Goal: Task Accomplishment & Management: Manage account settings

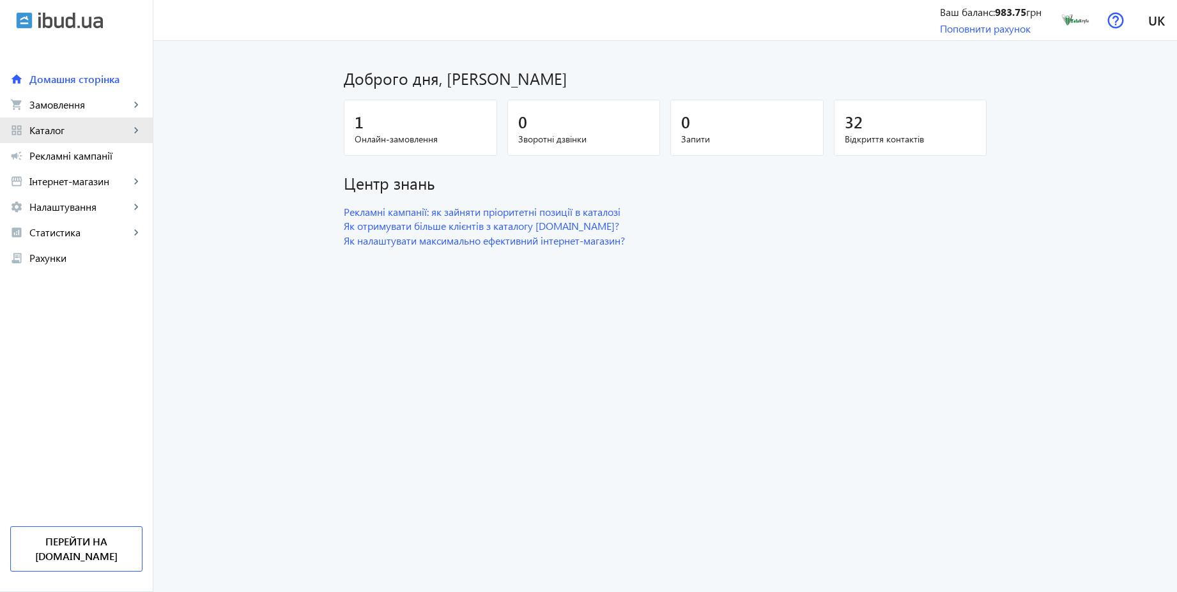
click at [77, 133] on span "Каталог" at bounding box center [79, 130] width 100 height 13
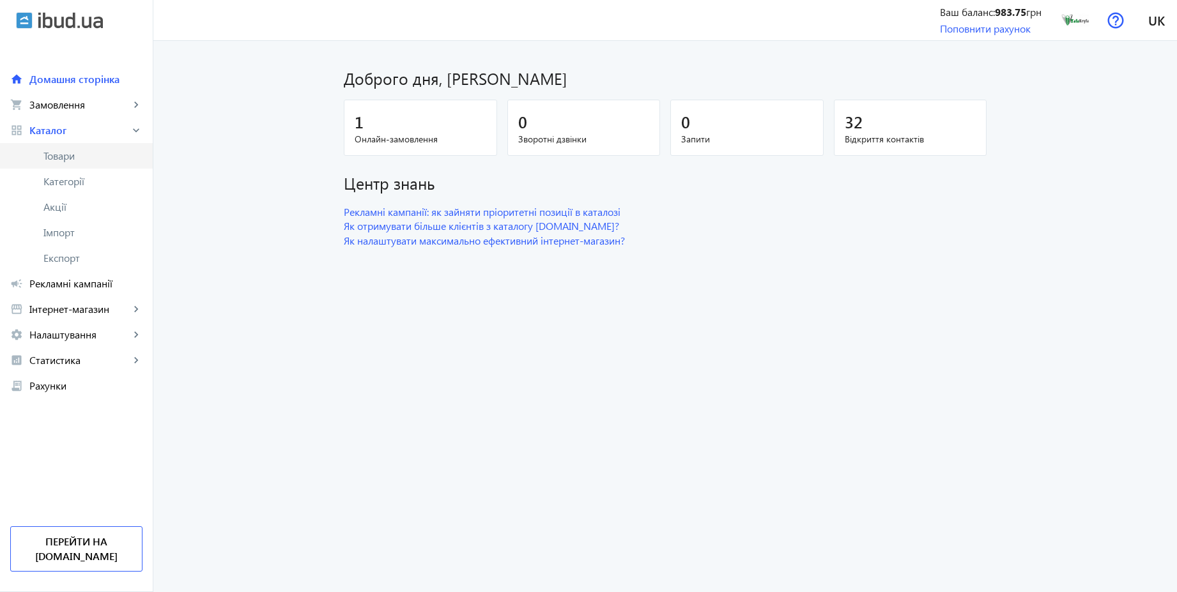
click at [75, 153] on span "Товари" at bounding box center [92, 155] width 99 height 13
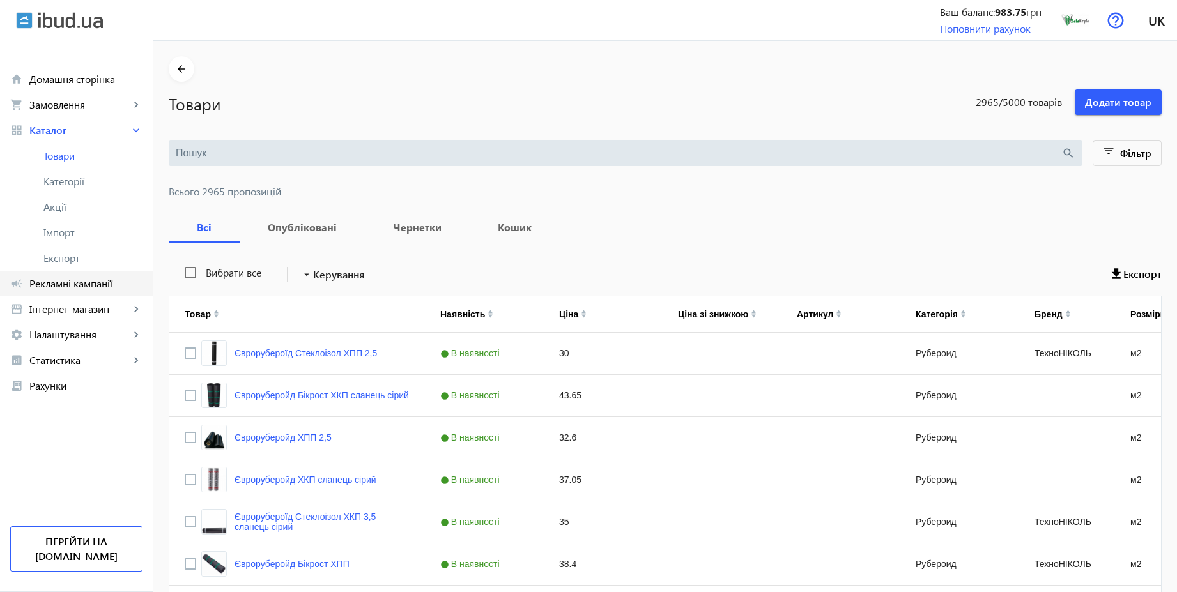
click at [86, 282] on span "Рекламні кампанії" at bounding box center [85, 283] width 113 height 13
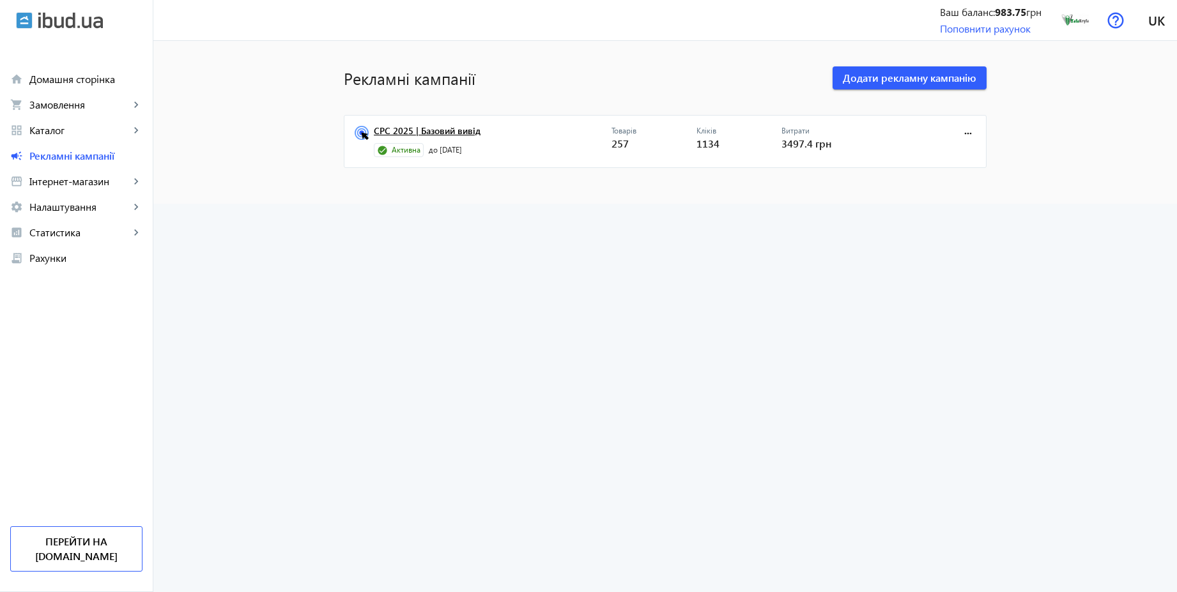
click at [441, 134] on link "CPC 2025 | Базовий вивід" at bounding box center [493, 135] width 238 height 18
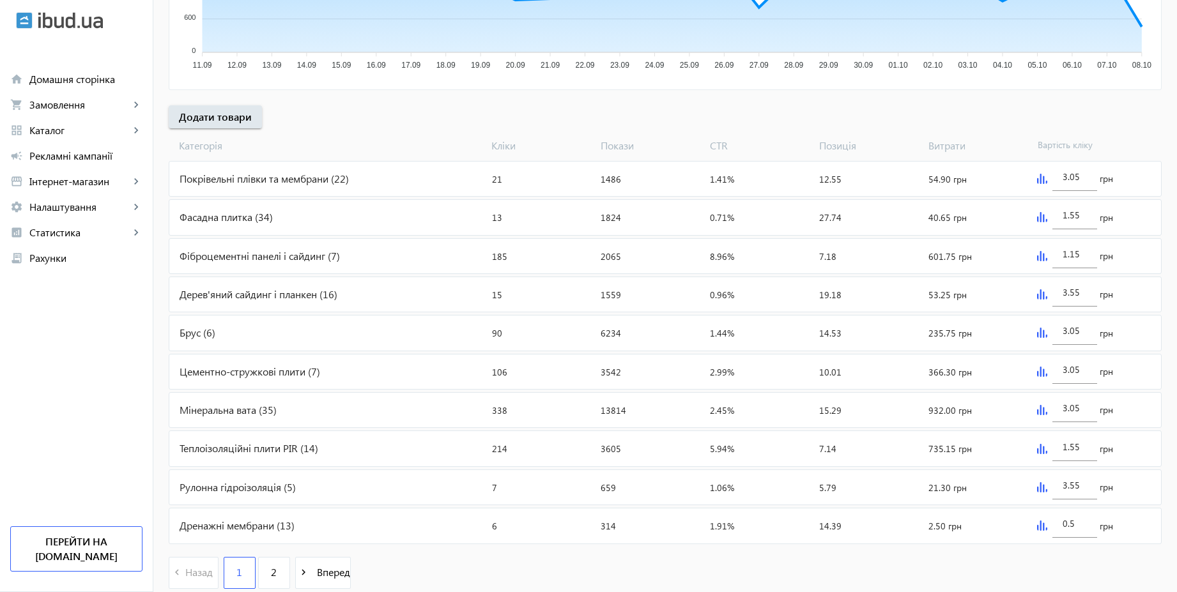
scroll to position [429, 0]
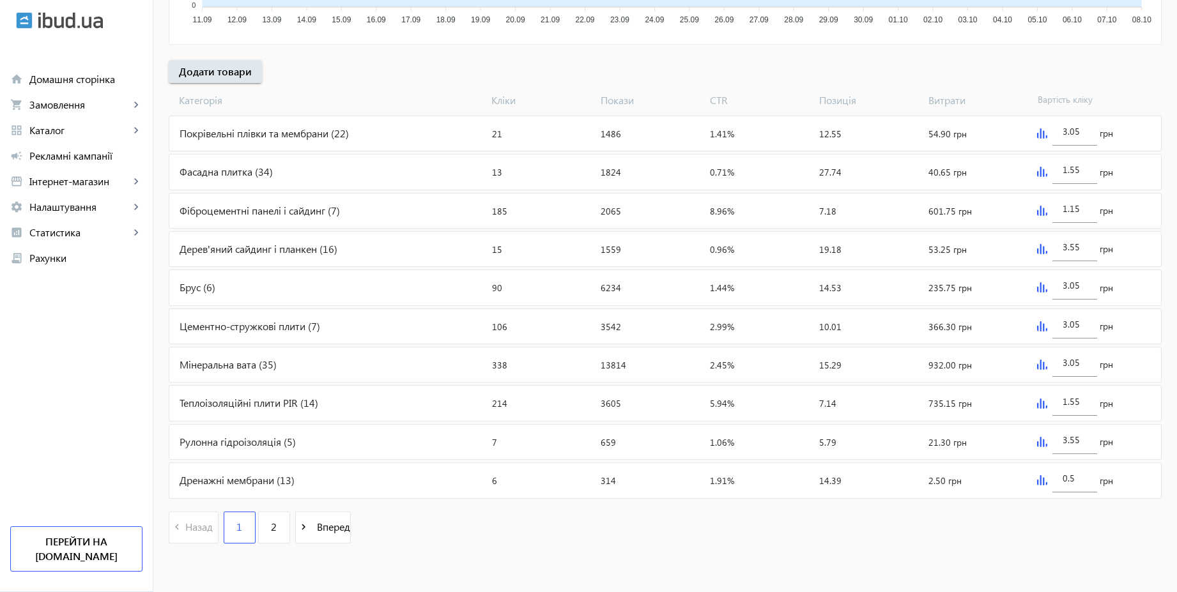
click at [1046, 480] on div "0.5 грн" at bounding box center [1096, 480] width 129 height 34
click at [1043, 481] on img at bounding box center [1042, 480] width 10 height 10
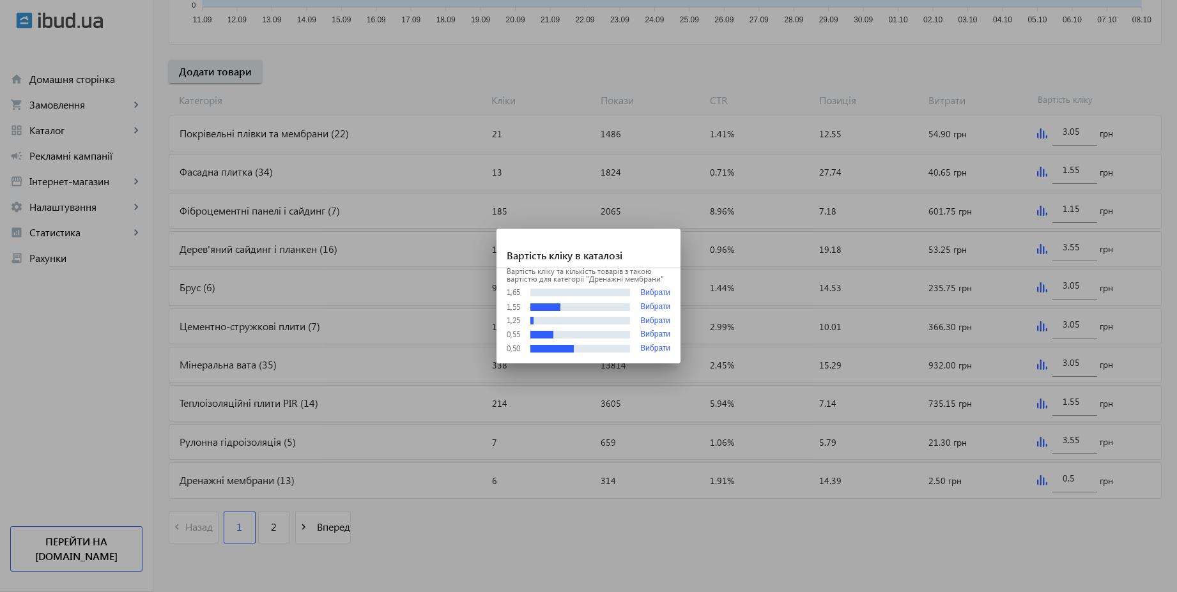
scroll to position [0, 0]
click at [1072, 479] on div at bounding box center [588, 296] width 1177 height 592
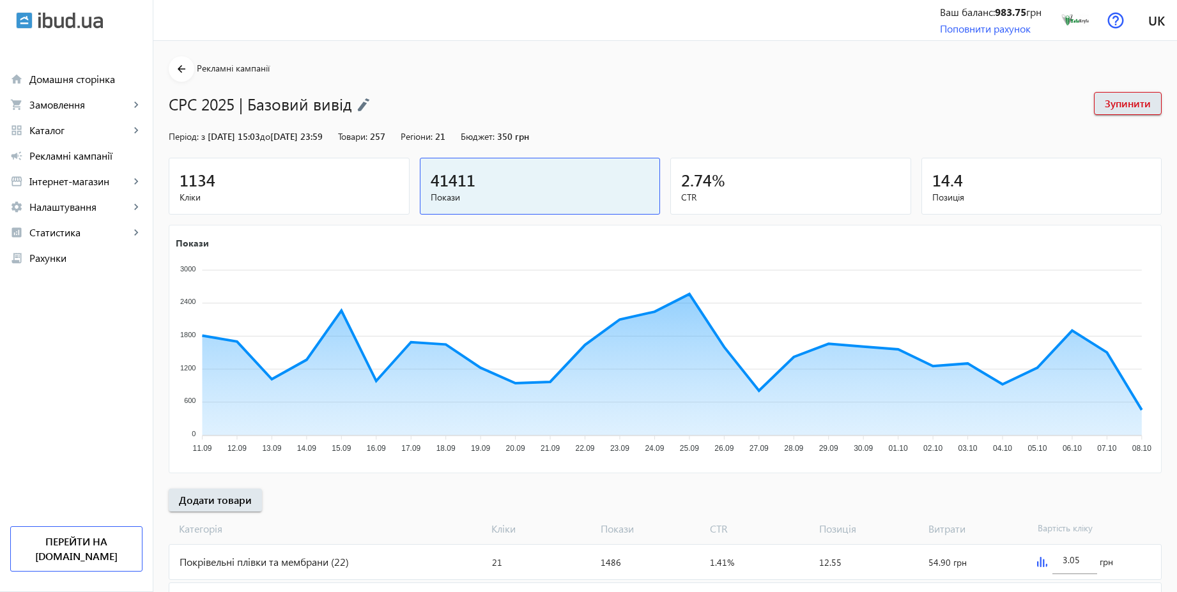
scroll to position [429, 0]
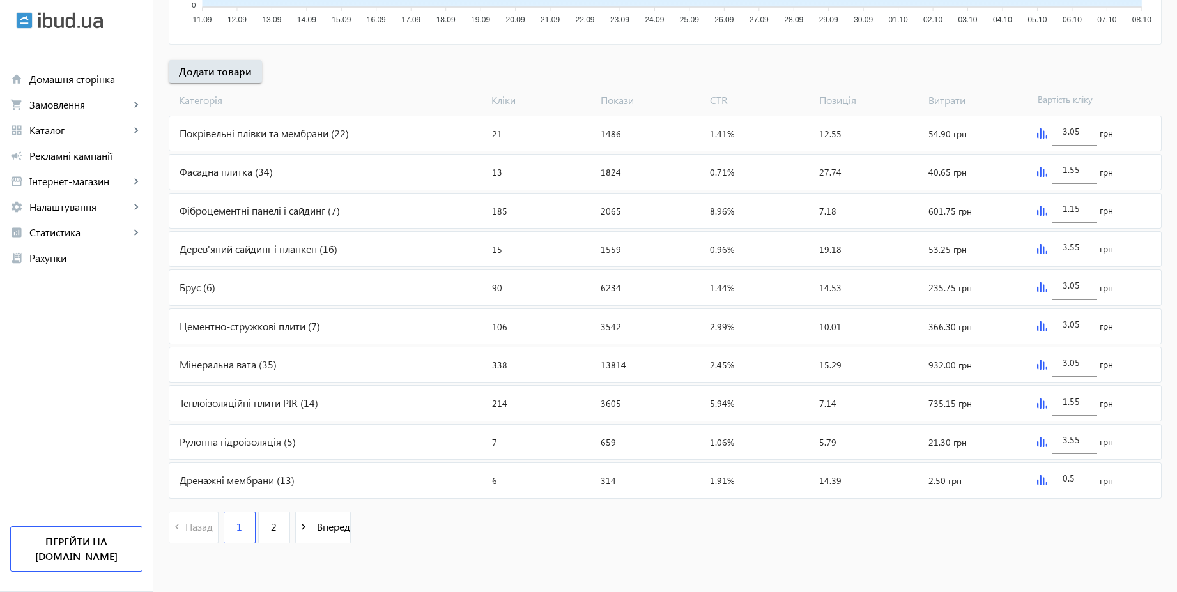
click at [326, 476] on div "Дренажні мембрани (13)" at bounding box center [327, 480] width 317 height 34
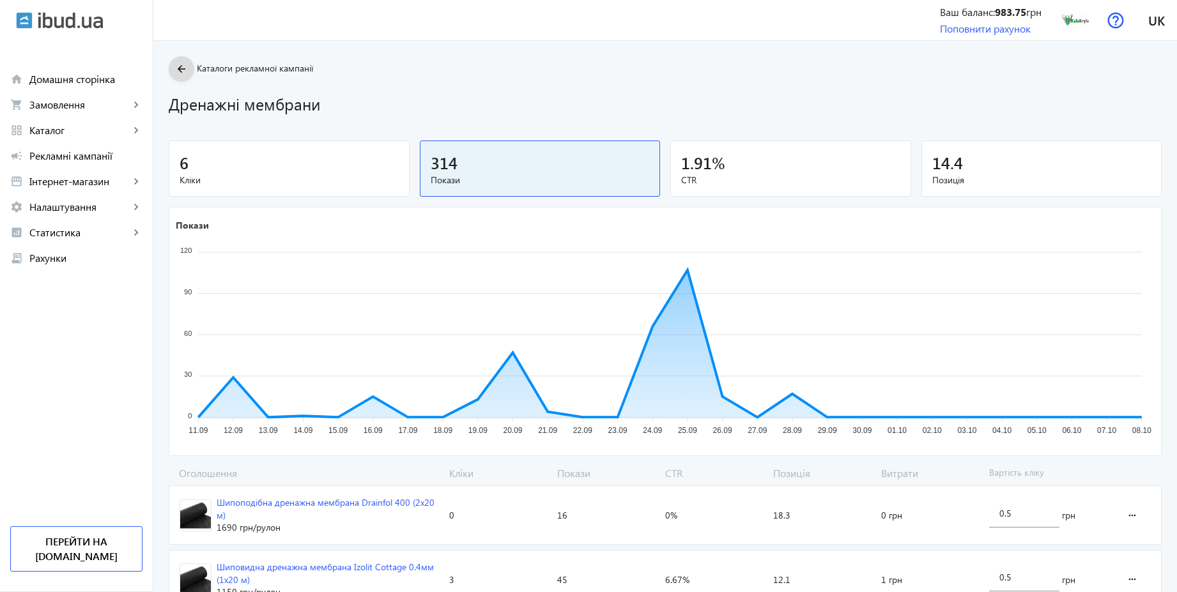
click at [169, 72] on span at bounding box center [182, 69] width 26 height 31
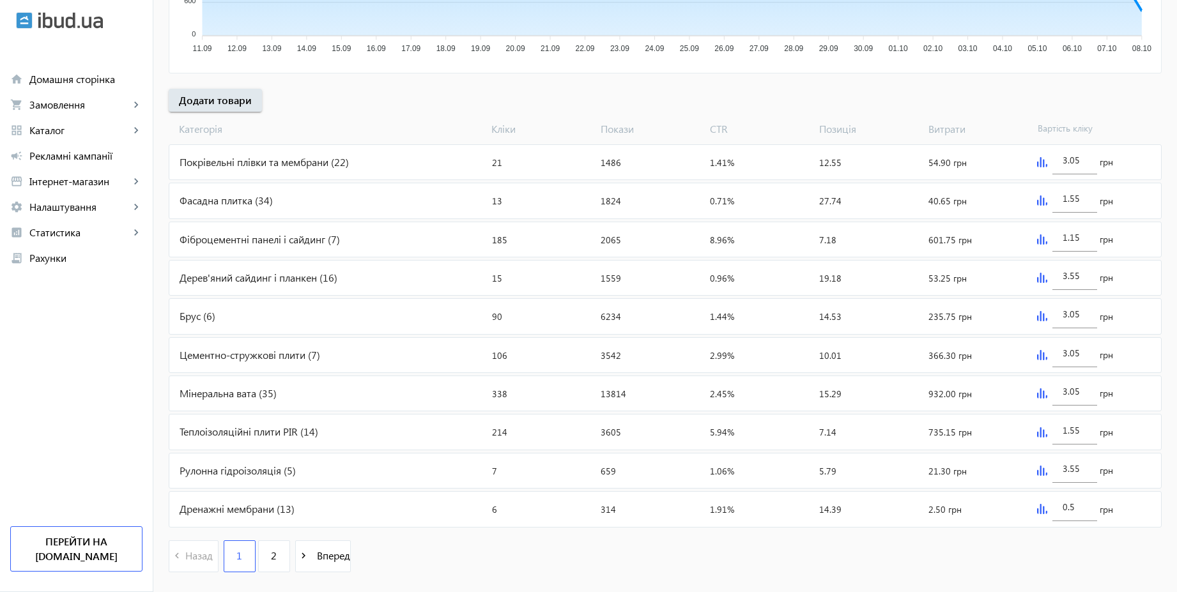
scroll to position [429, 0]
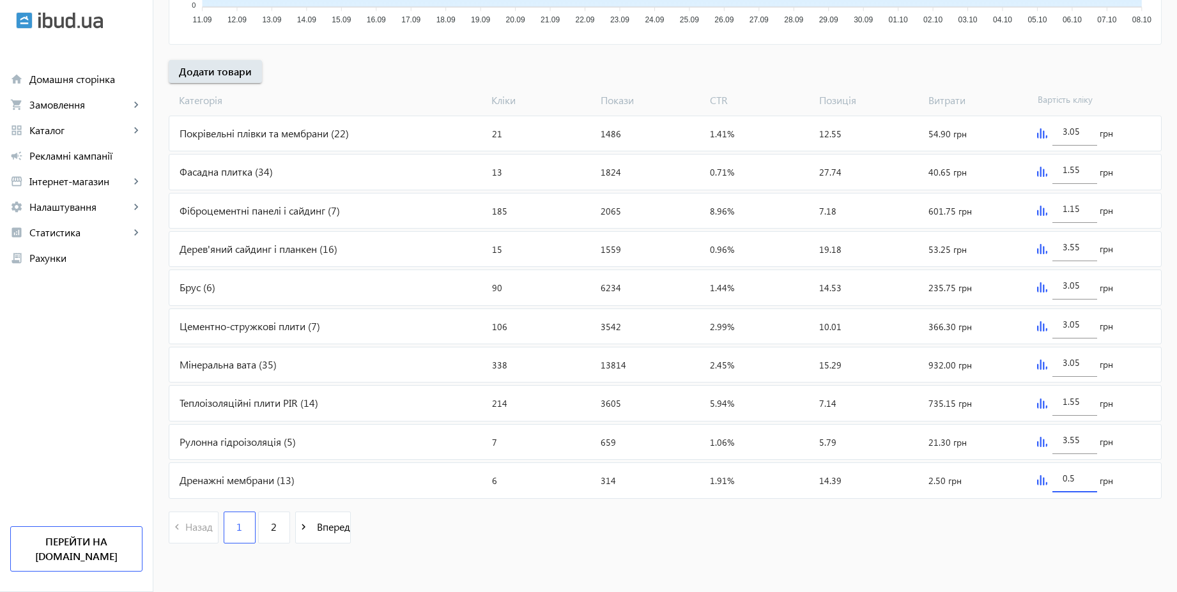
click at [1084, 479] on input "0.5" at bounding box center [1074, 478] width 24 height 12
type input "3.05"
click at [860, 541] on div "navigate_before Назад 1 2 navigate_next Вперед" at bounding box center [665, 528] width 993 height 55
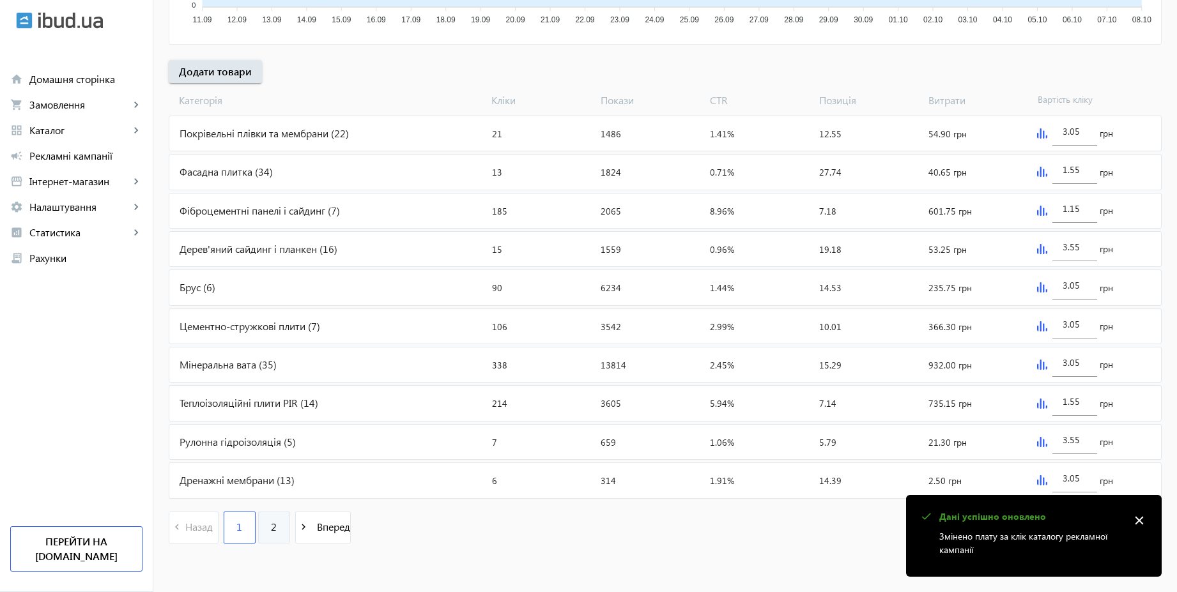
click at [261, 538] on link "2" at bounding box center [274, 528] width 32 height 32
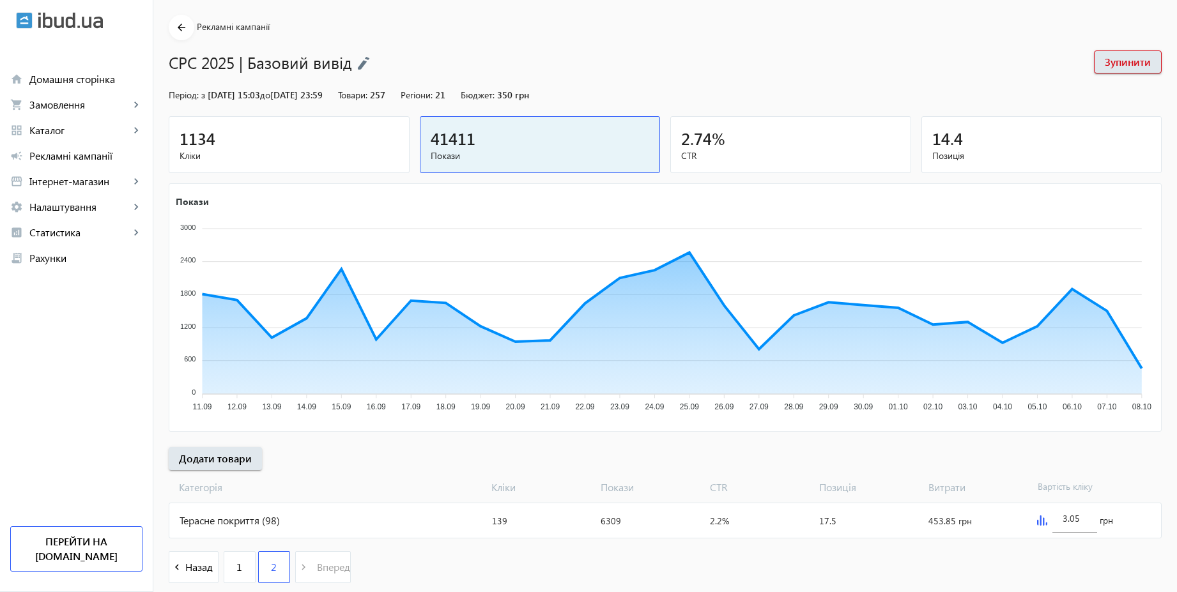
scroll to position [81, 0]
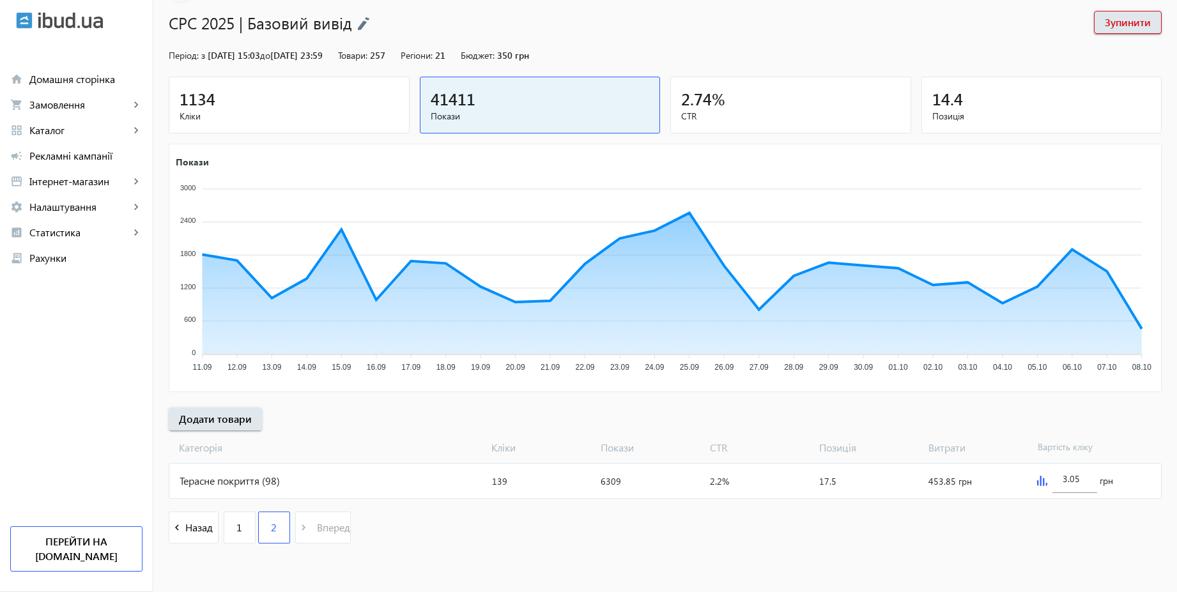
click at [309, 484] on div "Терасне покриття (98)" at bounding box center [327, 481] width 317 height 34
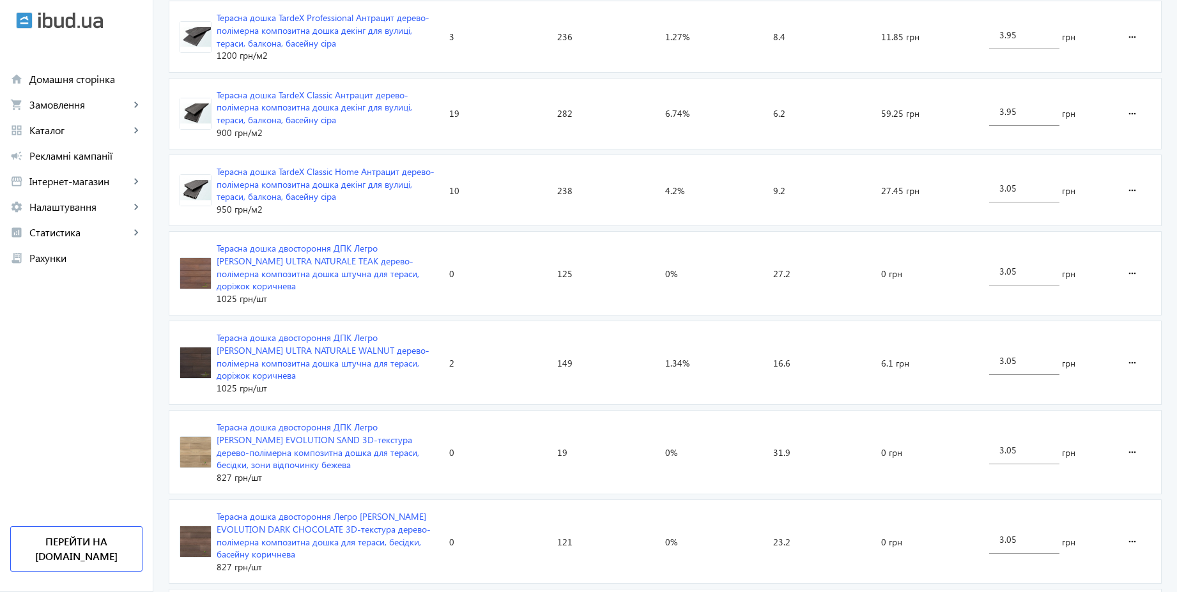
scroll to position [2353, 0]
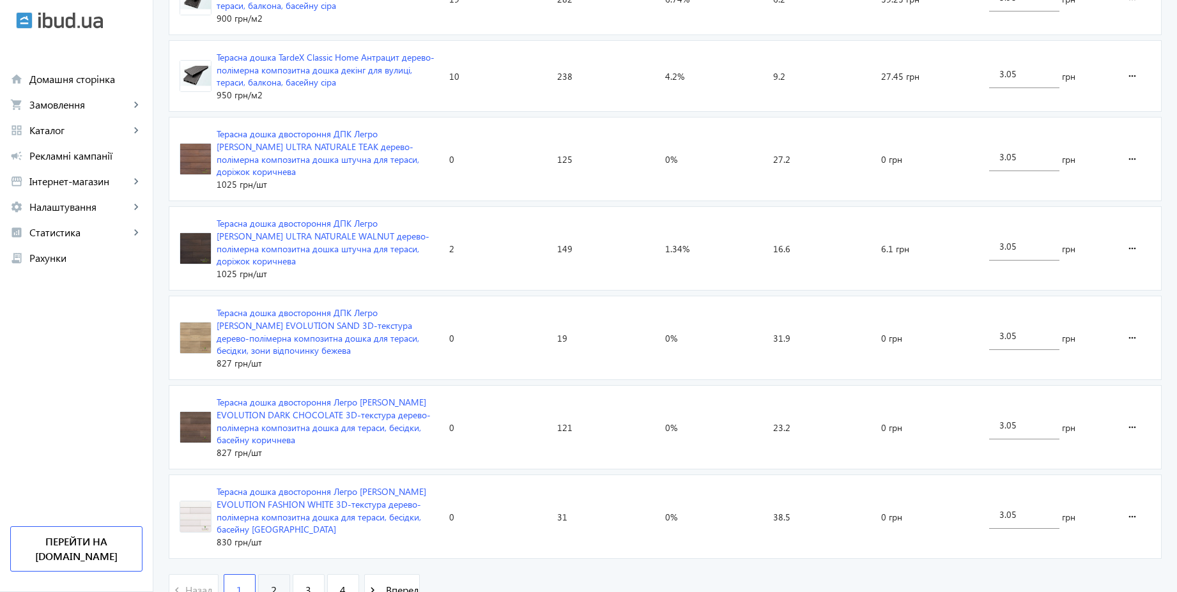
click at [271, 583] on span "2" at bounding box center [274, 590] width 6 height 14
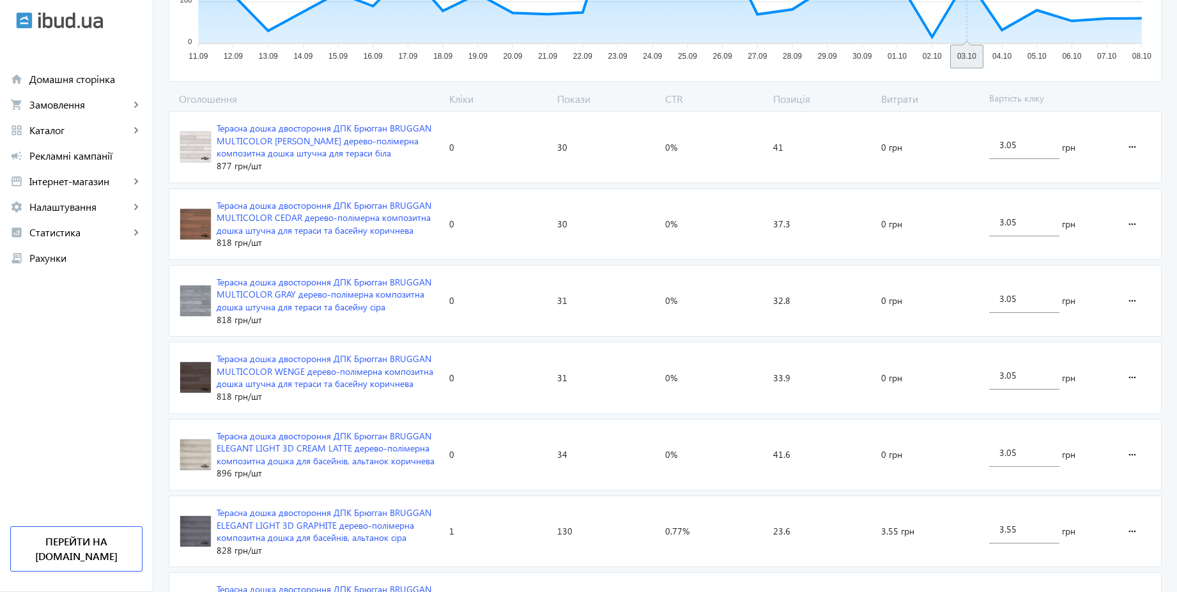
scroll to position [383, 0]
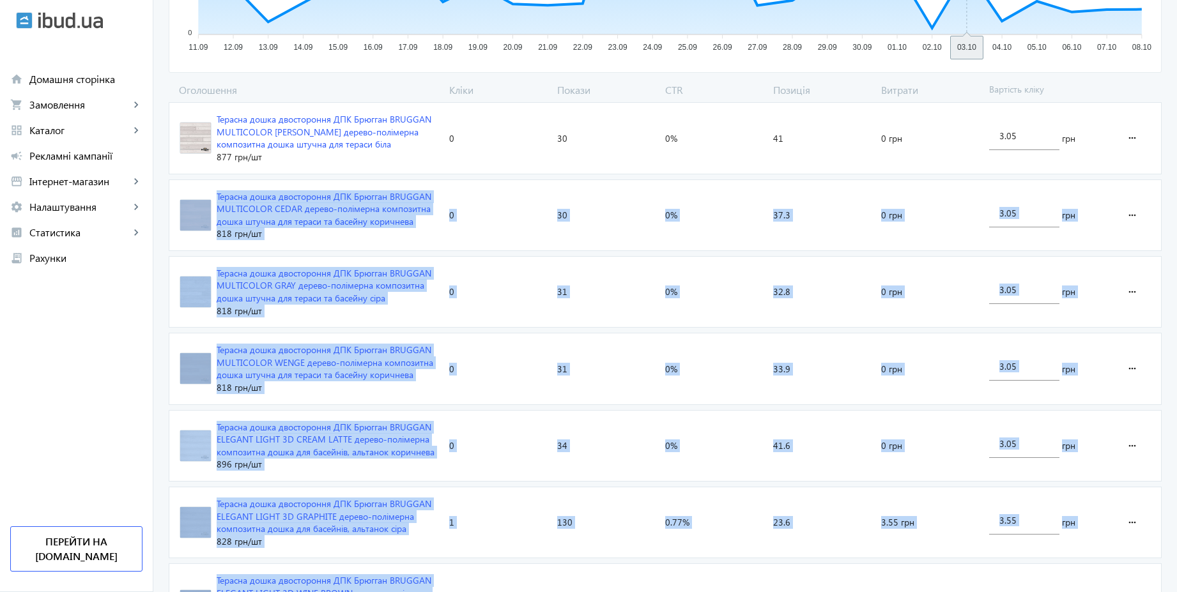
drag, startPoint x: 1184, startPoint y: 115, endPoint x: 1184, endPoint y: 583, distance: 468.2
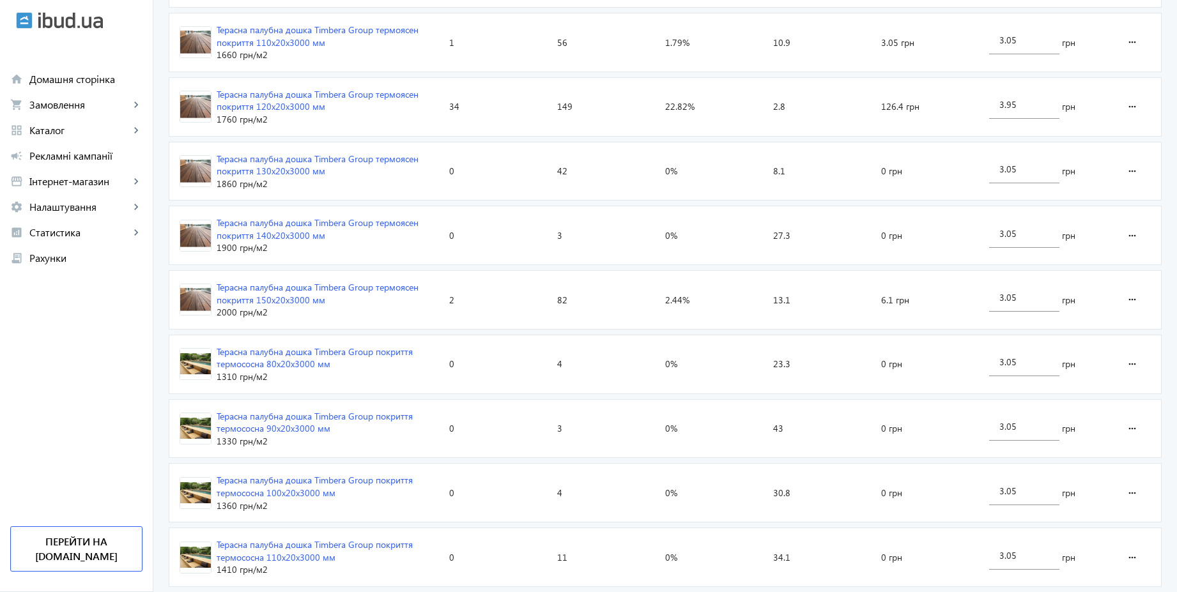
scroll to position [2085, 0]
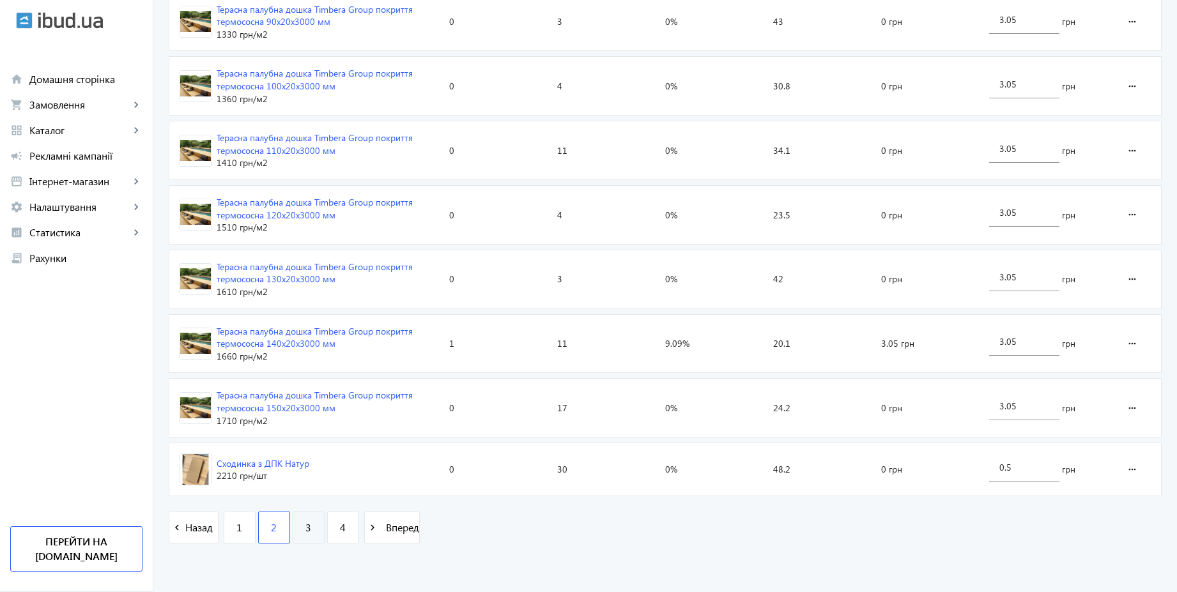
click at [307, 524] on link "3" at bounding box center [309, 528] width 32 height 32
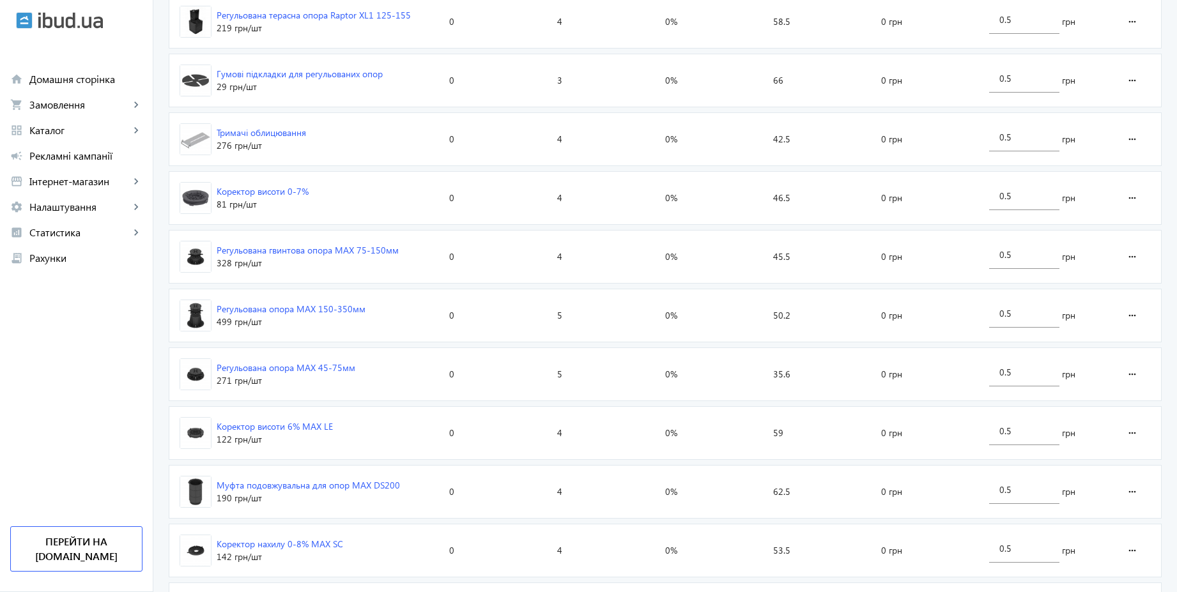
scroll to position [1747, 0]
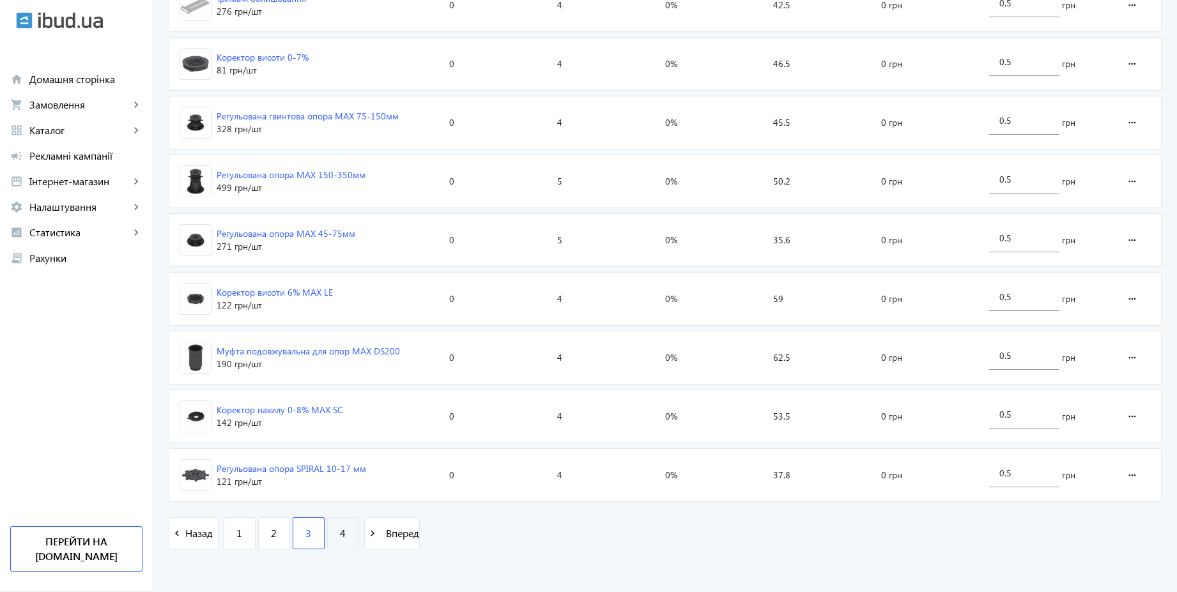
click at [340, 536] on link "4" at bounding box center [343, 533] width 32 height 32
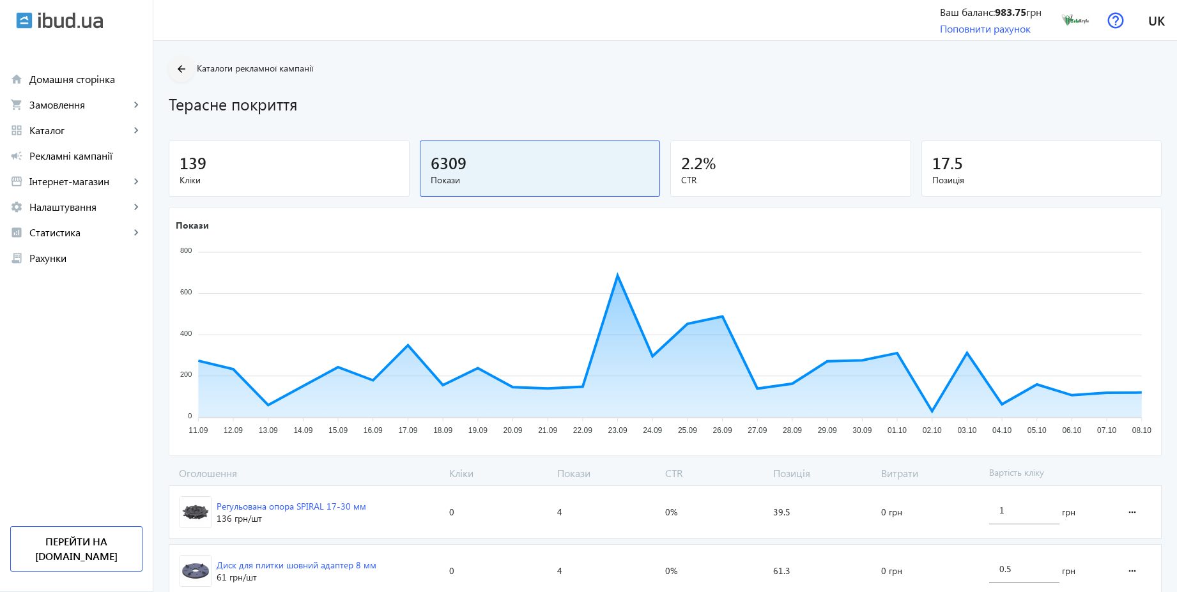
click at [174, 64] on mat-icon "arrow_back" at bounding box center [182, 69] width 16 height 16
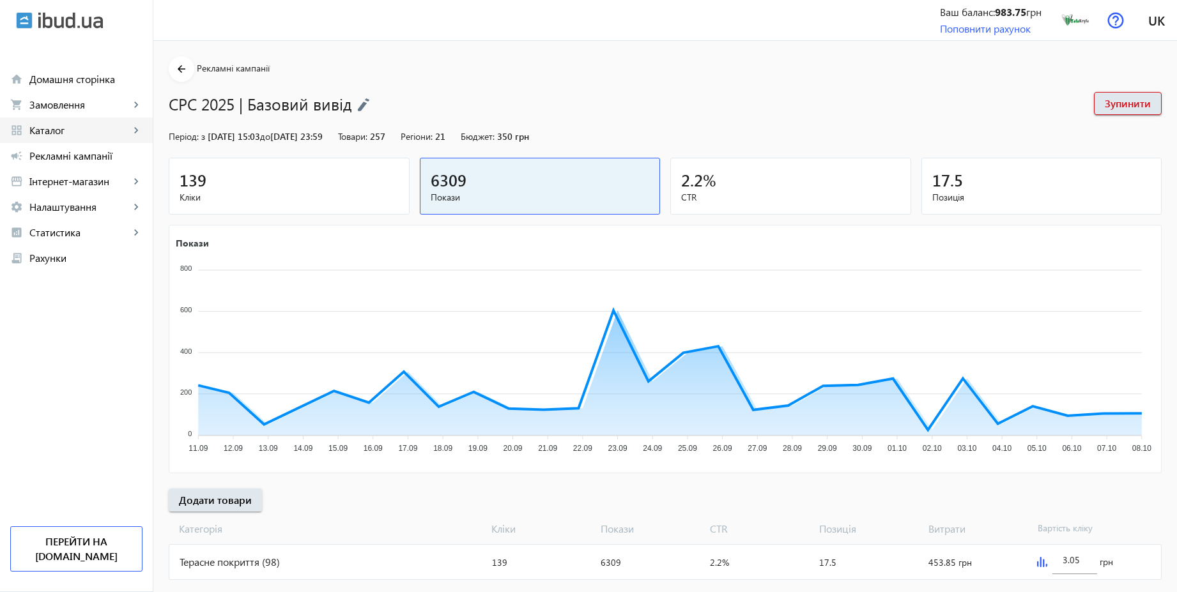
click at [53, 128] on span "Каталог" at bounding box center [79, 130] width 100 height 13
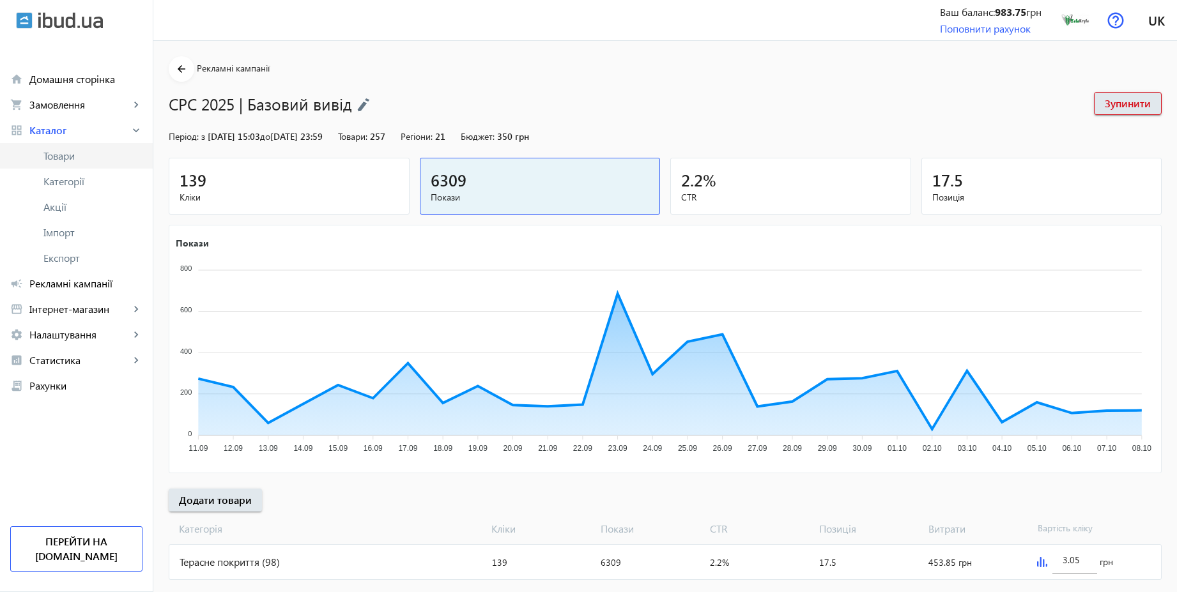
click at [56, 155] on span "Товари" at bounding box center [92, 155] width 99 height 13
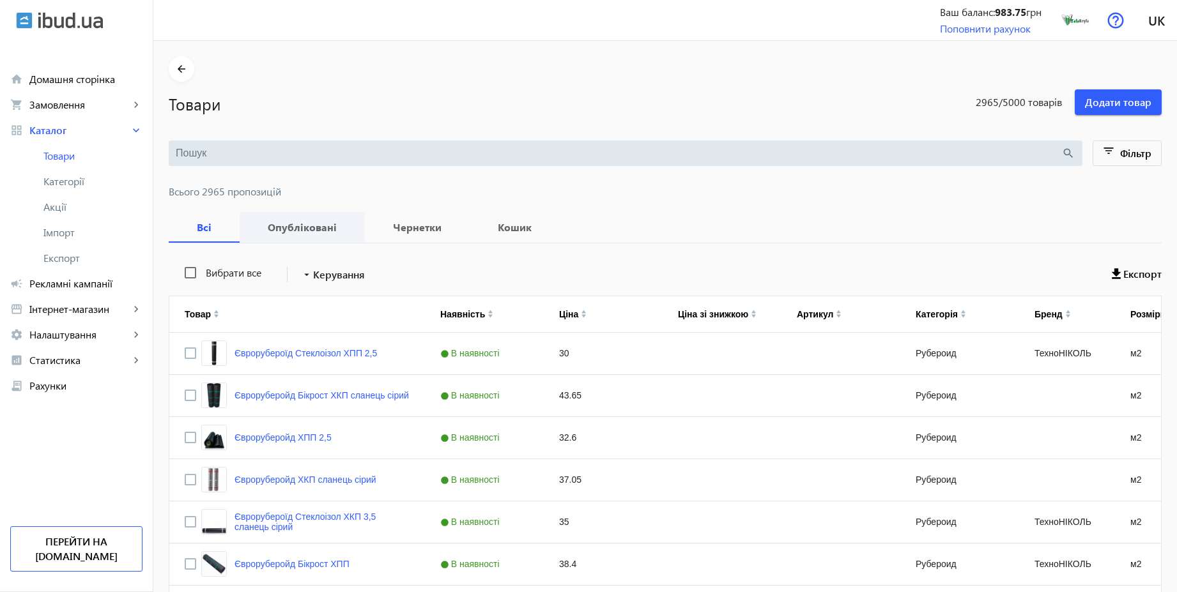
click at [296, 227] on b "Опубліковані" at bounding box center [302, 227] width 95 height 10
click at [1129, 147] on span "Фільтр" at bounding box center [1135, 152] width 31 height 13
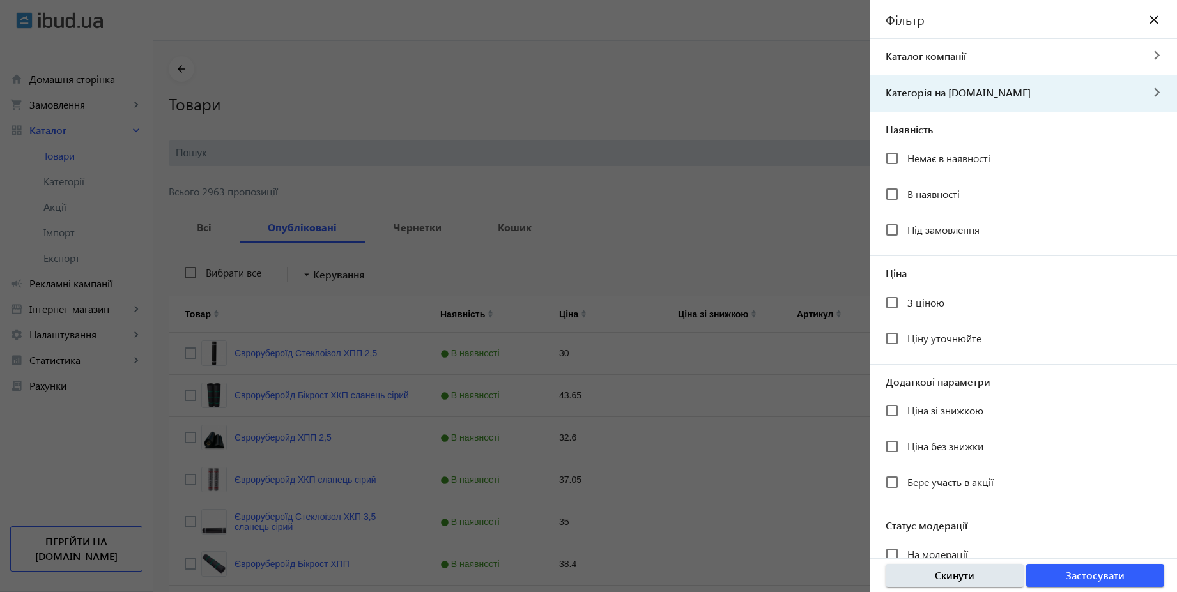
click at [1153, 98] on mat-icon "navigate_next" at bounding box center [1156, 92] width 31 height 13
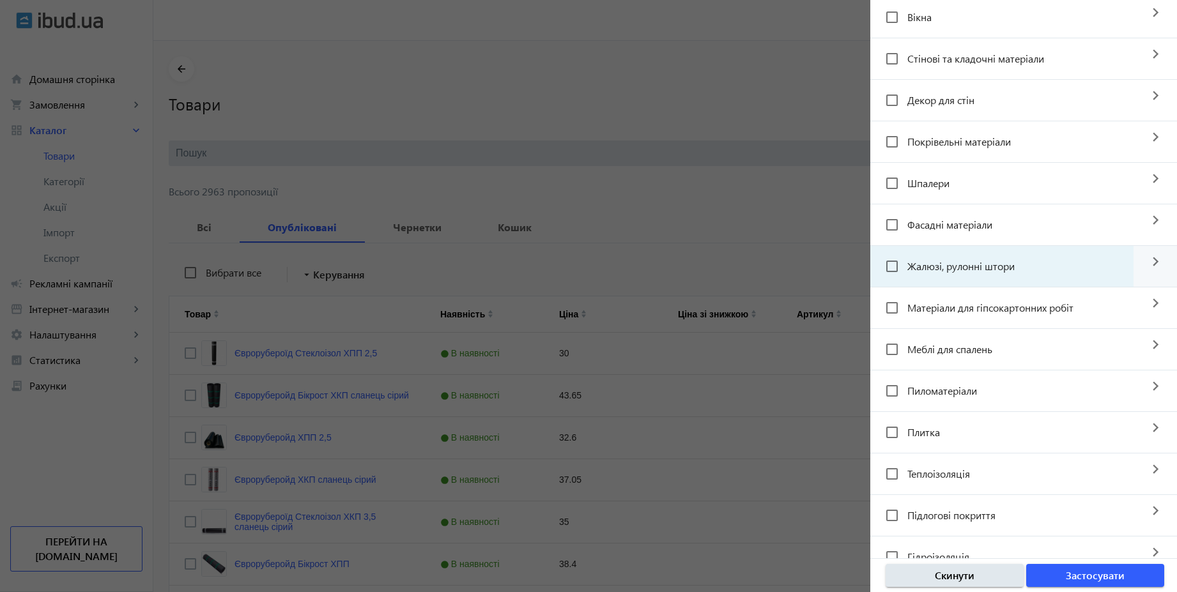
scroll to position [153, 0]
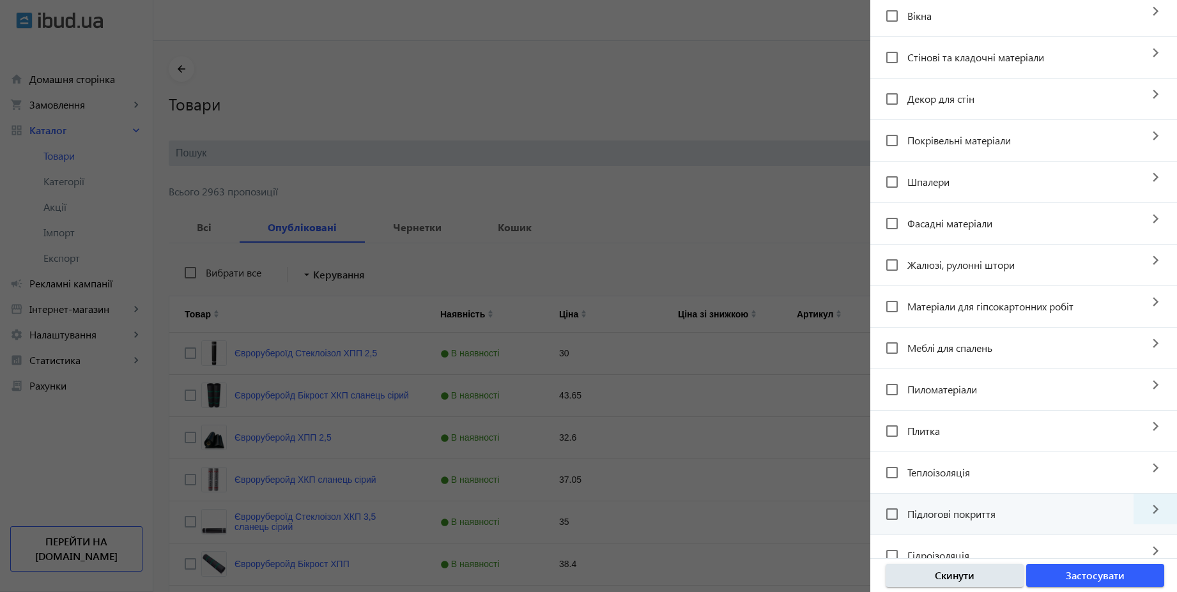
click at [1139, 513] on mat-icon "navigate_next" at bounding box center [1154, 509] width 43 height 31
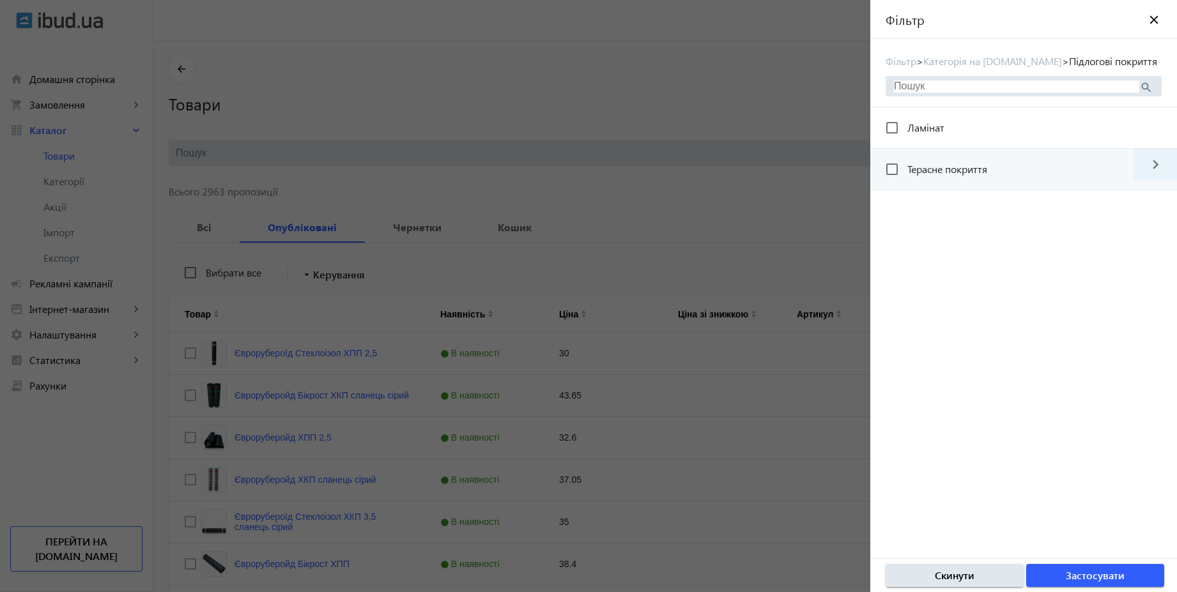
click at [1154, 164] on mat-icon "navigate_next" at bounding box center [1154, 164] width 43 height 31
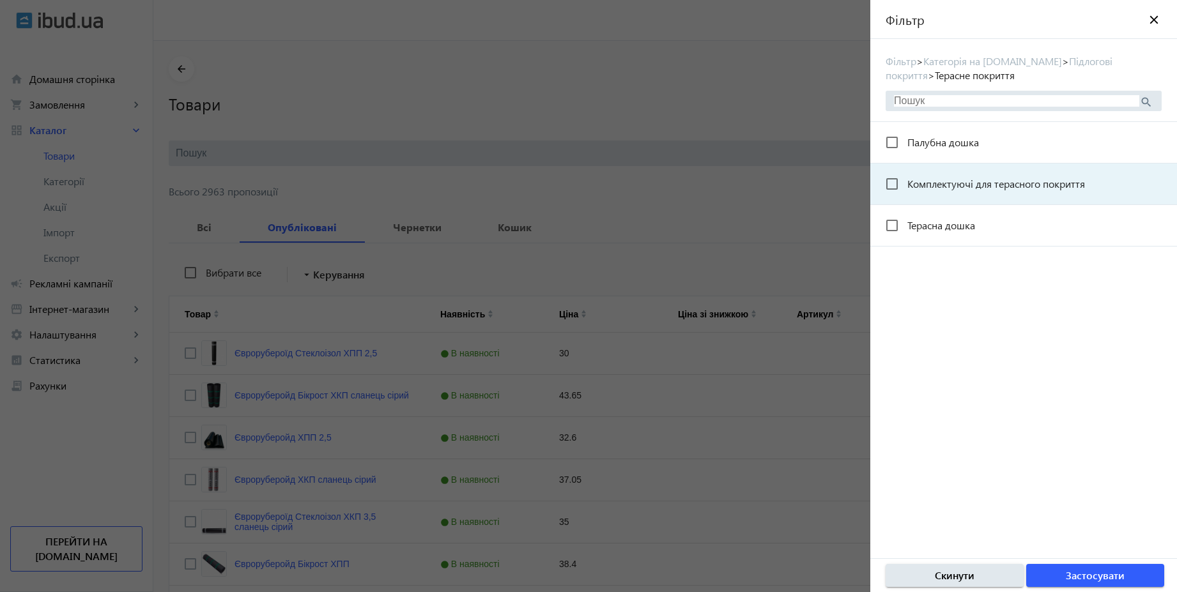
click at [964, 184] on span "Комплектуючі для терасного покриття" at bounding box center [996, 183] width 178 height 13
click at [904, 184] on input "Комплектуючі для терасного покриття" at bounding box center [892, 184] width 26 height 26
checkbox input "true"
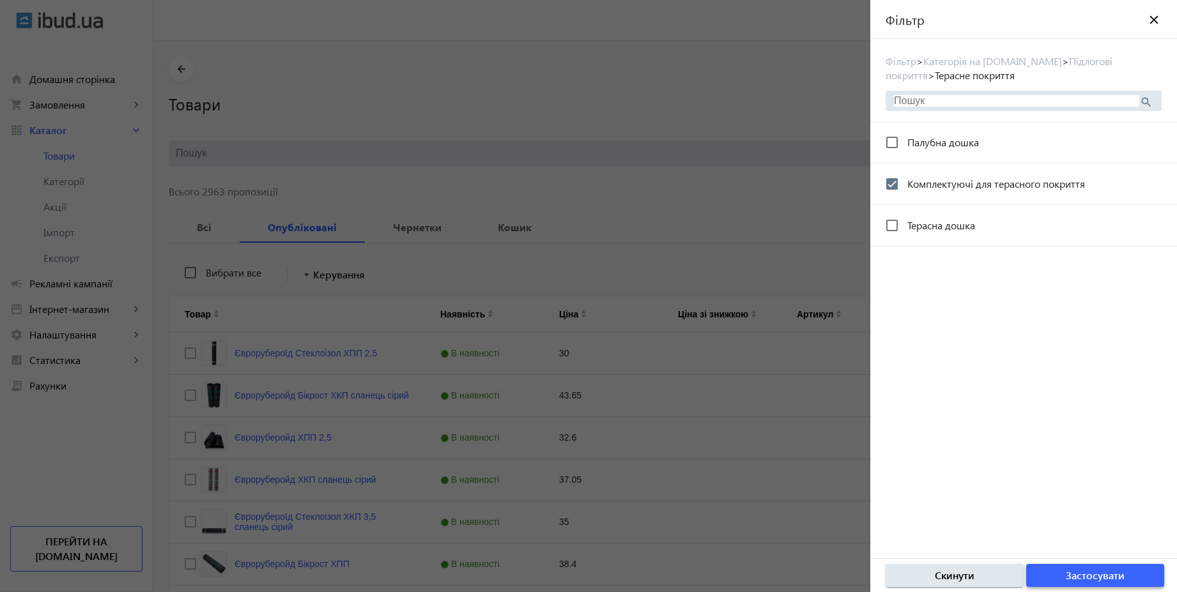
click at [1101, 581] on span "Застосувати" at bounding box center [1094, 575] width 59 height 14
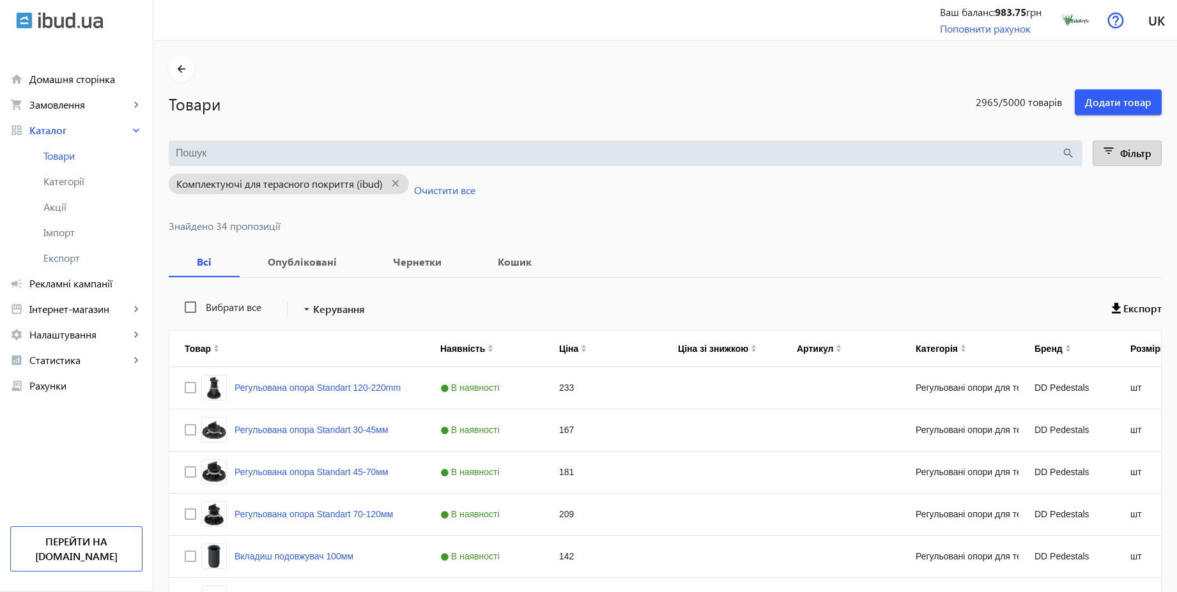
click at [1136, 155] on span "Фільтр" at bounding box center [1135, 152] width 31 height 13
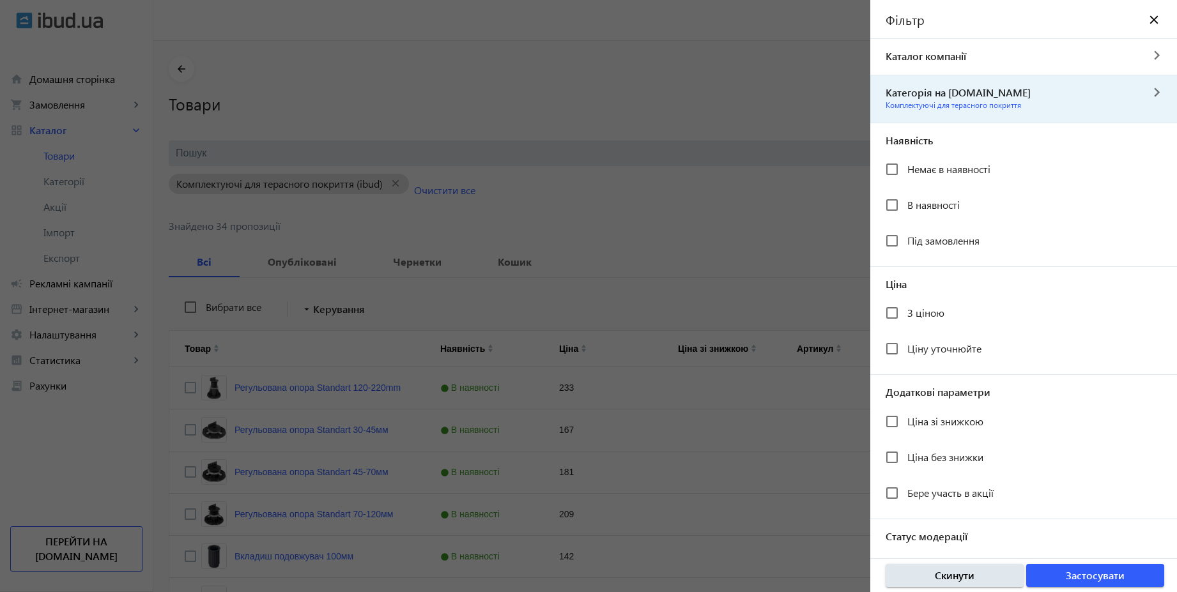
click at [1148, 93] on mat-icon "navigate_next" at bounding box center [1156, 92] width 31 height 13
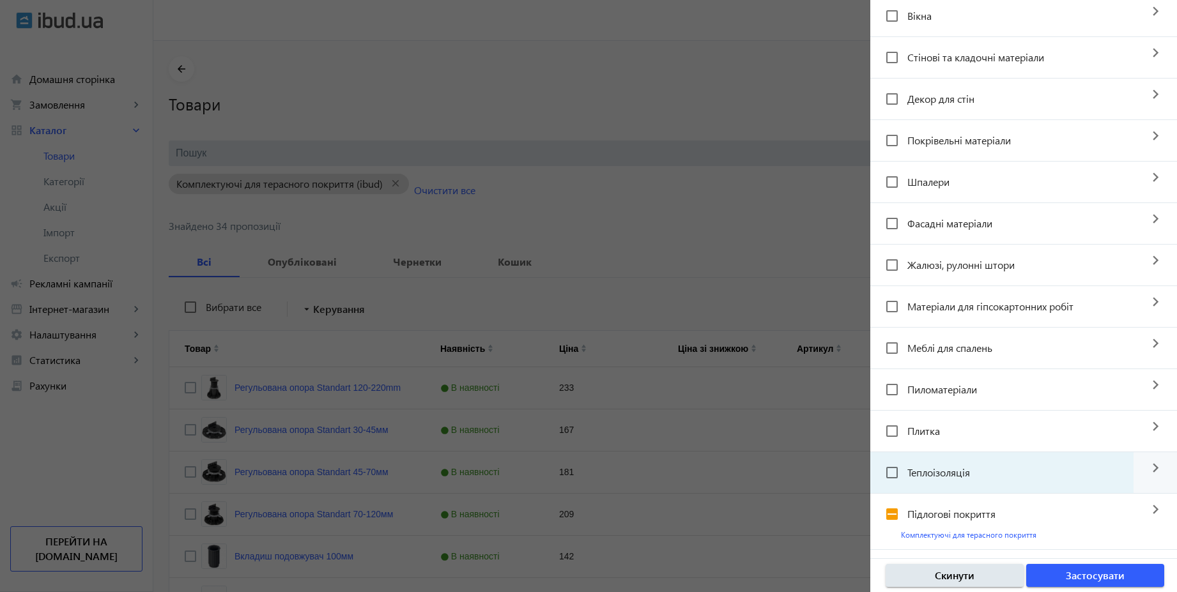
scroll to position [460, 0]
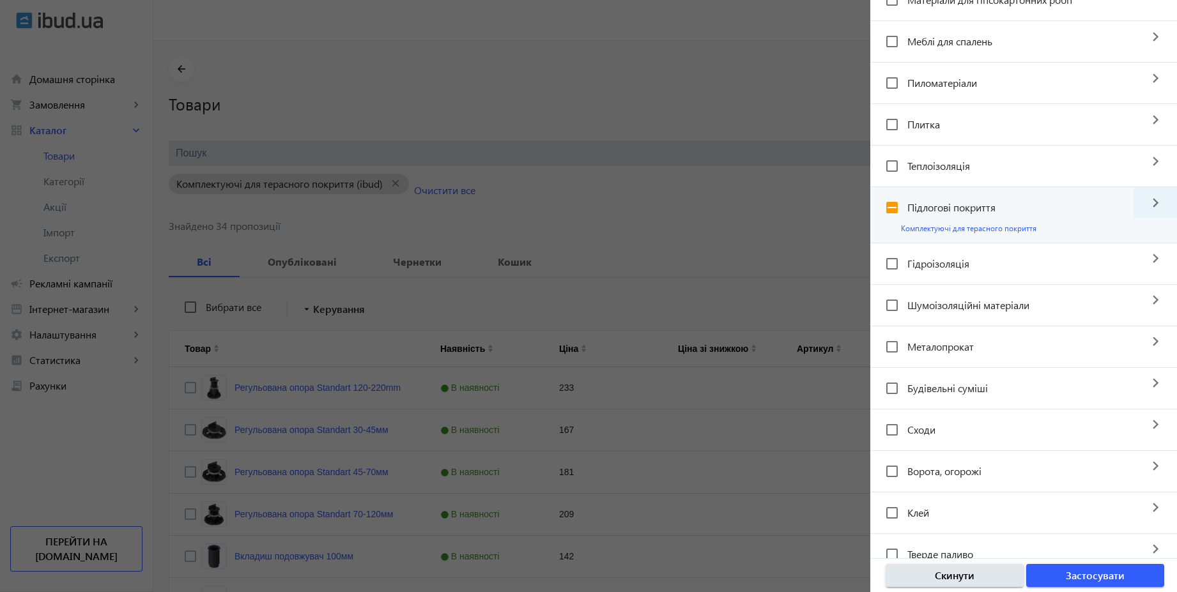
click at [1150, 200] on mat-icon "navigate_next" at bounding box center [1154, 202] width 43 height 31
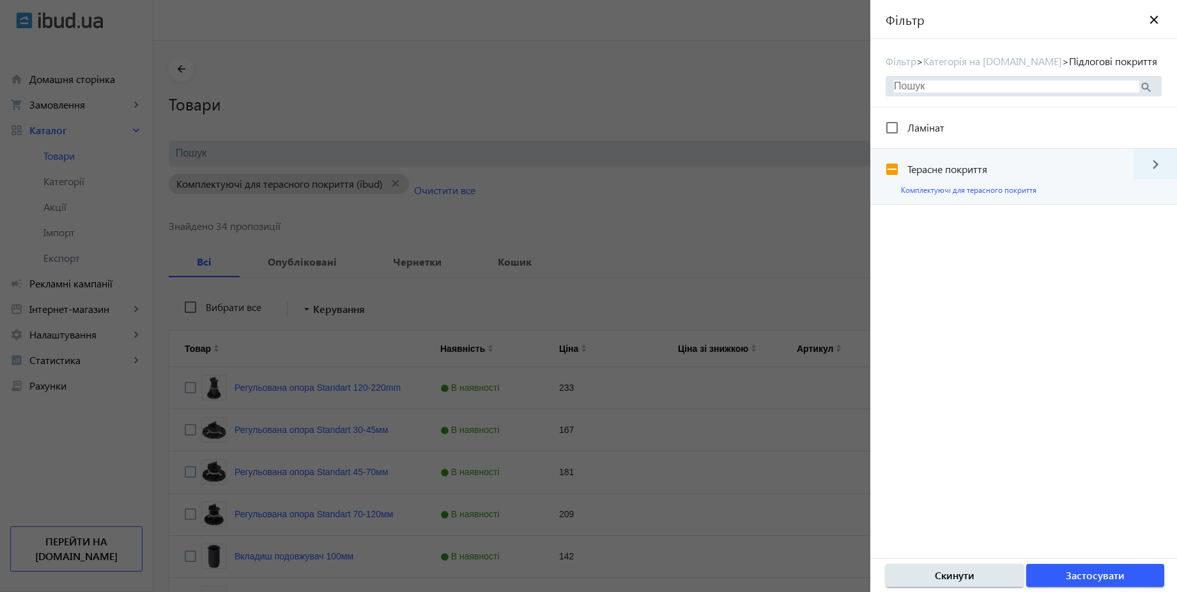
click at [1153, 168] on mat-icon "navigate_next" at bounding box center [1154, 164] width 43 height 31
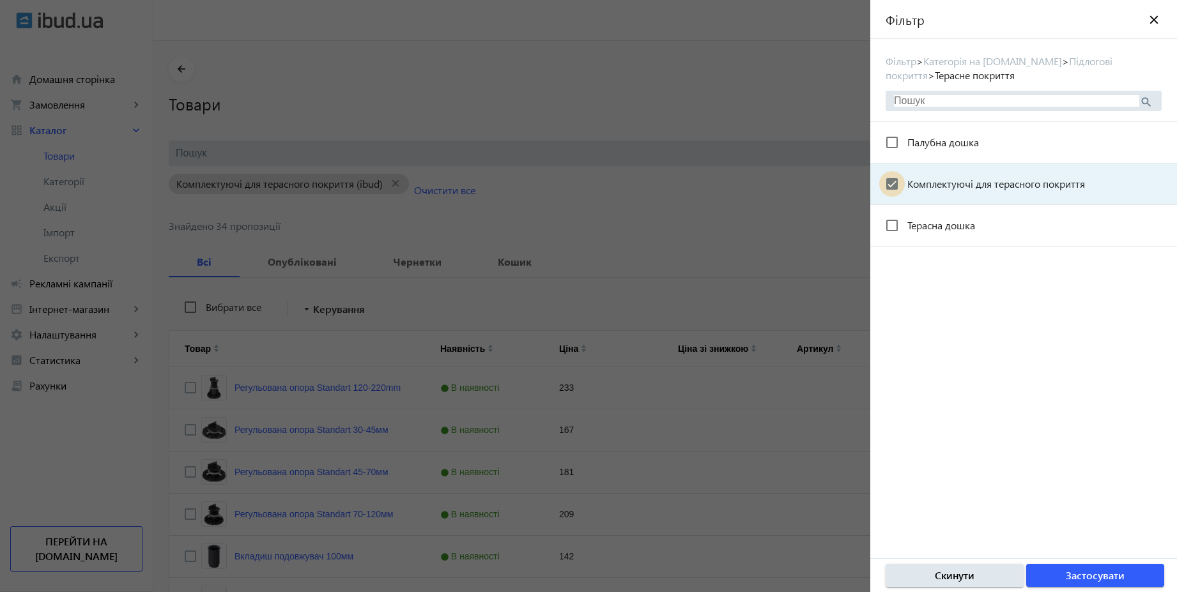
click at [893, 185] on input "Комплектуючі для терасного покриття" at bounding box center [892, 184] width 26 height 26
checkbox input "false"
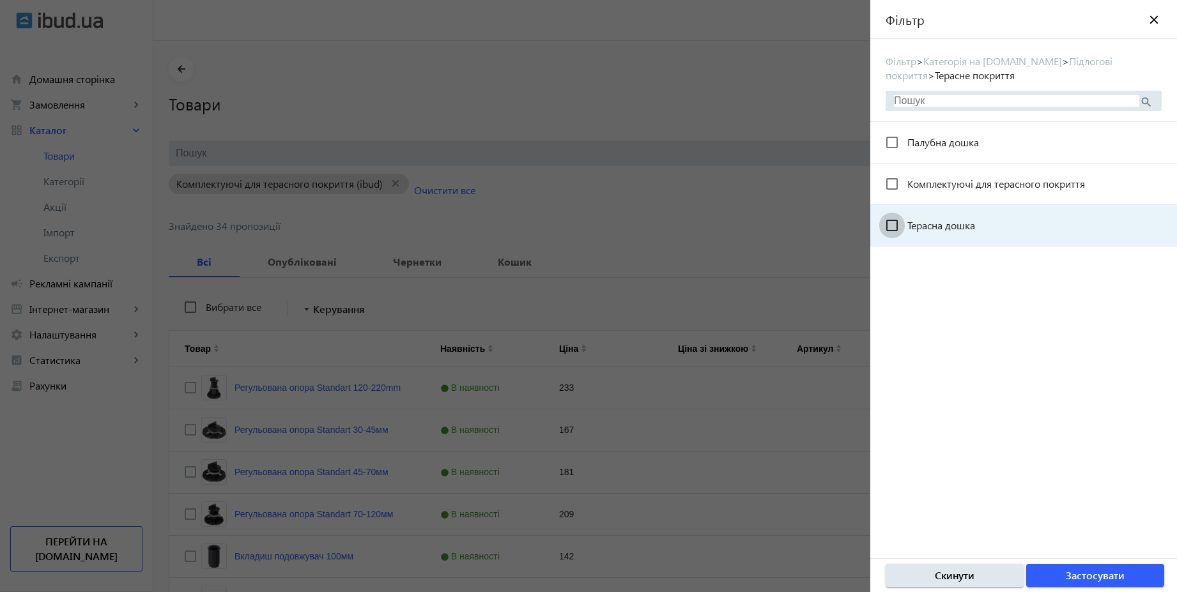
click at [896, 222] on input "Терасна дошка" at bounding box center [892, 226] width 26 height 26
checkbox input "true"
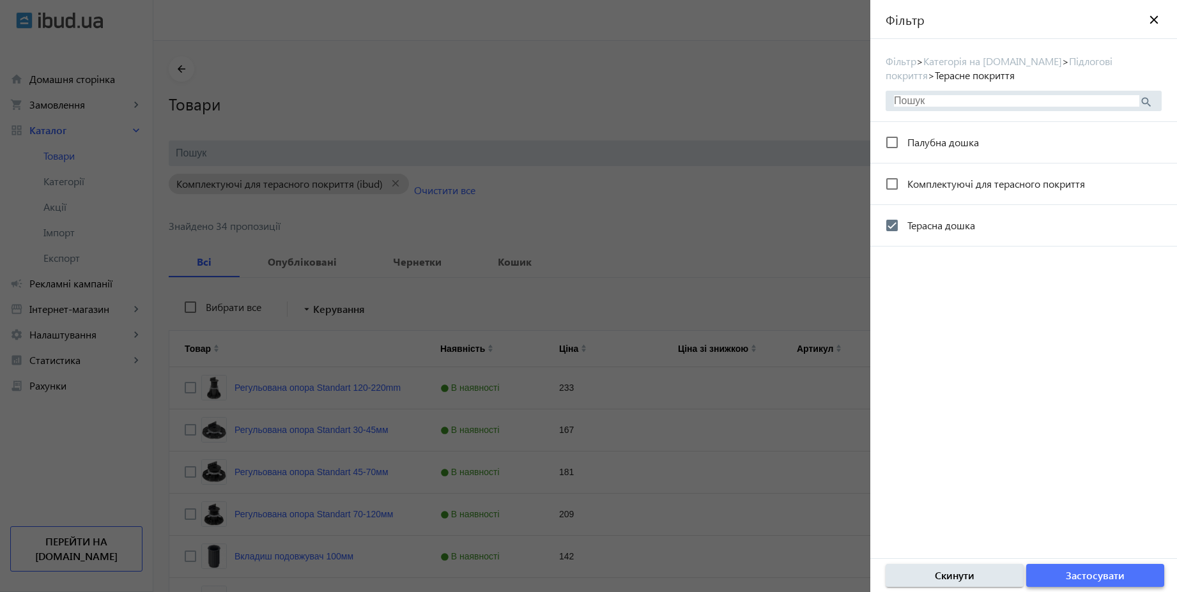
click at [1104, 588] on span "button" at bounding box center [1095, 575] width 138 height 31
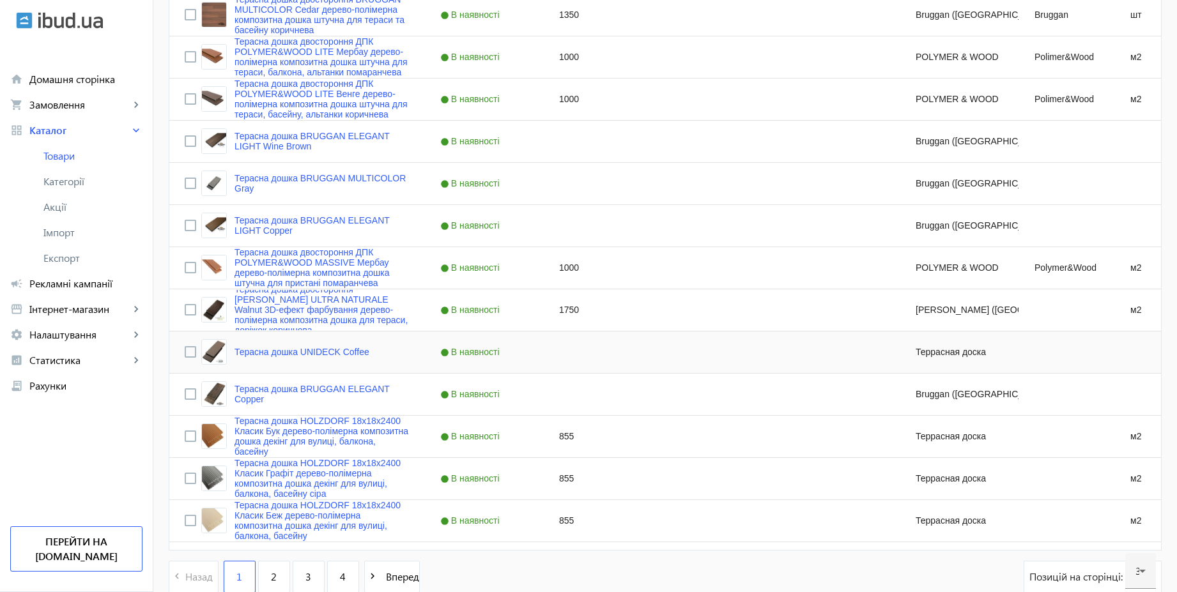
scroll to position [1162, 0]
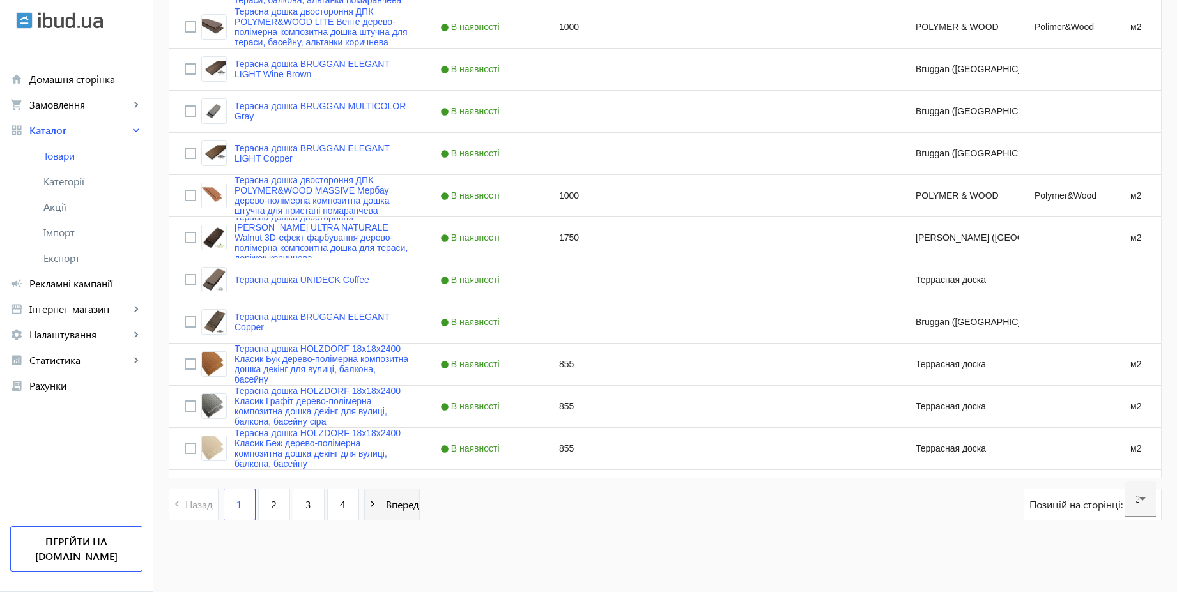
click at [394, 505] on span "Вперед" at bounding box center [400, 505] width 38 height 14
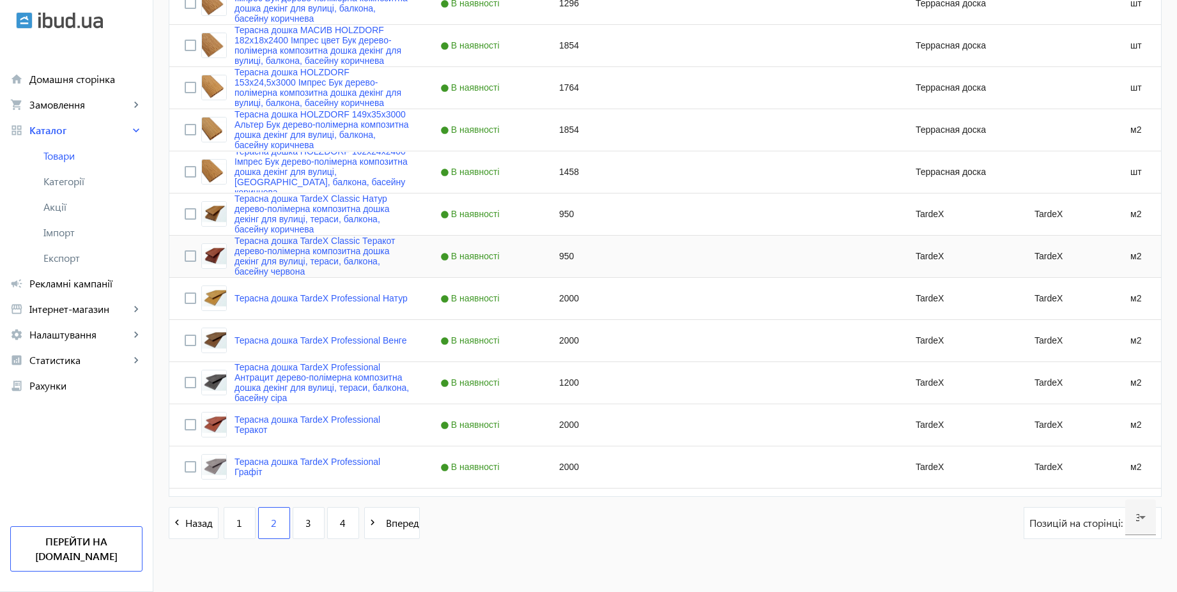
scroll to position [1162, 0]
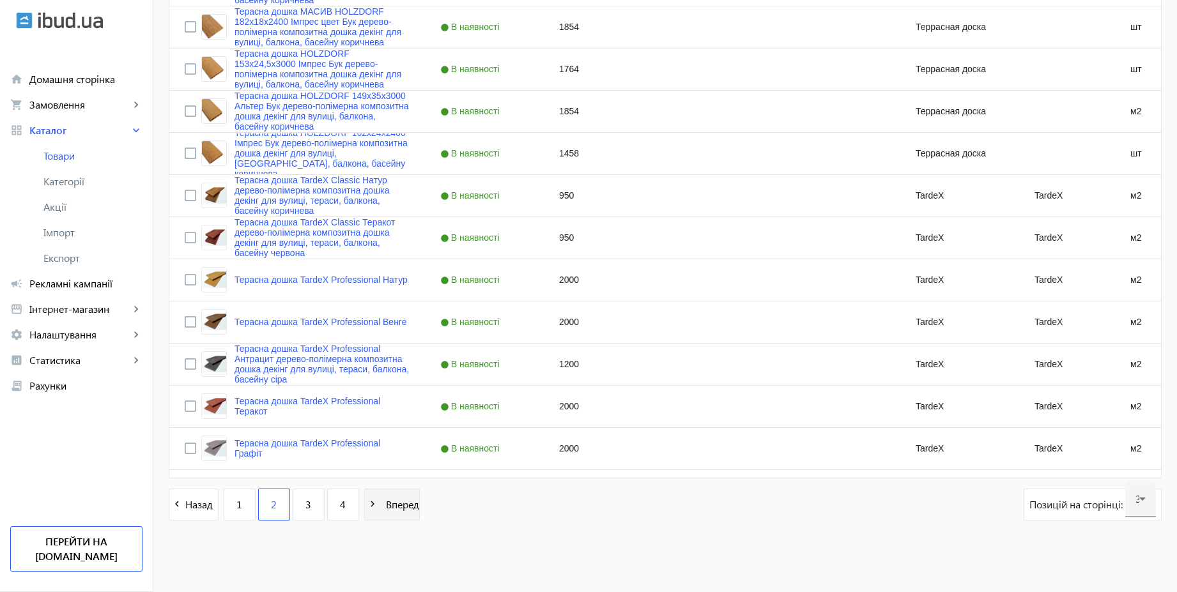
click at [402, 506] on span "Вперед" at bounding box center [400, 505] width 38 height 14
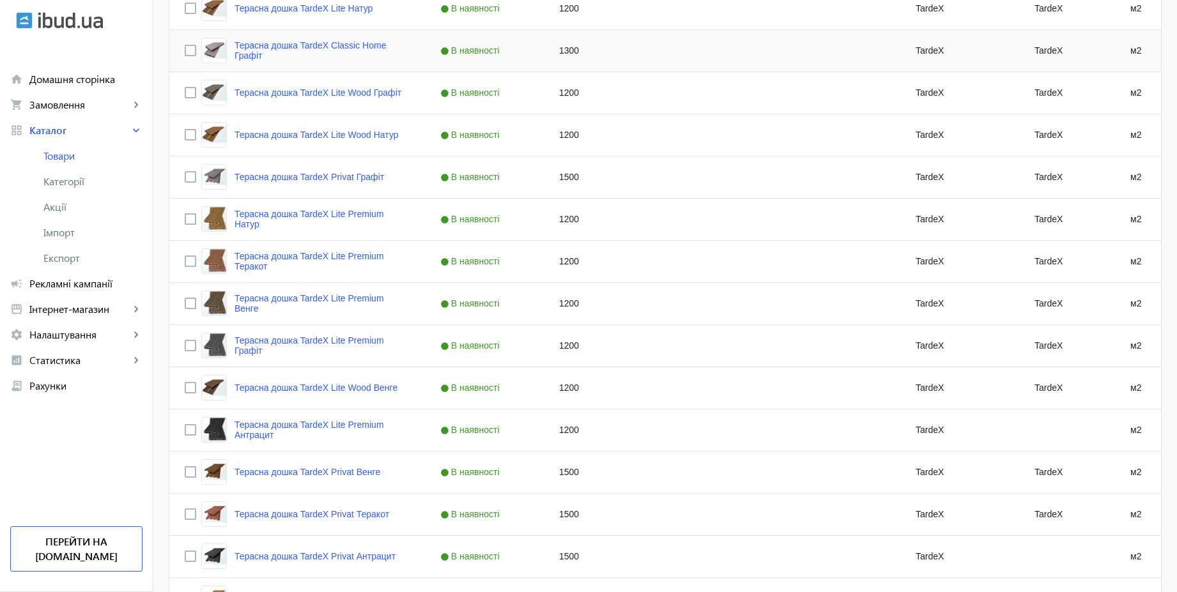
scroll to position [1162, 0]
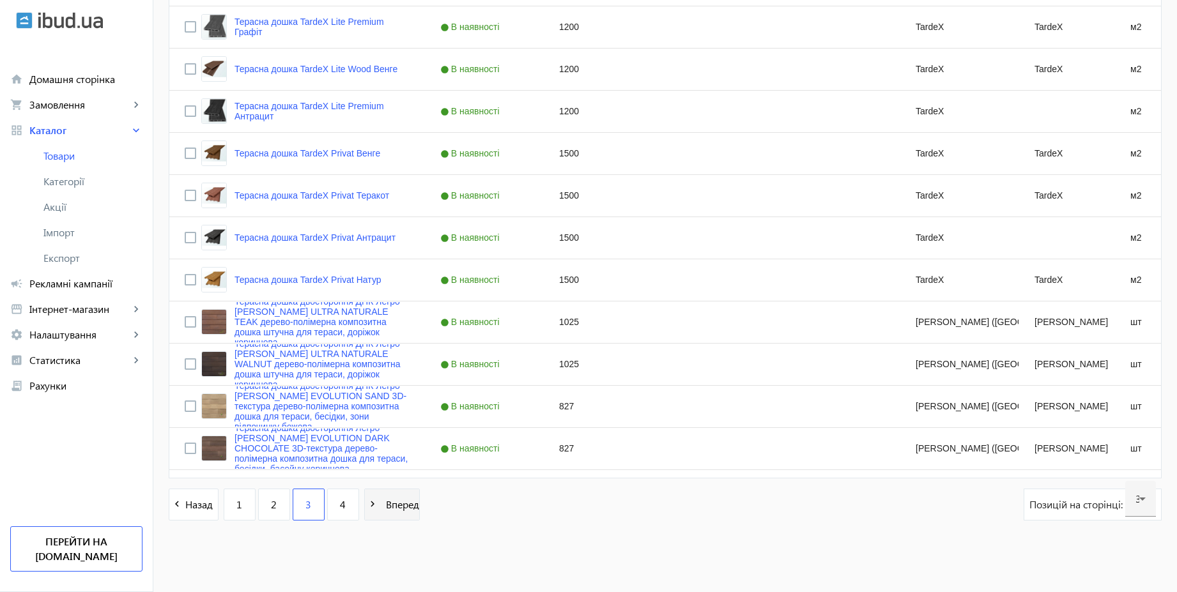
click at [402, 512] on span at bounding box center [392, 504] width 54 height 31
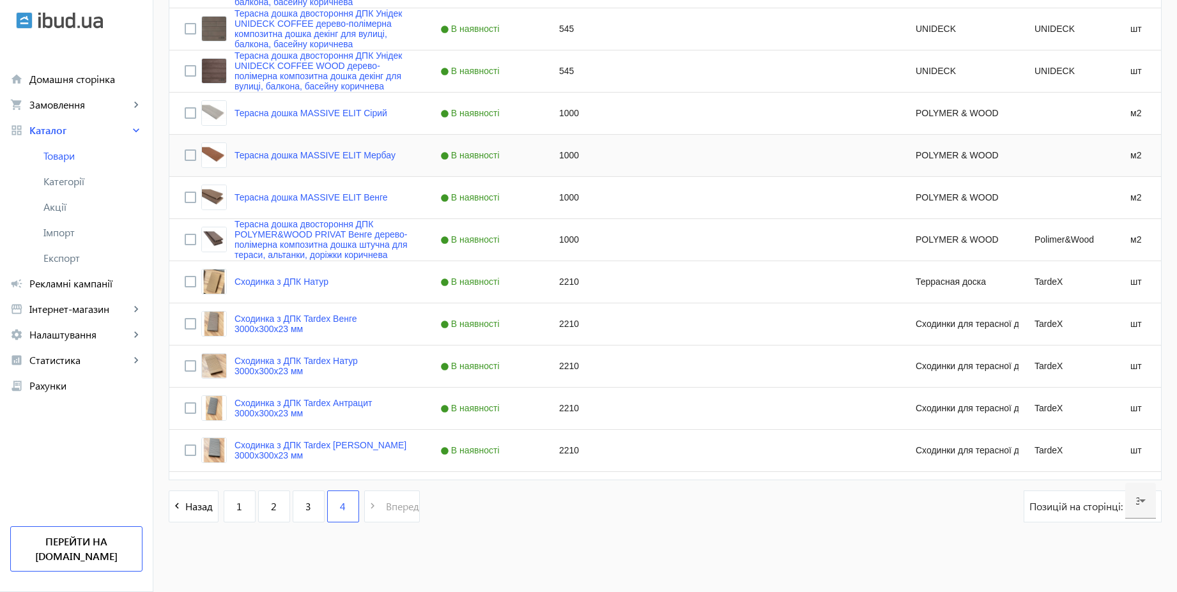
scroll to position [825, 0]
click at [225, 504] on link "1" at bounding box center [240, 505] width 32 height 32
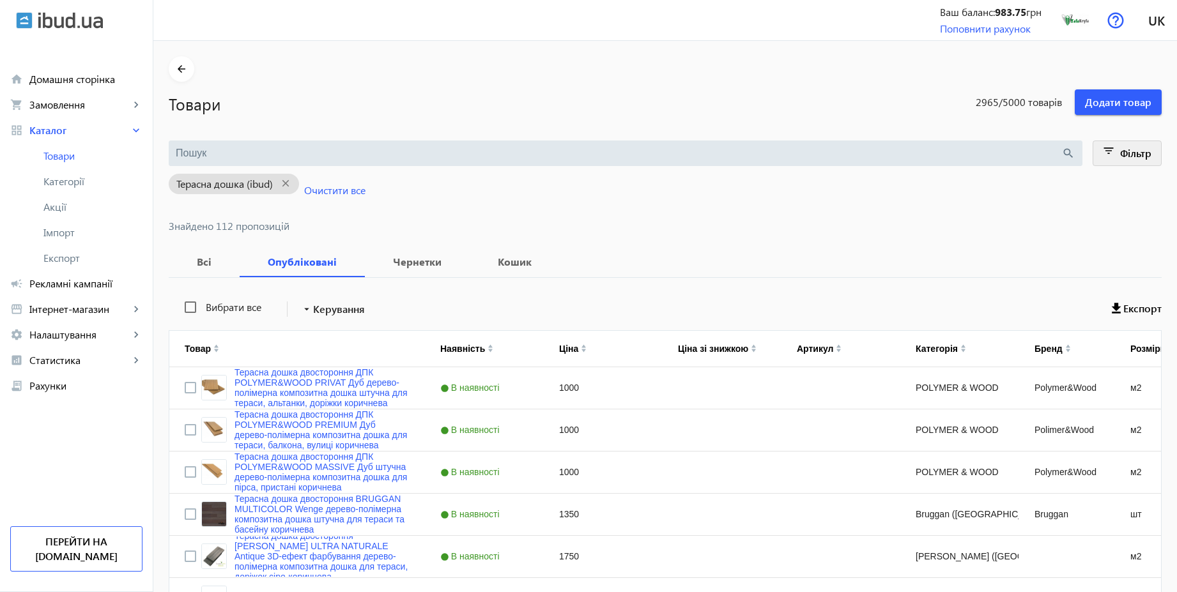
click at [1133, 152] on span "Фільтр" at bounding box center [1135, 152] width 31 height 13
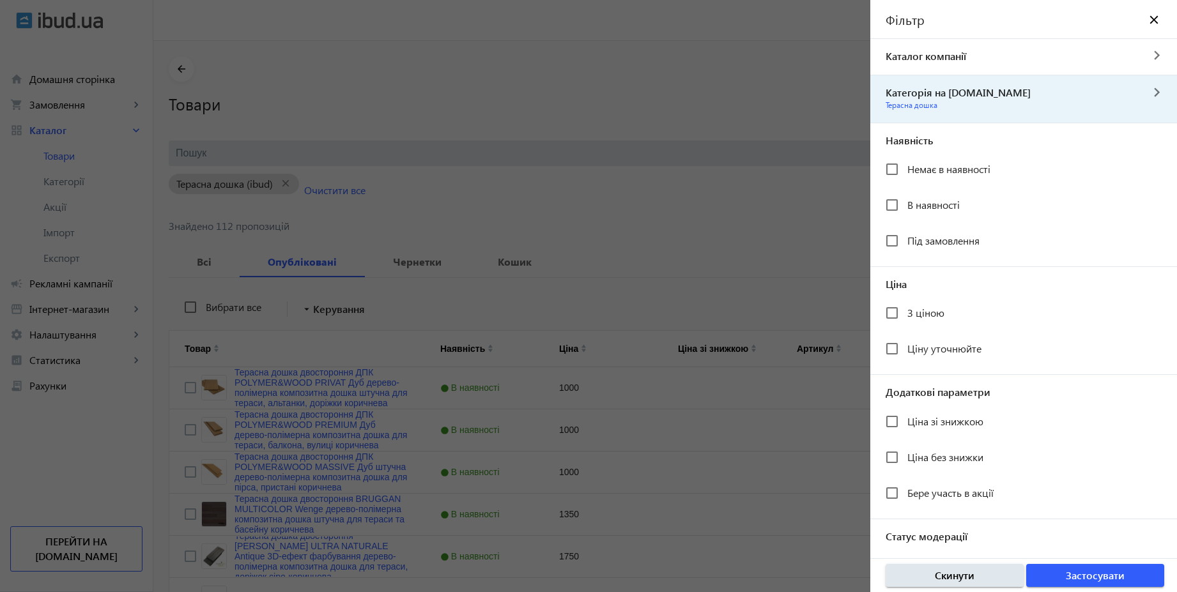
click at [1143, 91] on mat-icon "navigate_next" at bounding box center [1156, 92] width 31 height 13
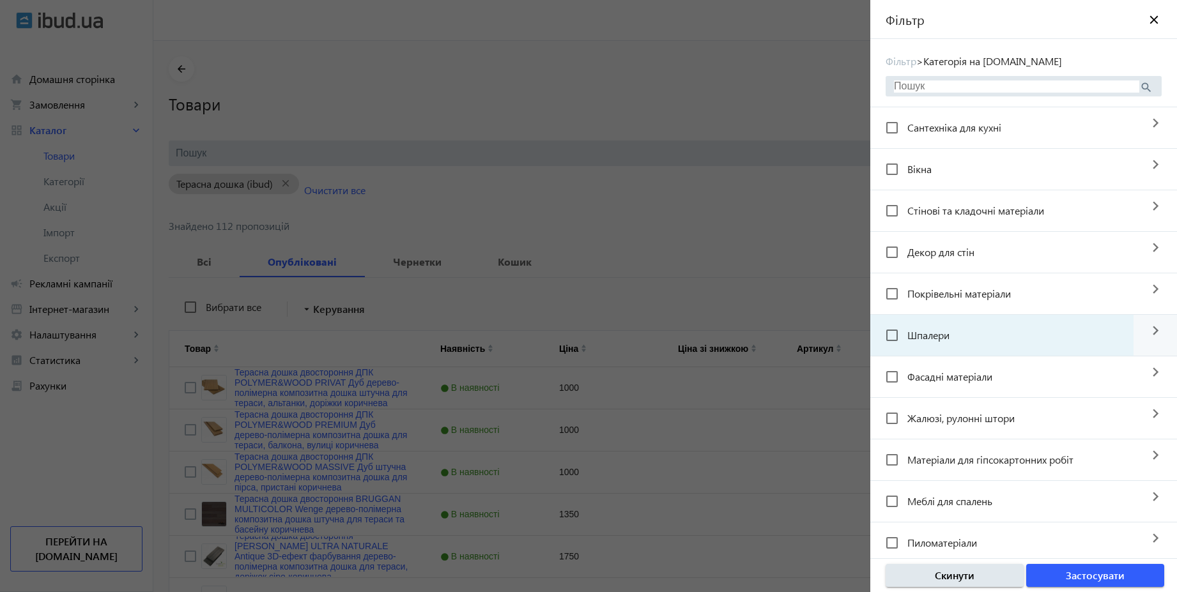
scroll to position [307, 0]
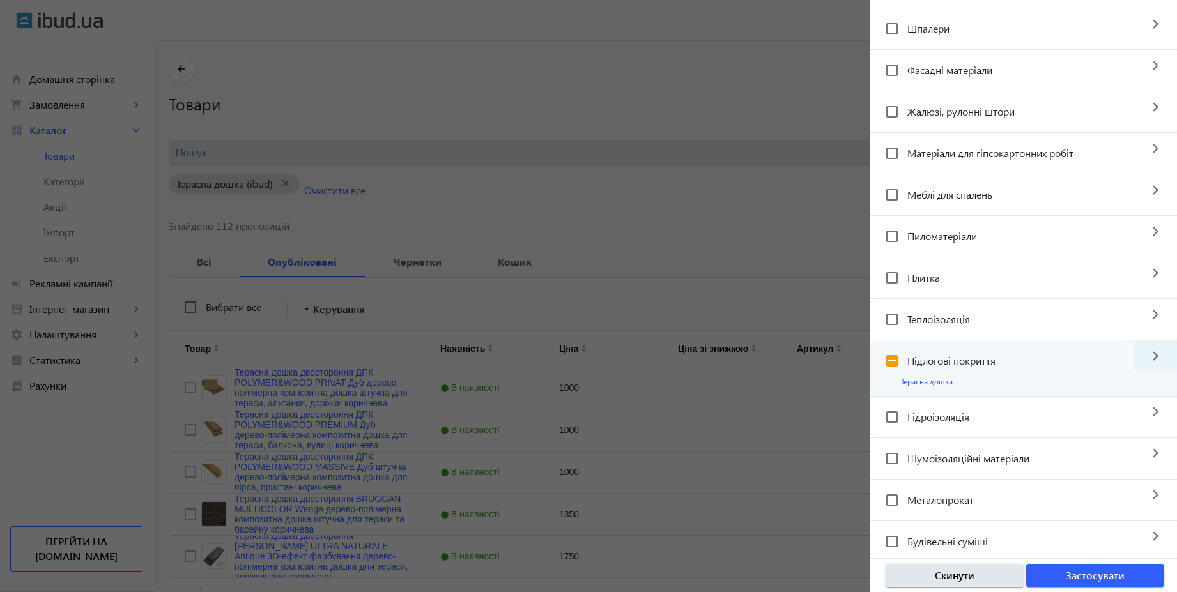
click at [1155, 354] on mat-icon "navigate_next" at bounding box center [1154, 355] width 43 height 31
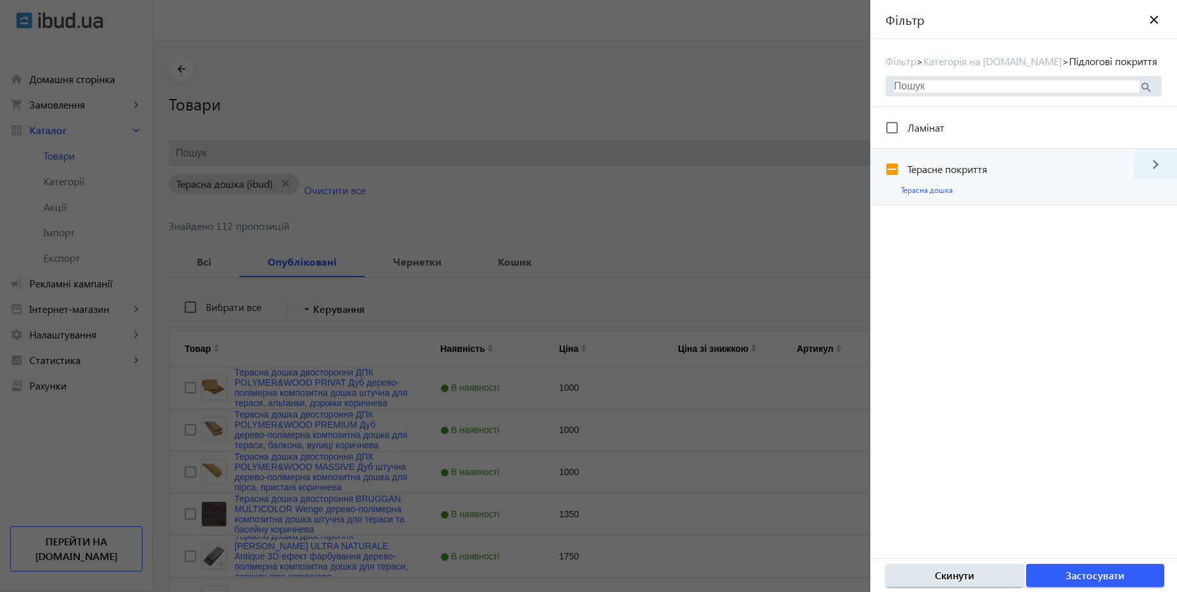
click at [1147, 162] on mat-icon "navigate_next" at bounding box center [1154, 164] width 43 height 31
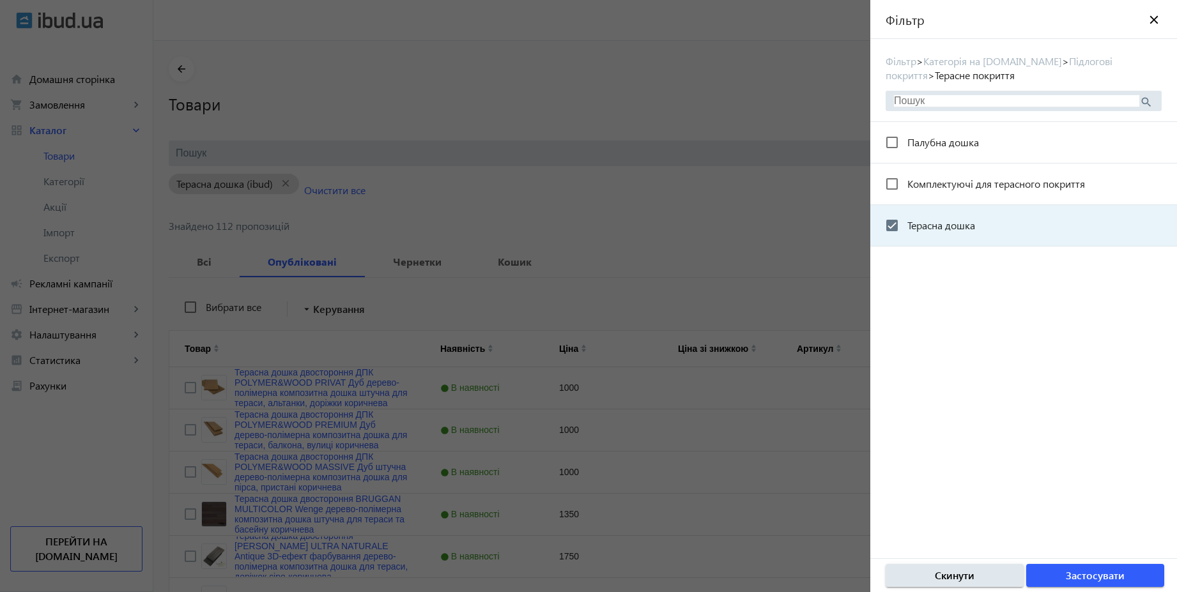
click at [922, 228] on span "Терасна дошка" at bounding box center [941, 224] width 68 height 13
click at [904, 228] on input "Терасна дошка" at bounding box center [892, 226] width 26 height 26
checkbox input "false"
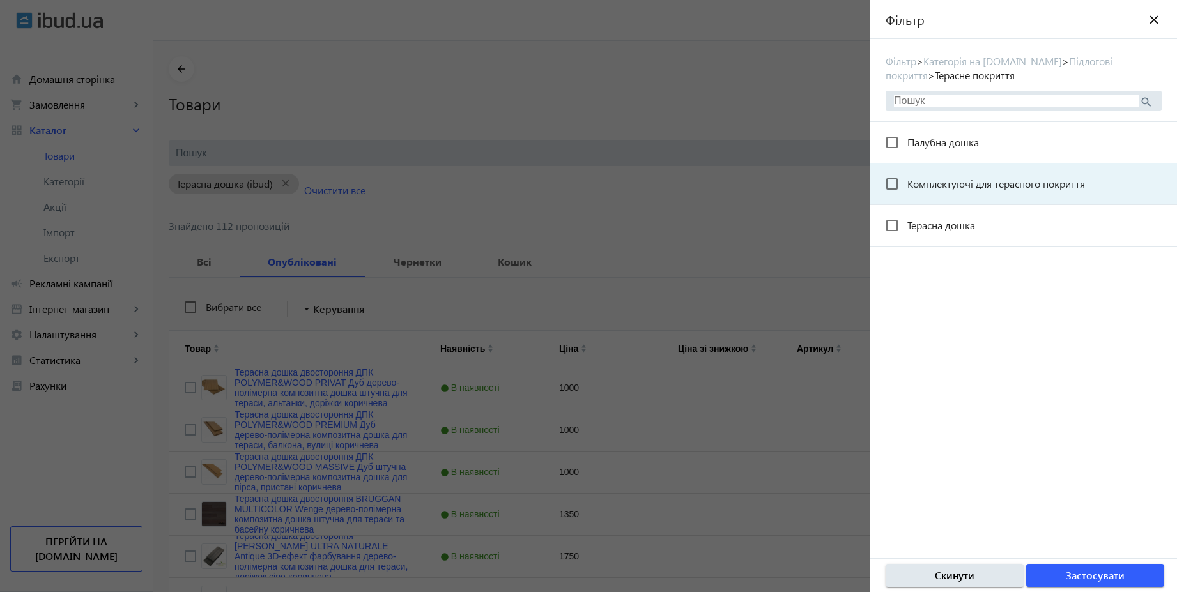
click at [929, 187] on span "Комплектуючі для терасного покриття" at bounding box center [996, 183] width 178 height 13
click at [904, 187] on input "Комплектуючі для терасного покриття" at bounding box center [892, 184] width 26 height 26
checkbox input "true"
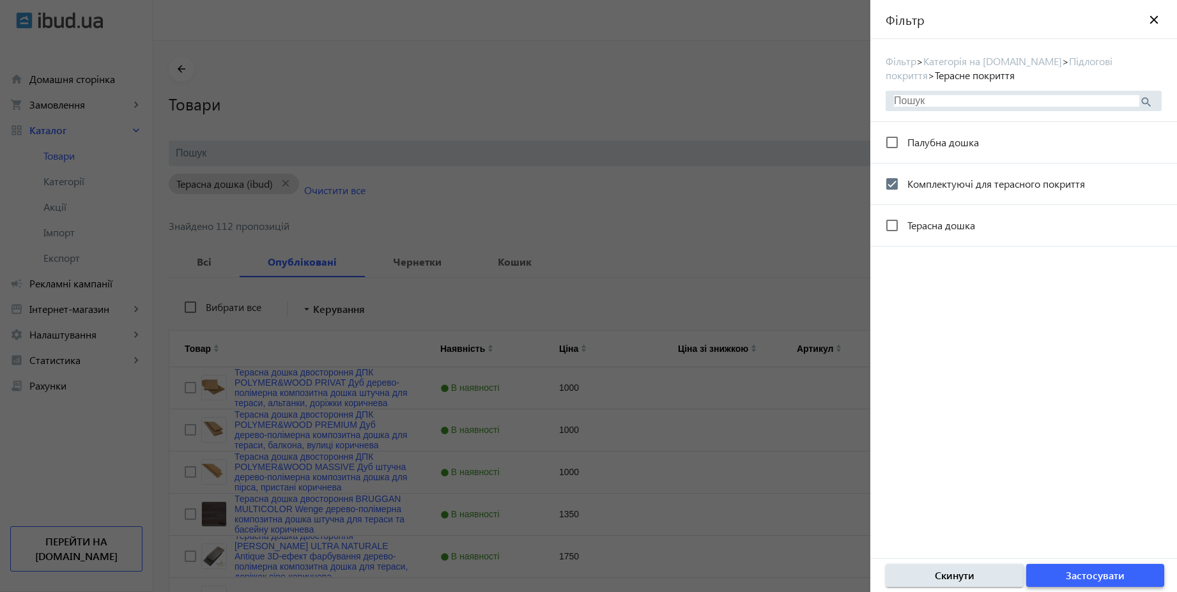
click at [1129, 579] on span "button" at bounding box center [1095, 575] width 138 height 31
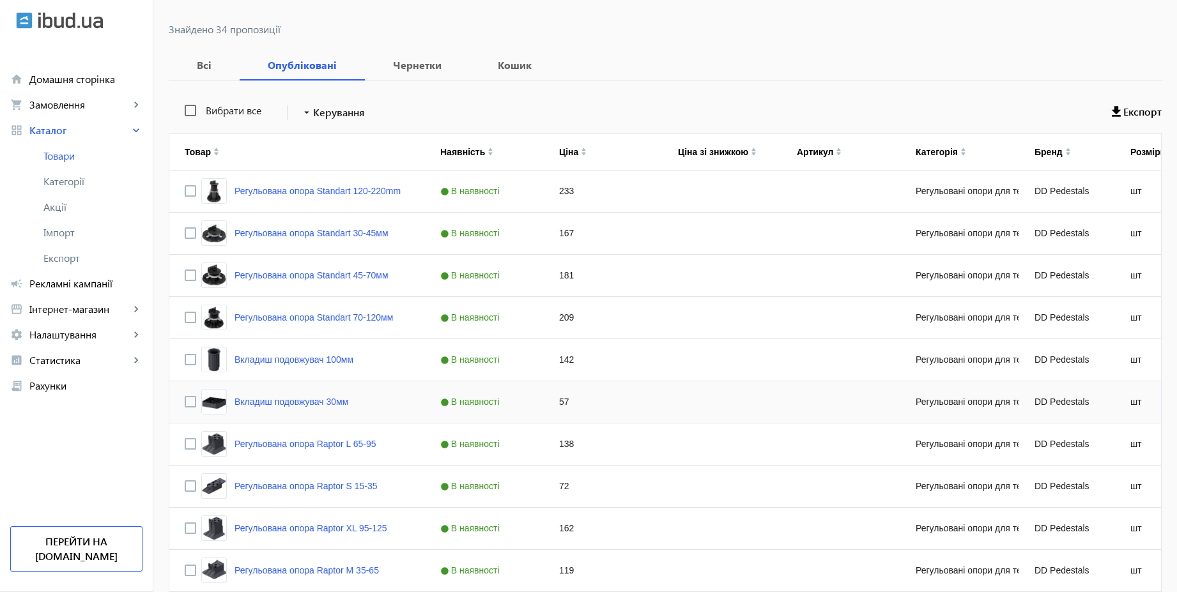
scroll to position [230, 0]
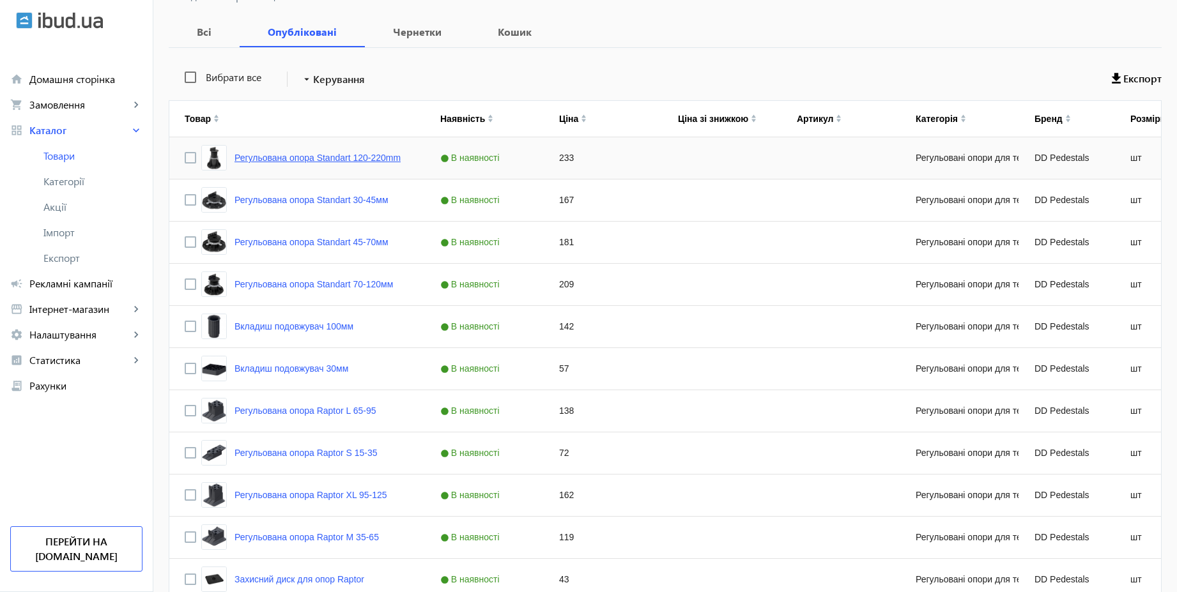
click at [377, 157] on link "Регульована опора Standart 120-220mm" at bounding box center [317, 158] width 166 height 10
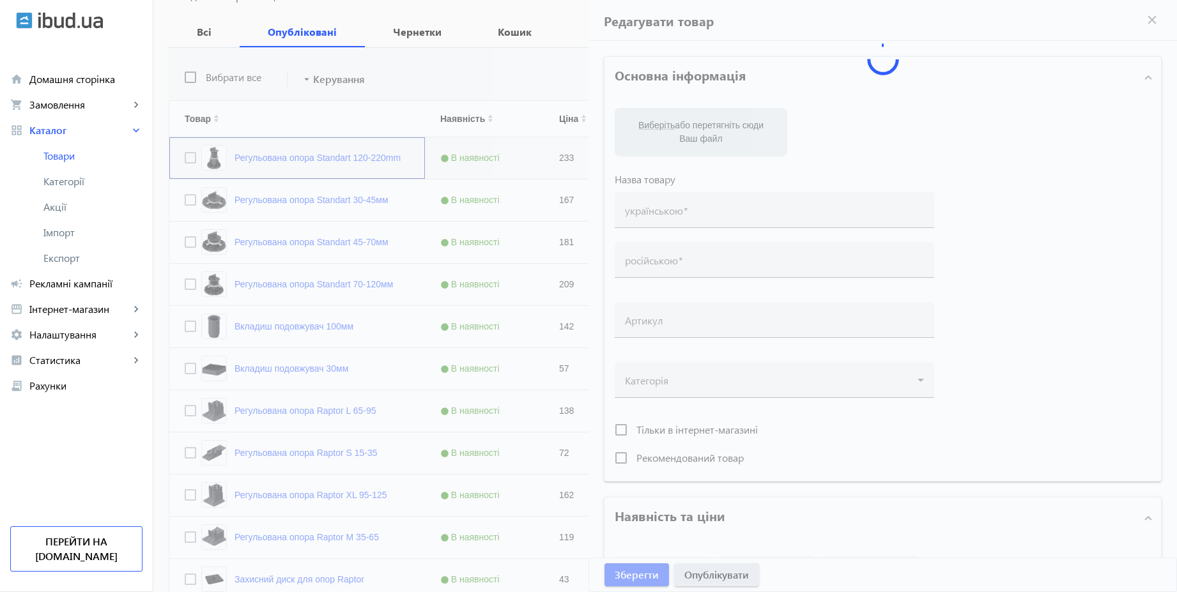
type input "Регульована опора Standart 120-220mm"
type input "Регулируемая опора Standart 120-220mm"
type input "233"
type input "10"
type input "500"
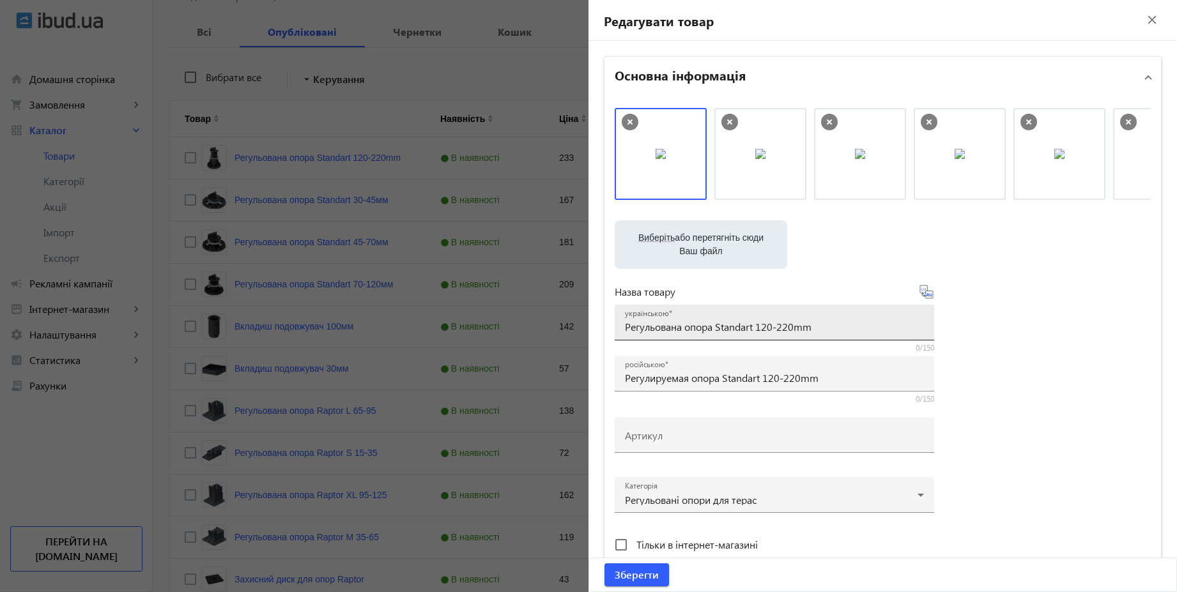
click at [827, 324] on input "Регульована опора Standart 120-220mm" at bounding box center [774, 326] width 299 height 13
click at [792, 328] on input "Регульована опора Standart 120-220mm" at bounding box center [774, 326] width 299 height 13
click at [804, 325] on input "Регульована опора Standart 120-220 mm" at bounding box center [774, 326] width 299 height 13
click at [804, 325] on input "Регульована опора Standart 120-220 мм" at bounding box center [774, 326] width 299 height 13
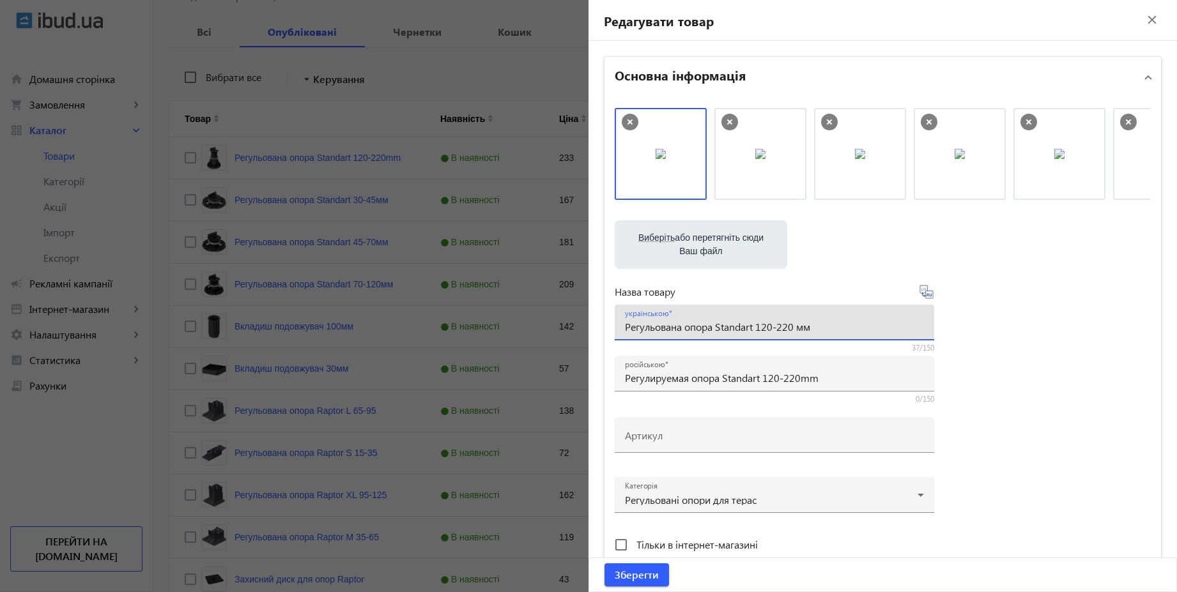
click at [804, 325] on input "Регульована опора Standart 120-220 мм" at bounding box center [774, 326] width 299 height 13
type input "Регульована опора Standart 120-220 мм"
click at [801, 380] on input "Регулируемая опора Standart 120-220mm" at bounding box center [774, 377] width 299 height 13
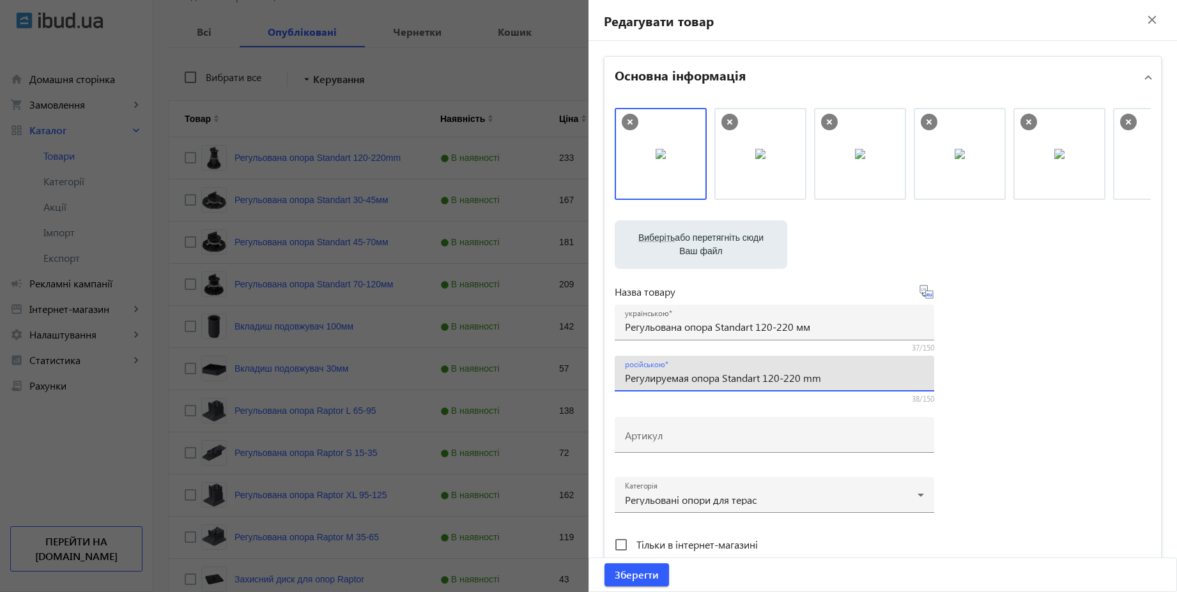
click at [808, 377] on input "Регулируемая опора Standart 120-220 mm" at bounding box center [774, 377] width 299 height 13
paste input "мм"
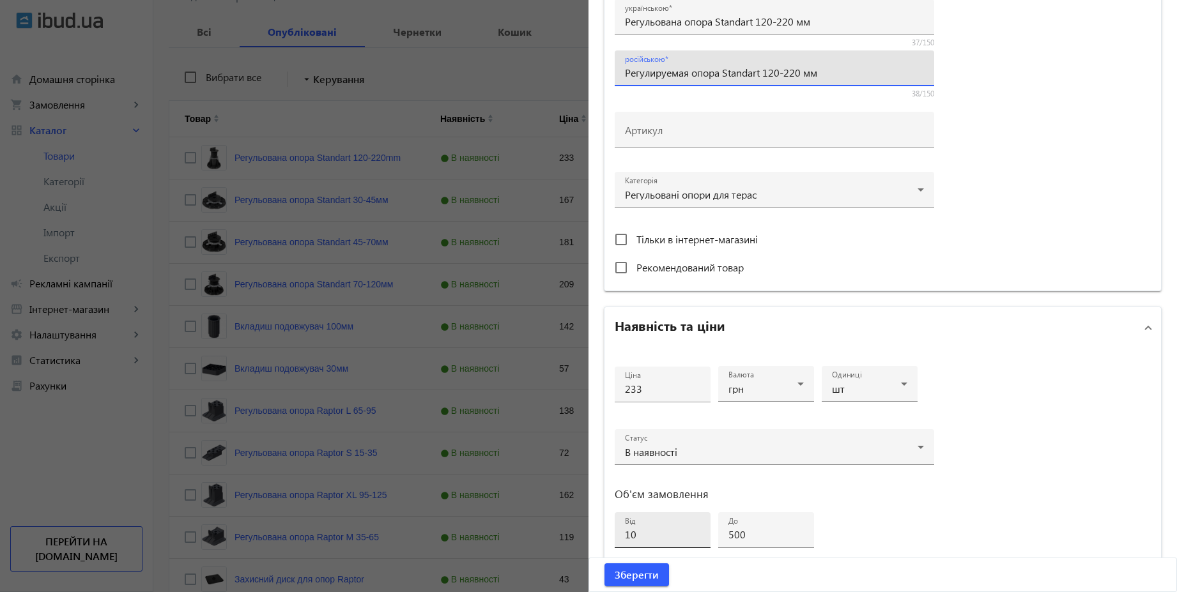
scroll to position [307, 0]
type input "Регулируемая опора Standart 120-220 мм"
click at [643, 574] on span "Зберегти" at bounding box center [636, 575] width 44 height 14
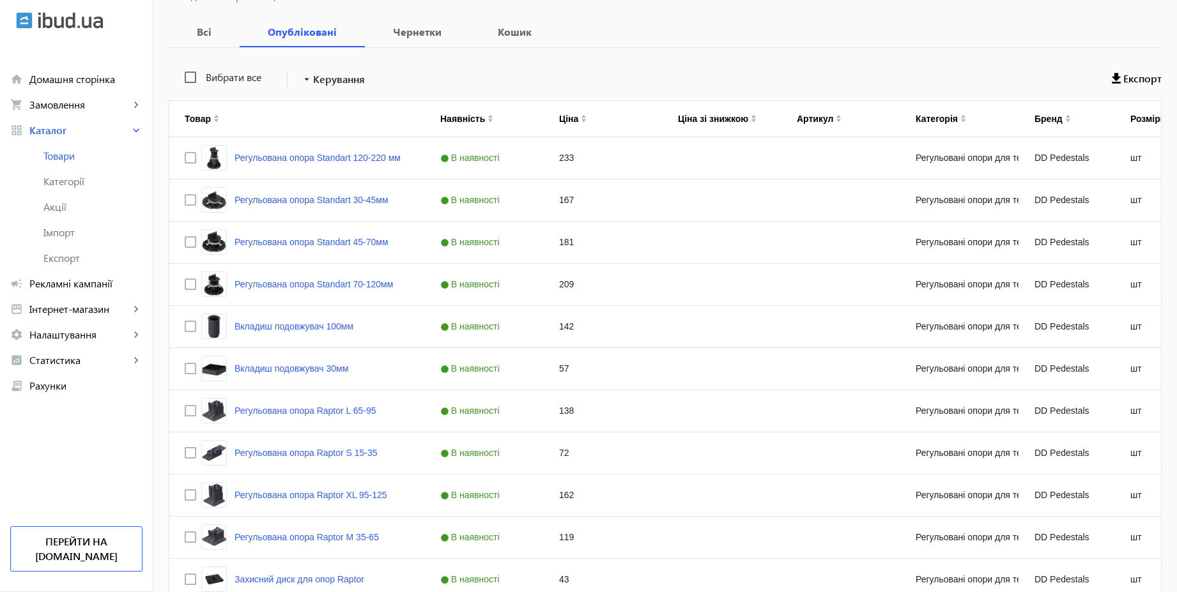
scroll to position [0, 0]
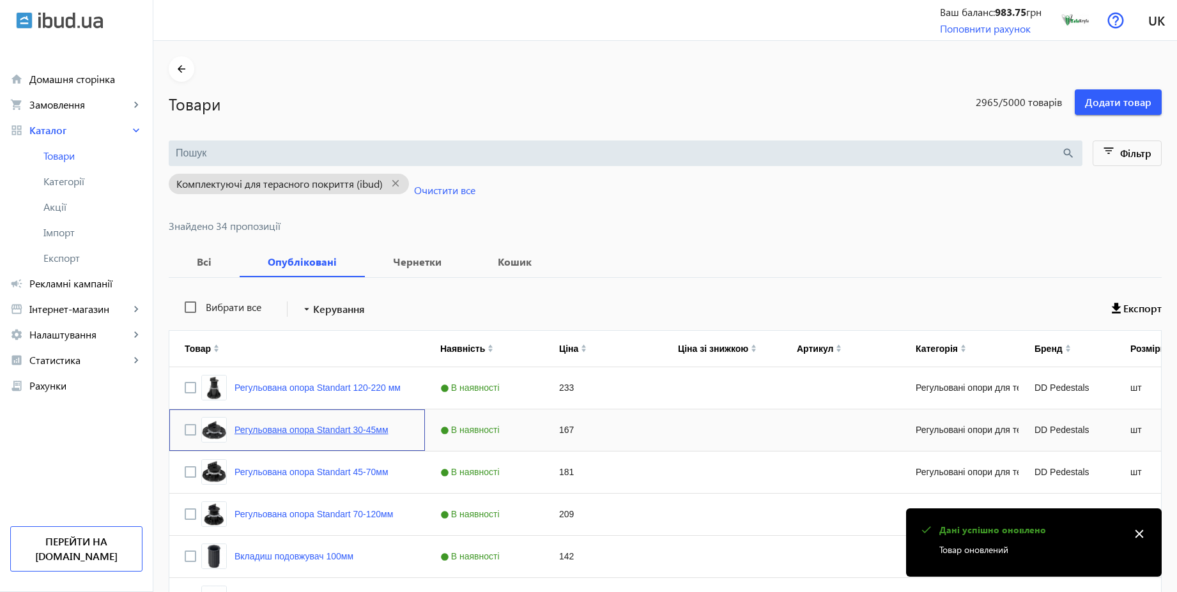
click at [362, 431] on link "Регульована опора Standart 30-45мм" at bounding box center [311, 430] width 154 height 10
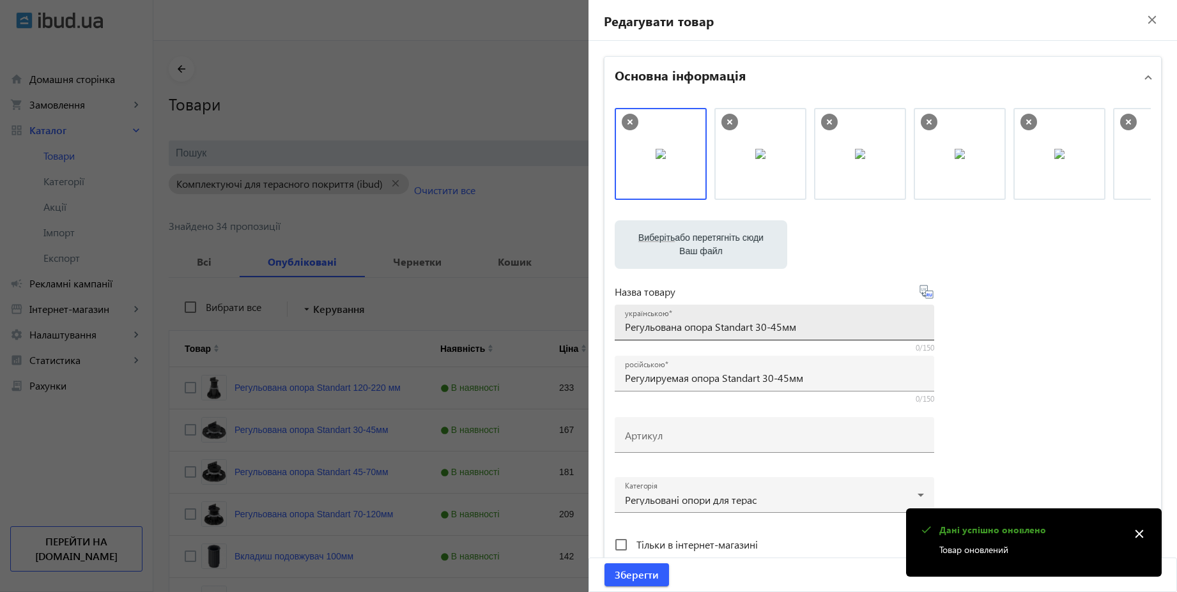
click at [782, 327] on input "Регульована опора Standart 30-45мм" at bounding box center [774, 326] width 299 height 13
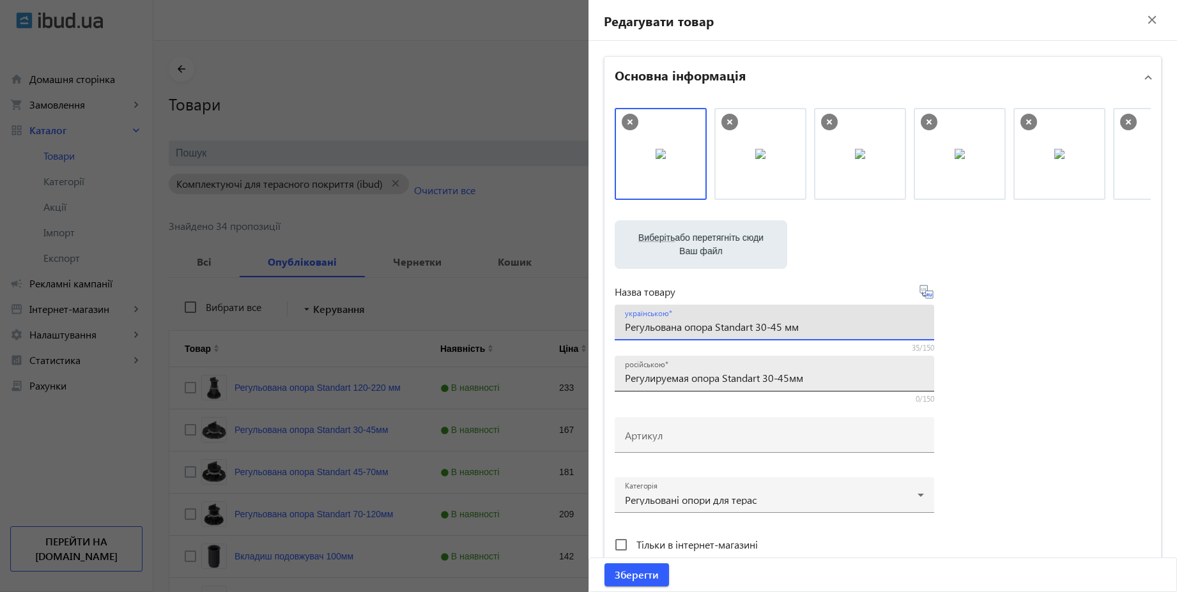
type input "Регульована опора Standart 30-45 мм"
click at [787, 379] on input "Регулируемая опора Standart 30-45мм" at bounding box center [774, 377] width 299 height 13
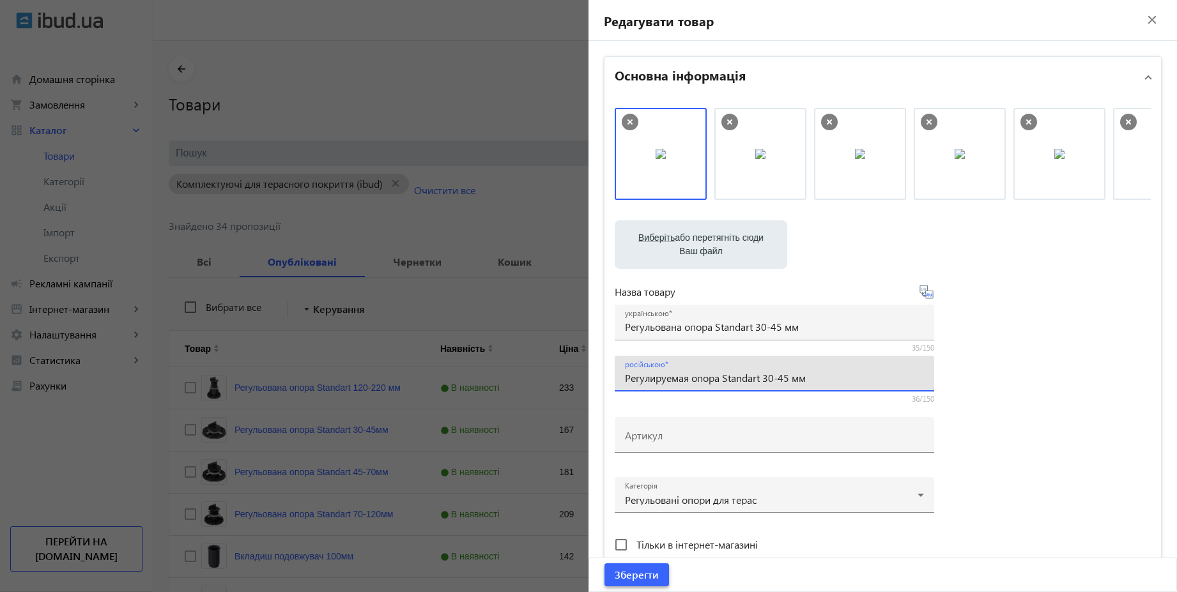
type input "Регулируемая опора Standart 30-45 мм"
click at [644, 573] on span "Зберегти" at bounding box center [636, 575] width 44 height 14
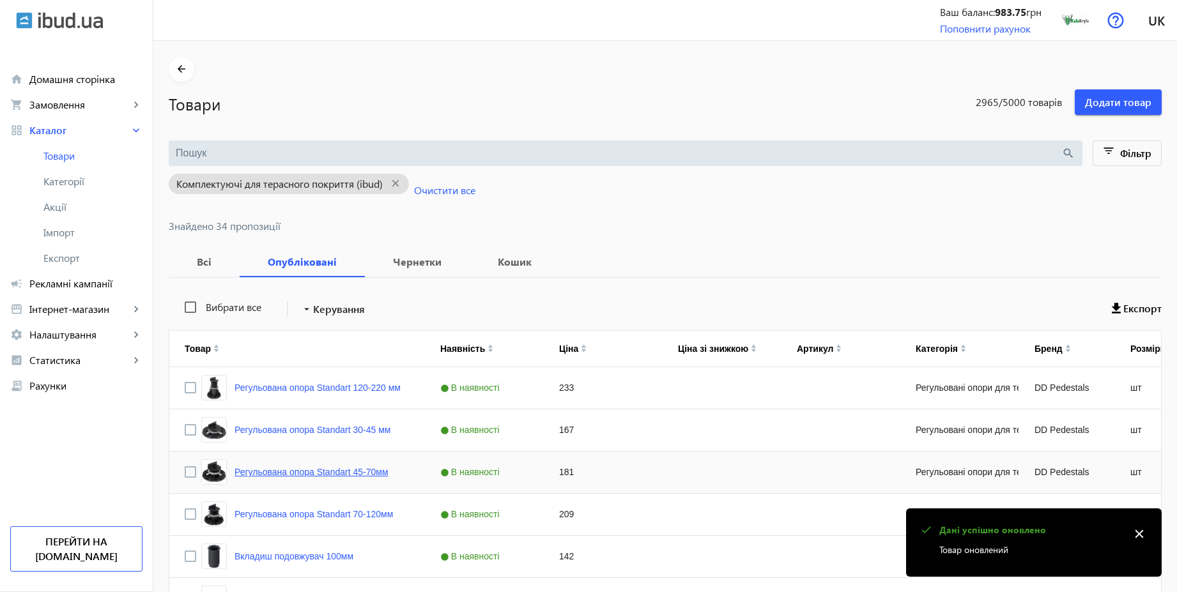
click at [365, 472] on link "Регульована опора Standart 45-70мм" at bounding box center [311, 472] width 154 height 10
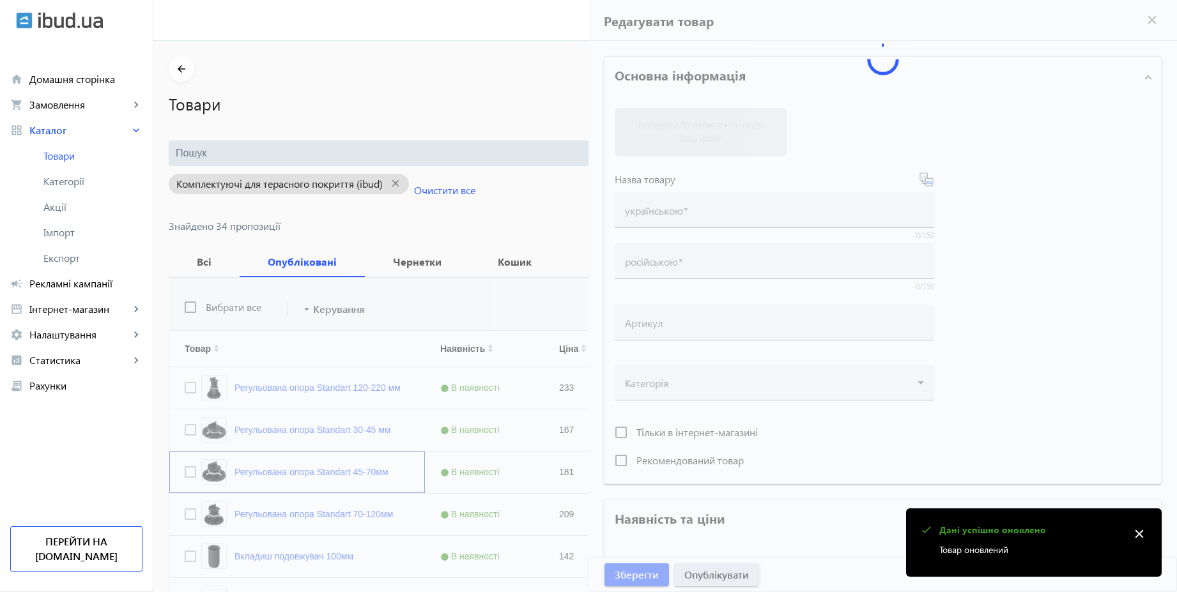
type input "Регульована опора Standart 45-70мм"
type input "Регулируемая опора Standart 45-70мм"
type input "181"
type input "10"
type input "500"
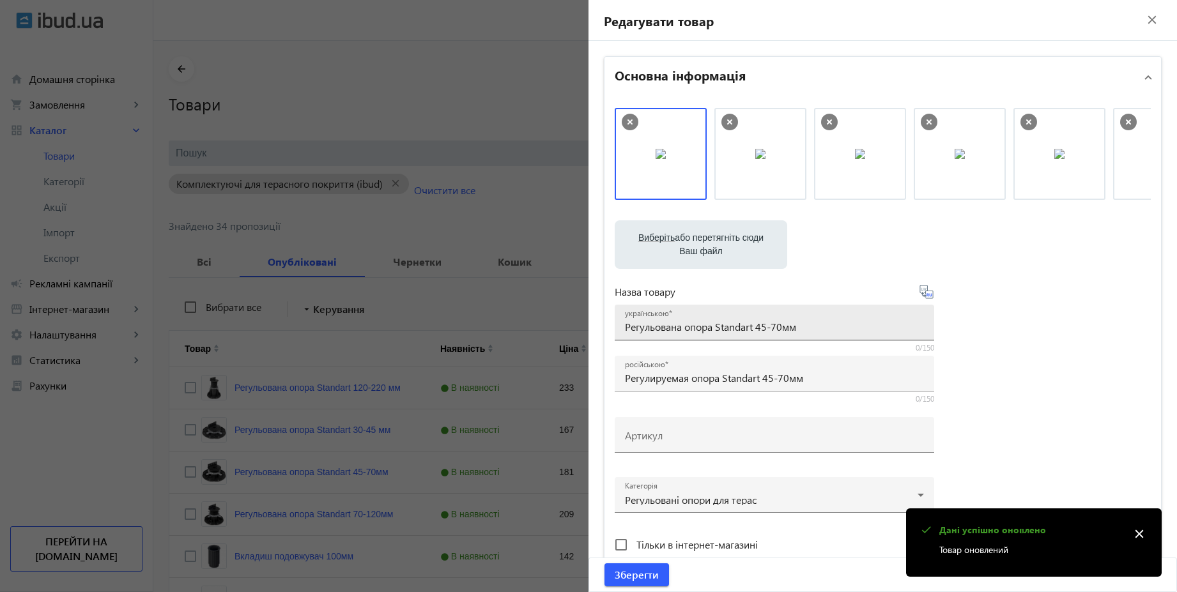
click at [780, 324] on input "Регульована опора Standart 45-70мм" at bounding box center [774, 326] width 299 height 13
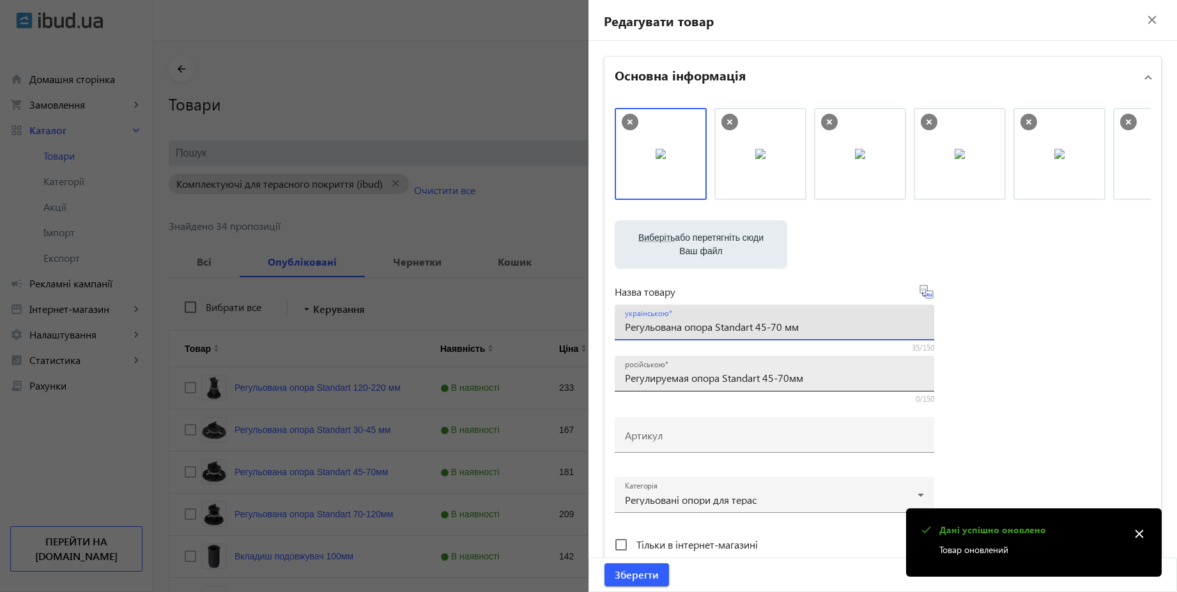
type input "Регульована опора Standart 45-70 мм"
click at [787, 376] on input "Регулируемая опора Standart 45-70мм" at bounding box center [774, 377] width 299 height 13
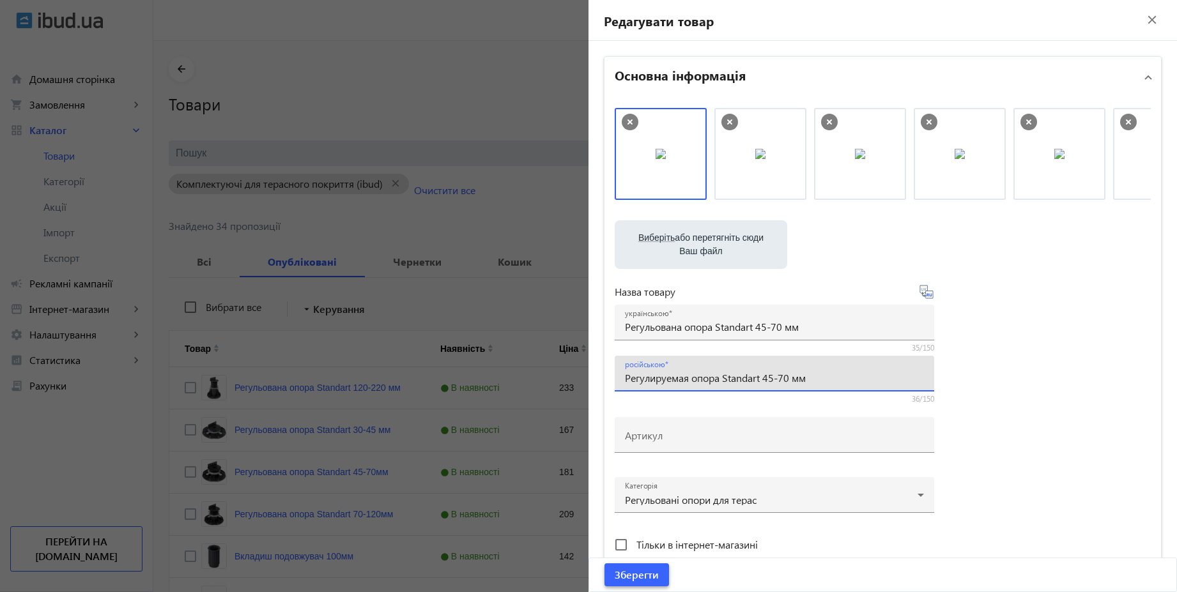
type input "Регулируемая опора Standart 45-70 мм"
click at [649, 579] on span "Зберегти" at bounding box center [636, 575] width 44 height 14
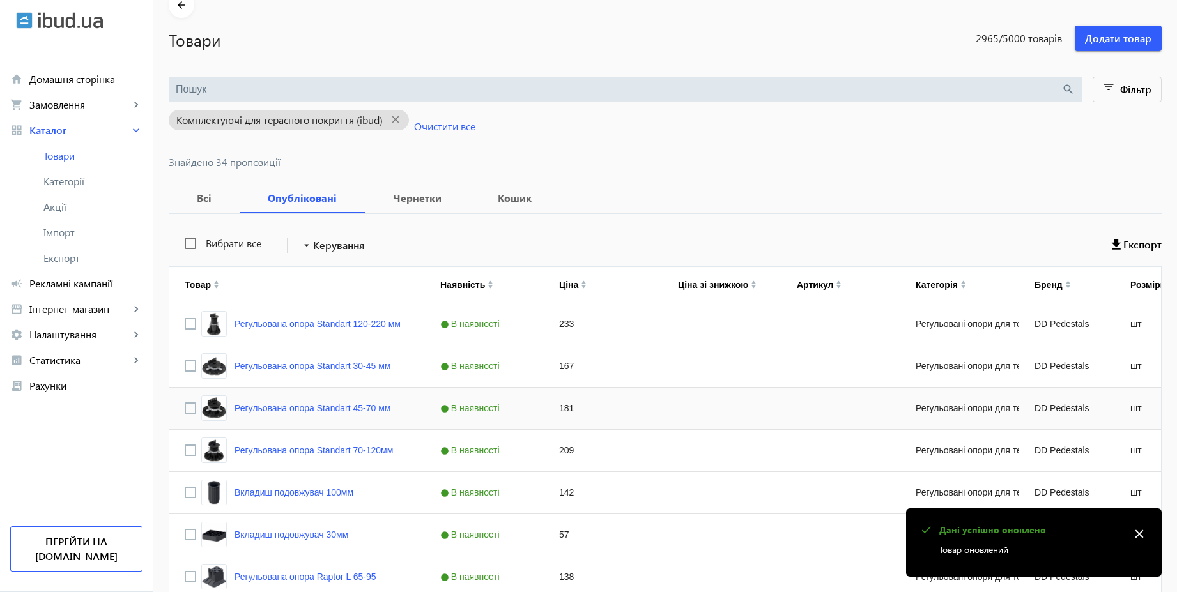
scroll to position [230, 0]
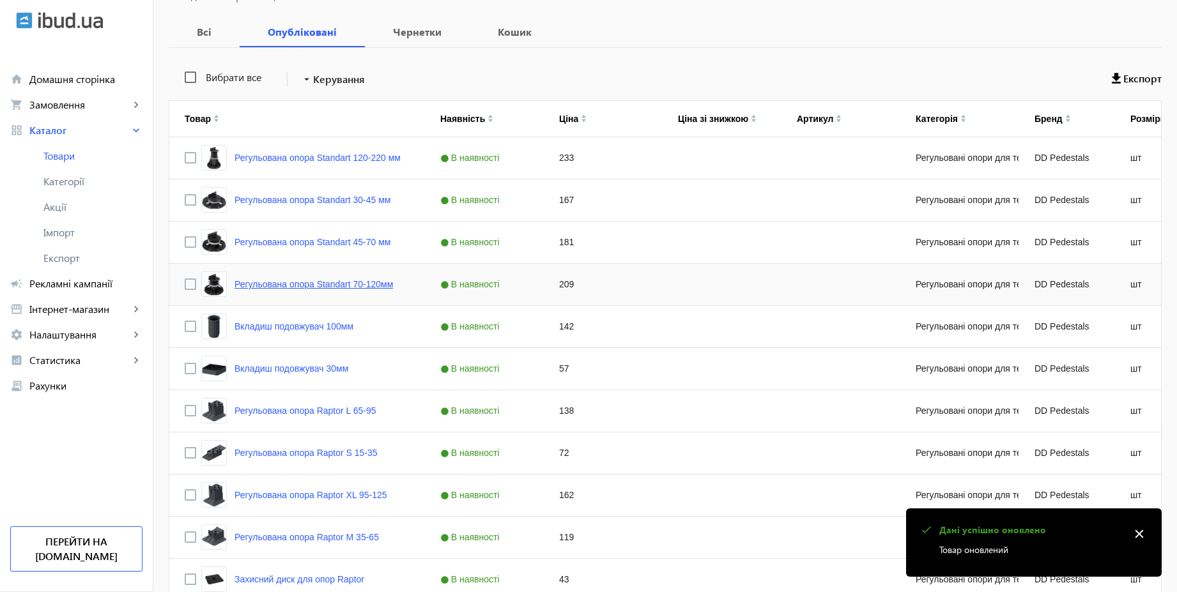
click at [377, 285] on link "Регульована опора Standart 70-120мм" at bounding box center [313, 284] width 158 height 10
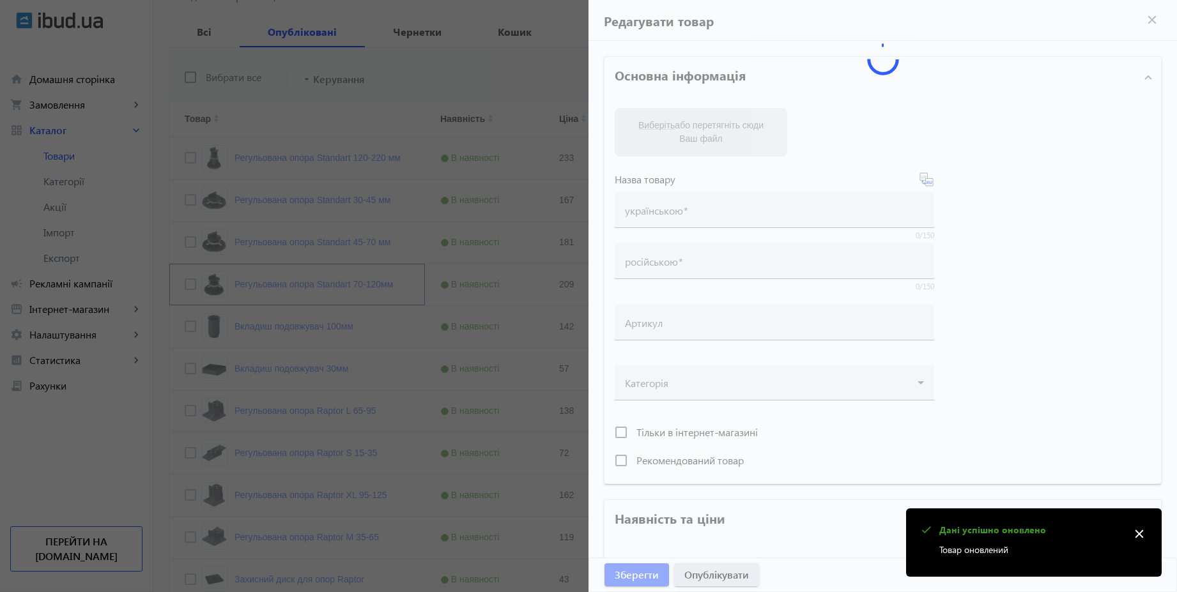
type input "Регульована опора Standart 70-120мм"
type input "Регулируемая опора Standart 70-120мм"
type input "209"
type input "10"
type input "500"
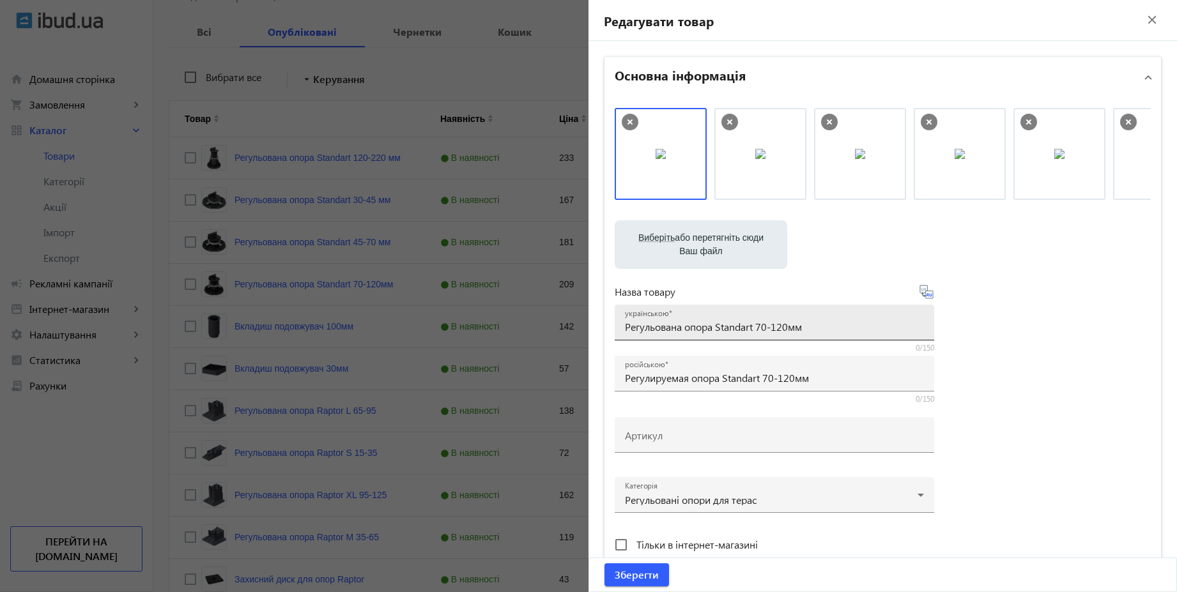
click at [787, 326] on input "Регульована опора Standart 70-120мм" at bounding box center [774, 326] width 299 height 13
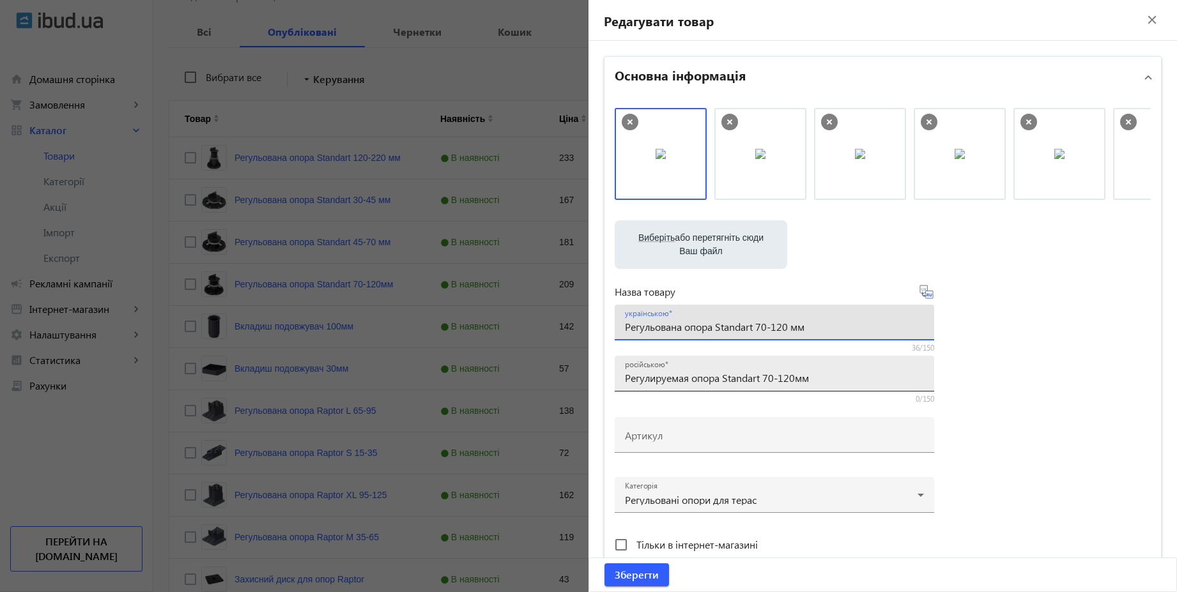
type input "Регульована опора Standart 70-120 мм"
click at [791, 376] on input "Регулируемая опора Standart 70-120мм" at bounding box center [774, 377] width 299 height 13
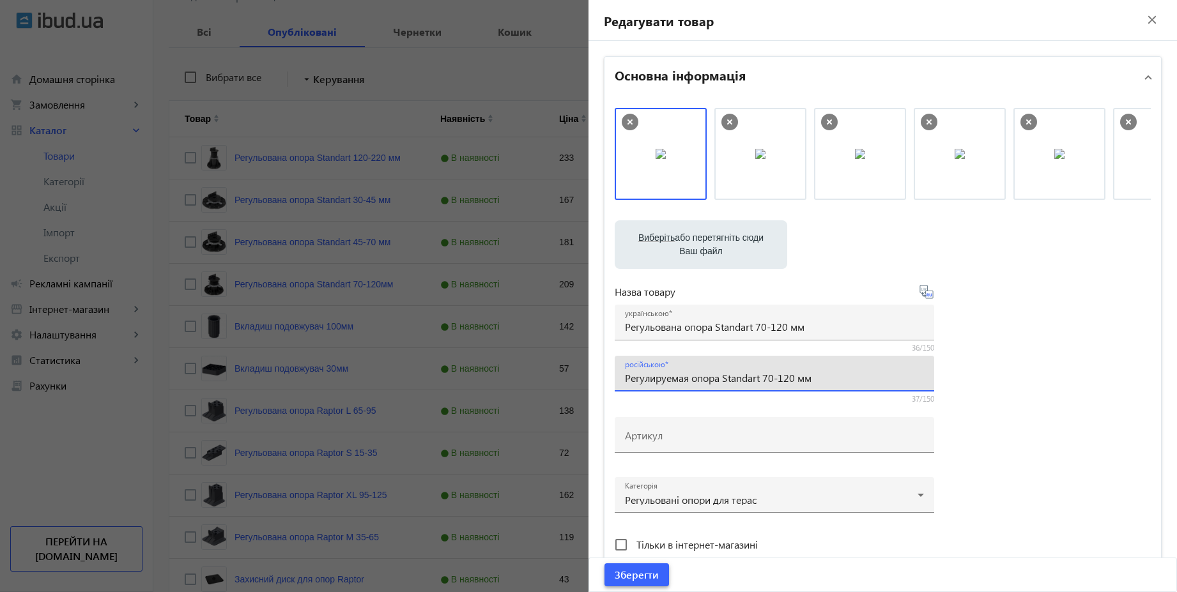
type input "Регулируемая опора Standart 70-120 мм"
click at [635, 574] on span "Зберегти" at bounding box center [636, 575] width 44 height 14
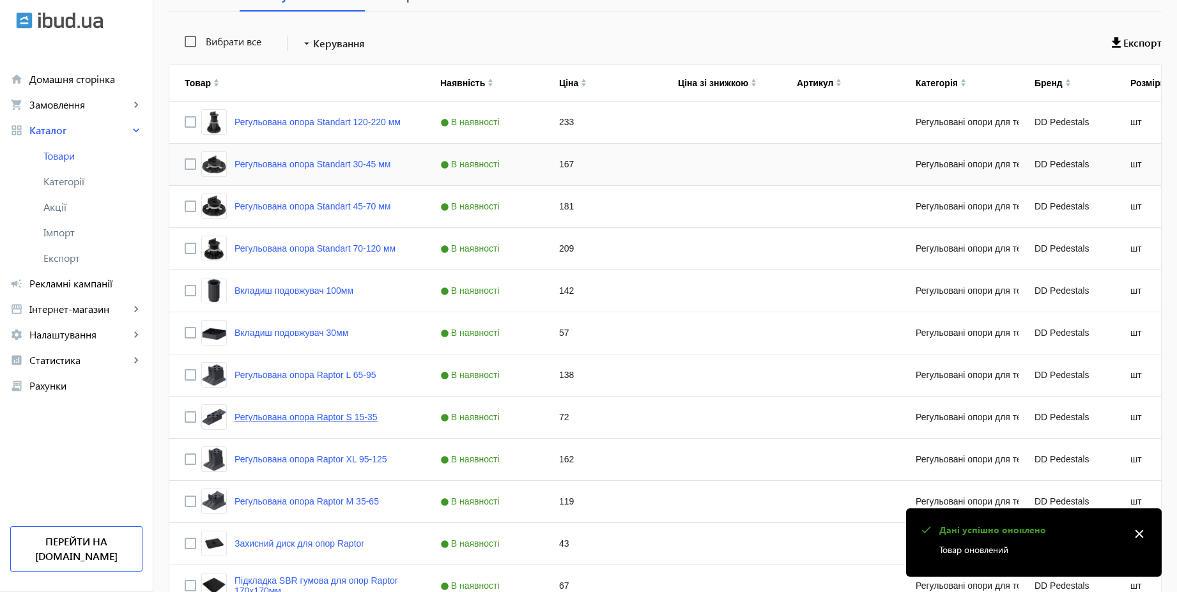
scroll to position [307, 0]
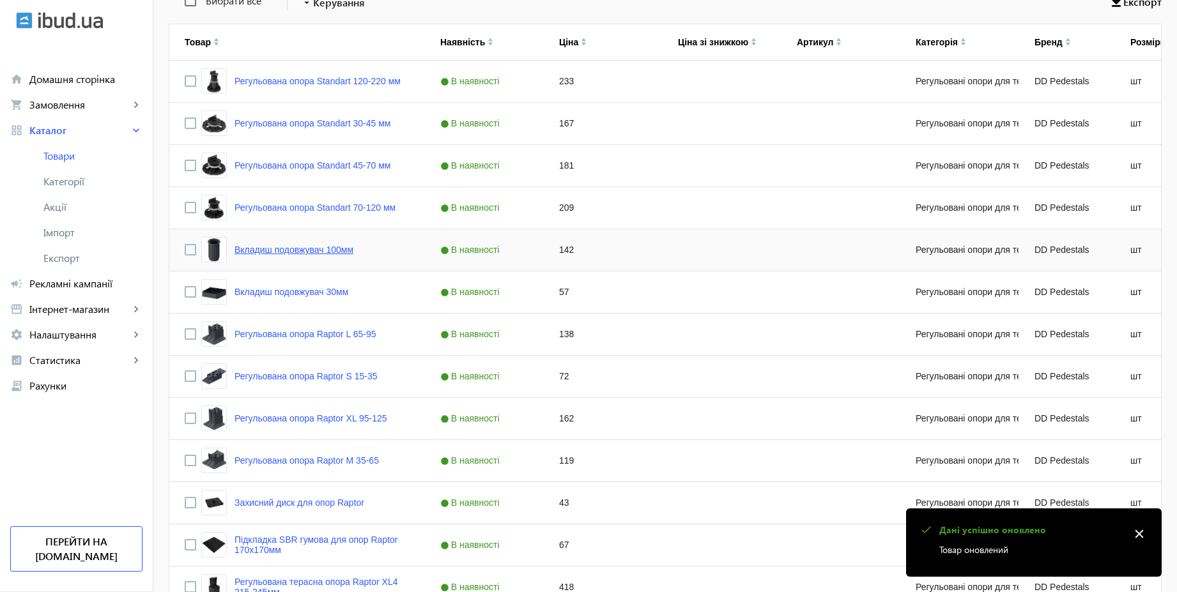
click at [336, 248] on link "Вкладиш подовжувач 100мм" at bounding box center [293, 250] width 119 height 10
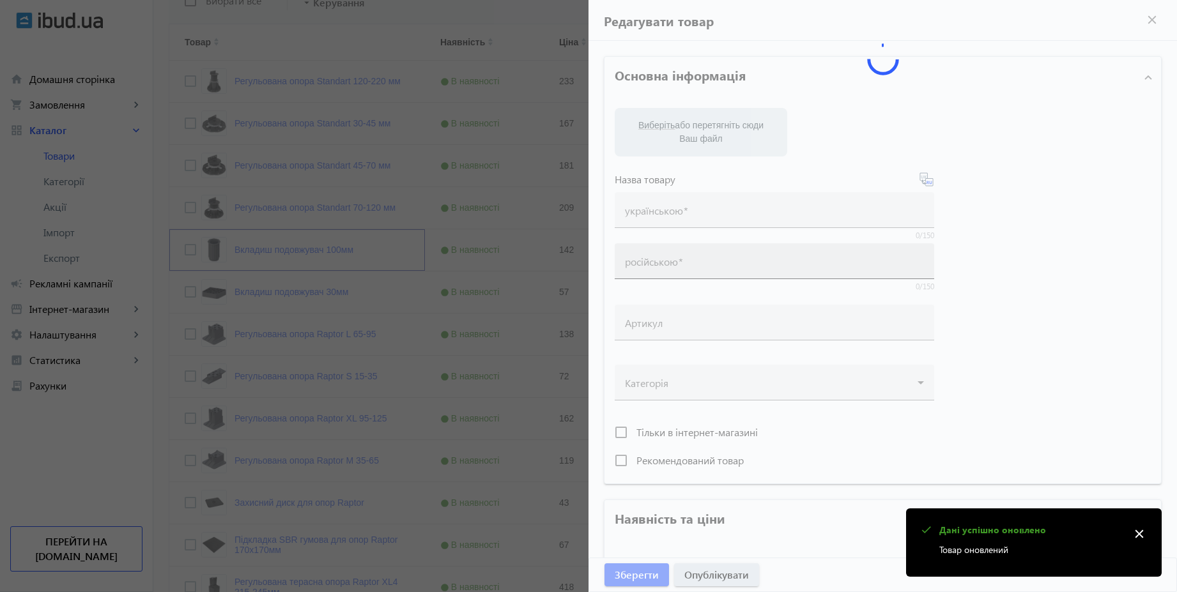
type input "Вкладиш подовжувач 100мм"
type input "Вкладыш удлинитель 100мм"
type input "142"
type input "10"
type input "500"
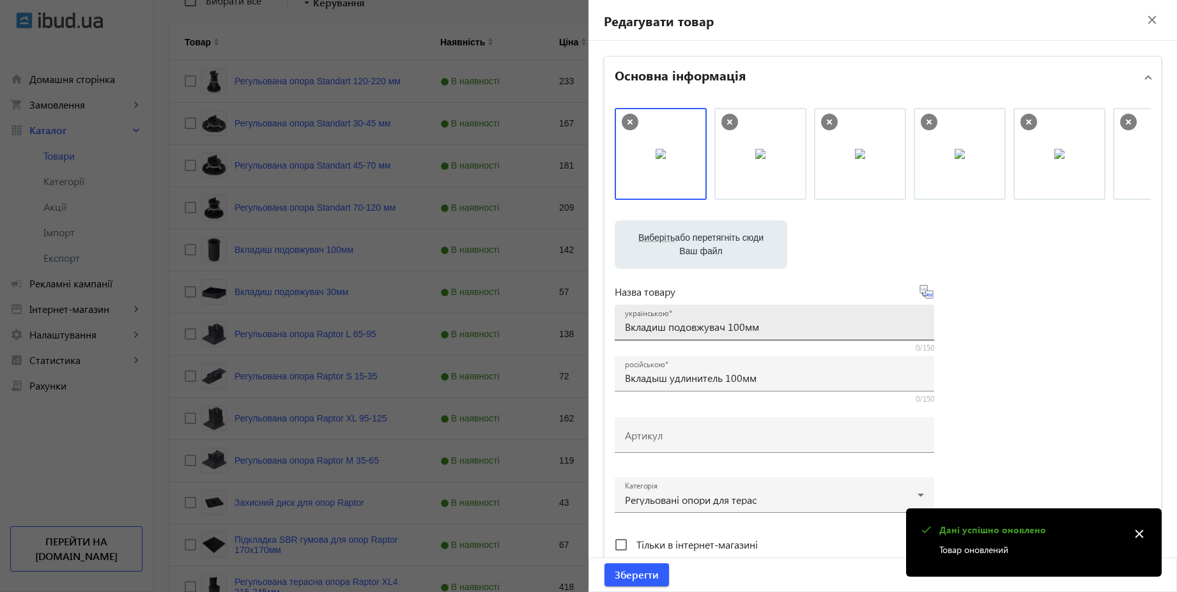
click at [742, 327] on input "Вкладиш подовжувач 100мм" at bounding box center [774, 326] width 299 height 13
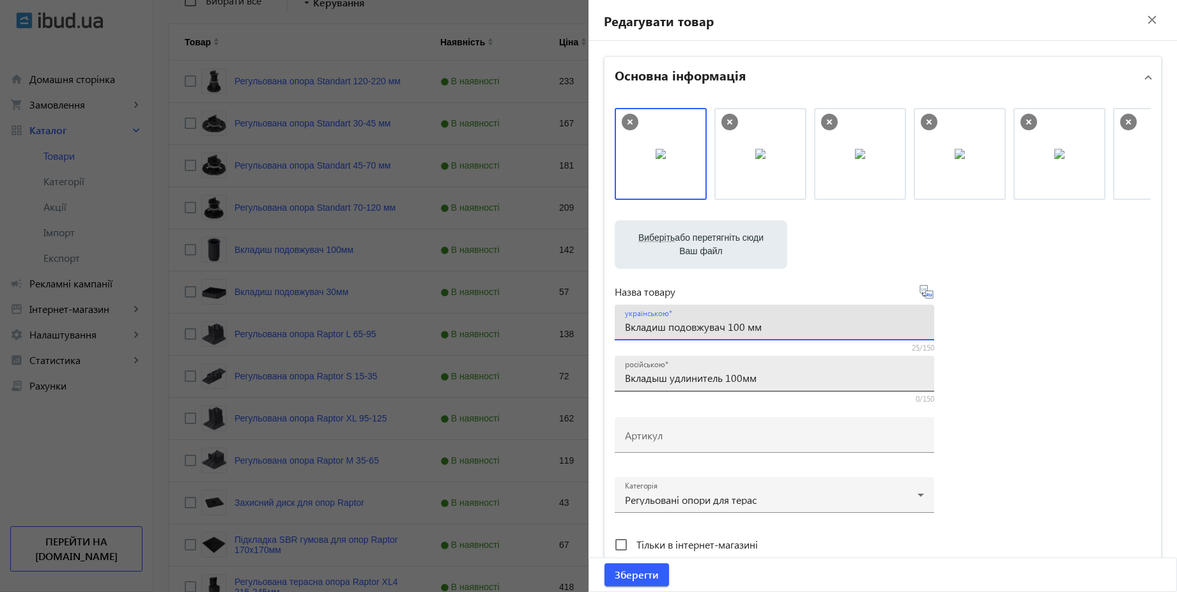
type input "Вкладиш подовжувач 100 мм"
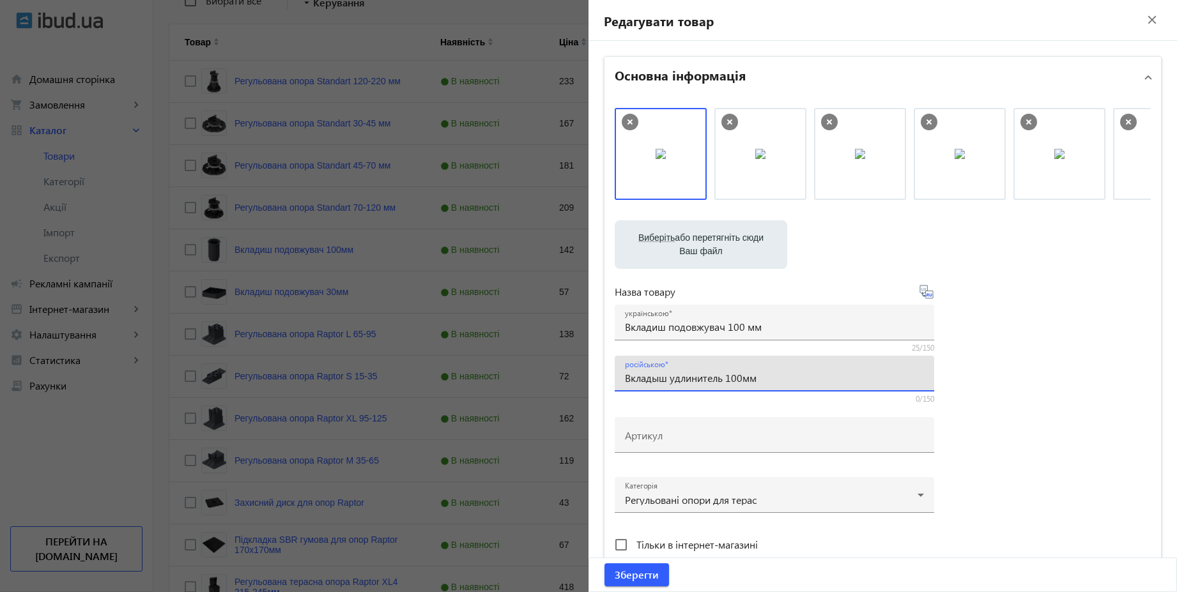
click at [739, 377] on input "Вкладыш удлинитель 100мм" at bounding box center [774, 377] width 299 height 13
type input "Вкладыш удлинитель 100 мм"
click at [644, 579] on span "Зберегти" at bounding box center [636, 575] width 44 height 14
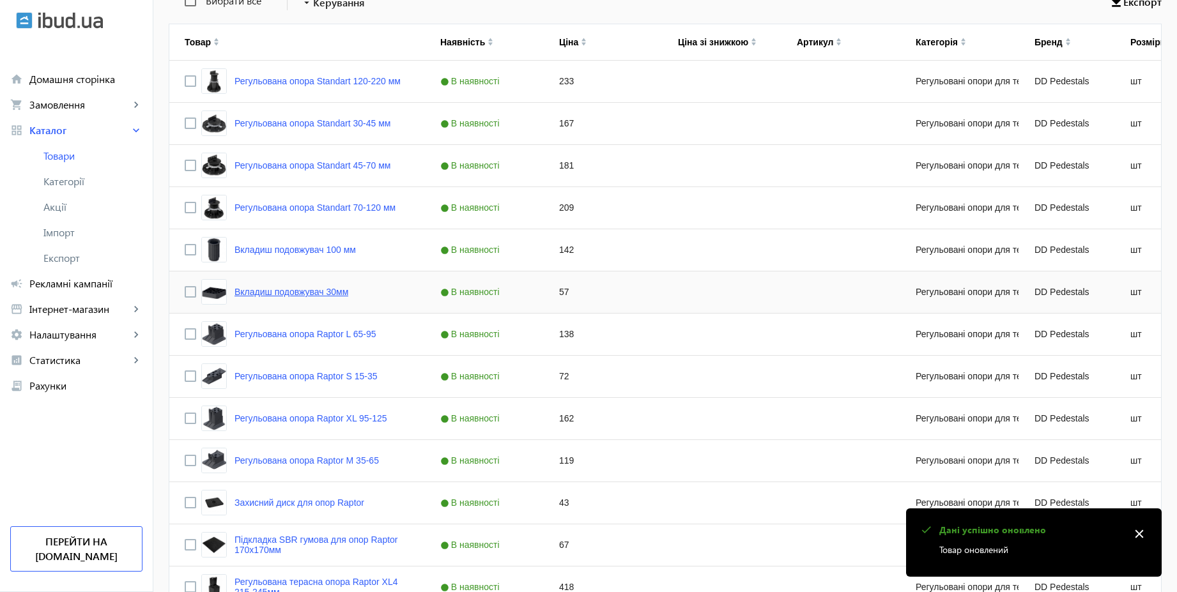
click at [335, 292] on link "Вкладиш подовжувач 30мм" at bounding box center [291, 292] width 114 height 10
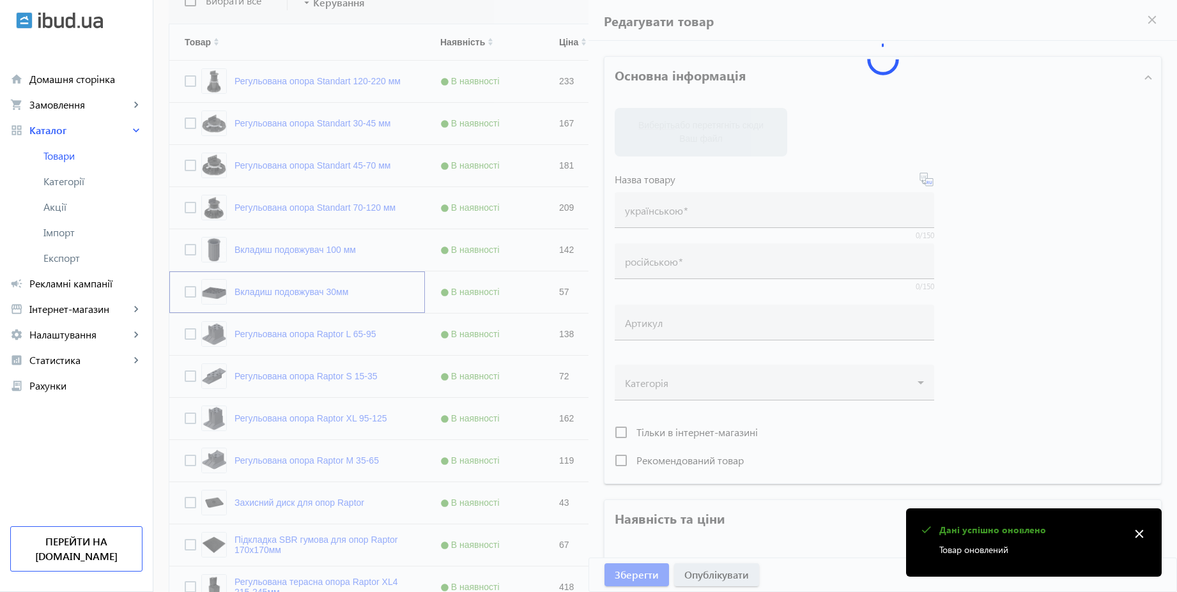
type input "Вкладиш подовжувач 30мм"
type input "Вкладыш удлинитель 30мм"
type input "57"
type input "10"
type input "500"
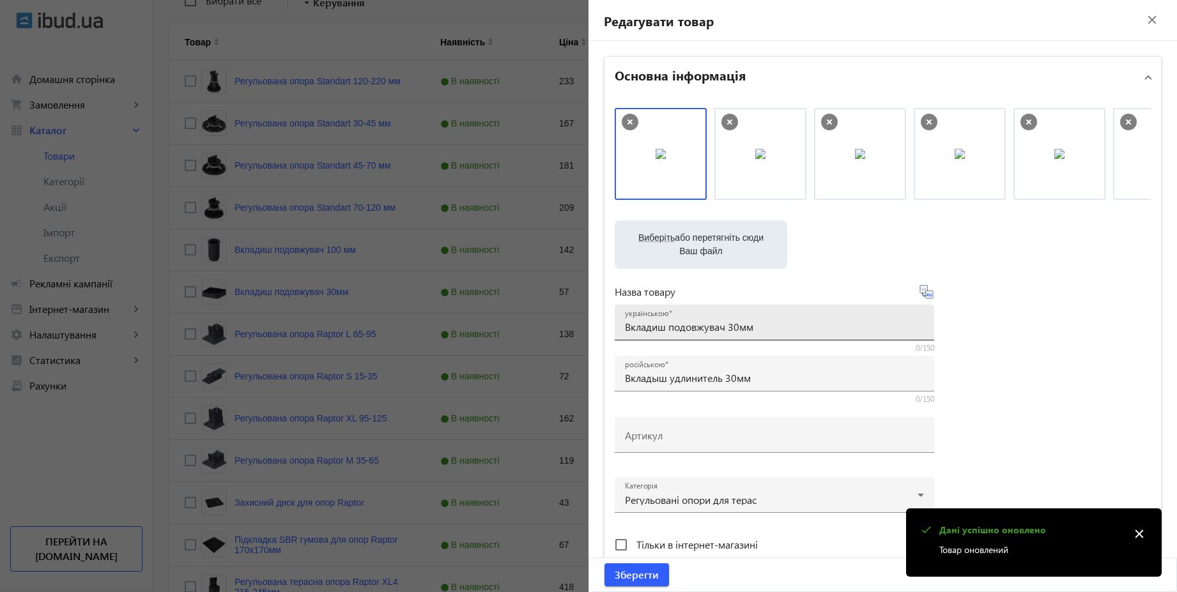
click at [739, 328] on input "Вкладиш подовжувач 30мм" at bounding box center [774, 326] width 299 height 13
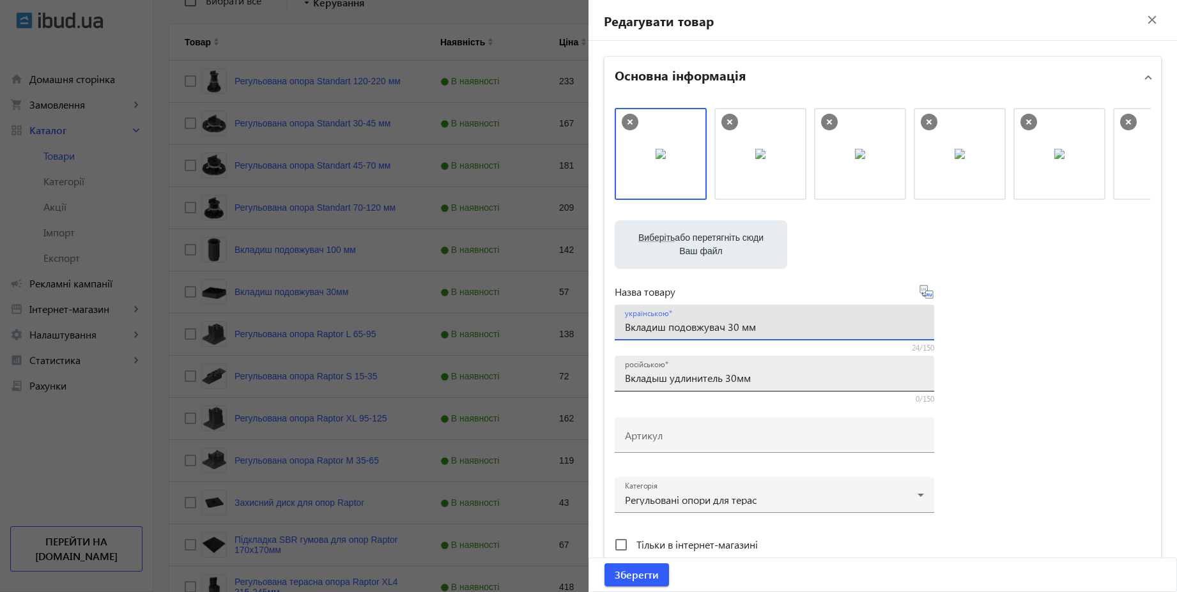
type input "Вкладиш подовжувач 30 мм"
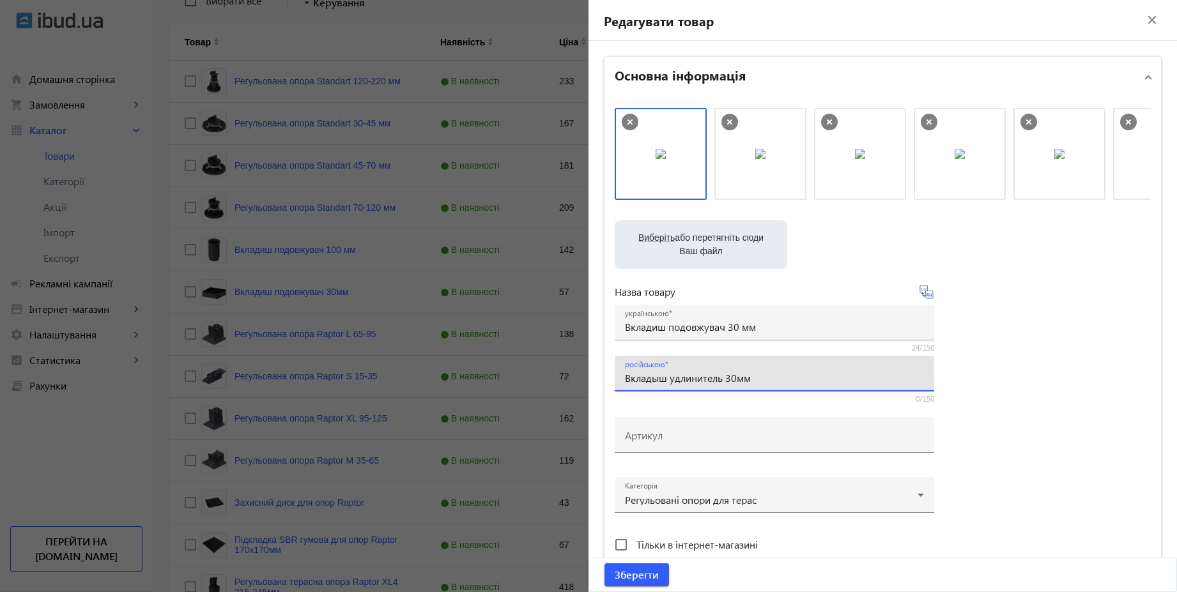
click at [735, 379] on input "Вкладыш удлинитель 30мм" at bounding box center [774, 377] width 299 height 13
type input "Вкладыш удлинитель 30 мм"
click at [619, 574] on span "Зберегти" at bounding box center [636, 575] width 44 height 14
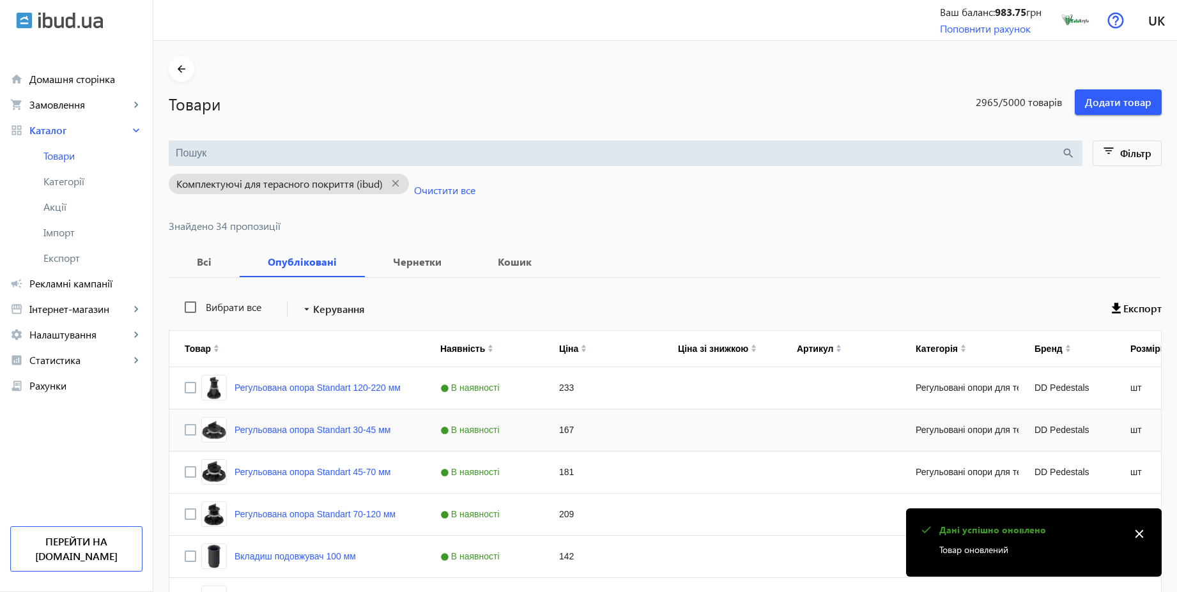
scroll to position [460, 0]
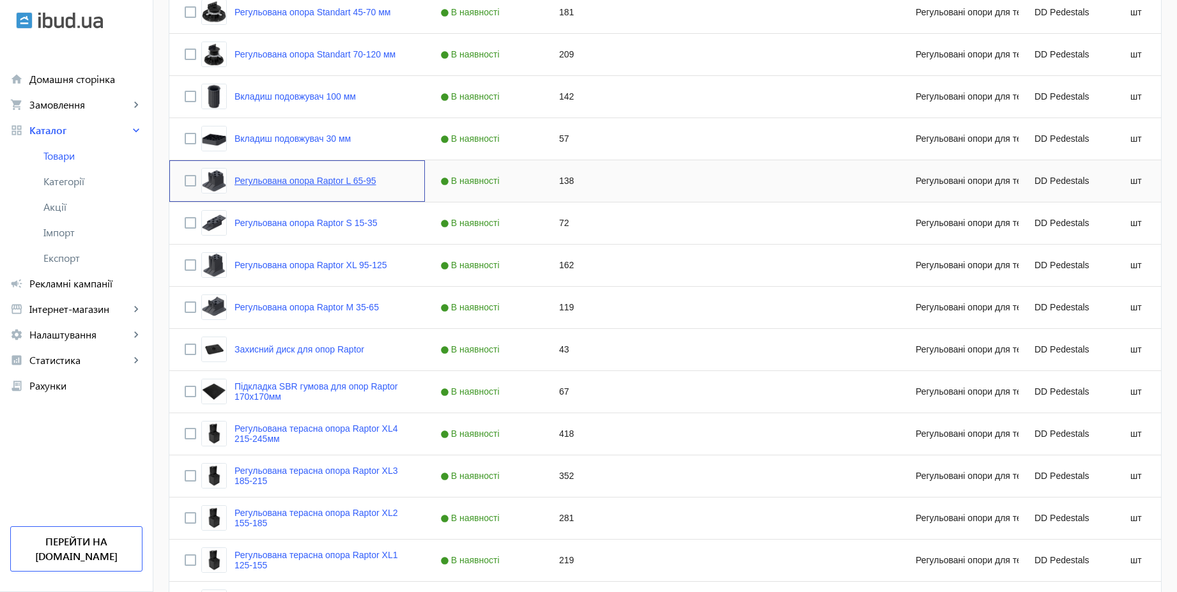
click at [353, 181] on link "Регульована опора Raptor L 65-95" at bounding box center [305, 181] width 142 height 10
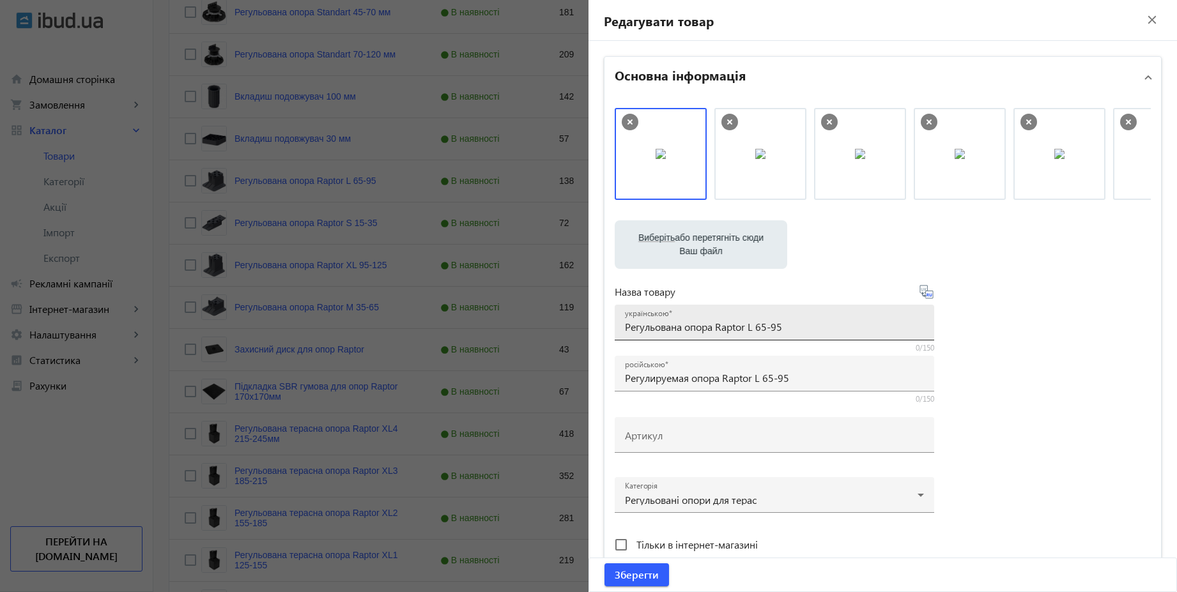
click at [811, 330] on input "Регульована опора Raptor L 65-95" at bounding box center [774, 326] width 299 height 13
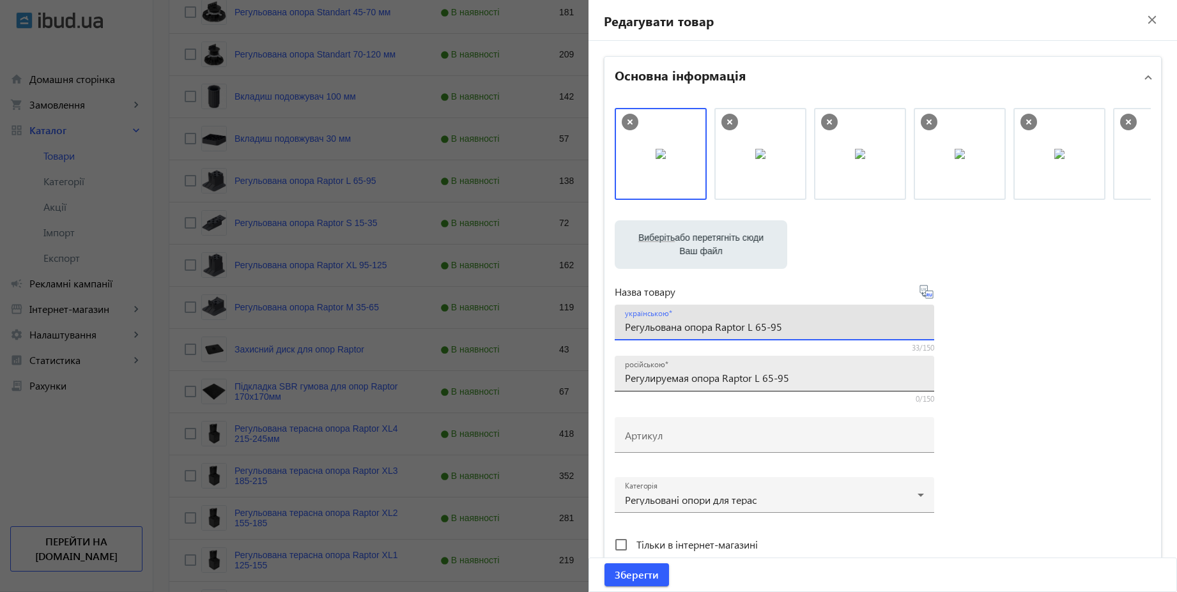
paste input "мм"
type input "Регульована опора Raptor L 65-95 мм"
click at [806, 373] on input "Регулируемая опора Raptor L 65-95" at bounding box center [774, 377] width 299 height 13
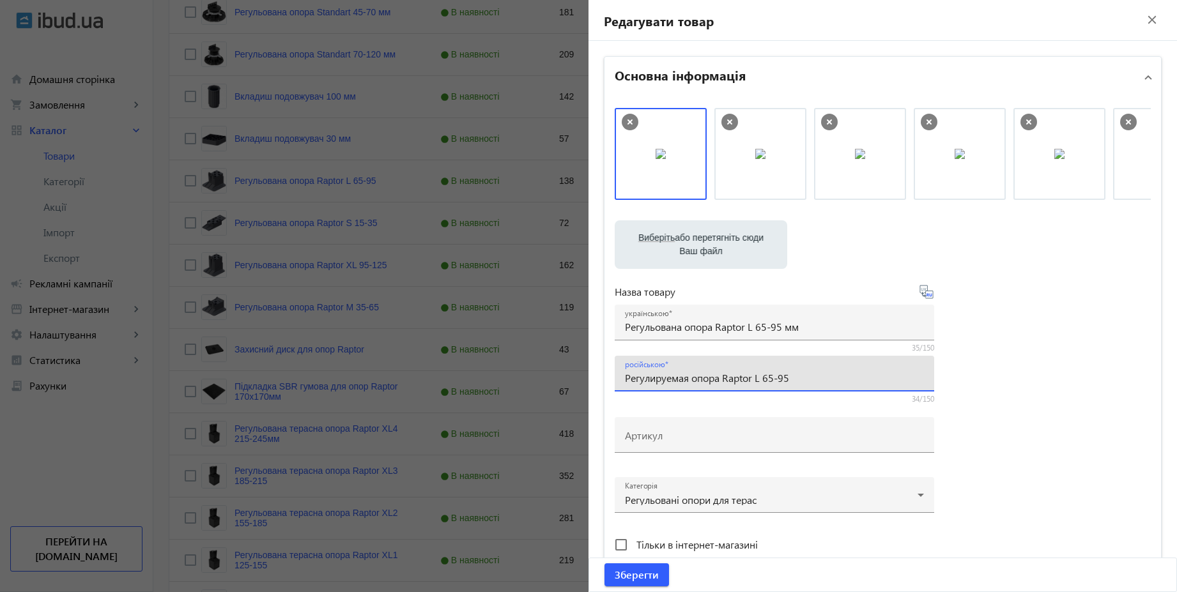
paste input "мм"
type input "Регулируемая опора Raptor L 65-95 мм"
click at [639, 573] on span "Зберегти" at bounding box center [636, 575] width 44 height 14
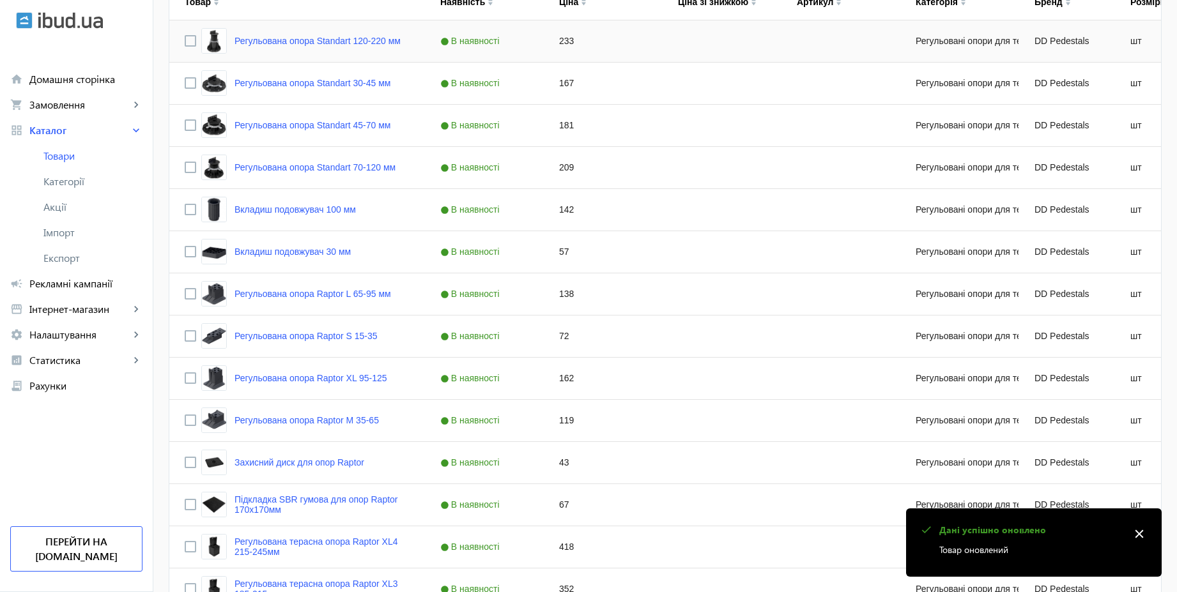
scroll to position [383, 0]
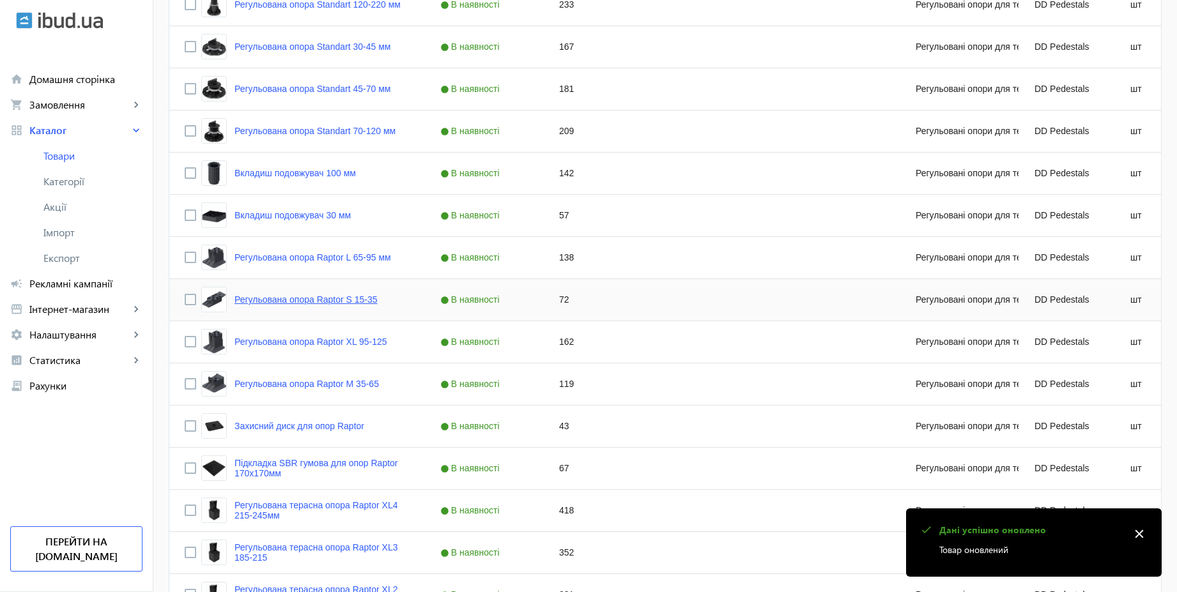
click at [355, 300] on link "Регульована опора Raptor S 15-35" at bounding box center [305, 299] width 143 height 10
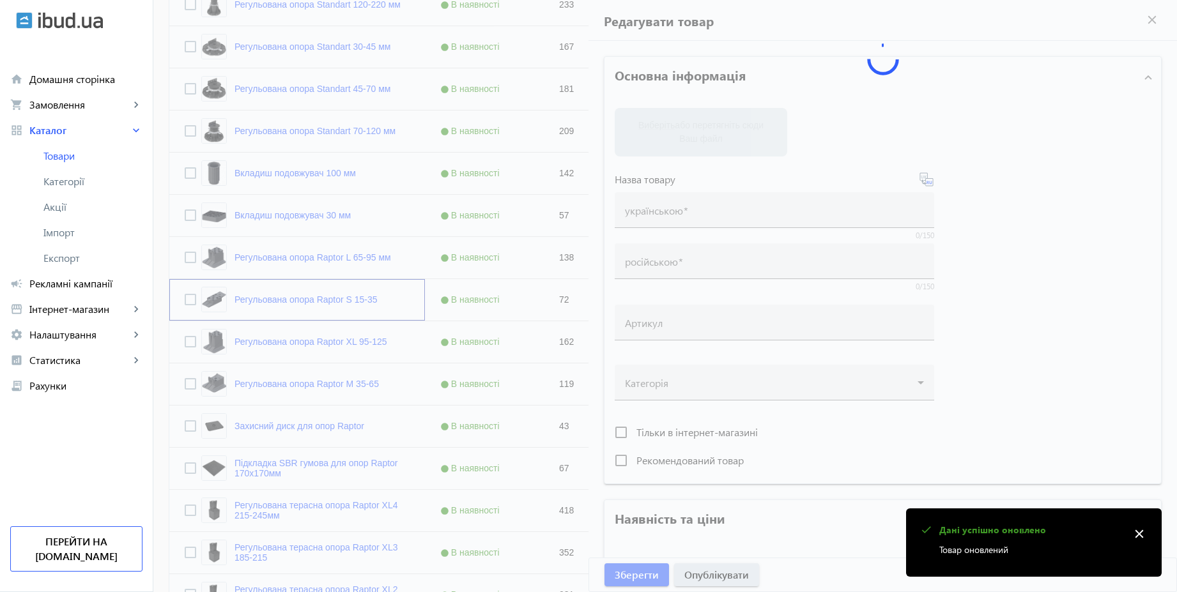
type input "Регульована опора Raptor S 15-35"
type input "Регулируемая опора Raptor S 15-35"
type input "72"
type input "10"
type input "500"
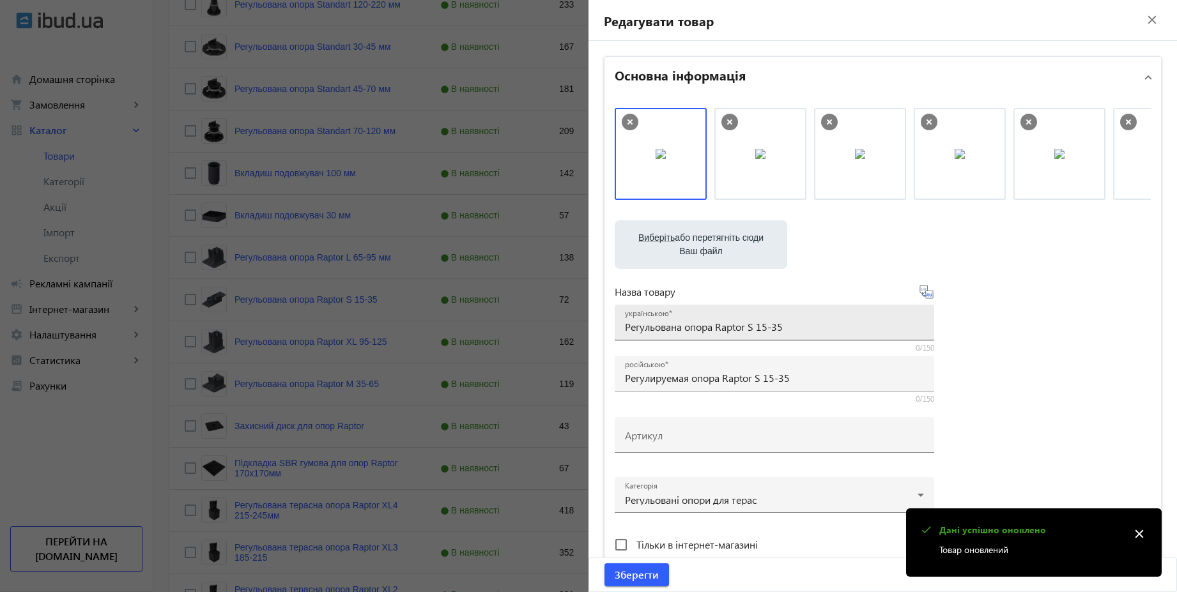
click at [809, 330] on input "Регульована опора Raptor S 15-35" at bounding box center [774, 326] width 299 height 13
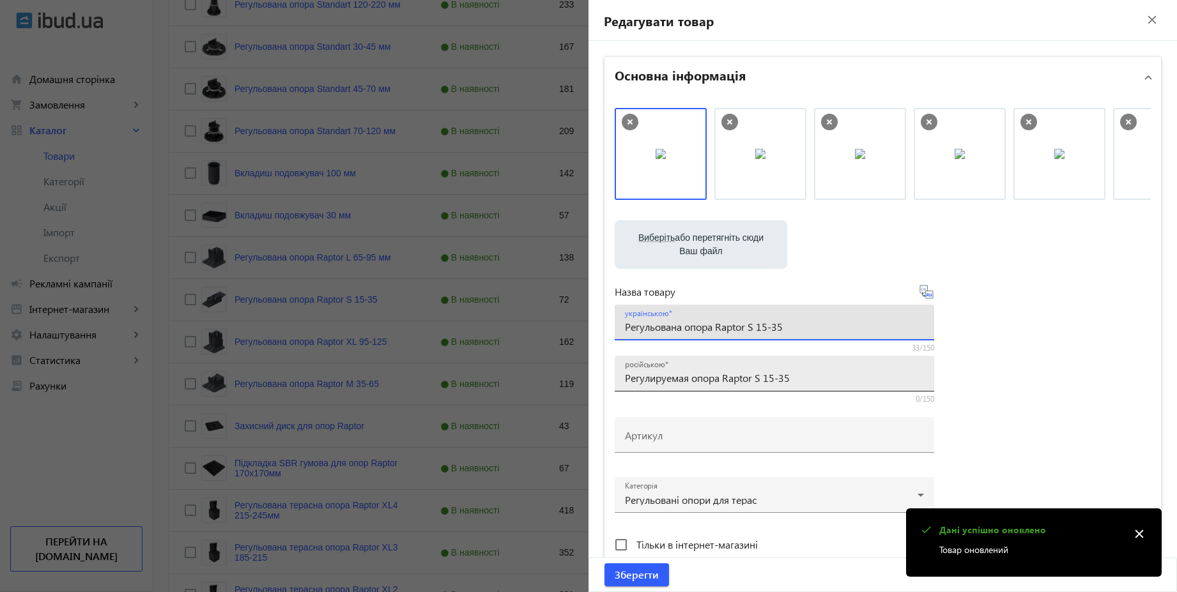
paste input "мм"
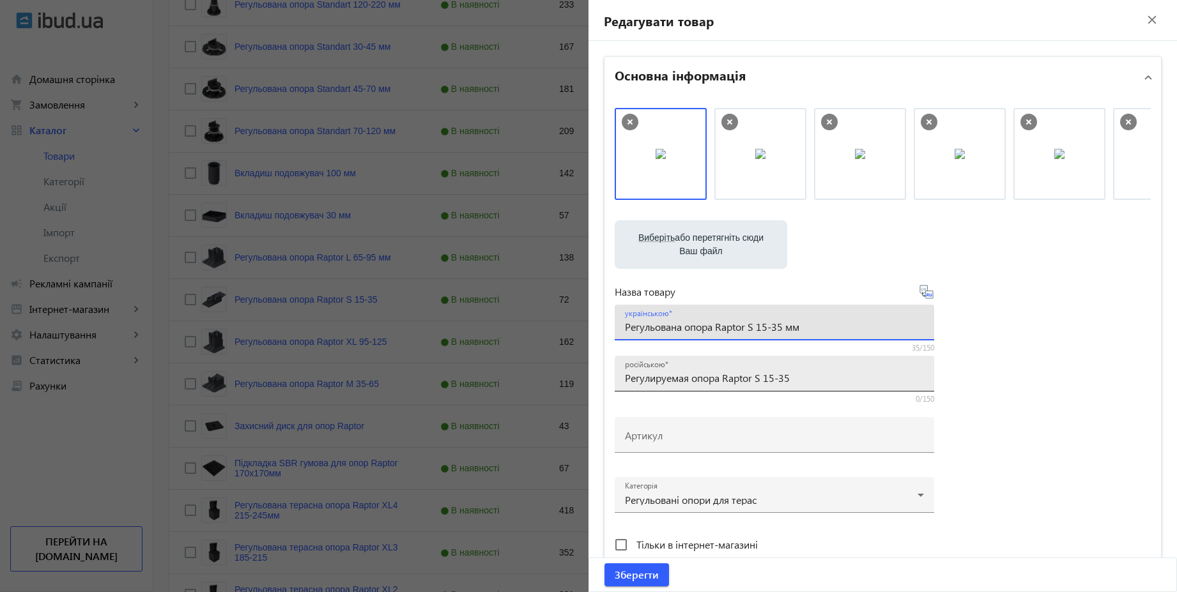
type input "Регульована опора Raptor S 15-35 мм"
click at [801, 378] on input "Регулируемая опора Raptor S 15-35" at bounding box center [774, 377] width 299 height 13
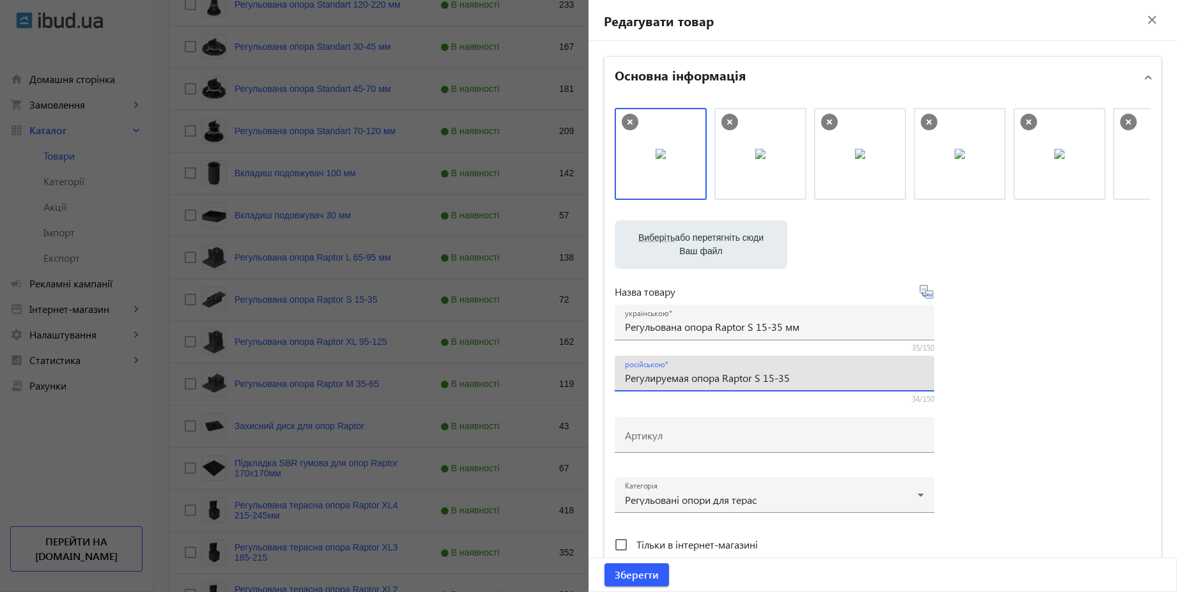
paste input "мм"
type input "Регулируемая опора Raptor S 15-35 мм"
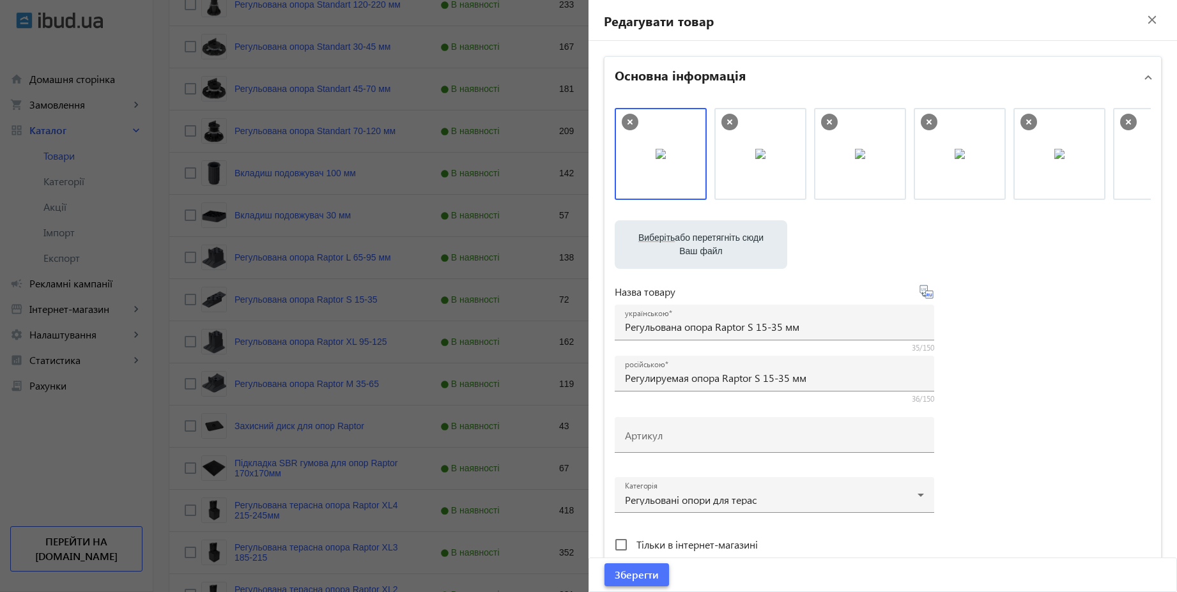
click at [638, 576] on span "Зберегти" at bounding box center [636, 575] width 44 height 14
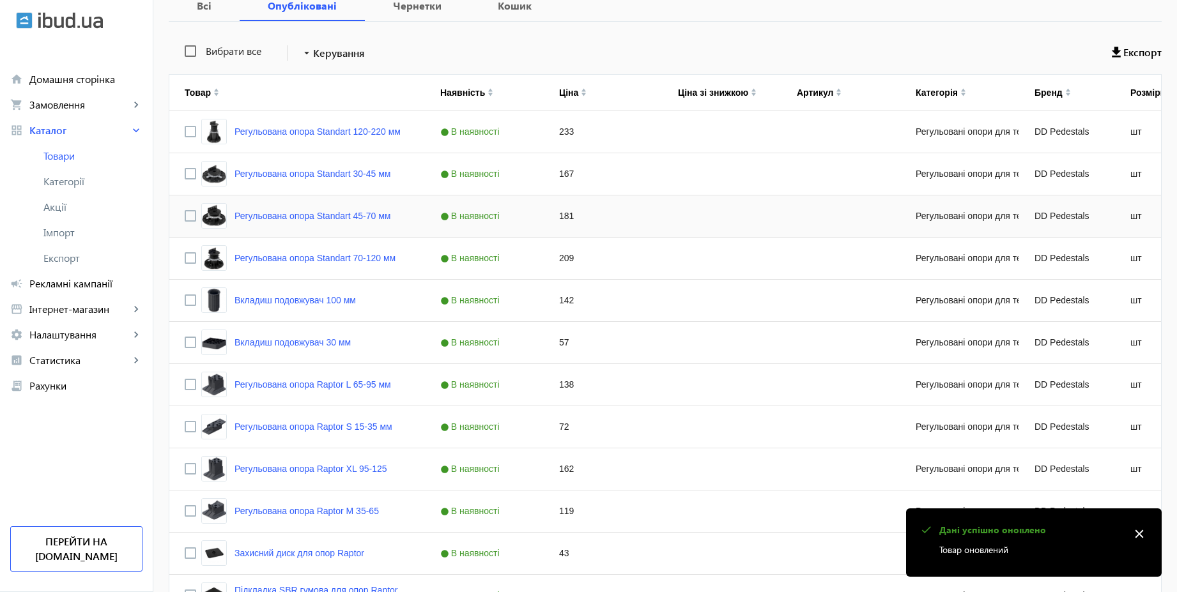
scroll to position [460, 0]
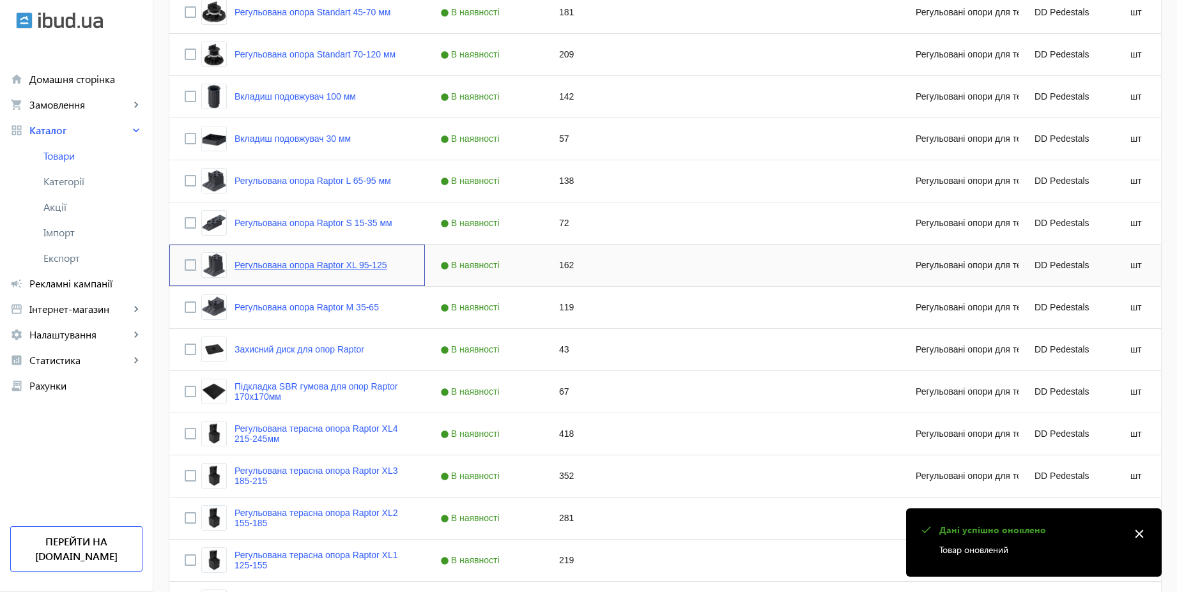
click at [372, 265] on link "Регульована опора Raptor XL 95-125" at bounding box center [310, 265] width 153 height 10
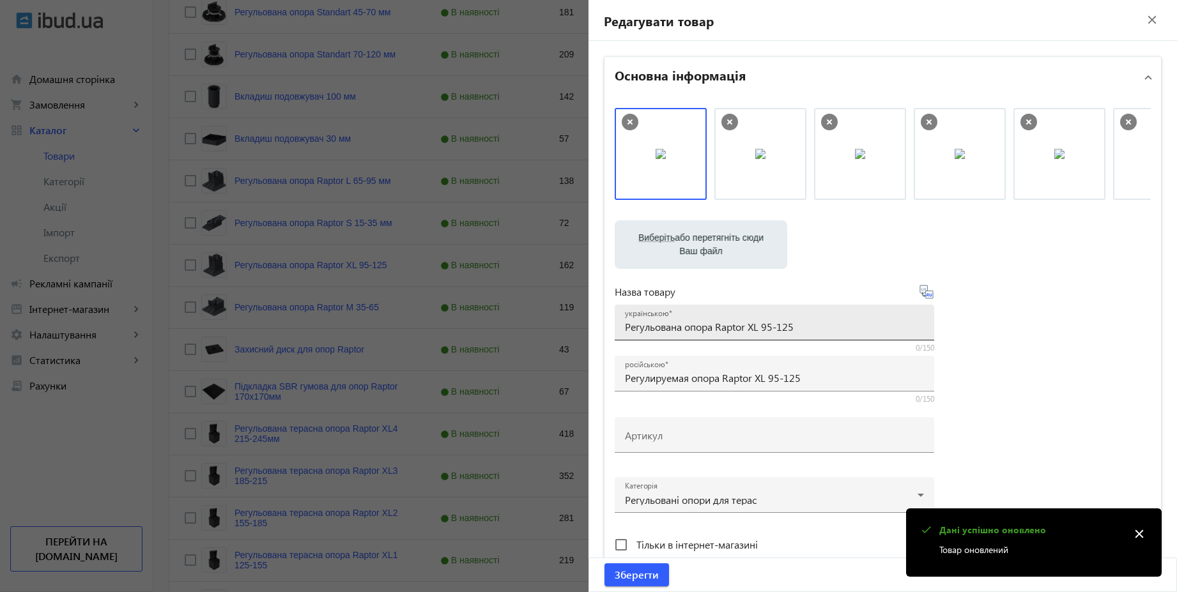
click at [818, 319] on div "українською Регульована опора Raptor XL 95-125" at bounding box center [774, 323] width 299 height 36
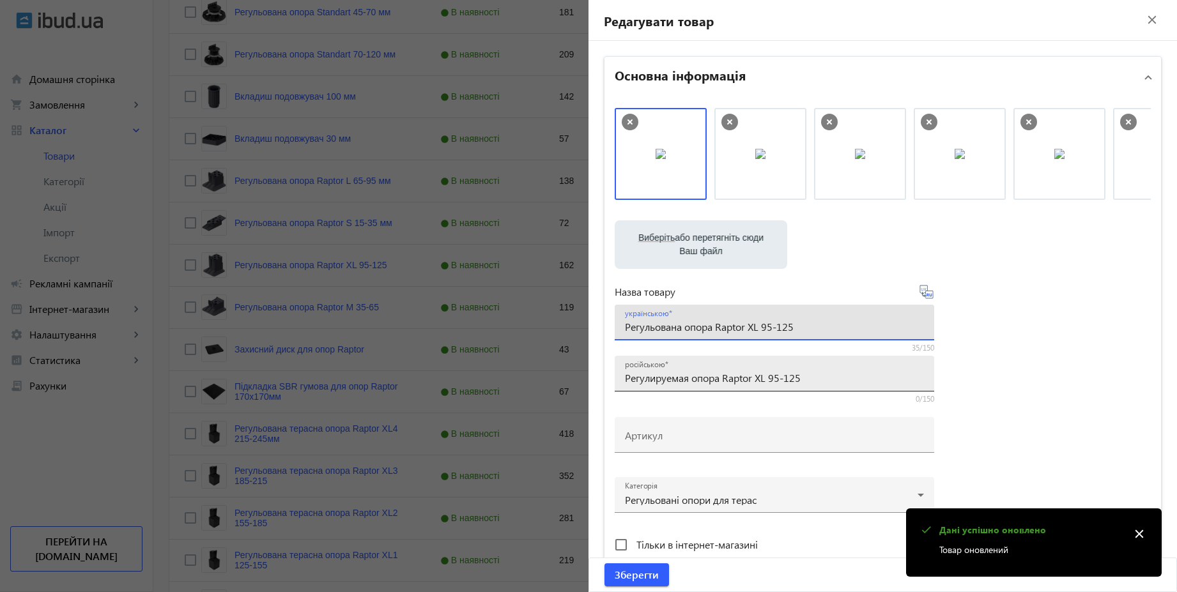
paste input "мм"
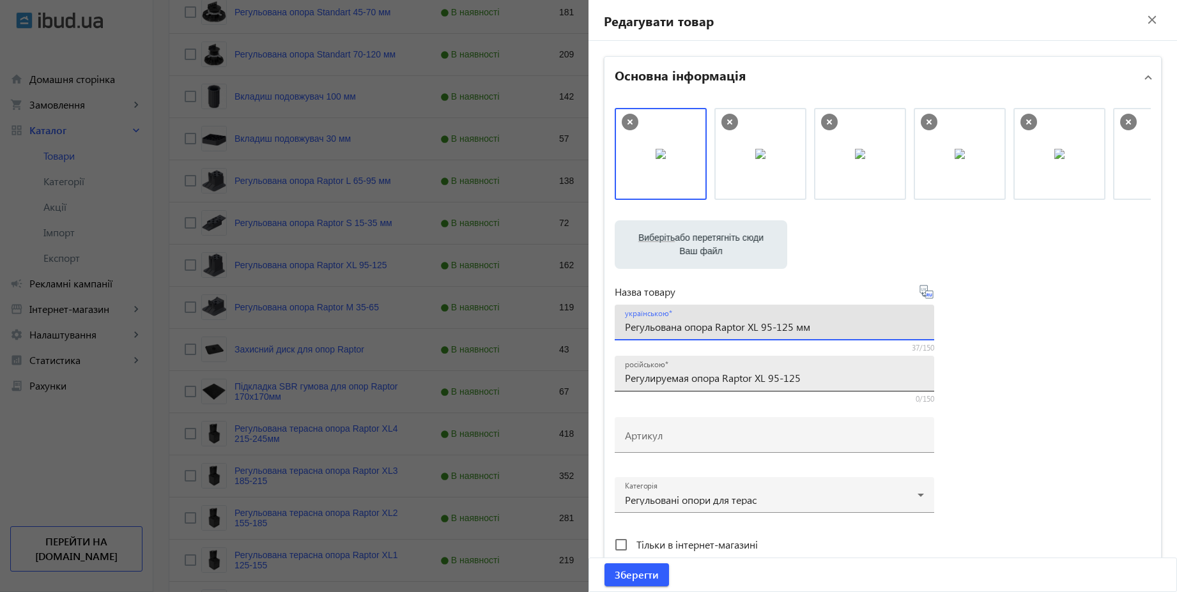
type input "Регульована опора Raptor XL 95-125 мм"
click at [812, 378] on input "Регулируемая опора Raptor XL 95-125" at bounding box center [774, 377] width 299 height 13
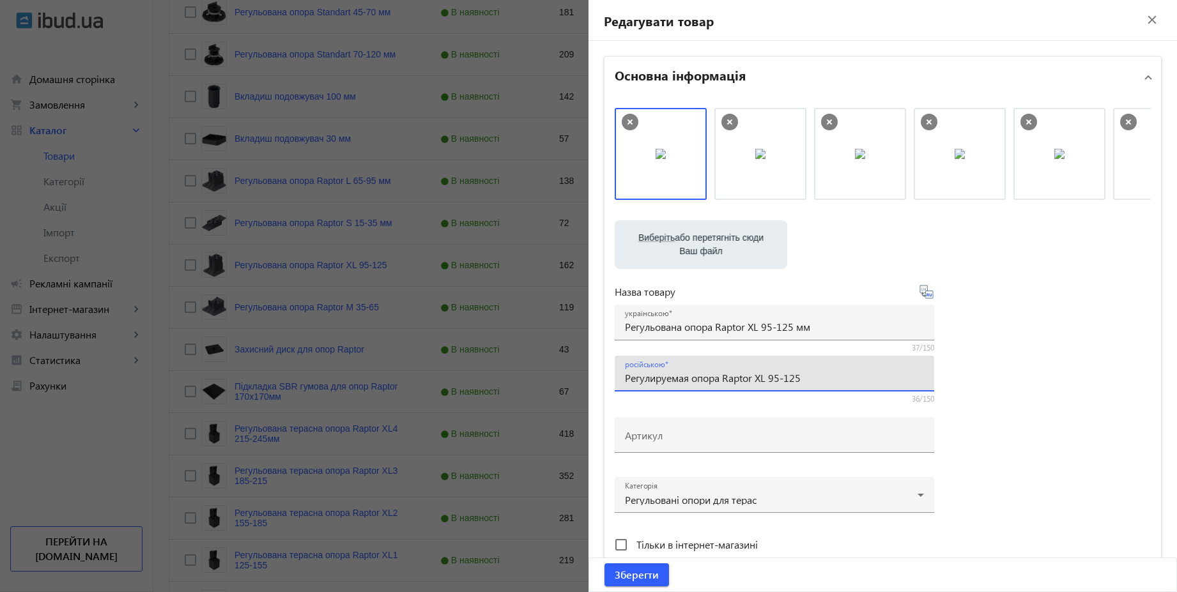
paste input "мм"
type input "Регулируемая опора Raptor XL 95-125 мм"
click at [627, 585] on span "submit" at bounding box center [636, 575] width 65 height 31
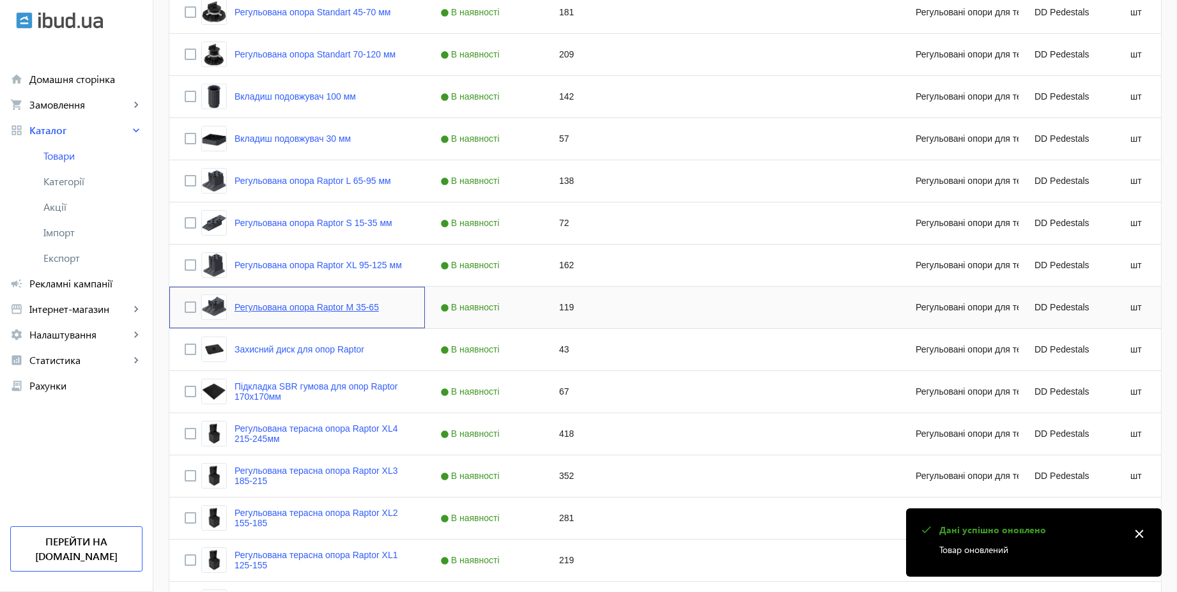
click at [358, 307] on link "Регульована опора Raptor M 35-65" at bounding box center [306, 307] width 144 height 10
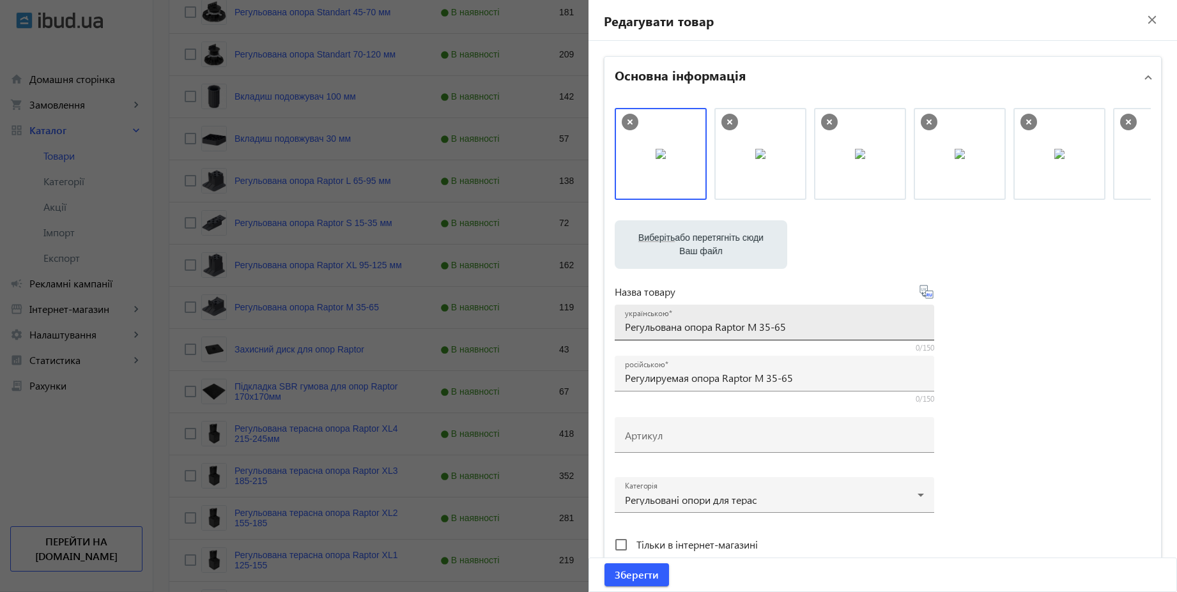
click at [820, 334] on div "українською Регульована опора Raptor M 35-65" at bounding box center [774, 323] width 299 height 36
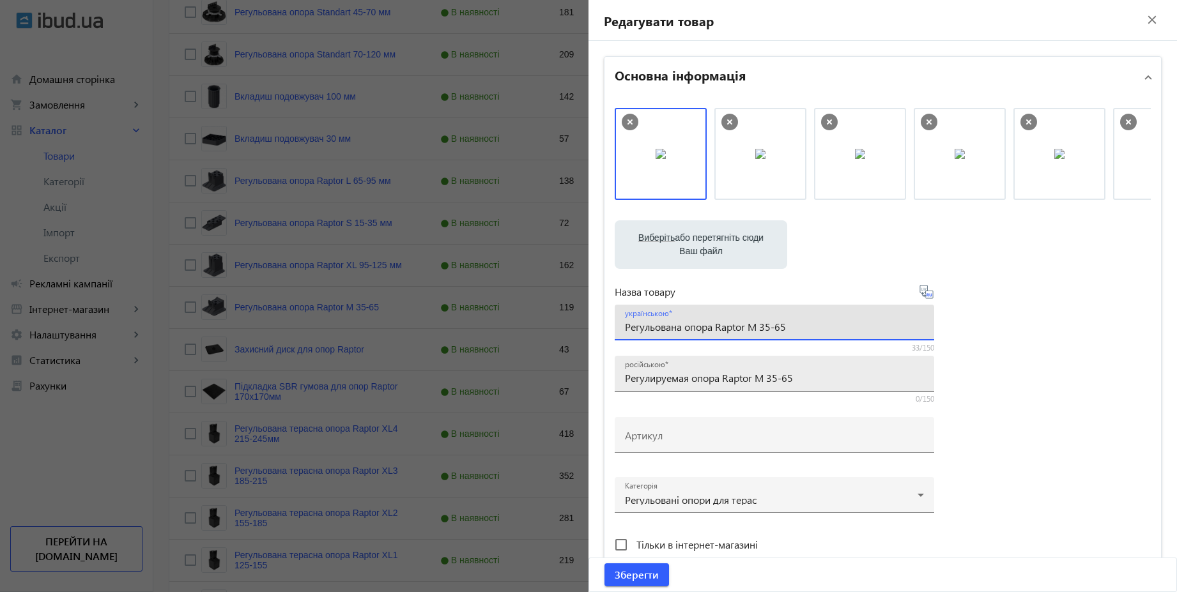
paste input "мм"
type input "Регульована опора Raptor M 35-65 мм"
click at [809, 382] on input "Регулируемая опора Raptor M 35-65" at bounding box center [774, 377] width 299 height 13
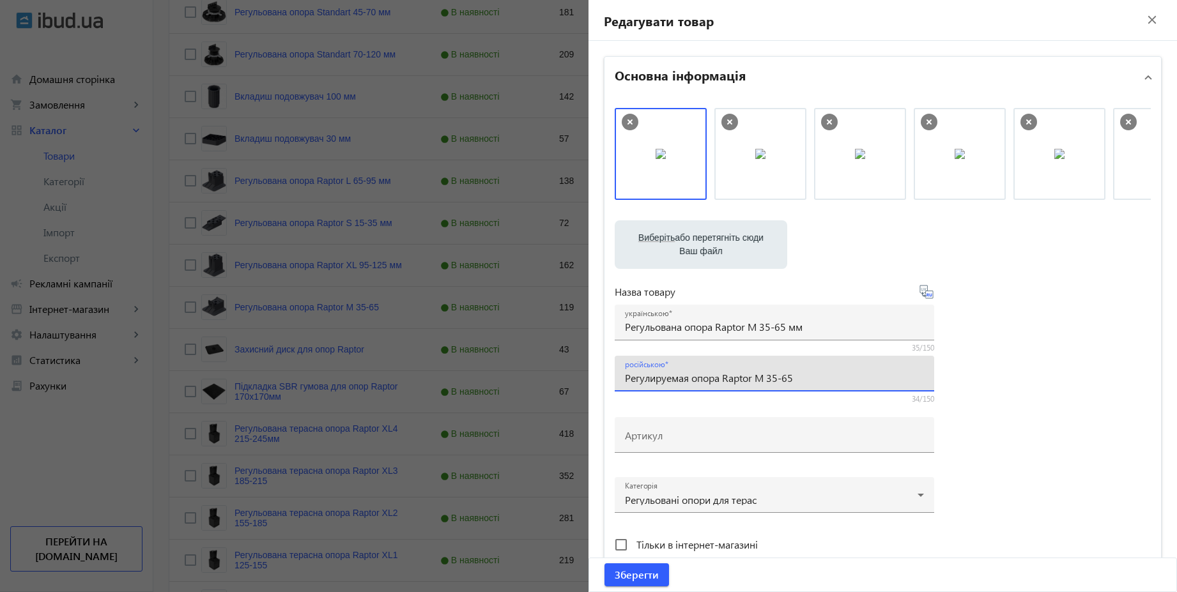
paste input "мм"
type input "Регулируемая опора Raptor M 35-65 мм"
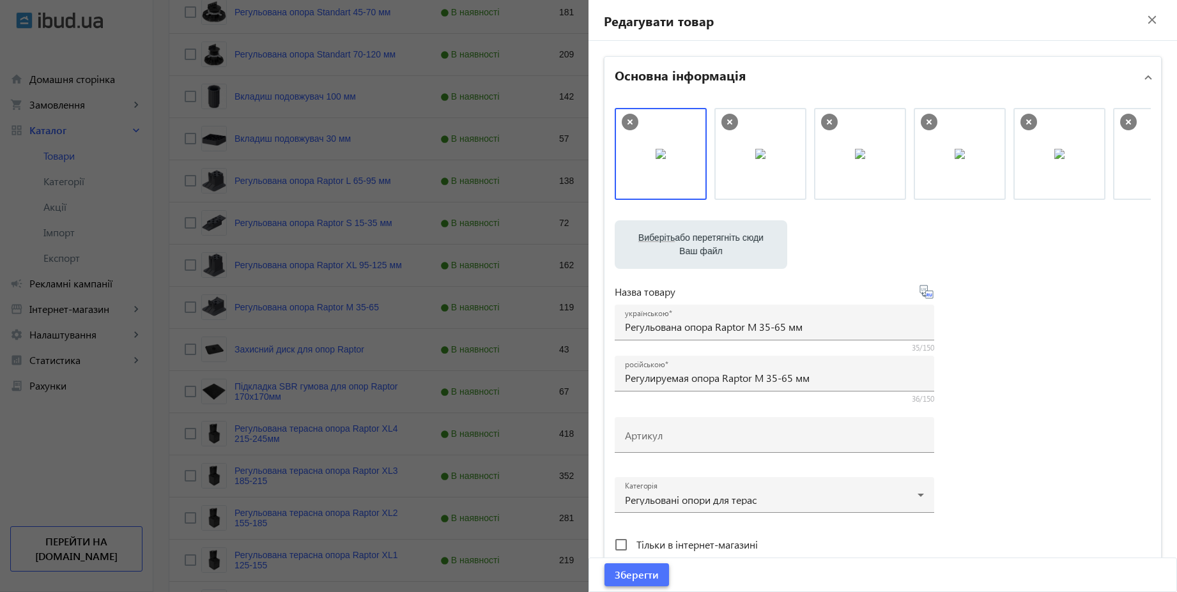
click at [641, 579] on span "Зберегти" at bounding box center [636, 575] width 44 height 14
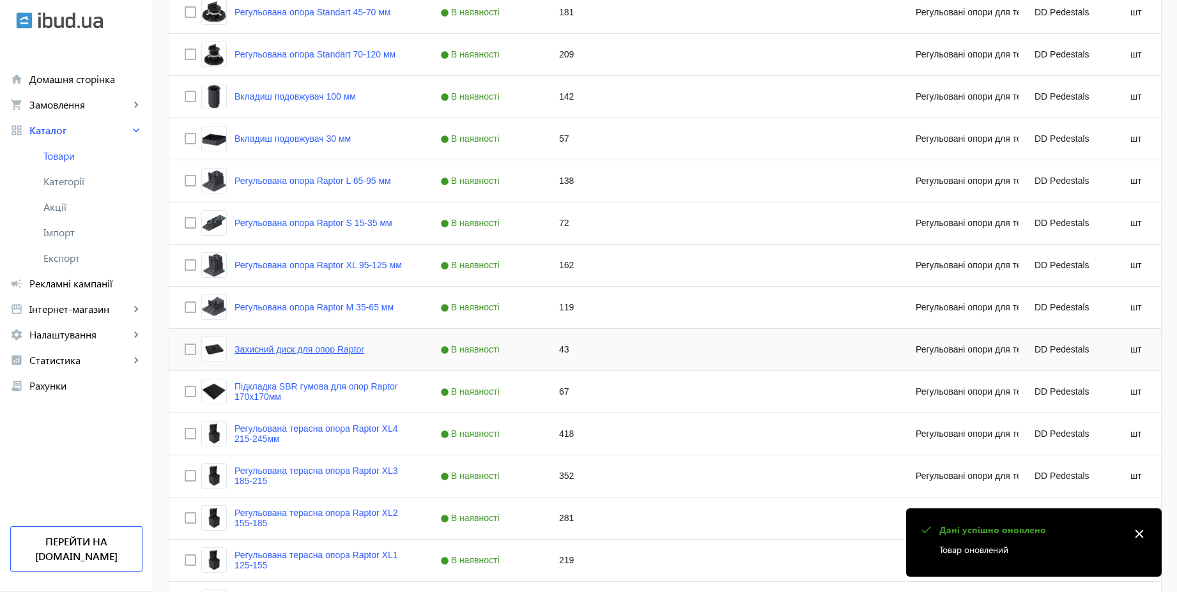
click at [342, 350] on link "Захисний диск для опор Raptor" at bounding box center [299, 349] width 130 height 10
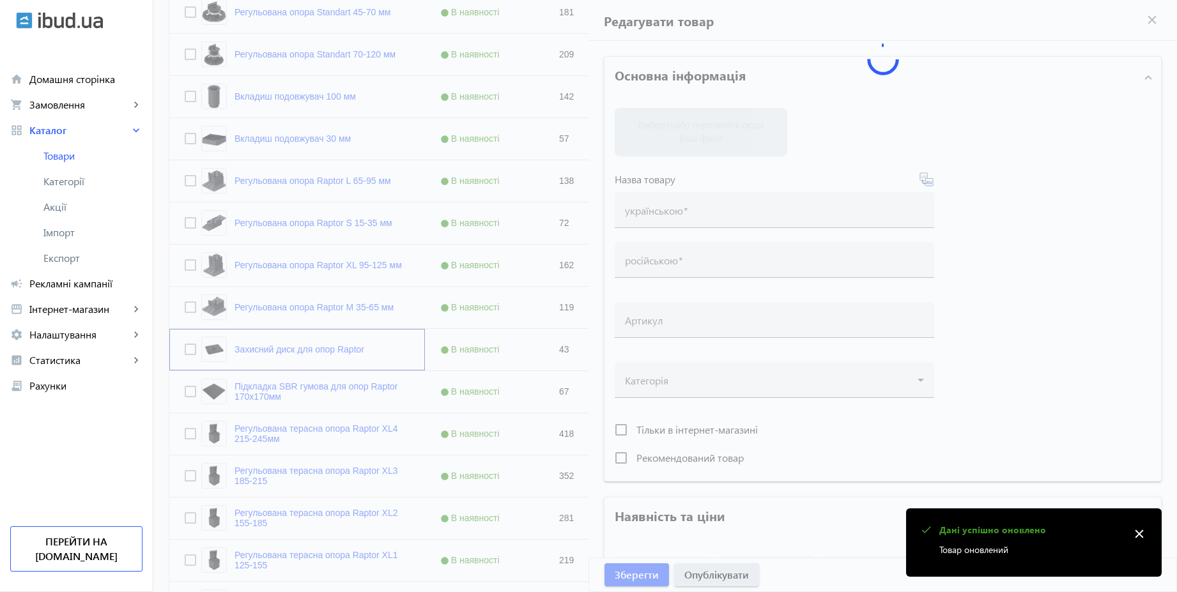
type input "Захисний диск для опор Raptor"
type input "Защитный диск для опор Raptor"
type input "43"
type input "10"
type input "500"
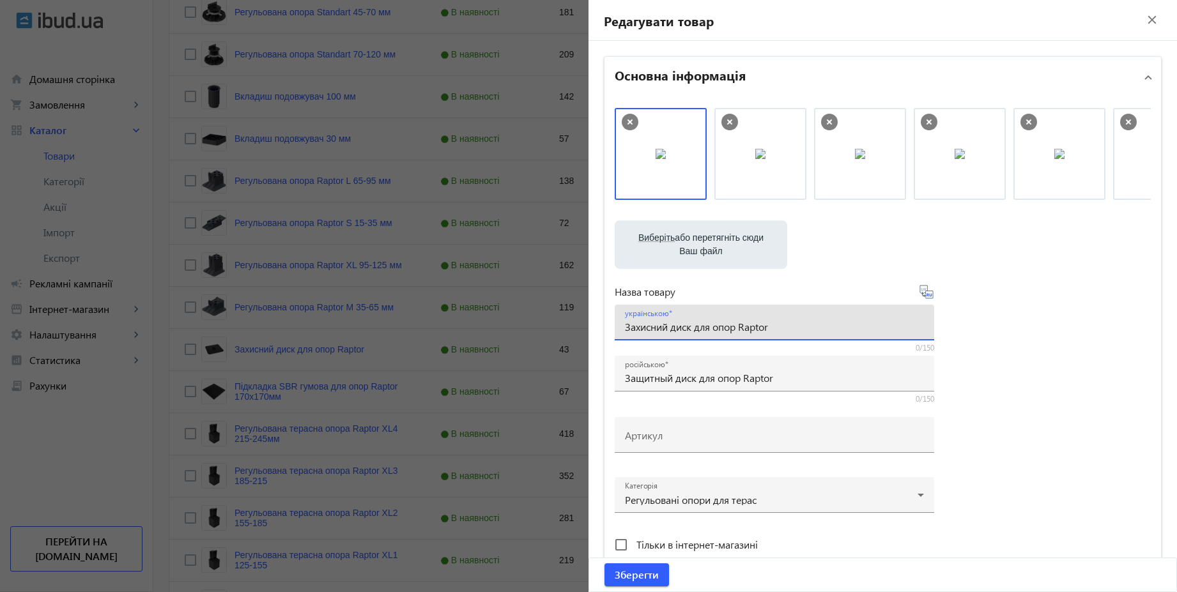
click at [786, 328] on input "Захисний диск для опор Raptor" at bounding box center [774, 326] width 299 height 13
type input "Захисний диск для опор Raptor"
click at [792, 376] on input "Защитный диск для опор Raptor" at bounding box center [774, 377] width 299 height 13
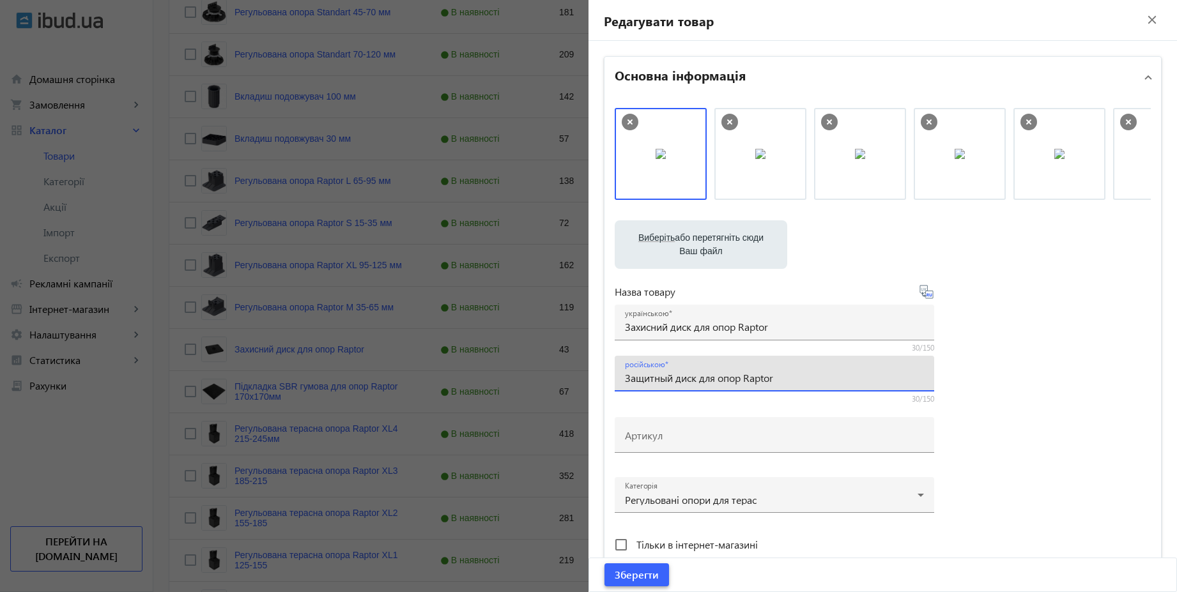
type input "Защитный диск для опор Raptor"
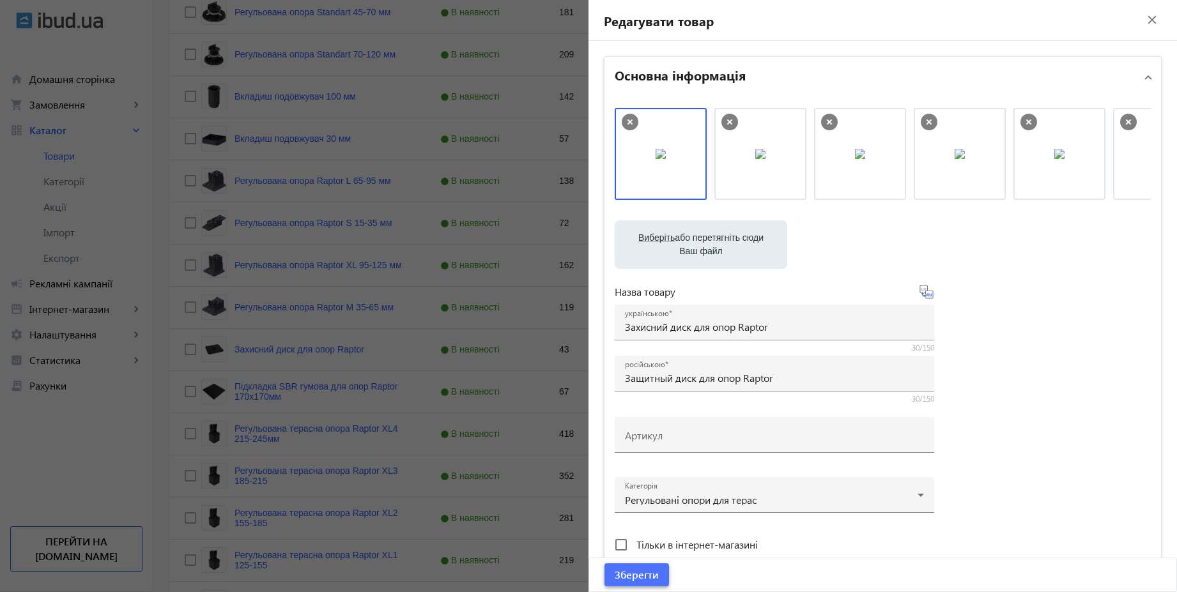
click at [650, 574] on span "Зберегти" at bounding box center [636, 575] width 44 height 14
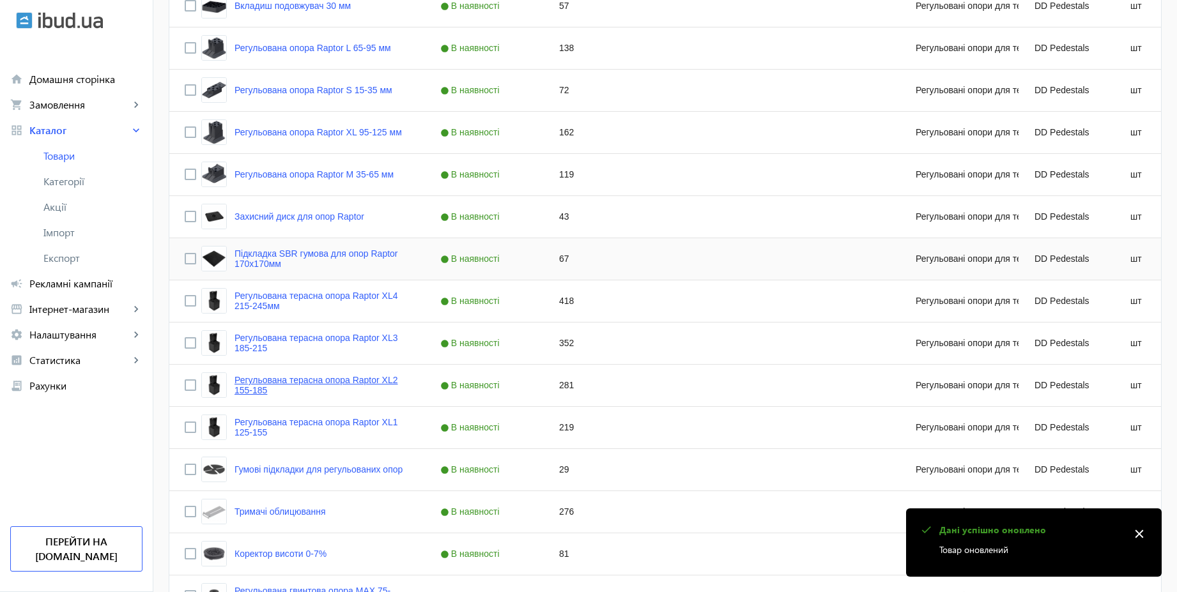
scroll to position [613, 0]
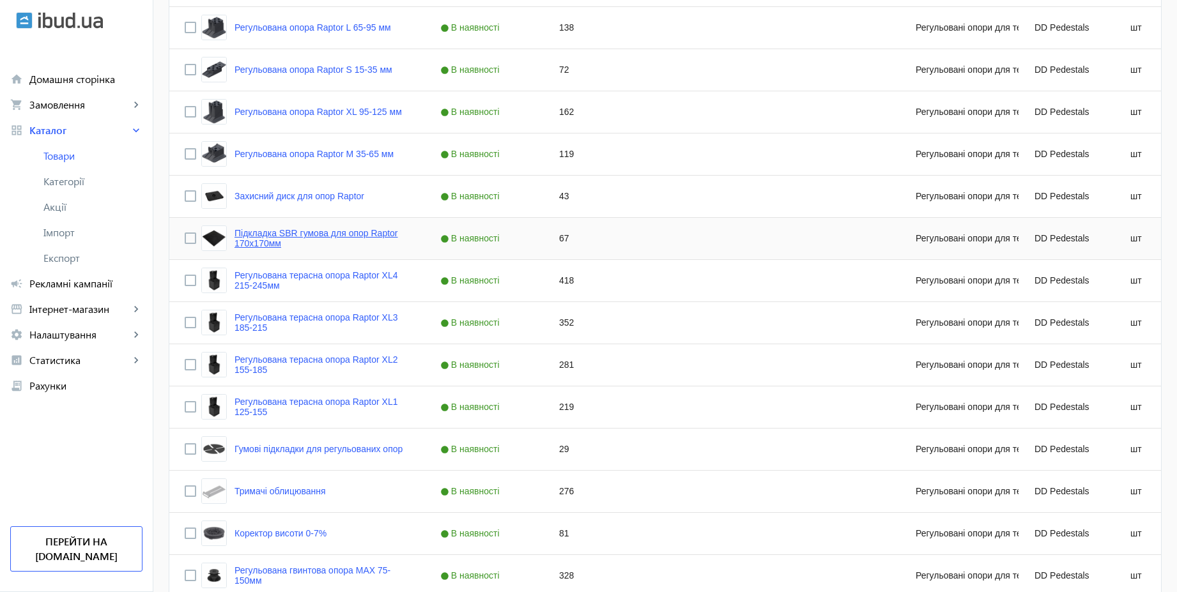
click at [381, 232] on link "Підкладка SBR гумова для опор Raptor 170x170мм" at bounding box center [321, 238] width 175 height 20
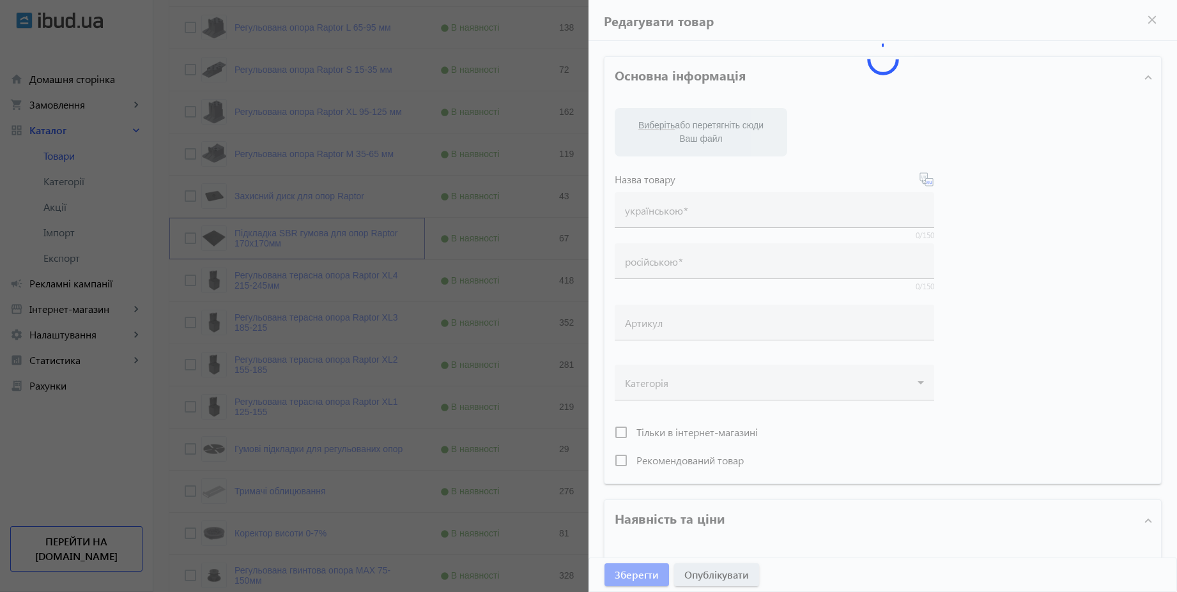
type input "Підкладка SBR гумова для опор Raptor 170x170мм"
type input "Подкладка SBR резиновая для опор Raptor 170x170мм"
type input "67"
type input "10"
type input "50"
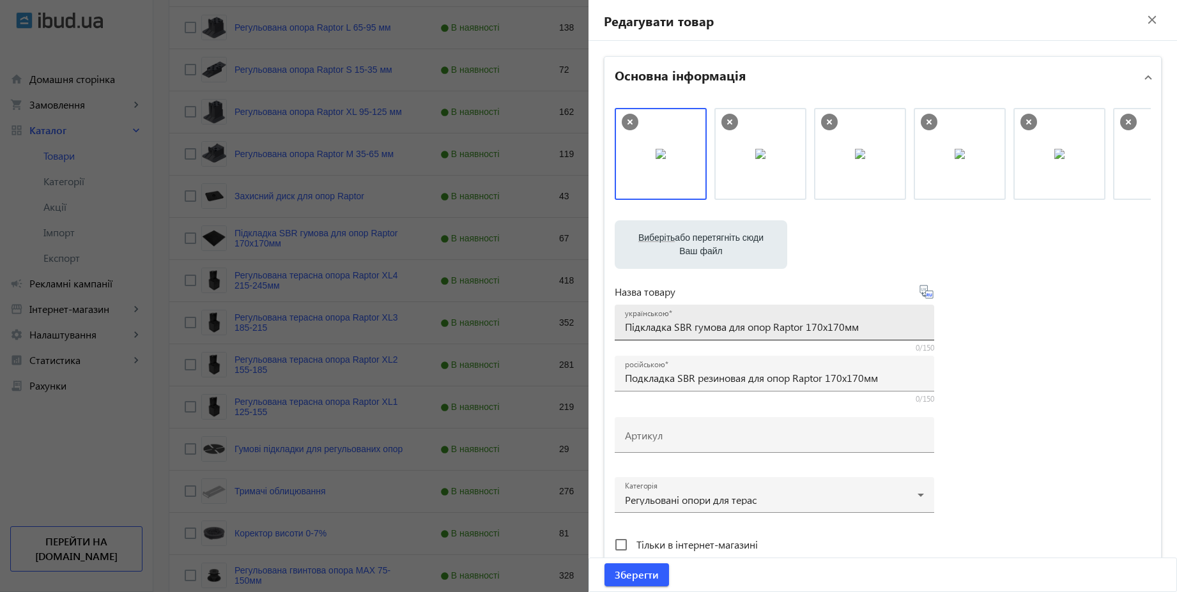
click at [842, 324] on input "Підкладка SBR гумова для опор Raptor 170x170мм" at bounding box center [774, 326] width 299 height 13
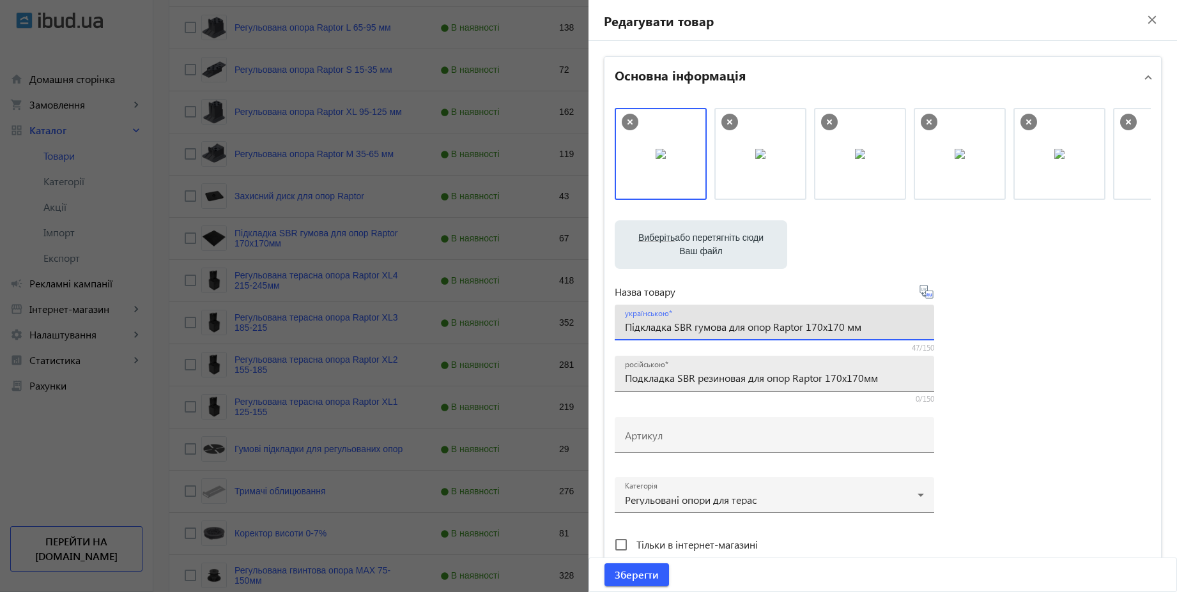
type input "Підкладка SBR гумова для опор Raptor 170x170 мм"
click at [864, 377] on input "Подкладка SBR резиновая для опор Raptor 170x170мм" at bounding box center [774, 377] width 299 height 13
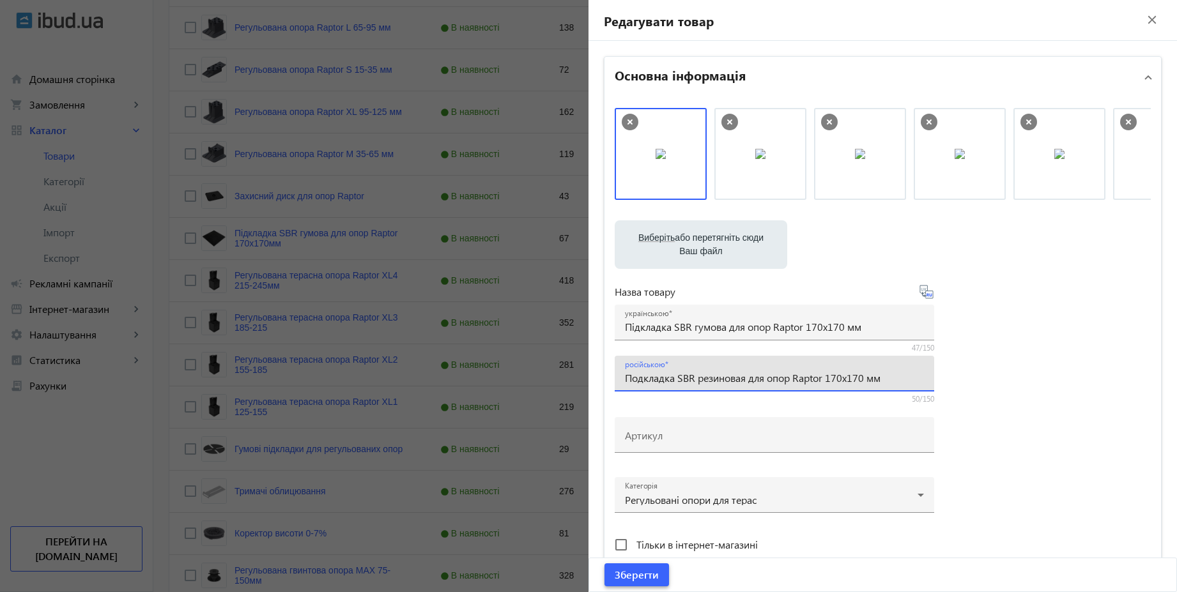
type input "Подкладка SBR резиновая для опор Raptor 170x170 мм"
click at [646, 578] on span "Зберегти" at bounding box center [636, 575] width 44 height 14
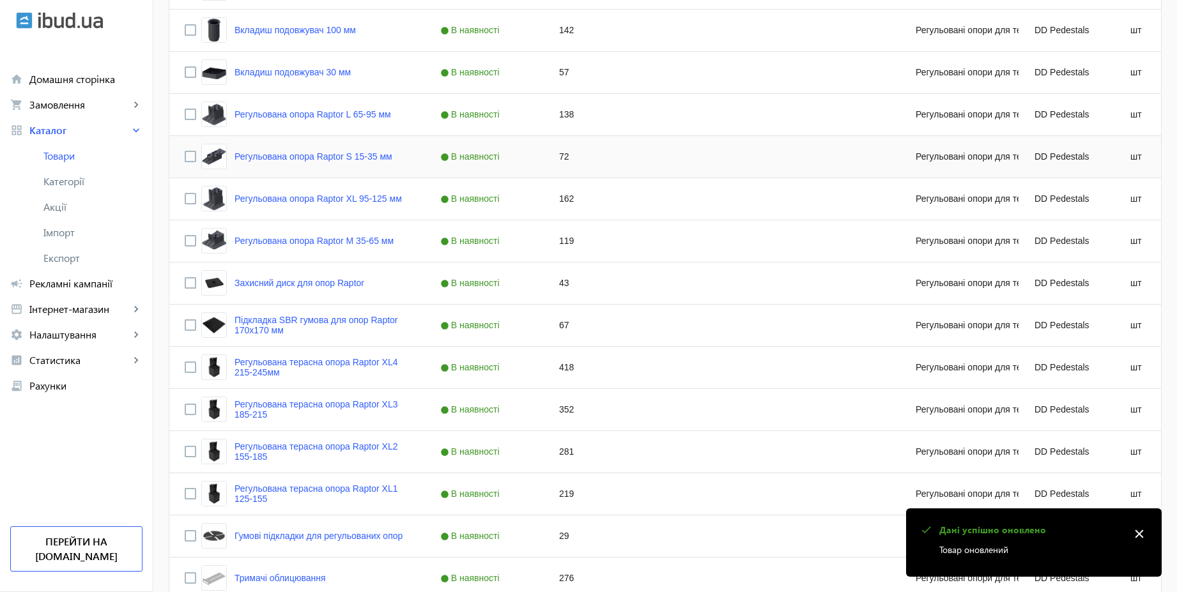
scroll to position [537, 0]
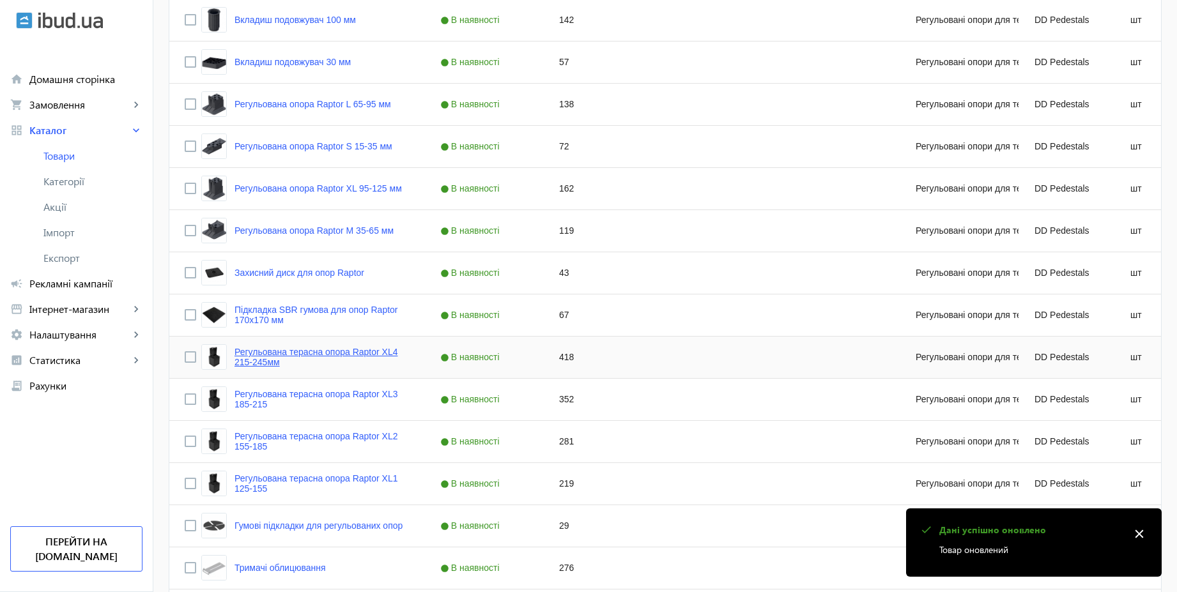
click at [379, 351] on link "Регульована терасна опора Raptor XL4 215-245мм" at bounding box center [321, 357] width 175 height 20
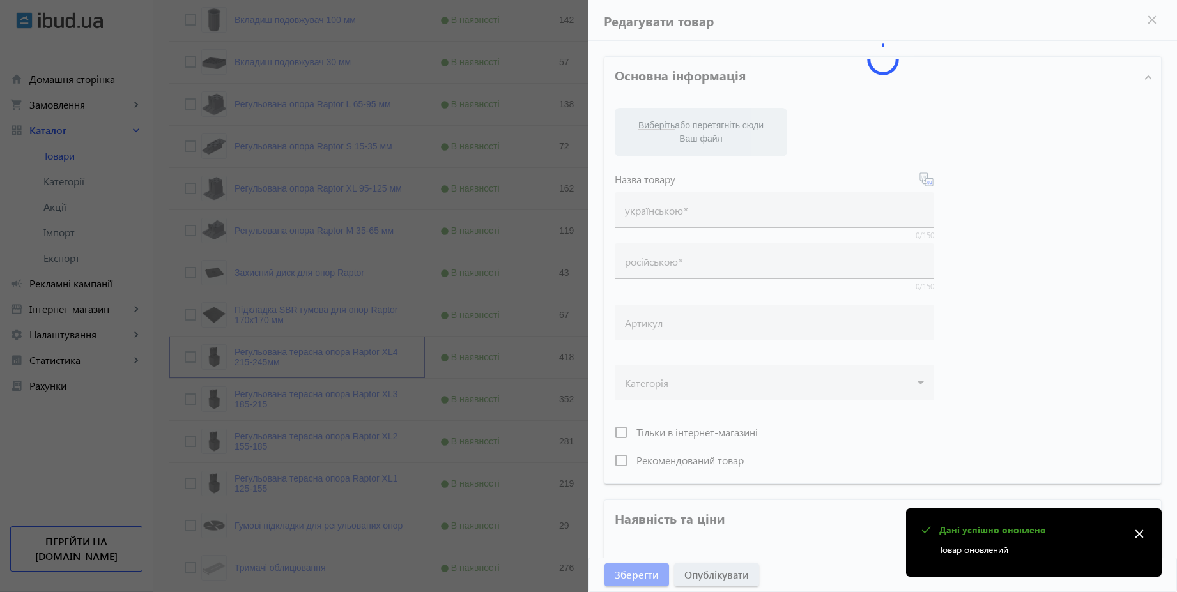
type input "Регульована терасна опора Raptor XL4 215-245мм"
type input "Регулируемая террасная опора Raptor XL4 215-245мм"
type input "418"
type input "10"
type input "500"
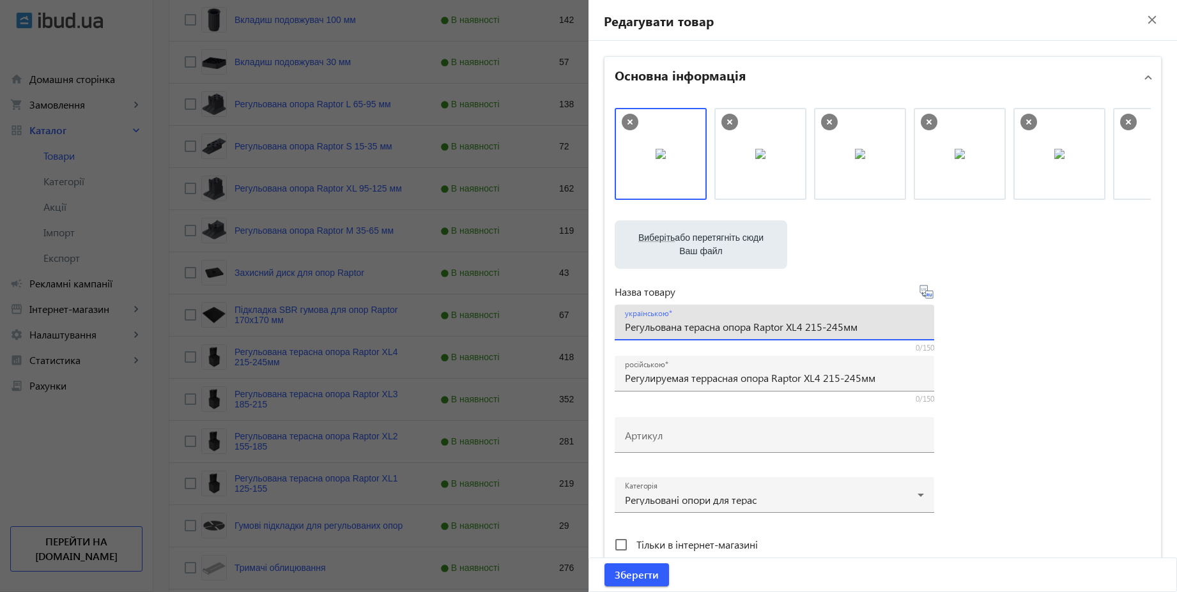
click at [841, 328] on input "Регульована терасна опора Raptor XL4 215-245мм" at bounding box center [774, 326] width 299 height 13
type input "Регульована терасна опора Raptor XL4 215-245 мм"
click at [860, 376] on input "Регулируемая террасная опора Raptor XL4 215-245мм" at bounding box center [774, 377] width 299 height 13
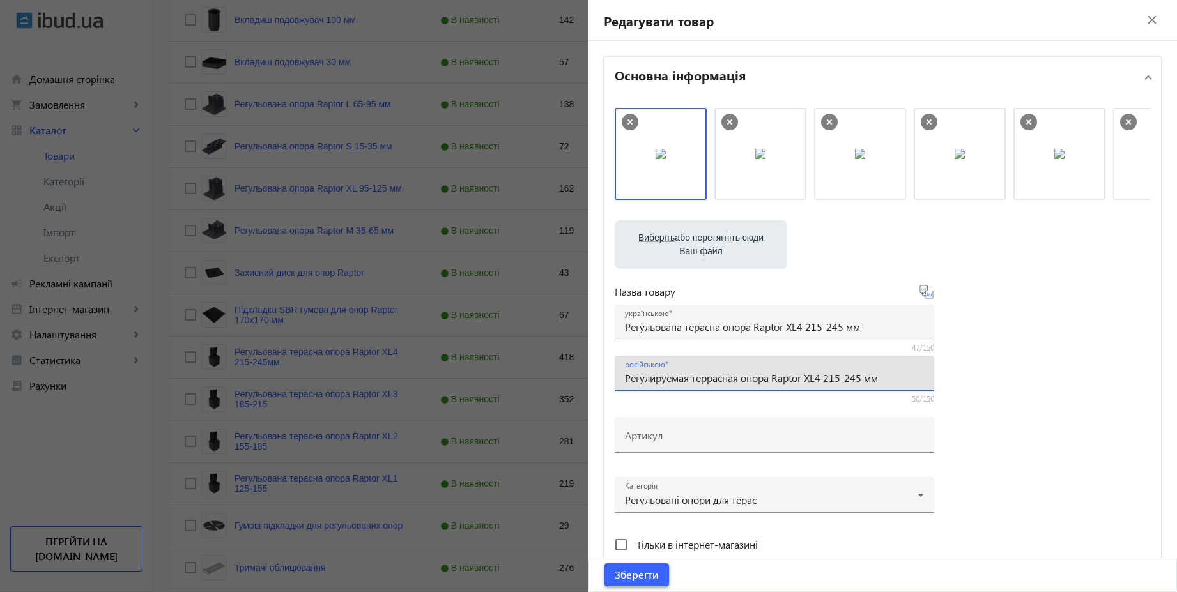
type input "Регулируемая террасная опора Raptor XL4 215-245 мм"
click at [653, 570] on span "Зберегти" at bounding box center [636, 575] width 44 height 14
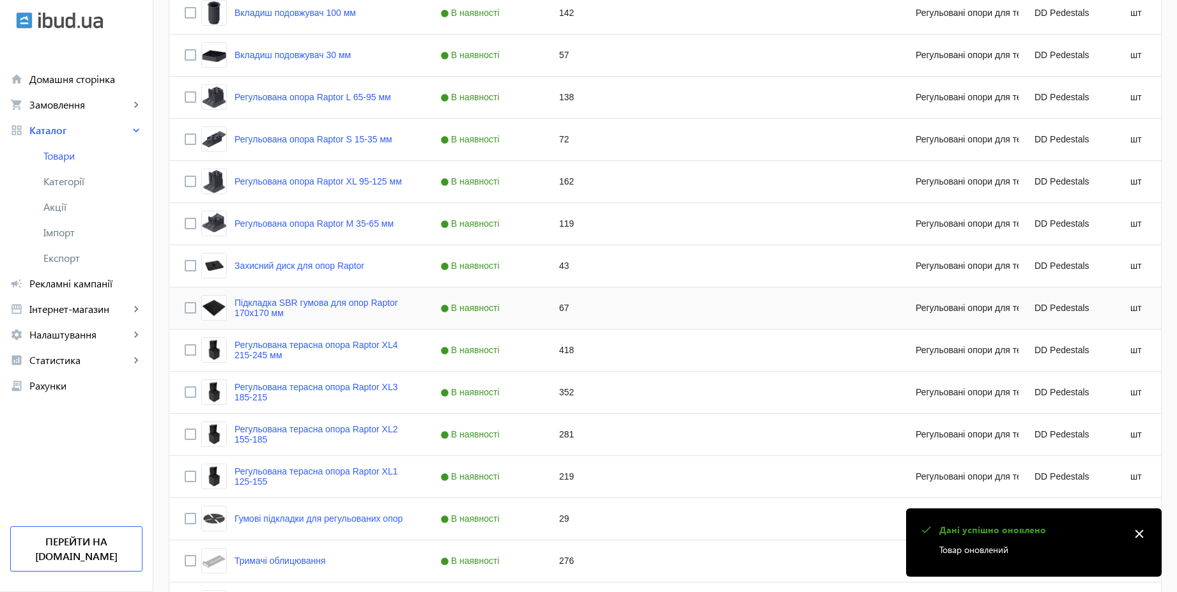
scroll to position [613, 0]
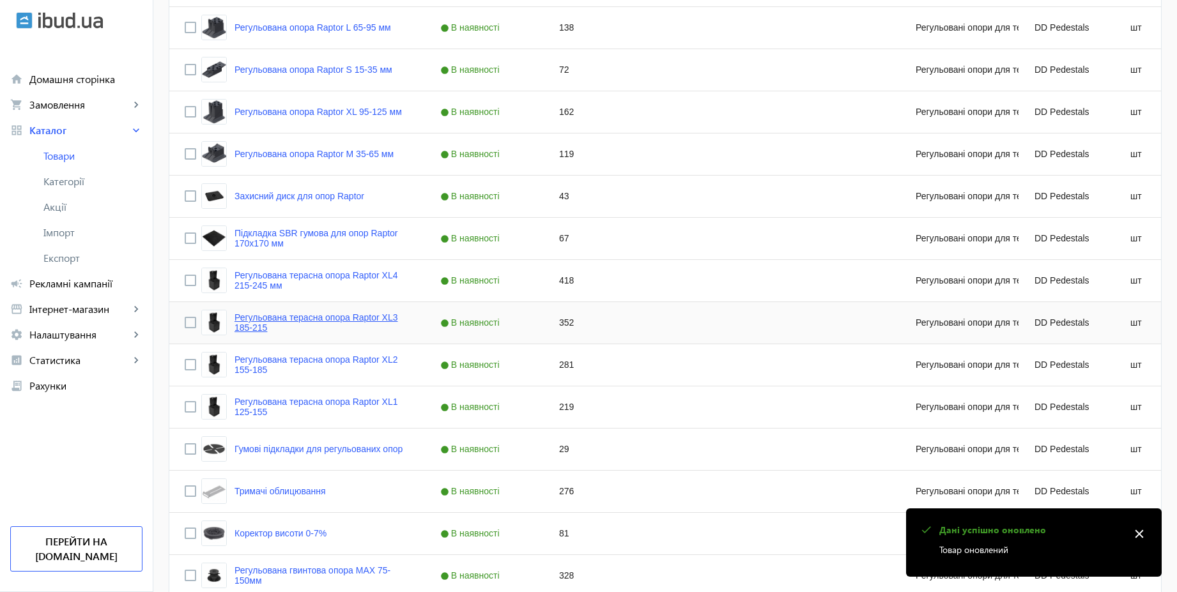
click at [354, 316] on link "Регульована терасна опора Raptor XL3 185-215" at bounding box center [321, 322] width 175 height 20
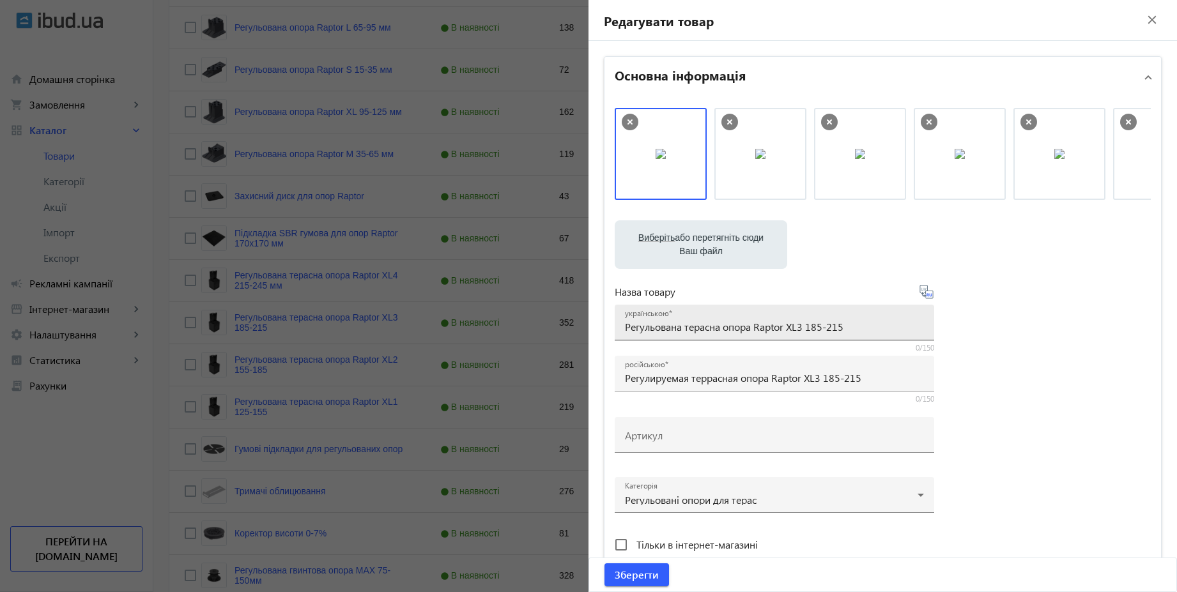
click at [853, 333] on input "Регульована терасна опора Raptor XL3 185-215" at bounding box center [774, 326] width 299 height 13
paste input "мм"
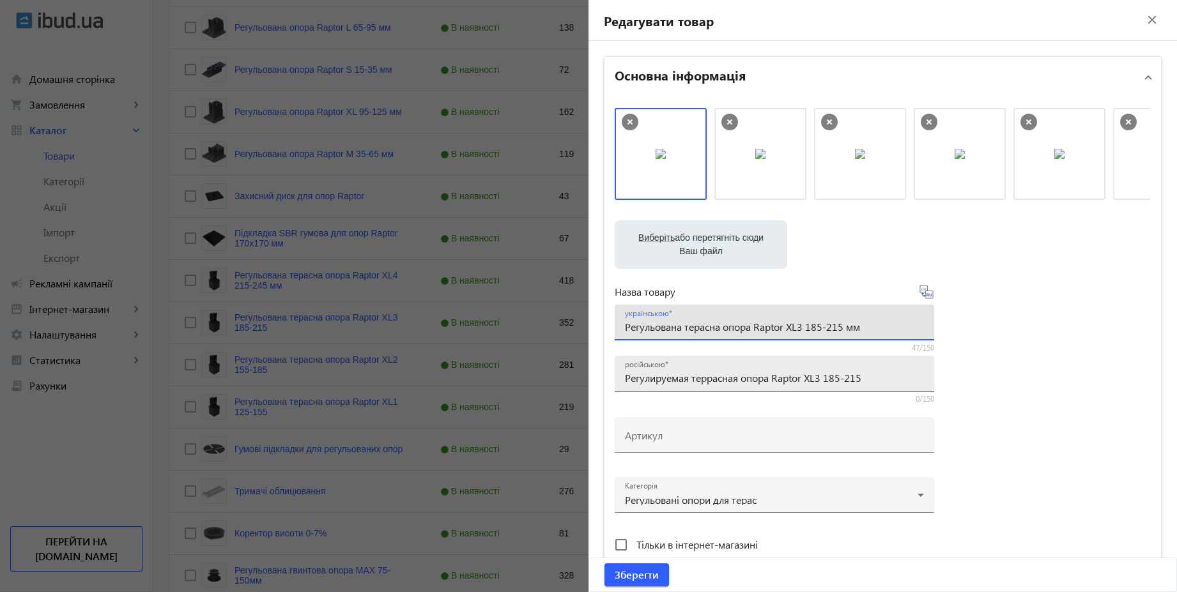
type input "Регульована терасна опора Raptor XL3 185-215 мм"
click at [883, 383] on input "Регулируемая террасная опора Raptor XL3 185-215" at bounding box center [774, 377] width 299 height 13
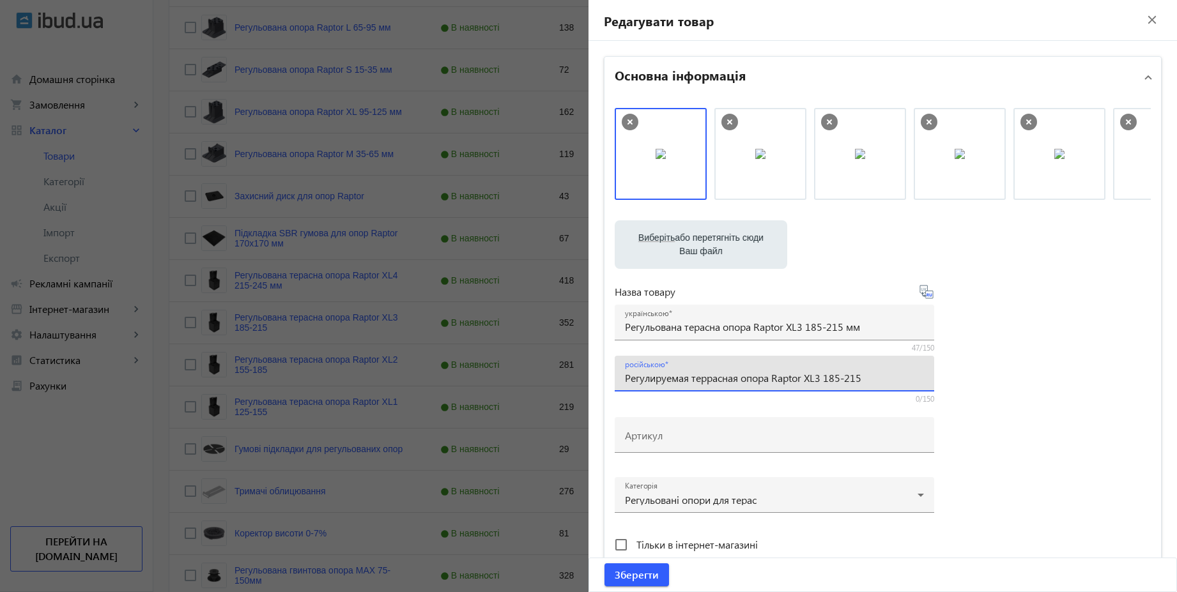
paste input "мм"
type input "Регулируемая террасная опора Raptor XL3 185-215 мм"
click at [650, 575] on span "Зберегти" at bounding box center [636, 575] width 44 height 14
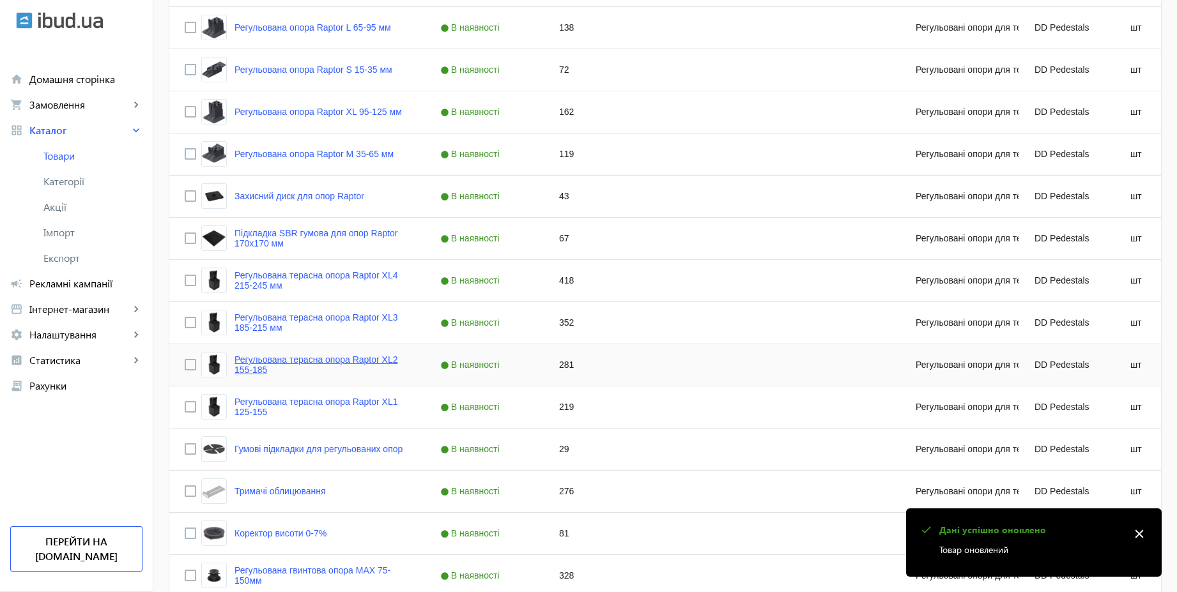
click at [367, 360] on link "Регульована терасна опора Raptor XL2 155-185" at bounding box center [321, 364] width 175 height 20
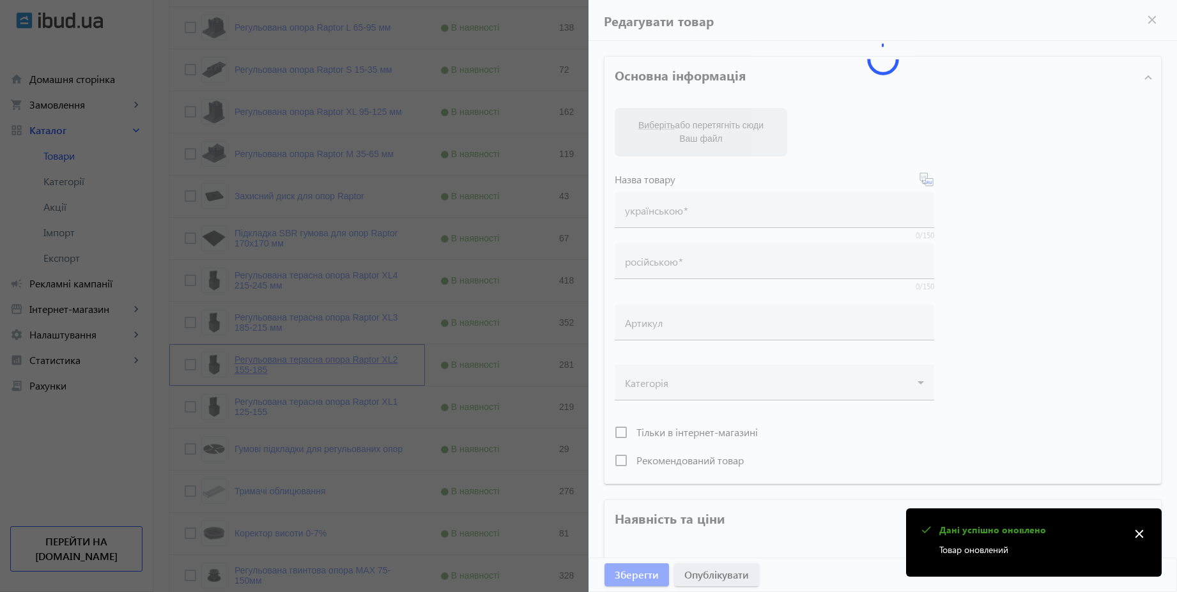
type input "Регульована терасна опора Raptor XL2 155-185"
type input "Регулируемая террасная опора Raptor XL2 155-185"
type input "281"
type input "10"
type input "500"
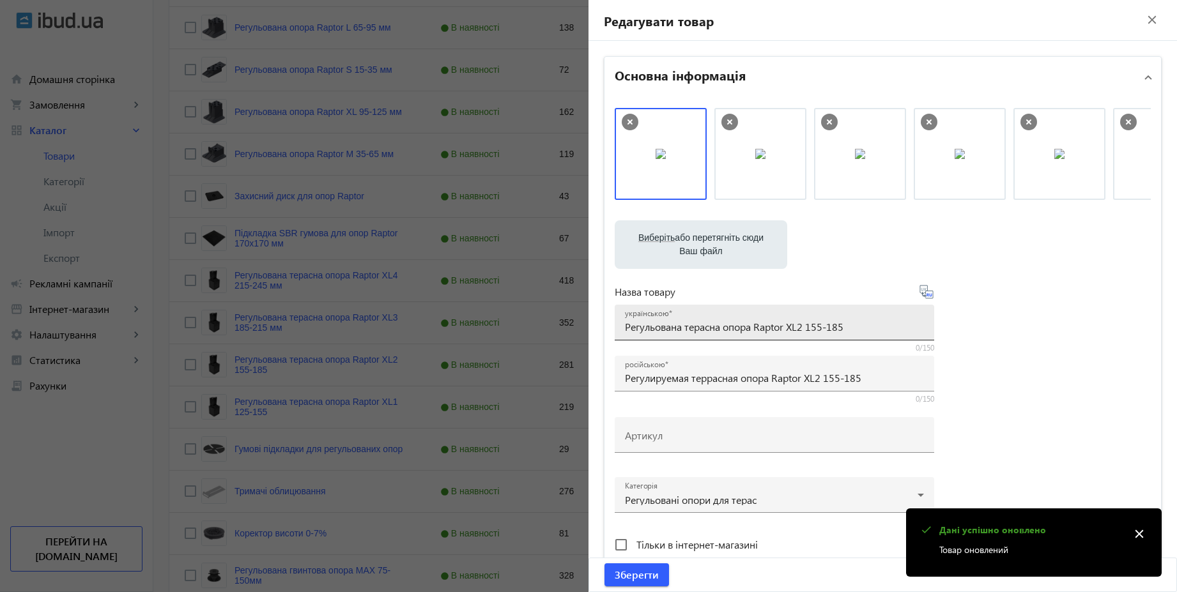
click at [857, 328] on input "Регульована терасна опора Raptor XL2 155-185" at bounding box center [774, 326] width 299 height 13
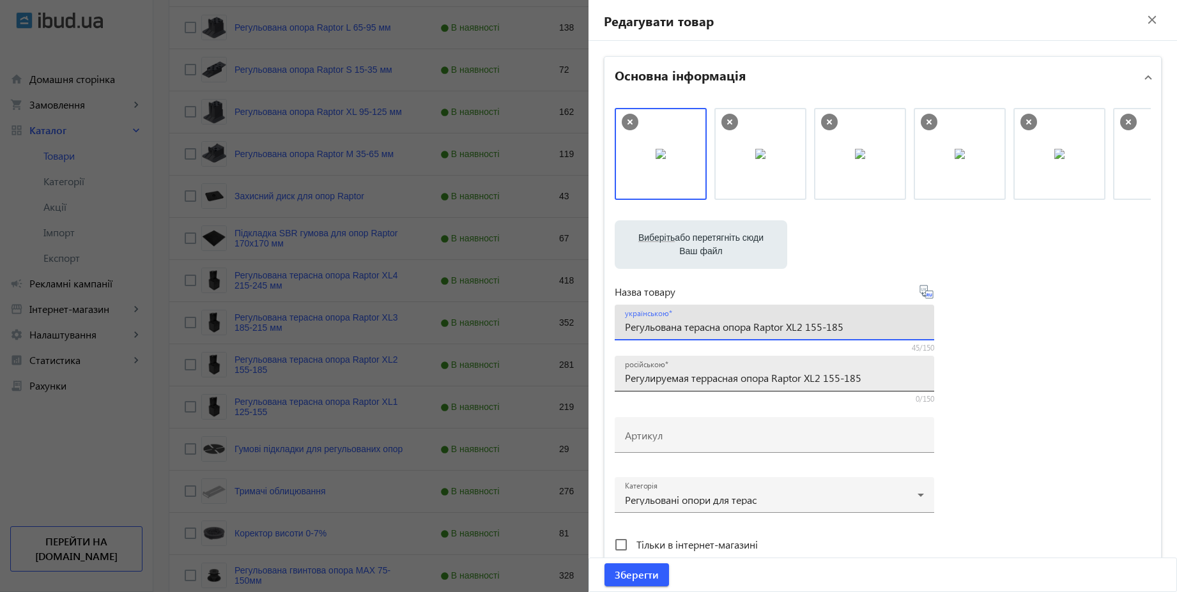
paste input "мм"
type input "Регульована терасна опора Raptor XL2 155-185 мм"
click at [877, 381] on input "Регулируемая террасная опора Raptor XL2 155-185" at bounding box center [774, 377] width 299 height 13
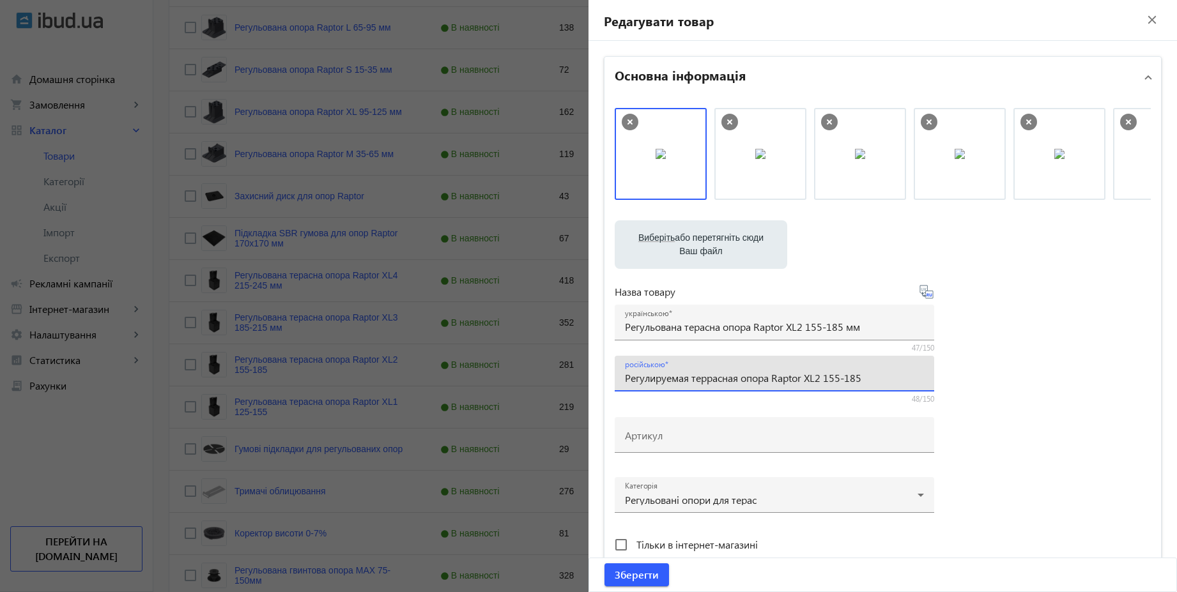
paste input "мм"
type input "Регулируемая террасная опора Raptor XL2 155-185 мм"
click at [649, 566] on span "submit" at bounding box center [636, 575] width 65 height 31
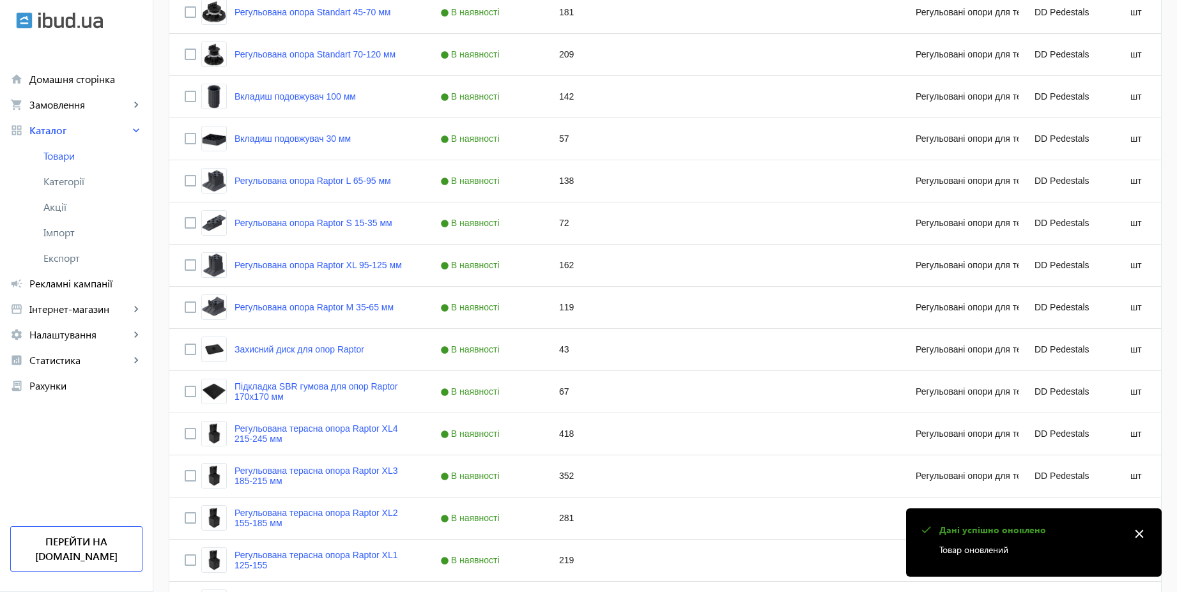
scroll to position [690, 0]
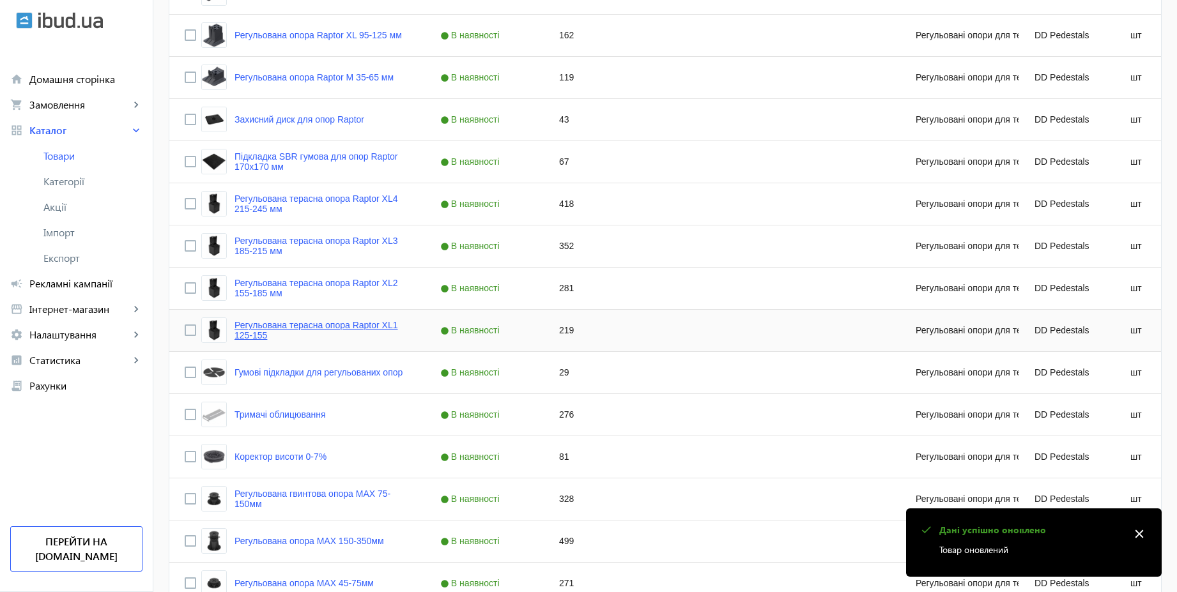
click at [322, 325] on link "Регульована терасна опора Raptor XL1 125-155" at bounding box center [321, 330] width 175 height 20
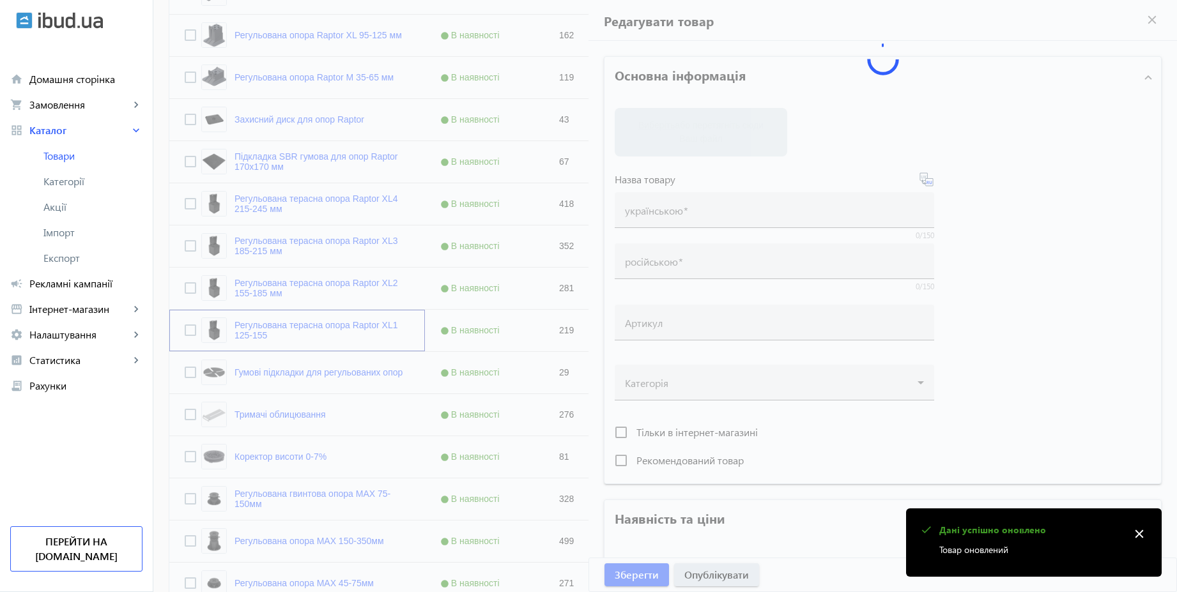
type input "Регульована терасна опора Raptor XL1 125-155"
type input "Регулируемая террасная опора Raptor XL1 125-155"
type input "219"
type input "10"
type input "500"
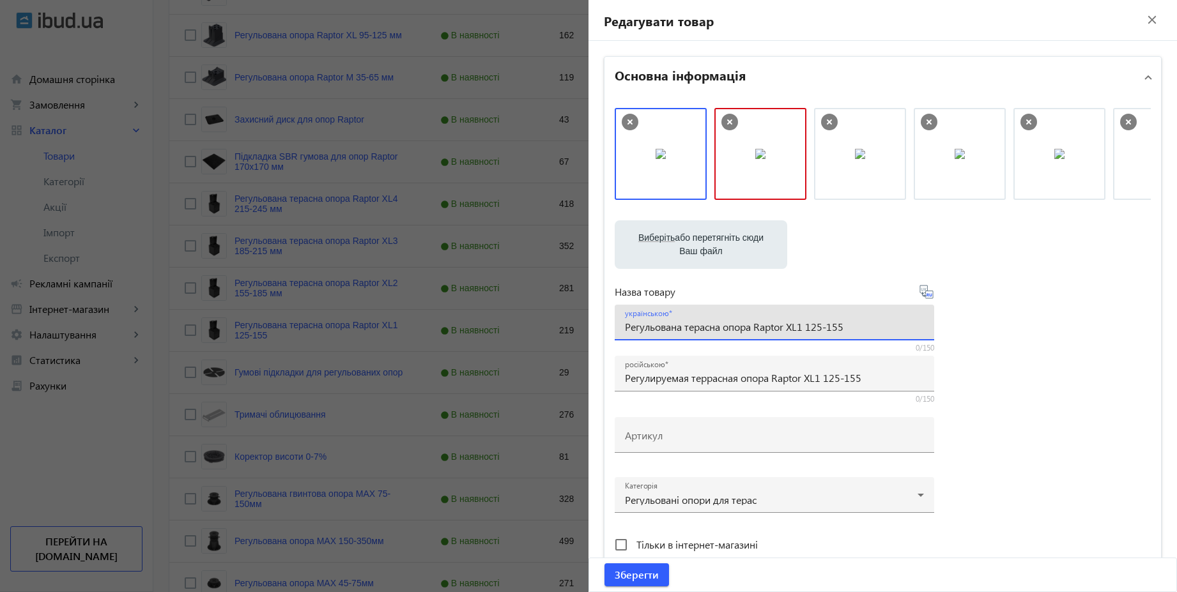
click at [855, 332] on input "Регульована терасна опора Raptor XL1 125-155" at bounding box center [774, 326] width 299 height 13
paste input "мм"
type input "Регульована терасна опора Raptor XL1 125-155 мм"
click at [871, 376] on input "Регулируемая террасная опора Raptor XL1 125-155" at bounding box center [774, 377] width 299 height 13
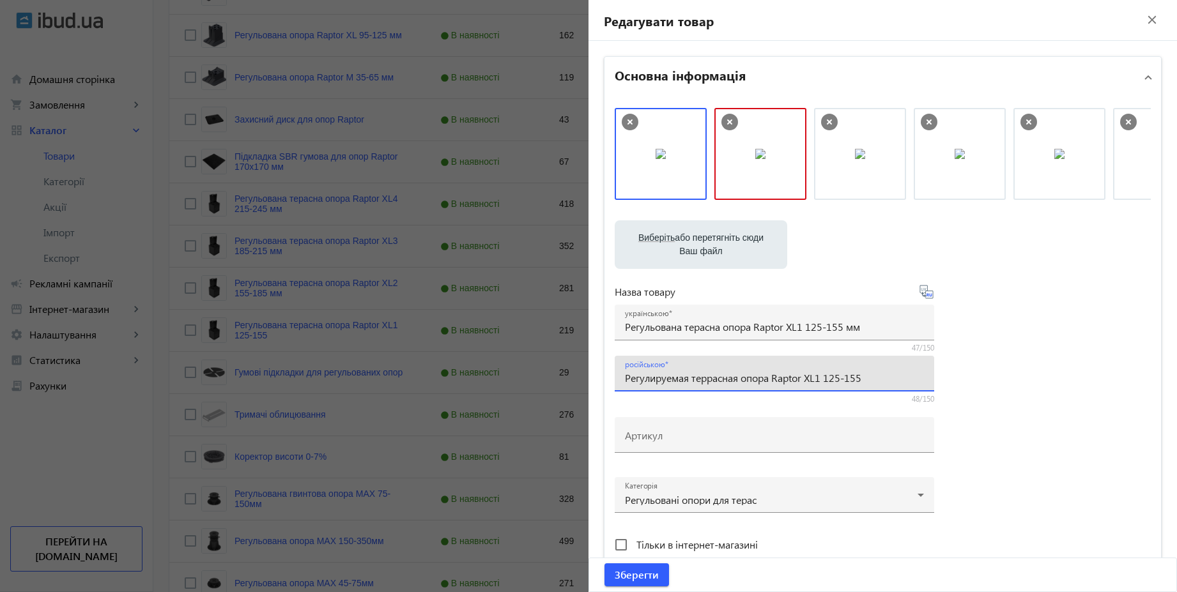
paste input "мм"
type input "Регулируемая террасная опора Raptor XL1 125-155 мм"
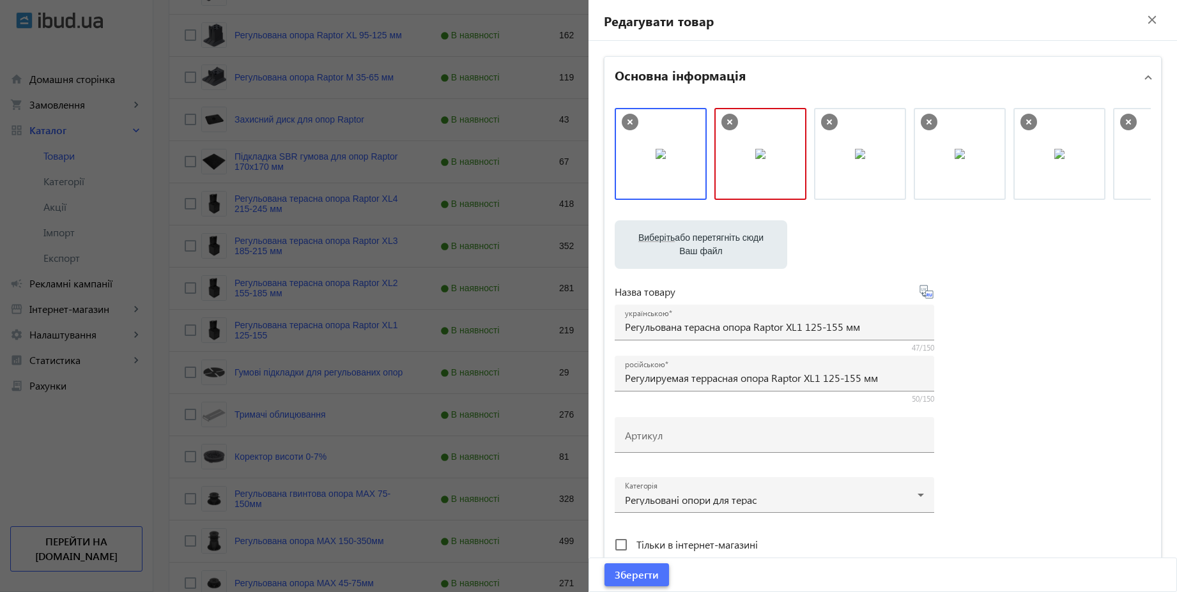
click at [644, 583] on span "submit" at bounding box center [636, 575] width 65 height 31
click at [650, 575] on span "Зберегти" at bounding box center [636, 575] width 44 height 14
click at [729, 120] on icon at bounding box center [729, 122] width 17 height 17
click at [654, 578] on span "submit" at bounding box center [636, 575] width 65 height 31
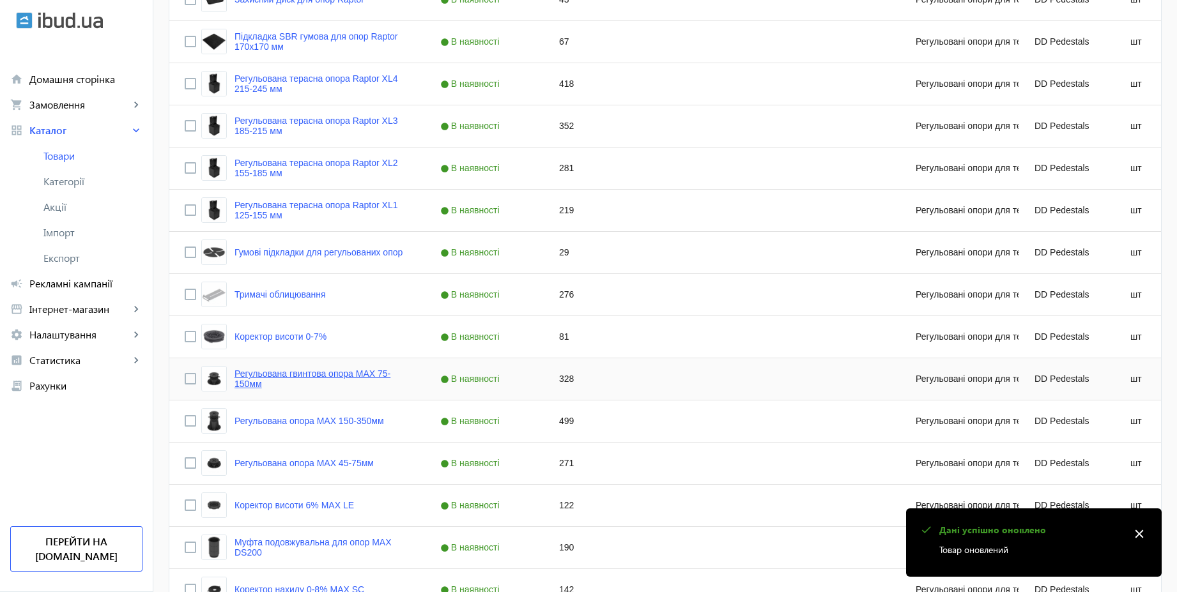
scroll to position [920, 0]
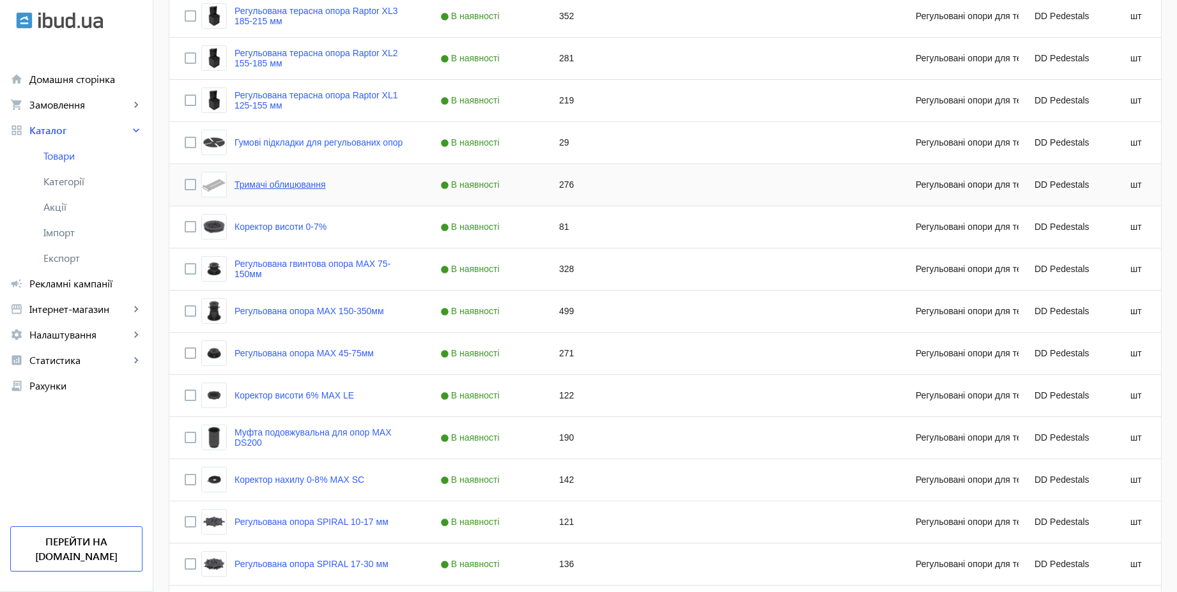
click at [296, 187] on link "Тримачі облицювання" at bounding box center [279, 184] width 91 height 10
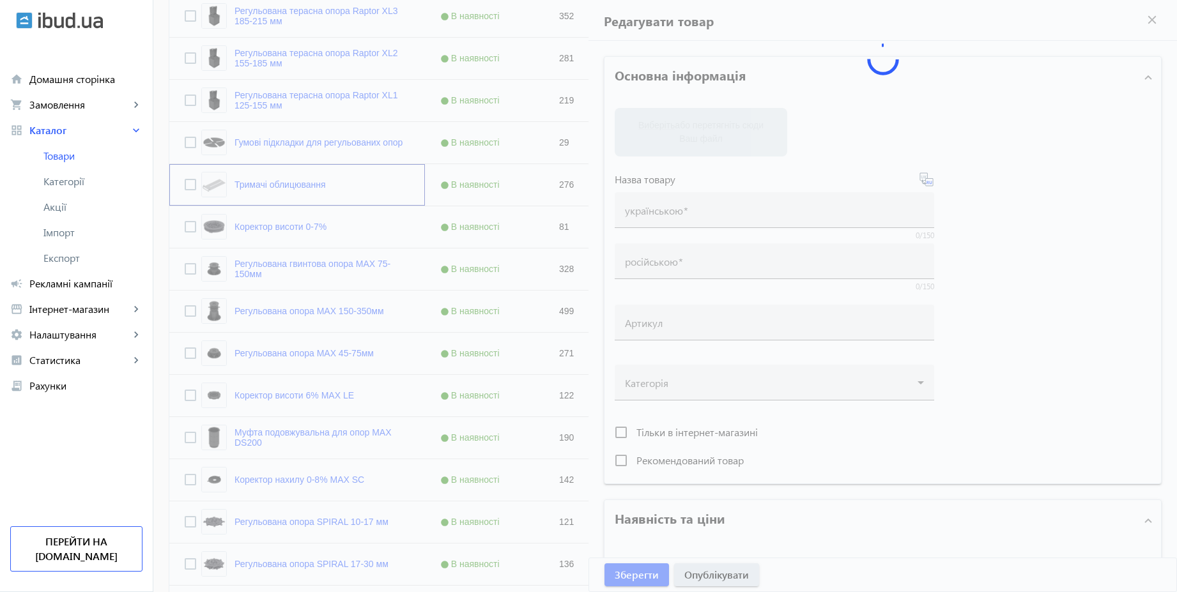
type input "Тримачі облицювання"
type input "Держатели облицовки"
type input "276"
type input "10"
type input "500"
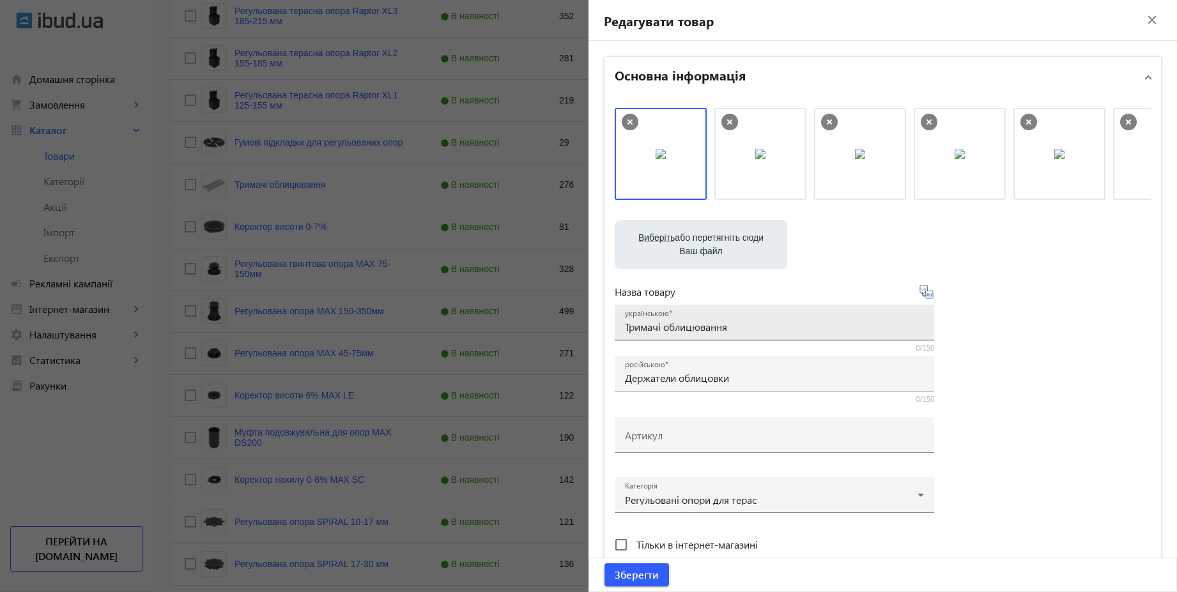
click at [750, 330] on input "Тримачі облицювання" at bounding box center [774, 326] width 299 height 13
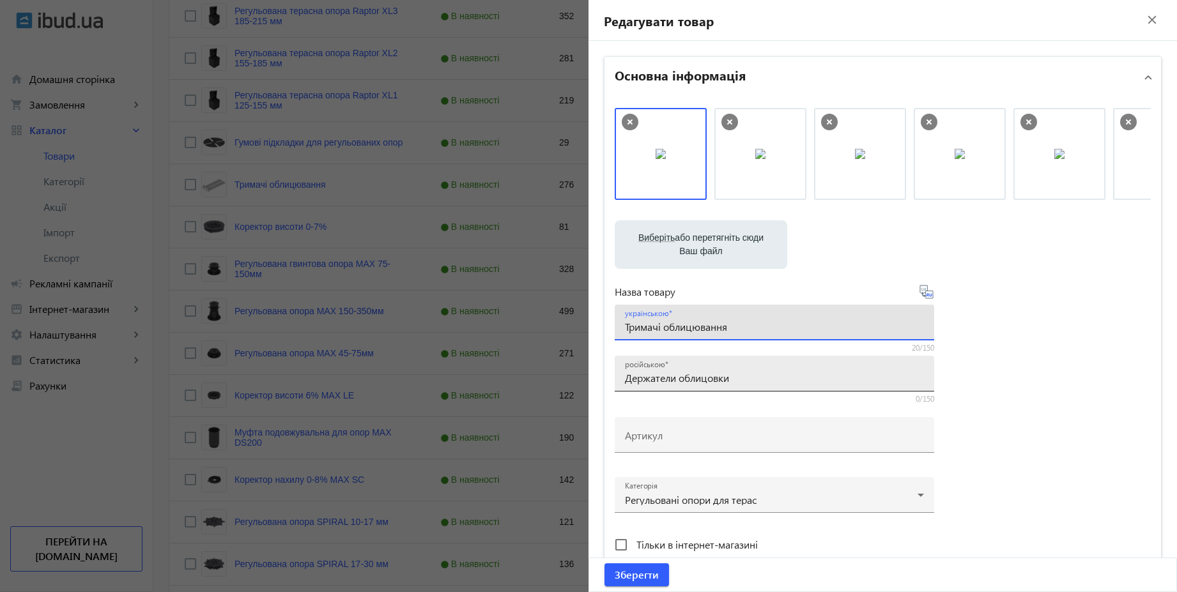
type input "Тримачі облицювання"
click at [746, 377] on input "Держатели облицовки" at bounding box center [774, 377] width 299 height 13
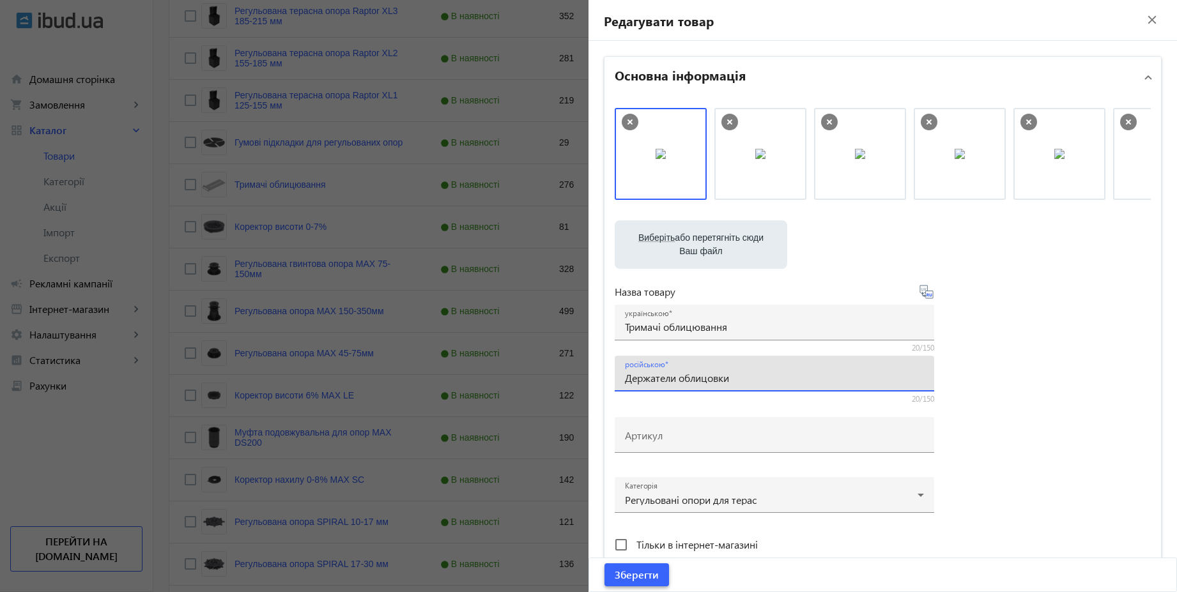
type input "Держатели облицовки"
click at [644, 574] on span "Зберегти" at bounding box center [636, 575] width 44 height 14
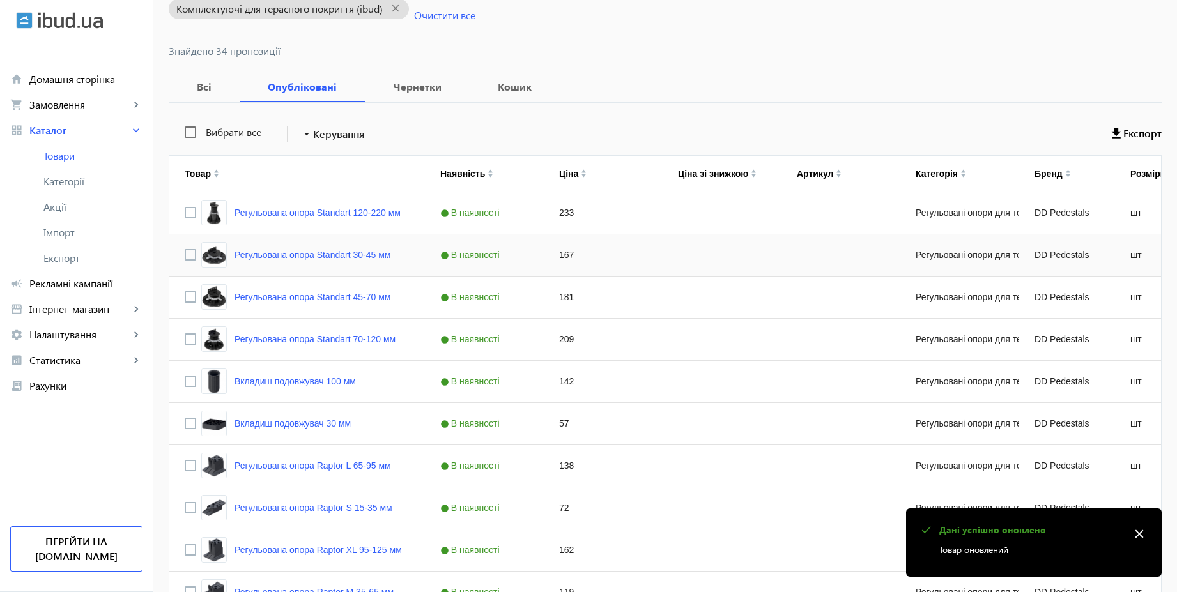
scroll to position [690, 0]
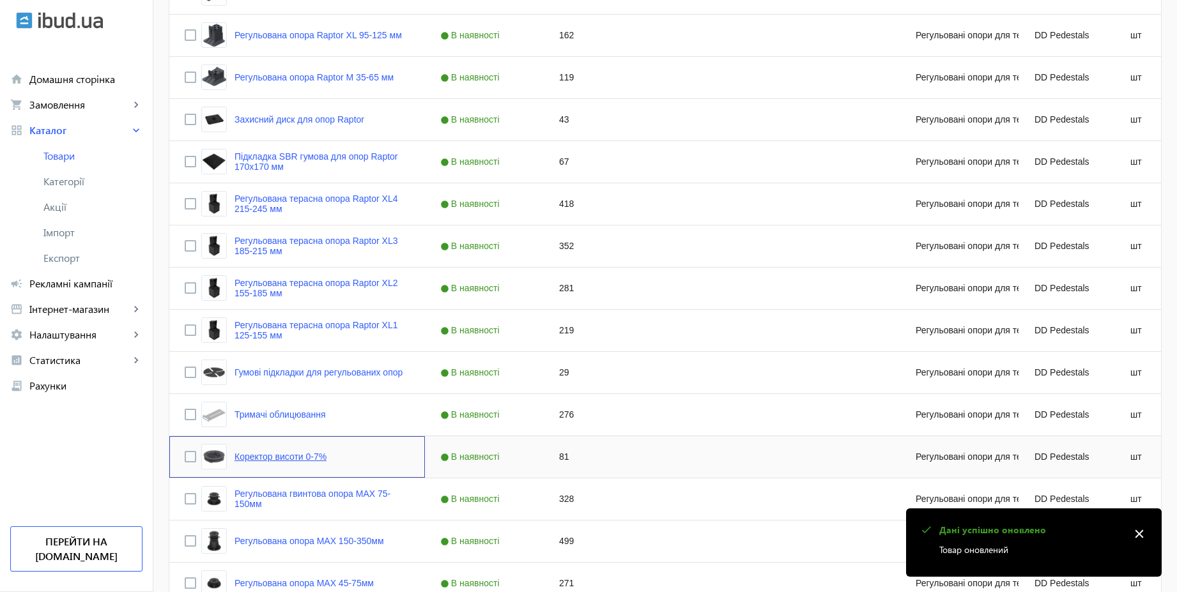
click at [294, 453] on link "Коректор висоти 0-7%" at bounding box center [280, 457] width 92 height 10
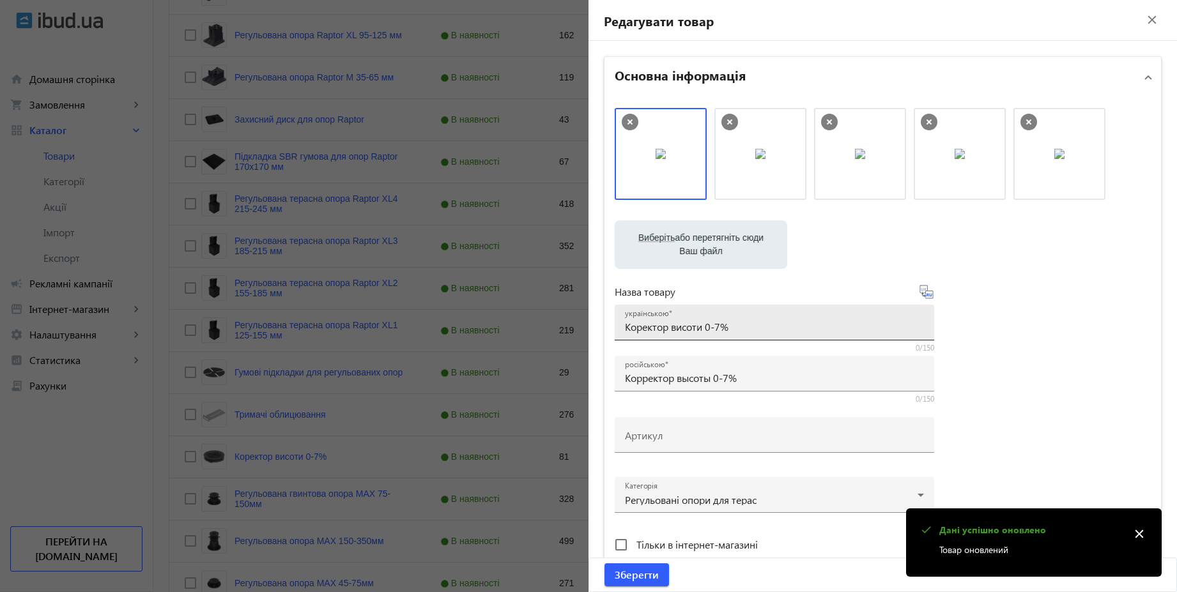
click at [754, 328] on input "Коректор висоти 0-7%" at bounding box center [774, 326] width 299 height 13
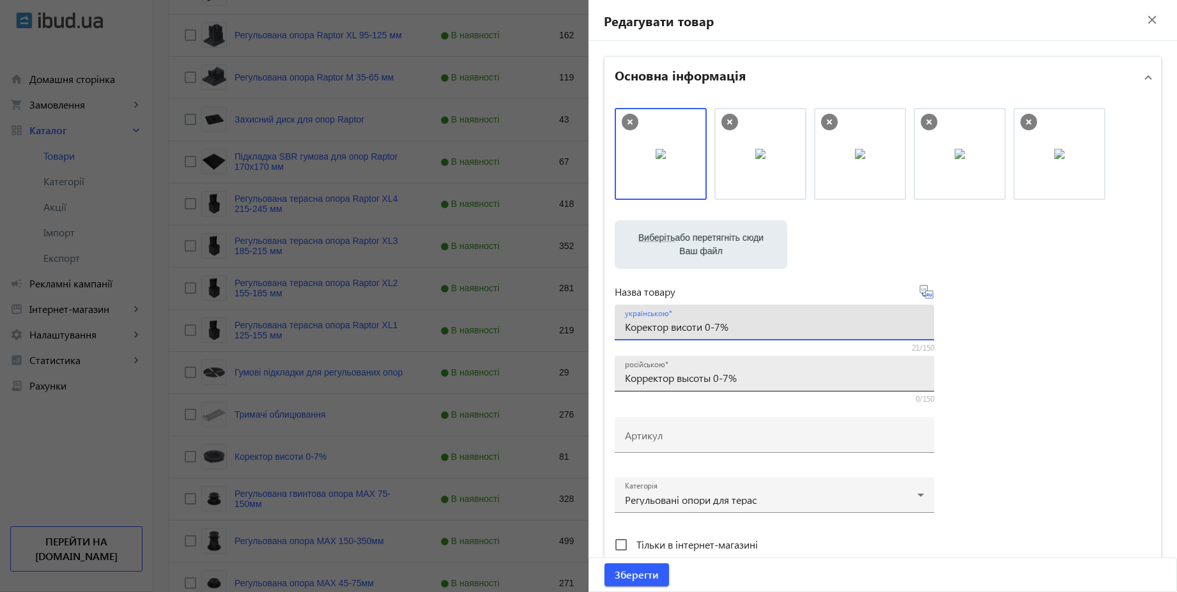
type input "Коректор висоти 0-7%"
click at [748, 381] on input "Корректор высоты 0-7%" at bounding box center [774, 377] width 299 height 13
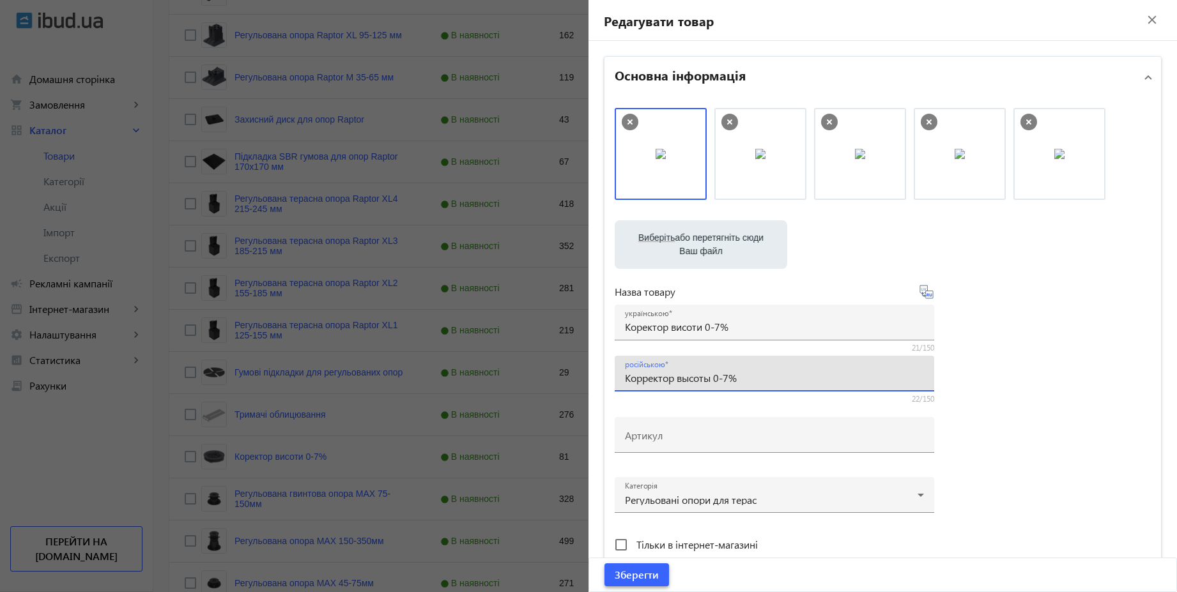
type input "Корректор высоты 0-7%"
click at [653, 571] on span "Зберегти" at bounding box center [636, 575] width 44 height 14
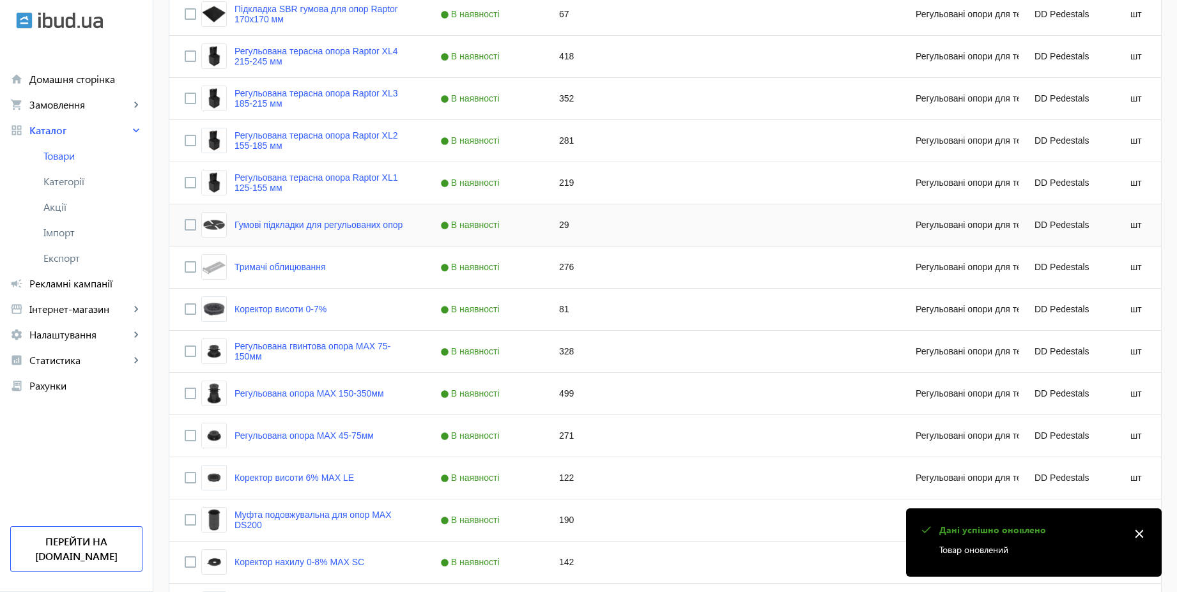
scroll to position [843, 0]
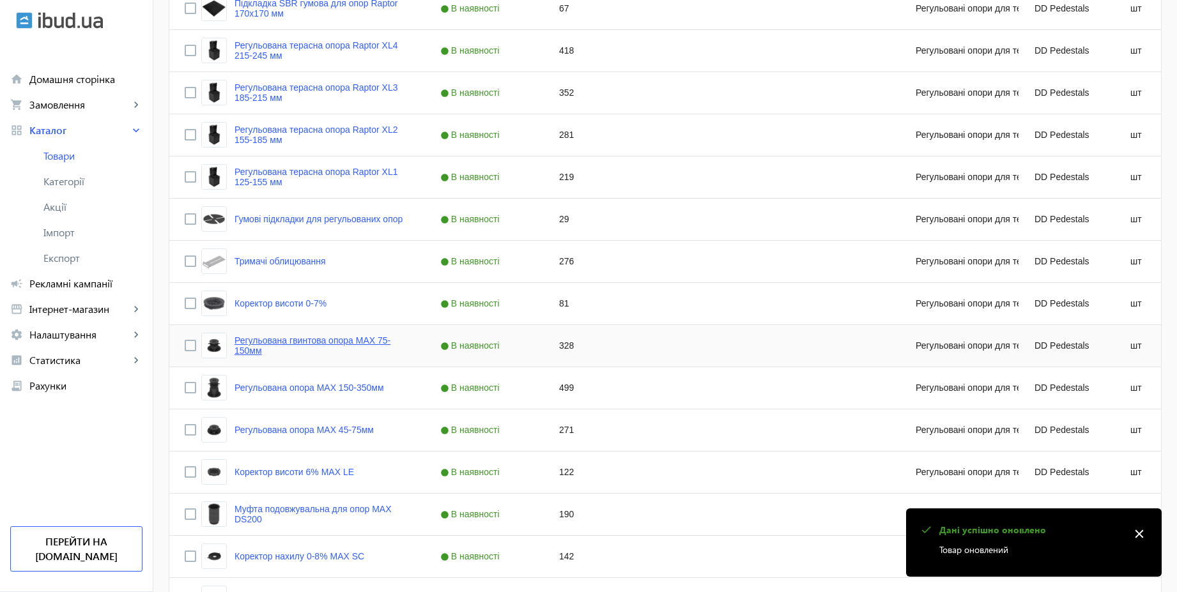
click at [363, 341] on link "Регульована гвинтова опора MAX 75-150мм" at bounding box center [321, 345] width 175 height 20
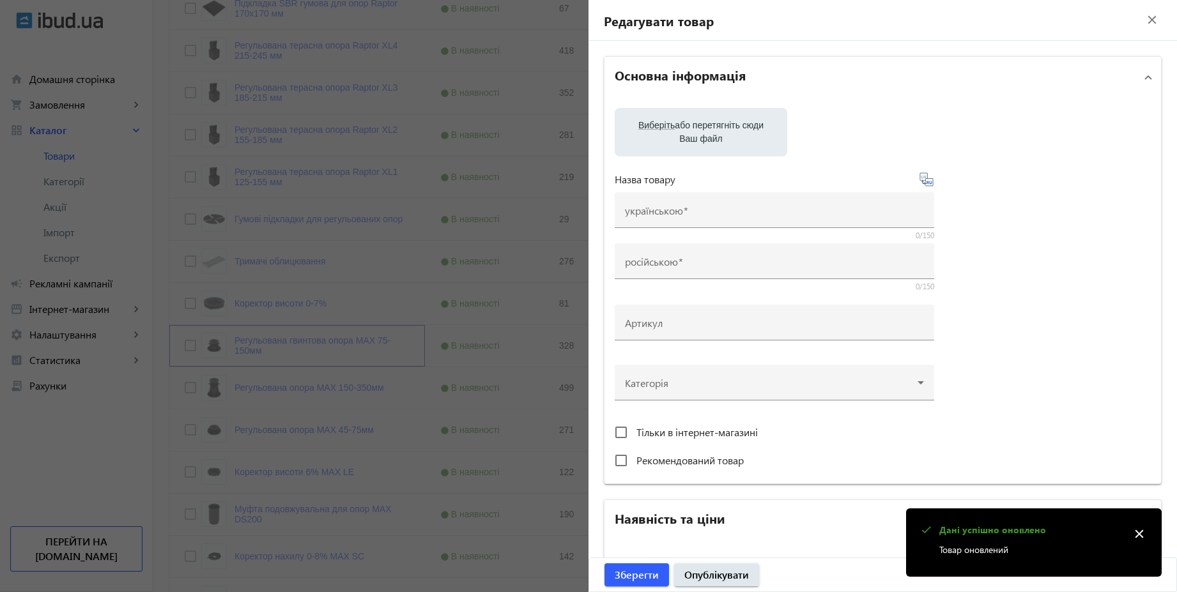
type input "Регульована гвинтова опора MAX 75-150мм"
type input "Регулируемая винтовая опора MAX 75-150мм"
type input "328"
type input "10"
type input "500"
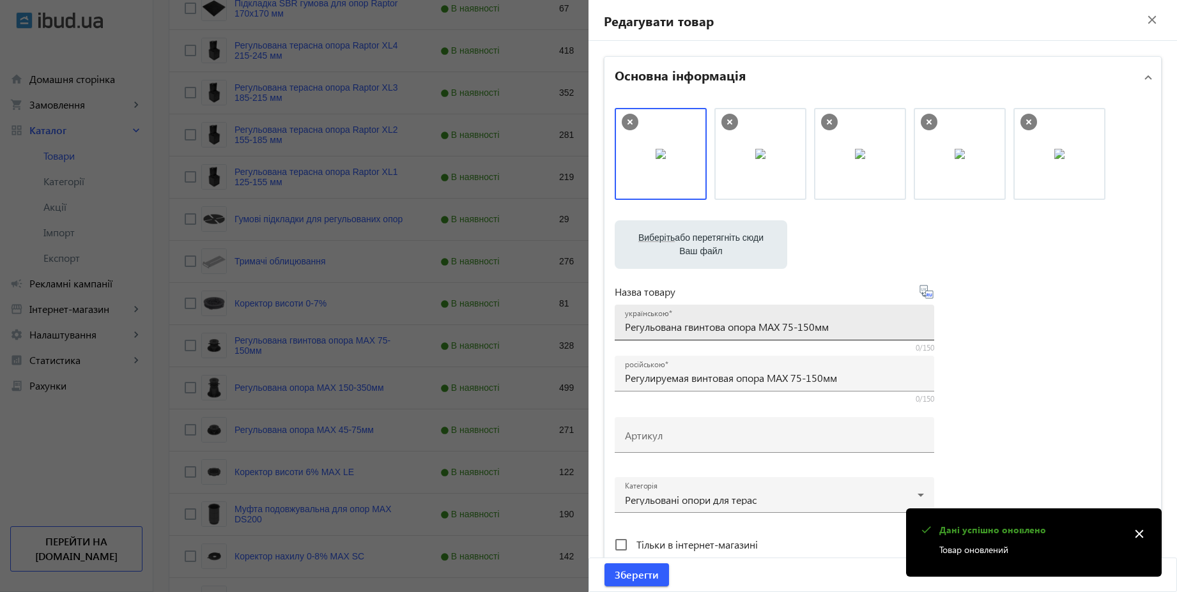
click at [812, 325] on input "Регульована гвинтова опора MAX 75-150мм" at bounding box center [774, 326] width 299 height 13
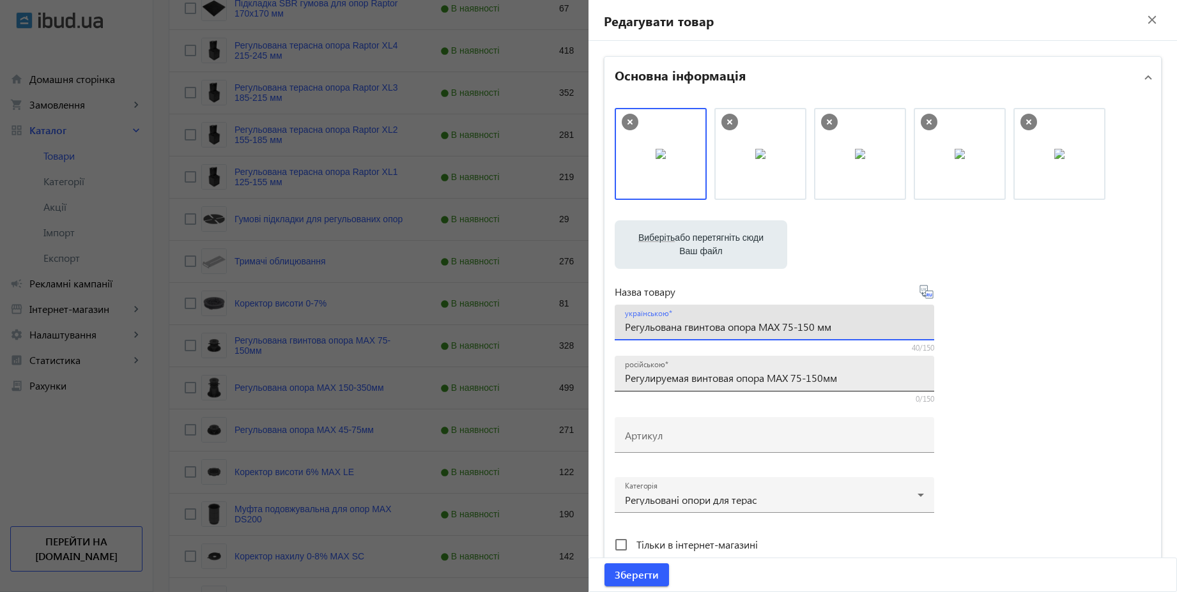
type input "Регульована гвинтова опора MAX 75-150 мм"
click at [823, 381] on input "Регулируемая винтовая опора MAX 75-150мм" at bounding box center [774, 377] width 299 height 13
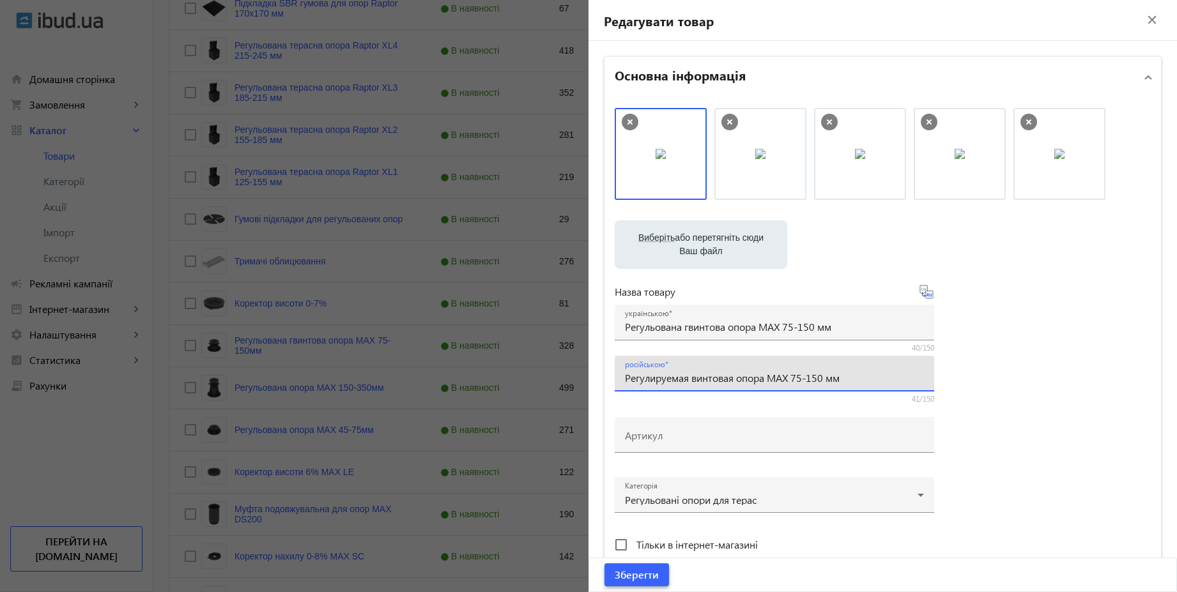
type input "Регулируемая винтовая опора MAX 75-150 мм"
click at [641, 581] on span "Зберегти" at bounding box center [636, 575] width 44 height 14
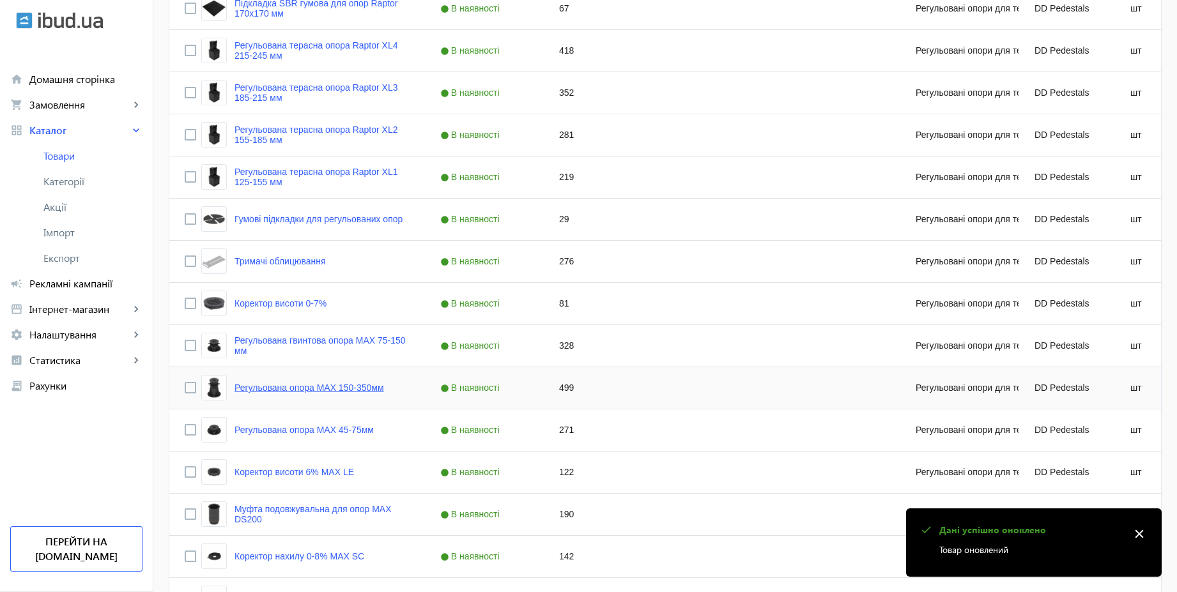
click at [362, 390] on link "Регульована опора MAX 150-350мм" at bounding box center [308, 388] width 149 height 10
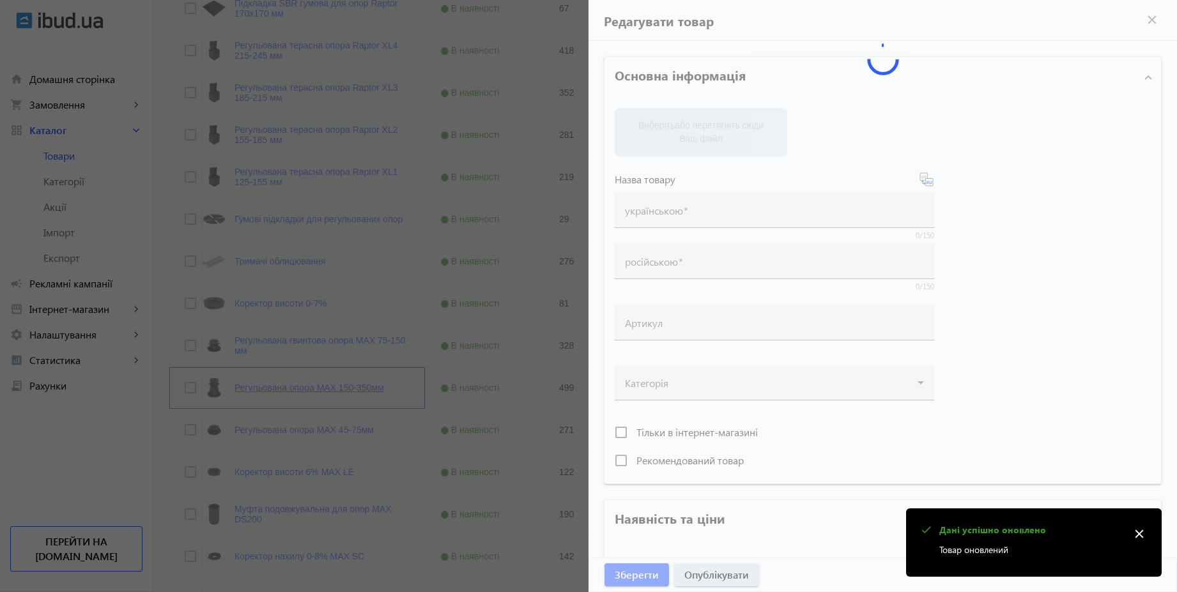
type input "Регульована опора MAX 150-350мм"
type input "Регулируемая опора MAX 150-350мм"
type input "499"
type input "10"
type input "500"
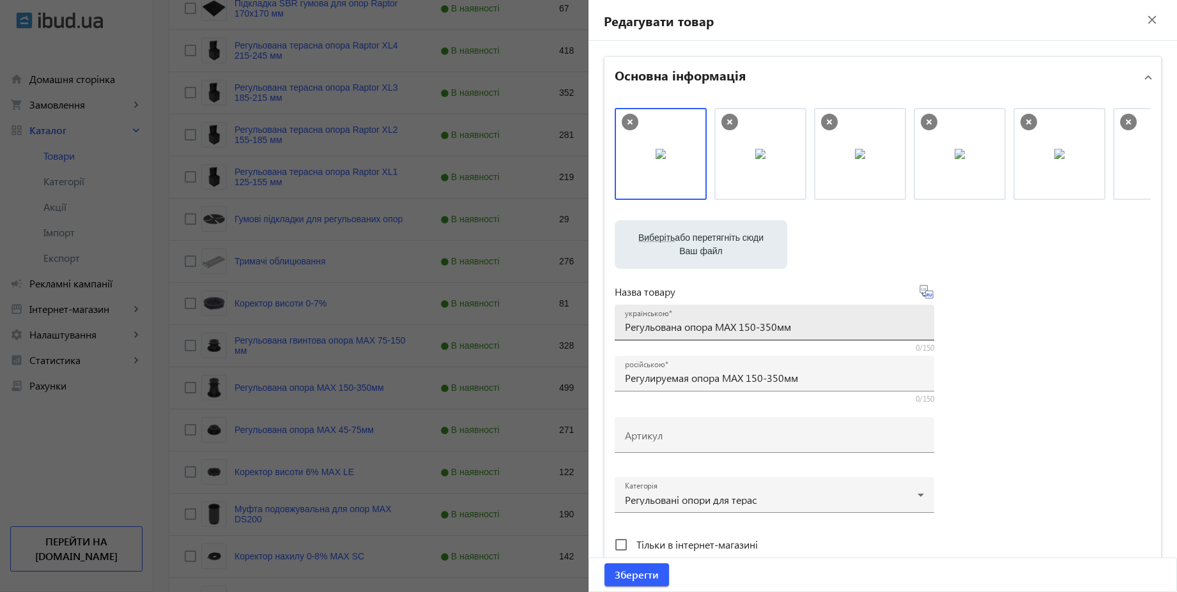
click at [775, 326] on input "Регульована опора MAX 150-350мм" at bounding box center [774, 326] width 299 height 13
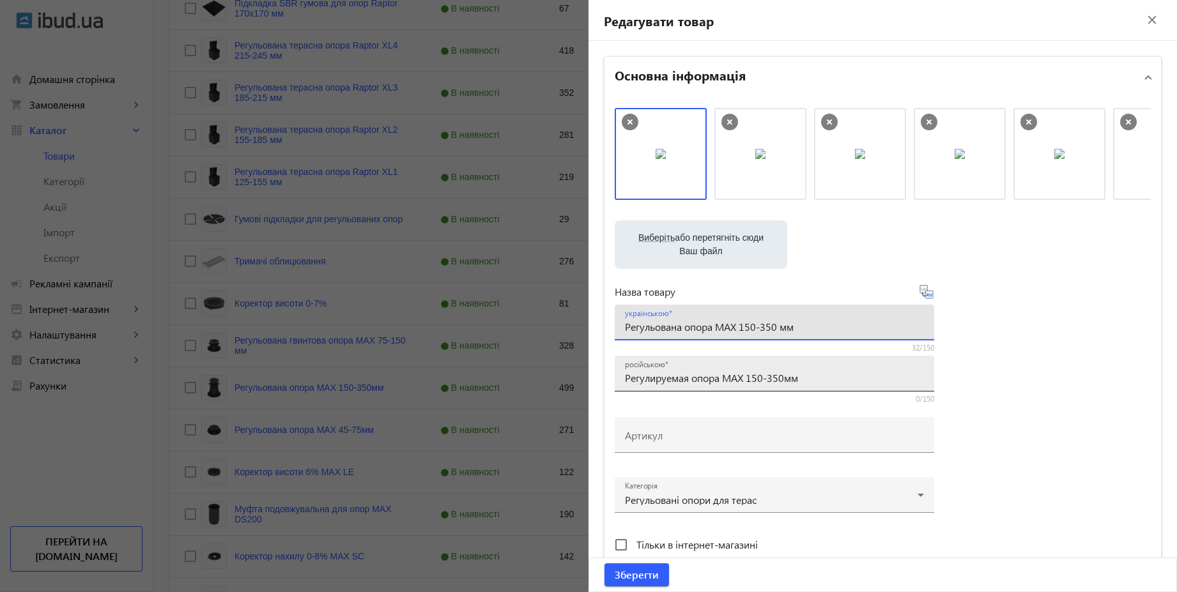
type input "Регульована опора MAX 150-350 мм"
click at [782, 379] on input "Регулируемая опора MAX 150-350мм" at bounding box center [774, 377] width 299 height 13
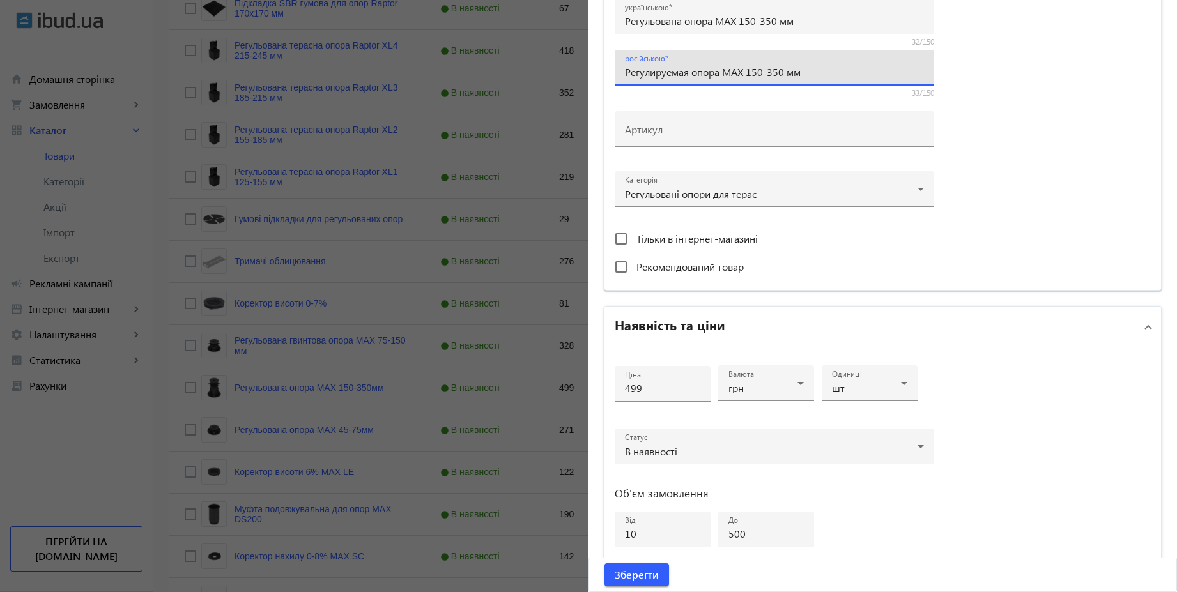
scroll to position [307, 0]
type input "Регулируемая опора MAX 150-350 мм"
click at [641, 577] on span "Зберегти" at bounding box center [636, 575] width 44 height 14
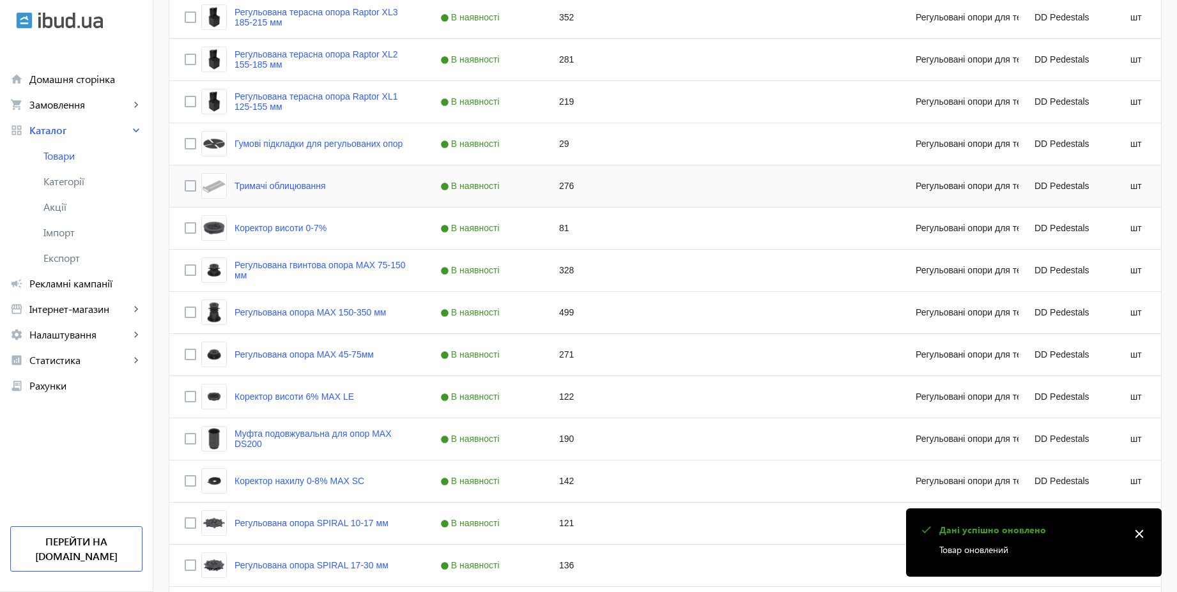
scroll to position [996, 0]
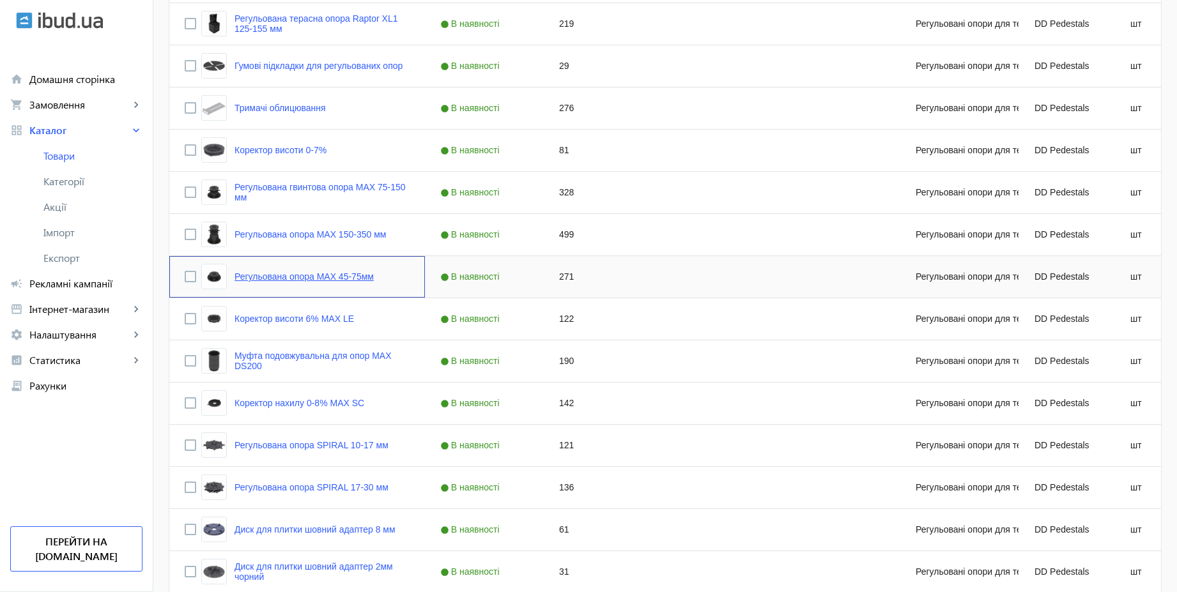
click at [356, 278] on link "Регульована опора MAX 45-75мм" at bounding box center [303, 276] width 139 height 10
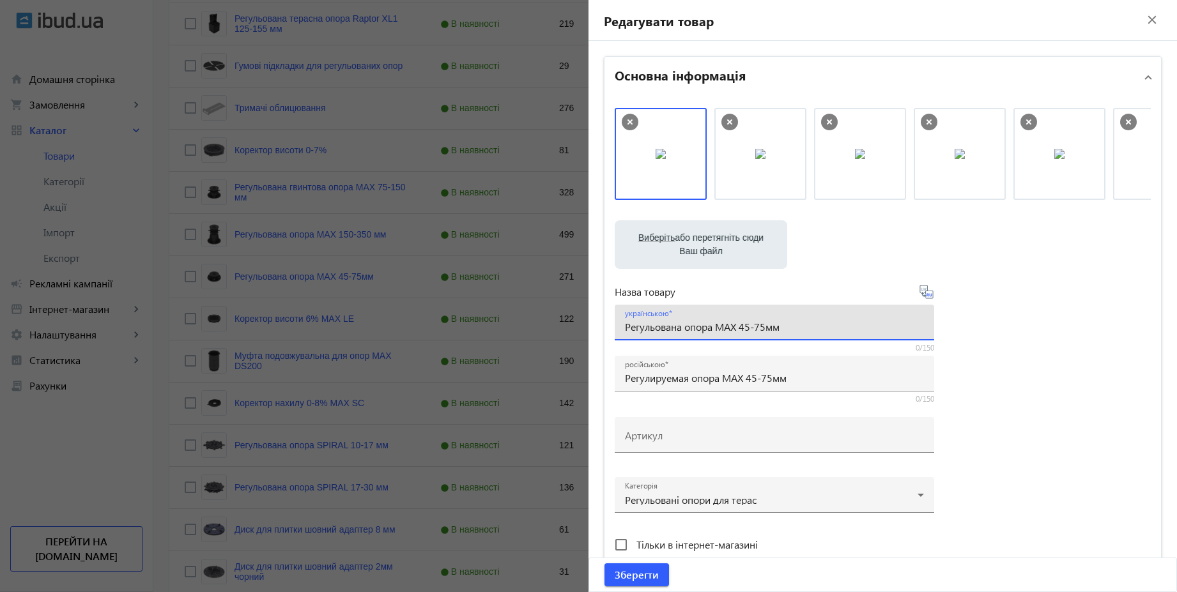
click at [762, 326] on input "Регульована опора MAX 45-75мм" at bounding box center [774, 326] width 299 height 13
type input "Регульована опора MAX 45-75 мм"
click at [769, 377] on input "Регулируемая опора MAX 45-75мм" at bounding box center [774, 377] width 299 height 13
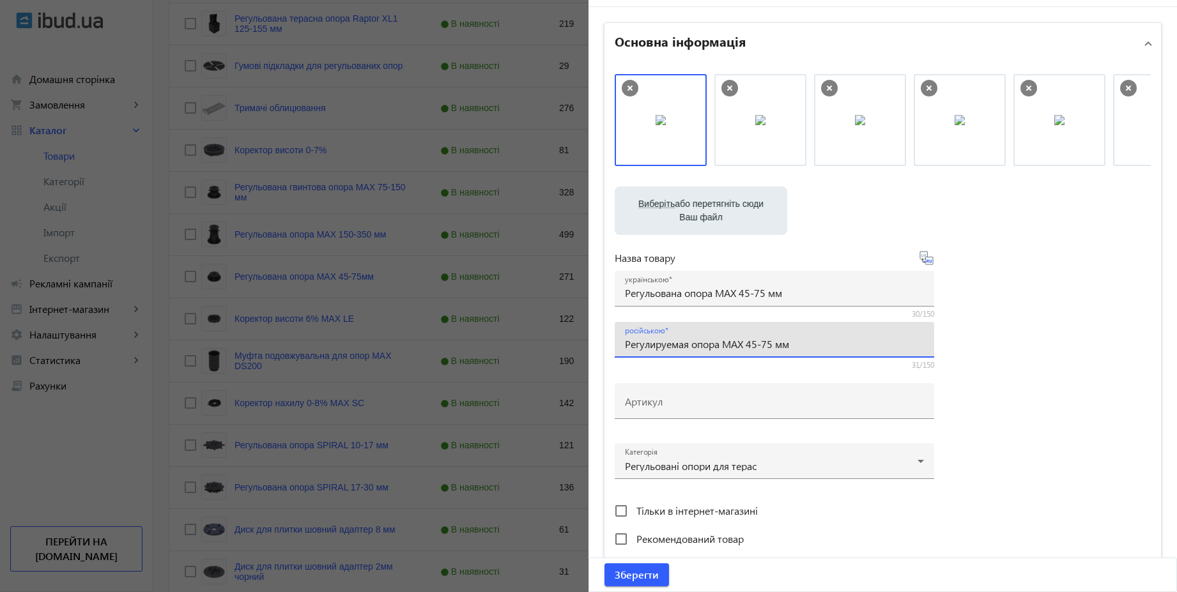
scroll to position [77, 0]
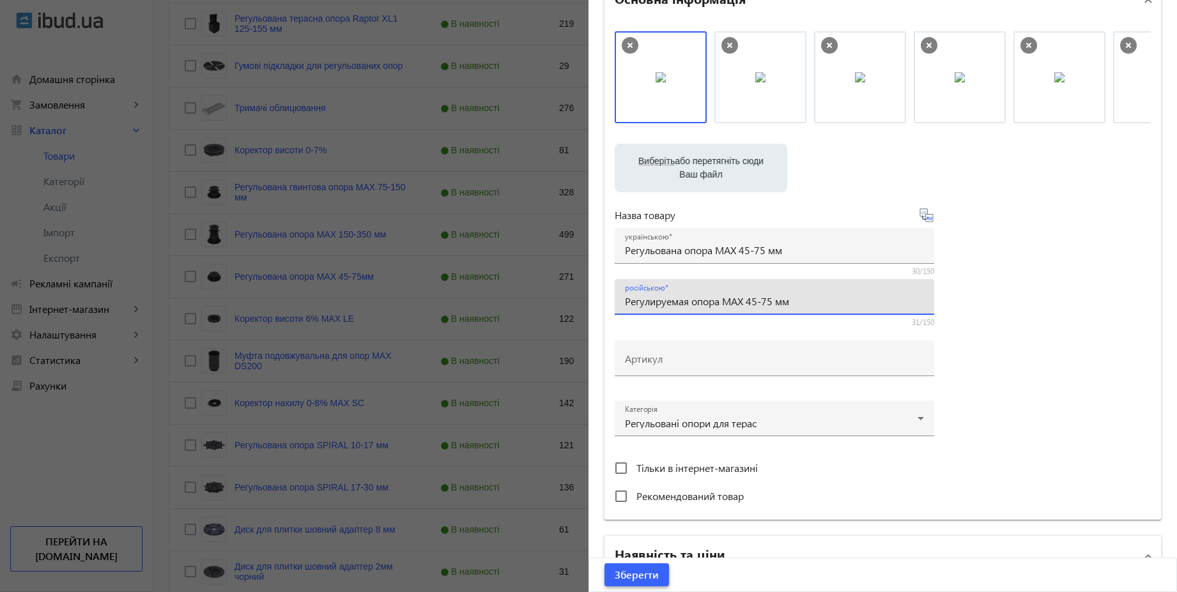
type input "Регулируемая опора MAX 45-75 мм"
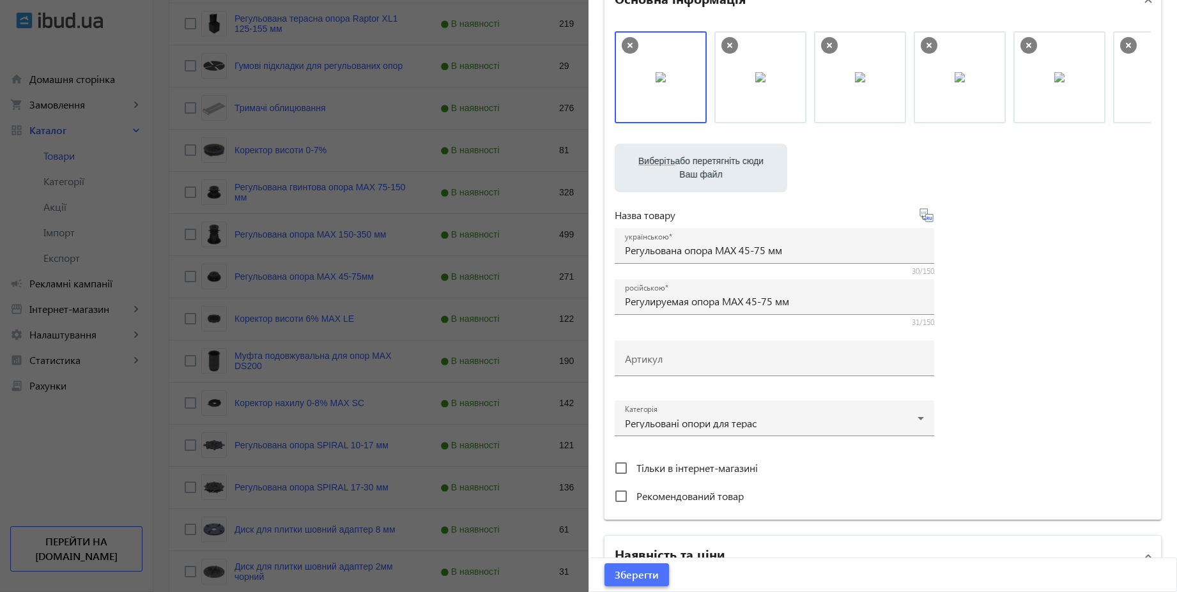
click at [645, 577] on span "Зберегти" at bounding box center [636, 575] width 44 height 14
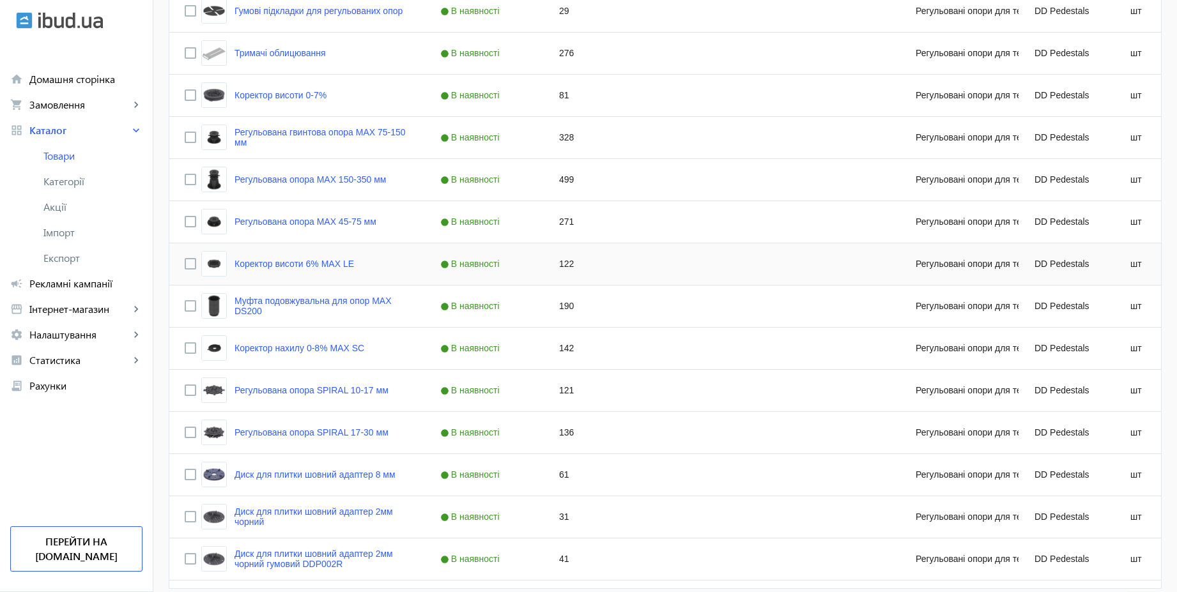
scroll to position [1073, 0]
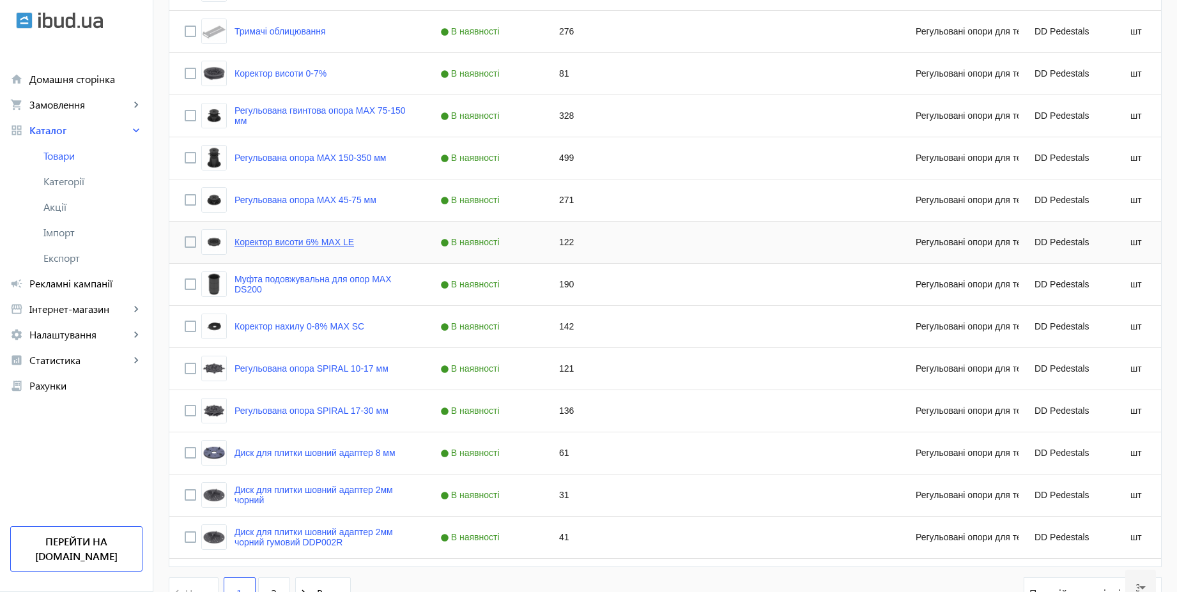
click at [335, 242] on link "Коректор висоти 6% MAX LE" at bounding box center [293, 242] width 119 height 10
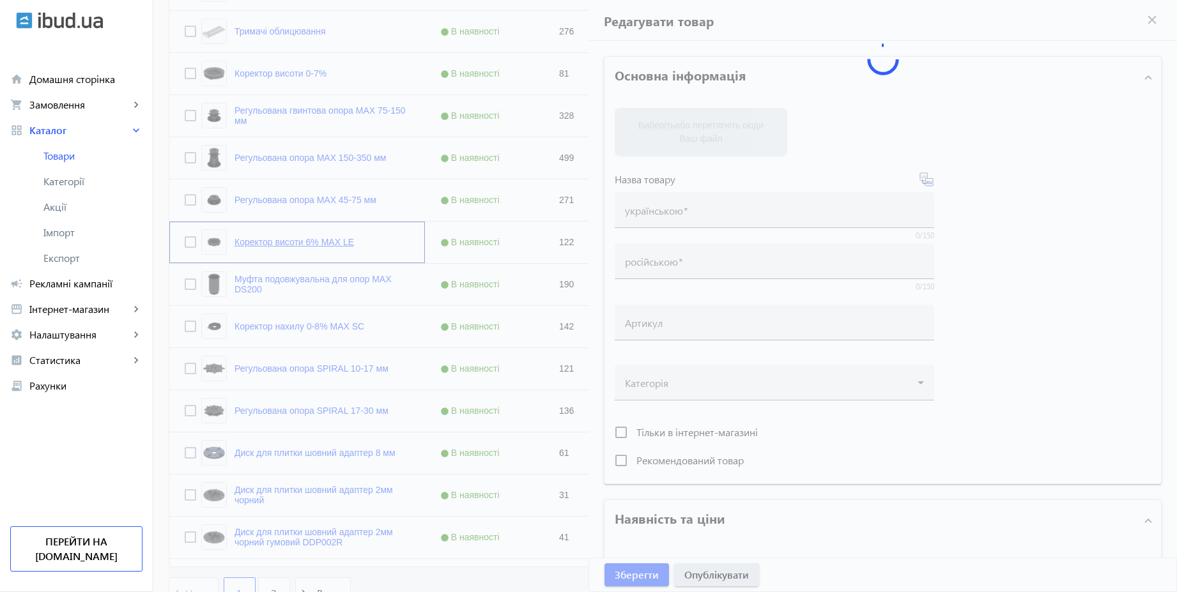
type input "Коректор висоти 6% MAX LE"
type input "Корректор высоты 6% MAX LE"
type input "122"
type input "10"
type input "500"
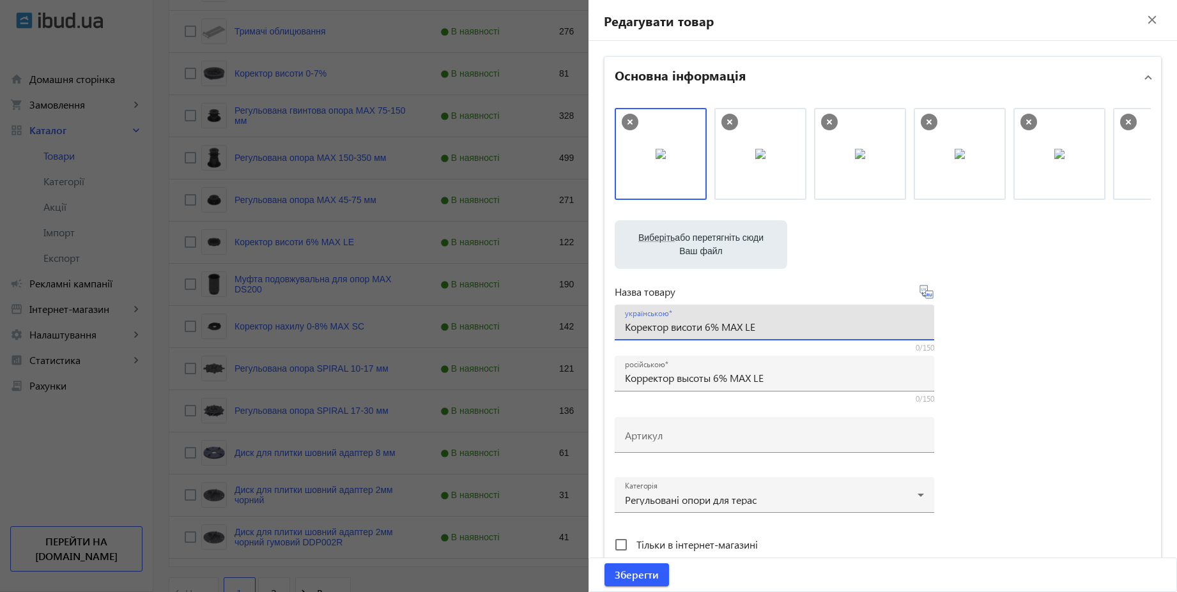
click at [787, 328] on input "Коректор висоти 6% MAX LE" at bounding box center [774, 326] width 299 height 13
type input "Коректор висоти 6% MAX LE"
click at [777, 377] on input "Корректор высоты 6% MAX LE" at bounding box center [774, 377] width 299 height 13
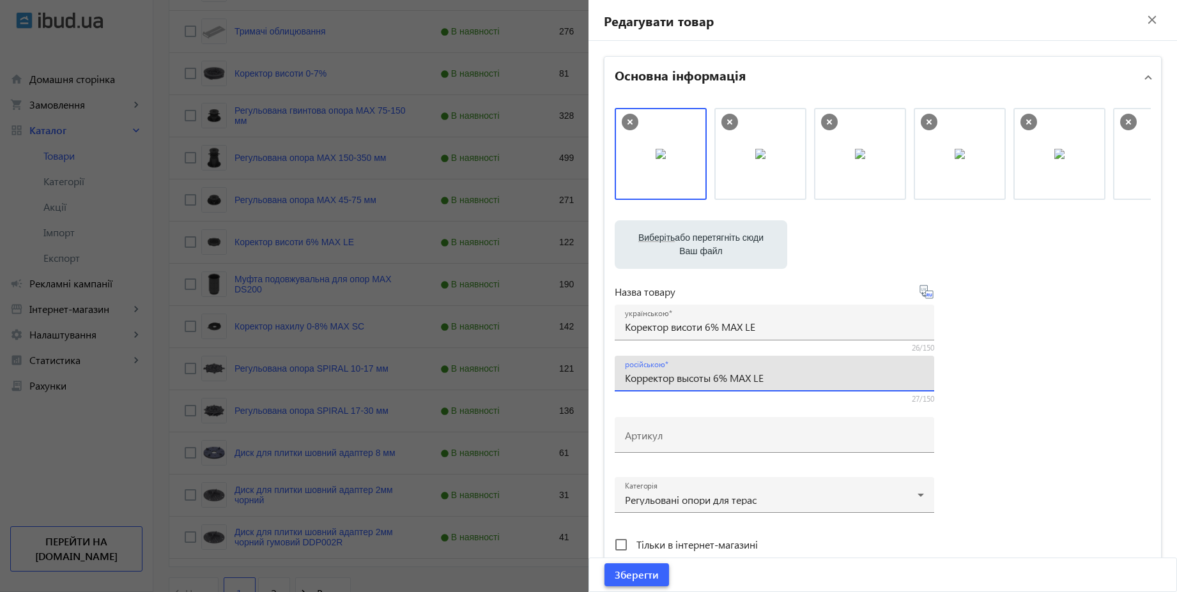
type input "Корректор высоты 6% MAX LE"
click at [644, 572] on span "Зберегти" at bounding box center [636, 575] width 44 height 14
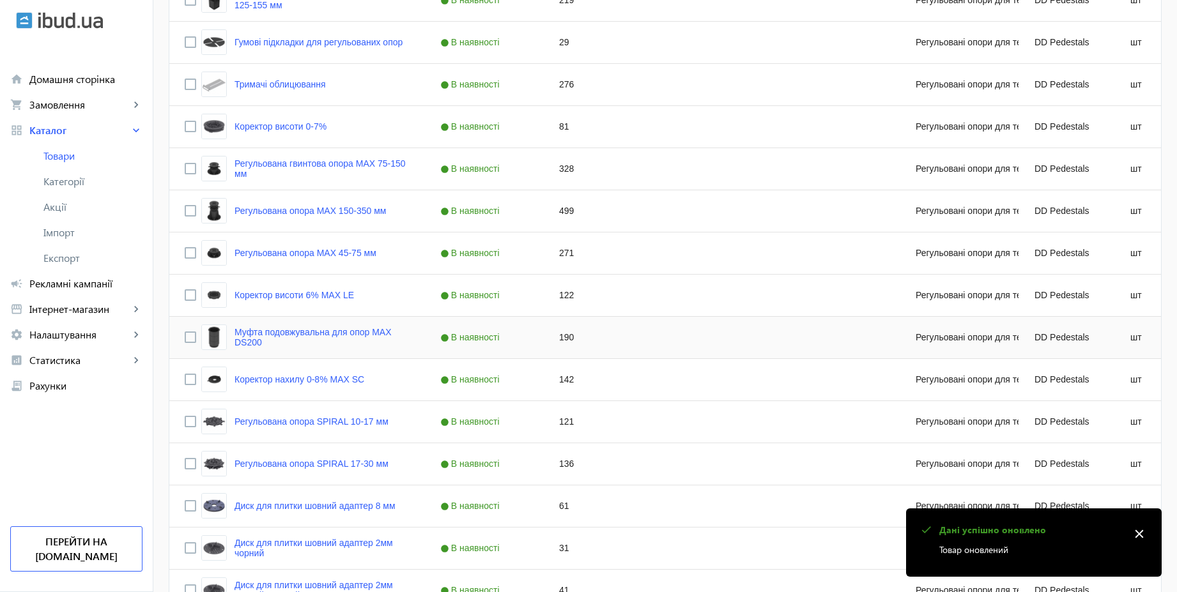
scroll to position [996, 0]
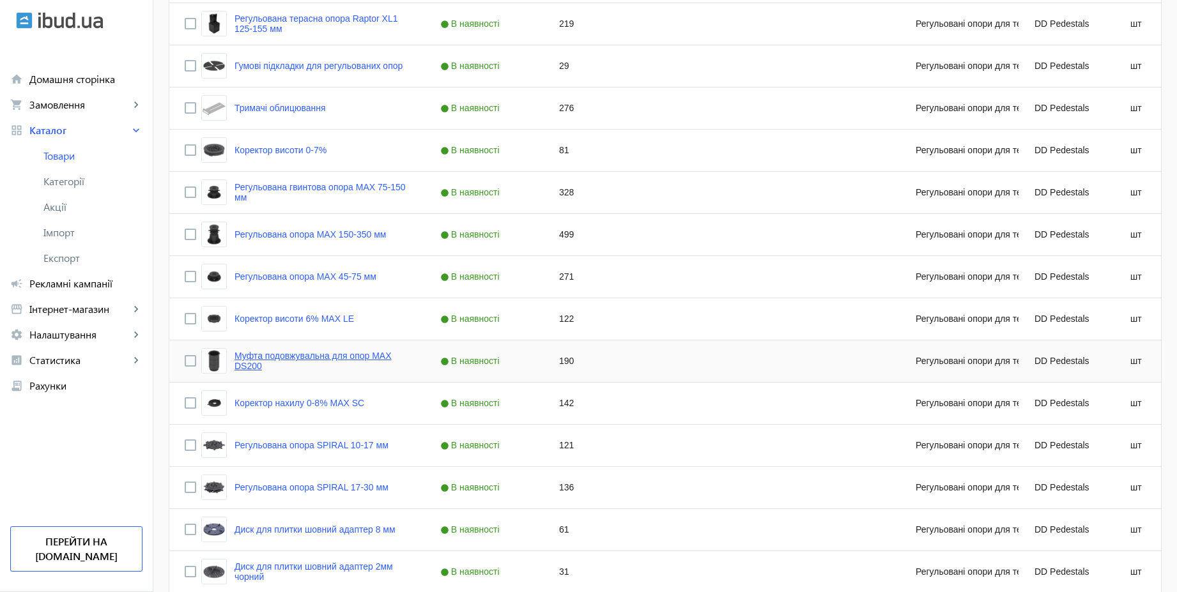
click at [365, 351] on link "Муфта подовжувальна для опор MAX DS200" at bounding box center [321, 361] width 175 height 20
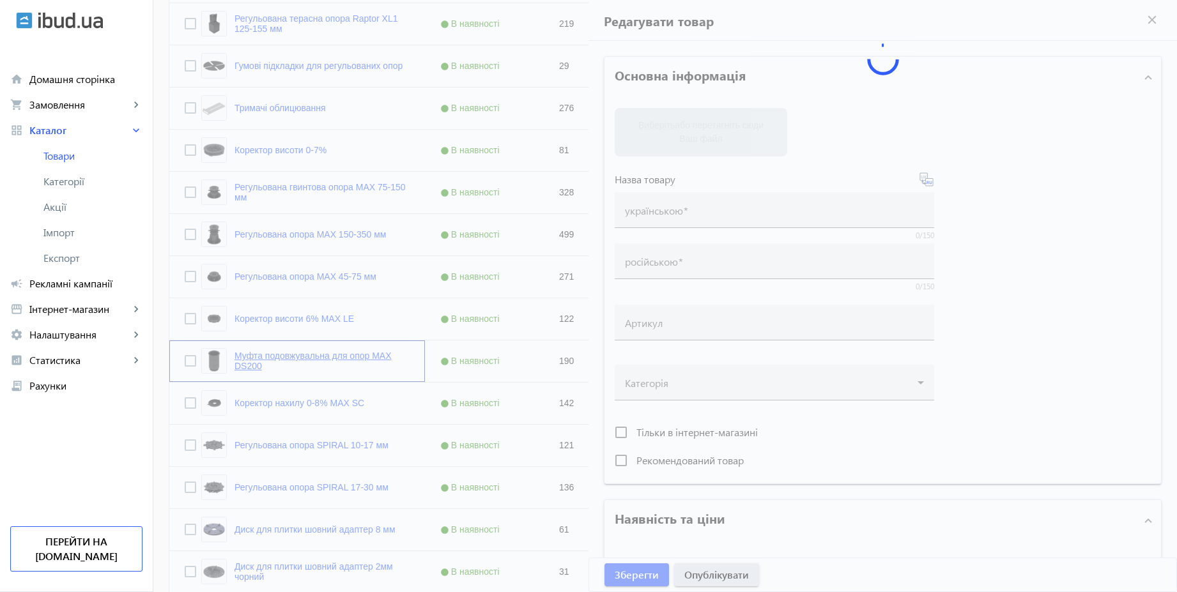
type input "Муфта подовжувальна для опор MAX DS200"
type input "Муфта удлинительная для опор MAX DS200"
type input "190"
type input "10"
type input "500"
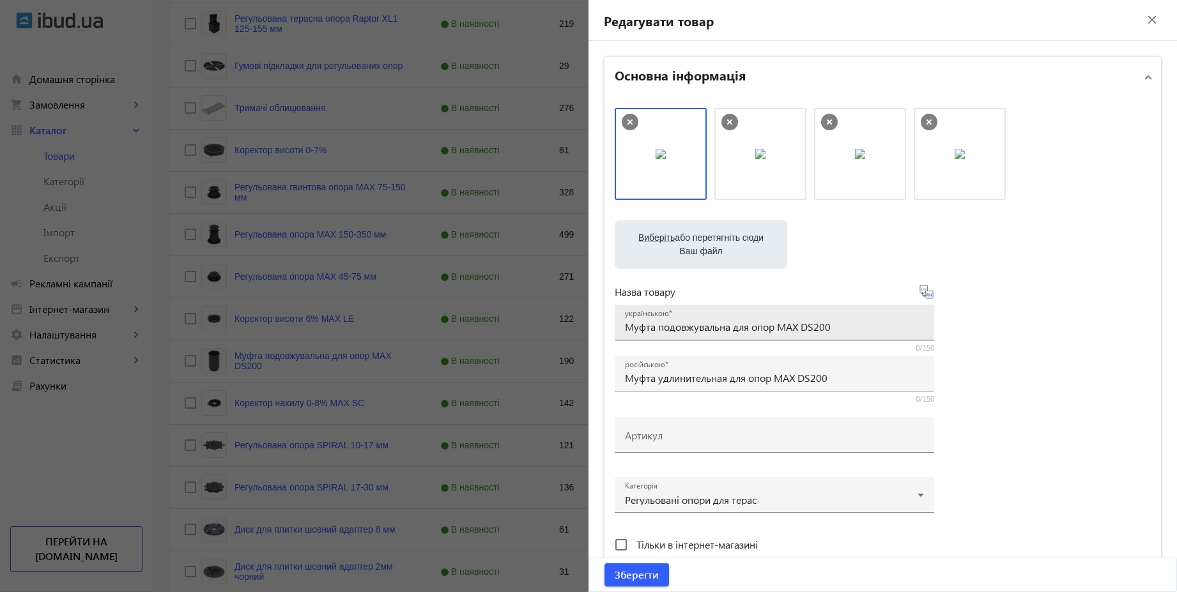
click at [844, 324] on input "Муфта подовжувальна для опор MAX DS200" at bounding box center [774, 326] width 299 height 13
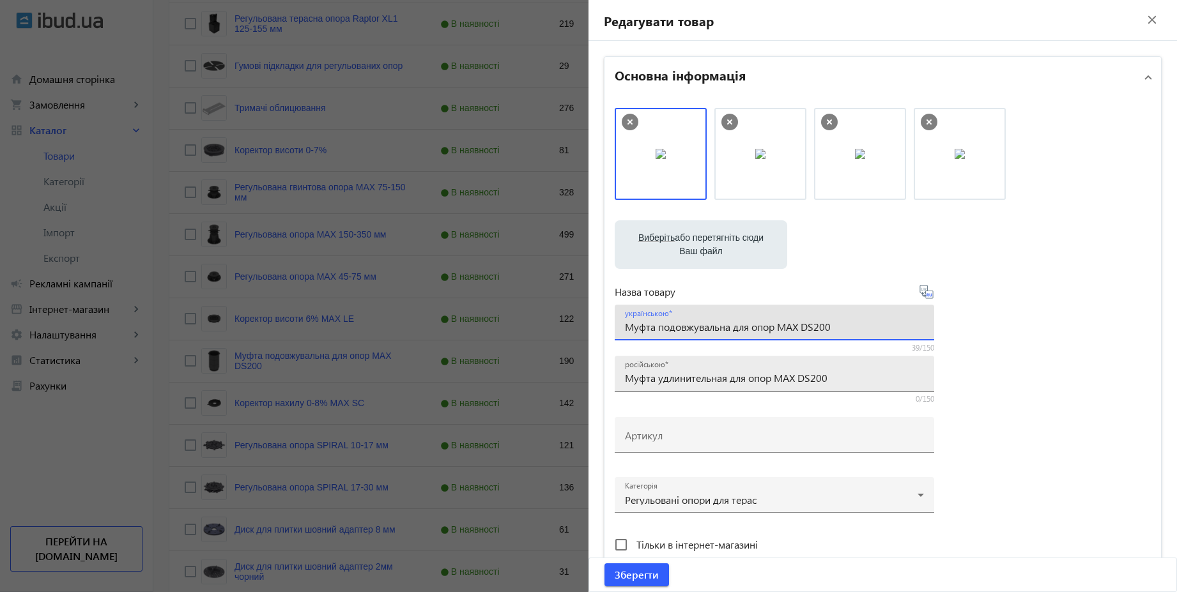
type input "Муфта подовжувальна для опор MAX DS200"
click at [840, 377] on input "Муфта удлинительная для опор MAX DS200" at bounding box center [774, 377] width 299 height 13
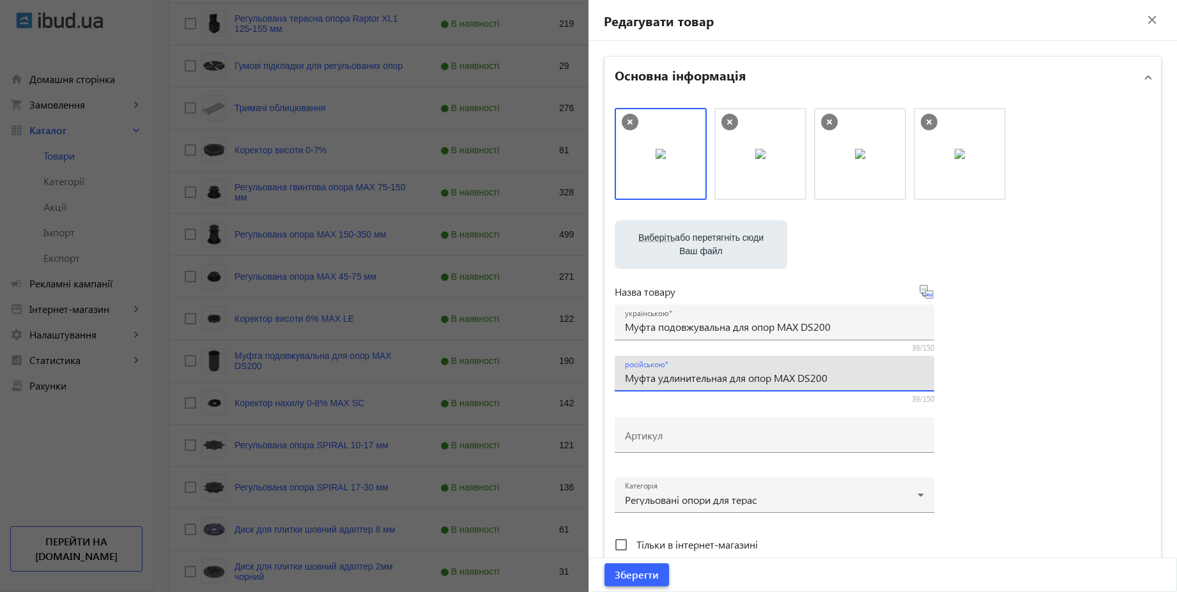
type input "Муфта удлинительная для опор MAX DS200"
click at [646, 570] on span "Зберегти" at bounding box center [636, 575] width 44 height 14
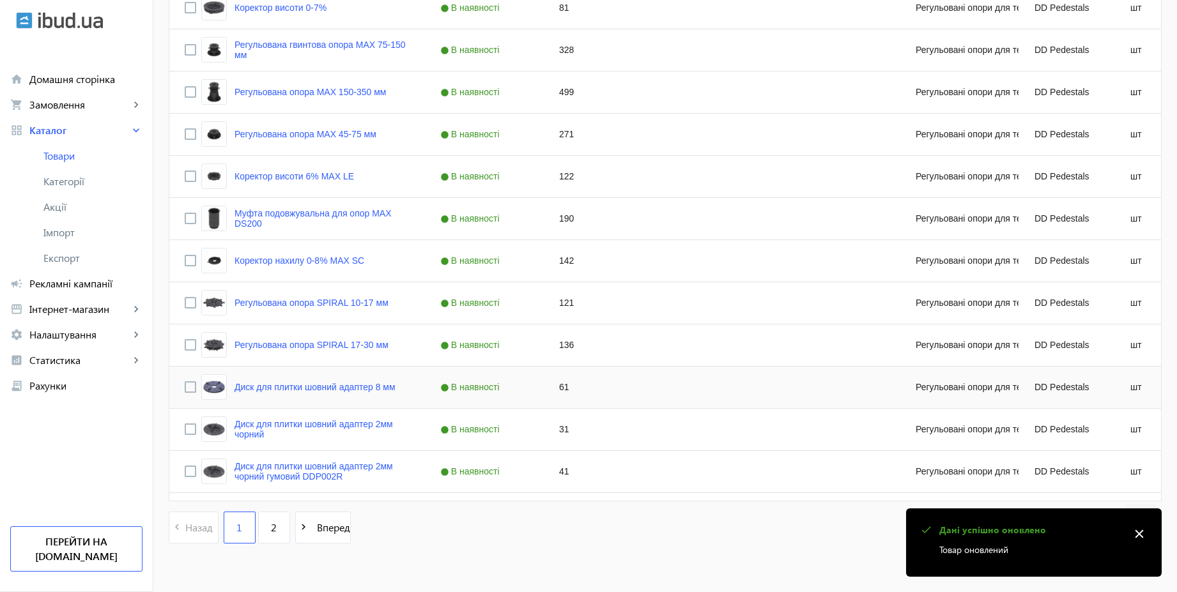
scroll to position [1150, 0]
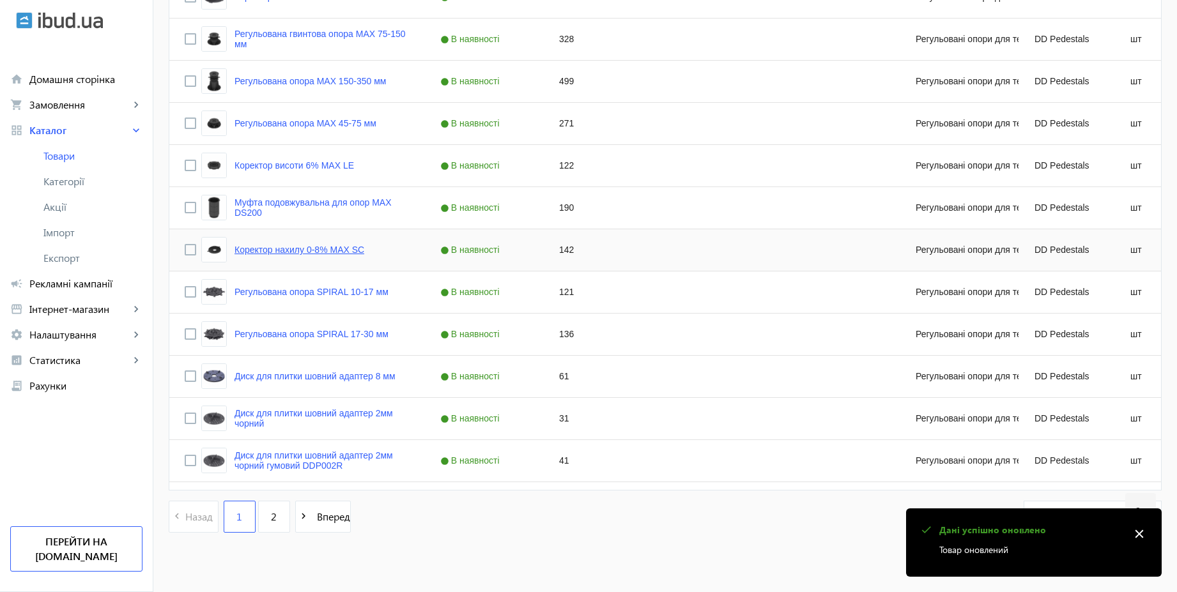
click at [339, 247] on link "Коректор нахилу 0-8% MAX SC" at bounding box center [299, 250] width 130 height 10
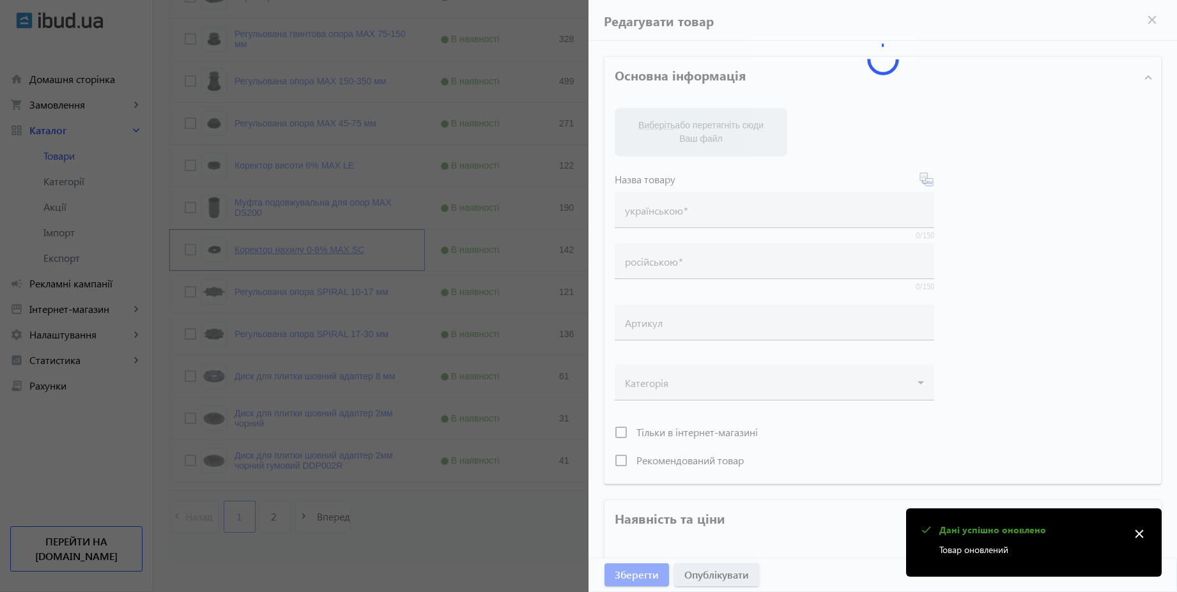
type input "Коректор нахилу 0-8% MAX SC"
type input "Корректор наклона 0-8% MAX SC"
type input "142"
type input "10"
type input "500"
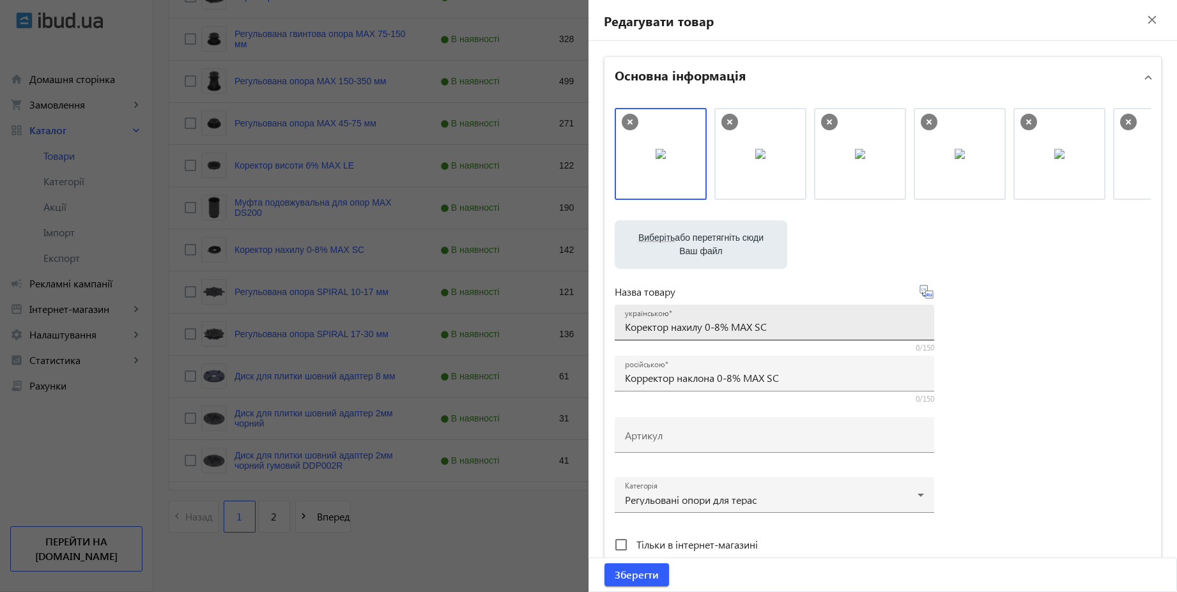
click at [793, 325] on input "Коректор нахилу 0-8% MAX SC" at bounding box center [774, 326] width 299 height 13
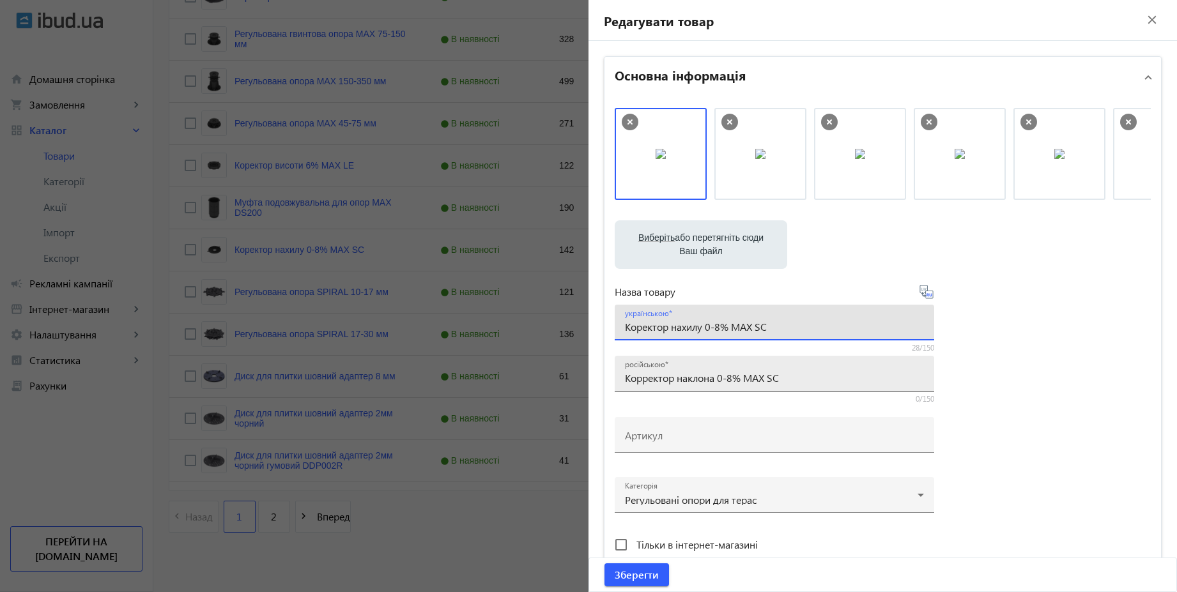
type input "Коректор нахилу 0-8% MAX SC"
click at [801, 373] on input "Корректор наклона 0-8% MAX SC" at bounding box center [774, 377] width 299 height 13
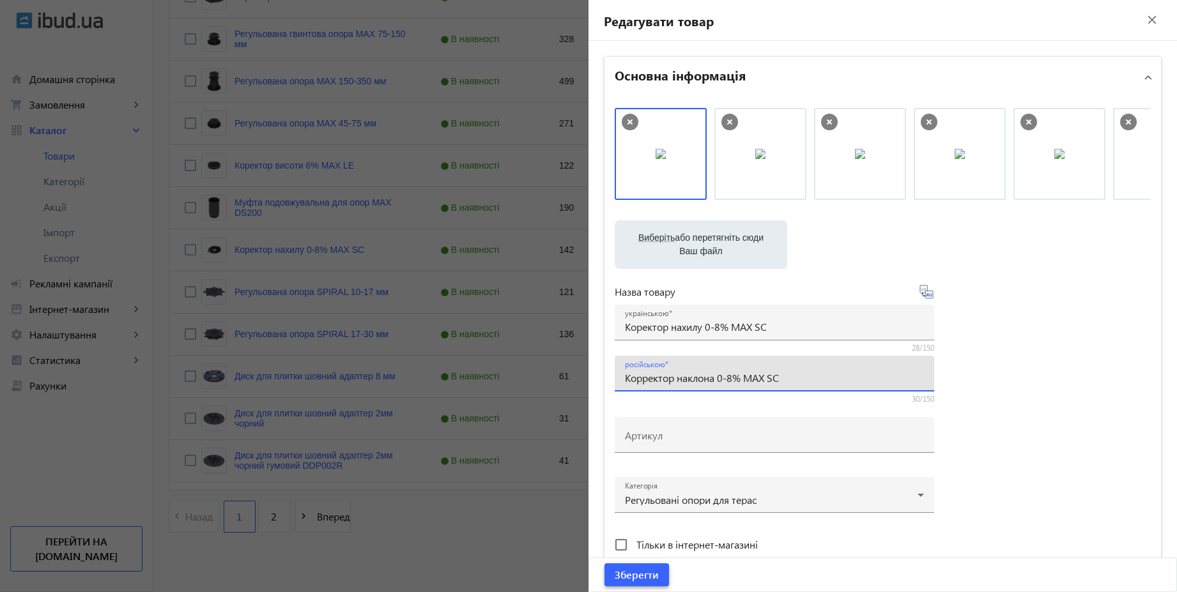
type input "Корректор наклона 0-8% MAX SC"
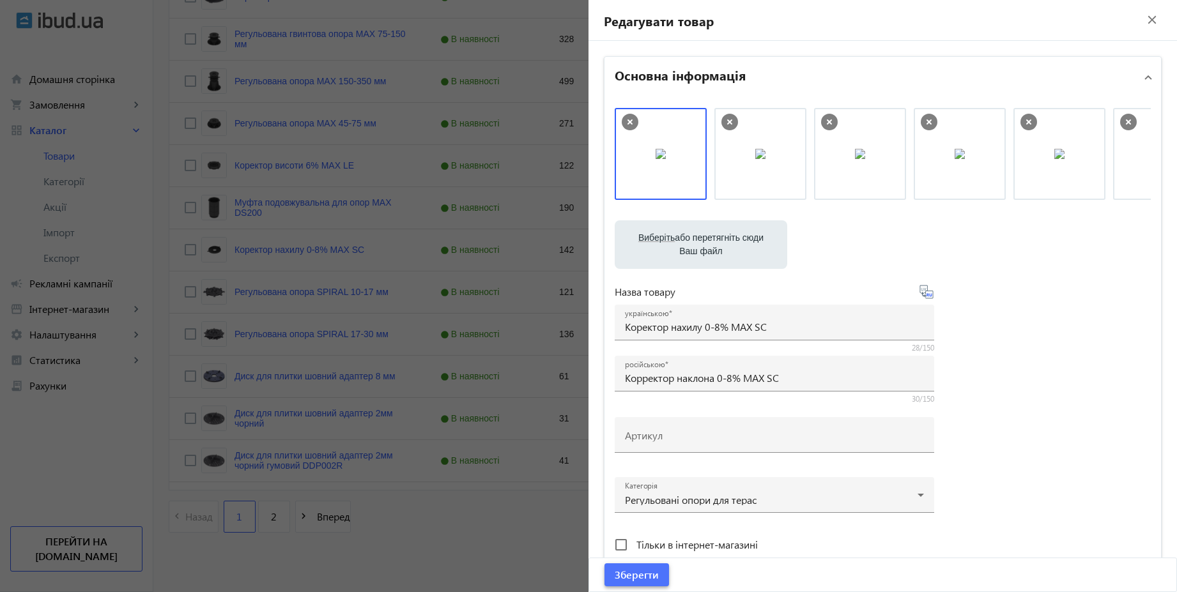
click at [638, 577] on span "Зберегти" at bounding box center [636, 575] width 44 height 14
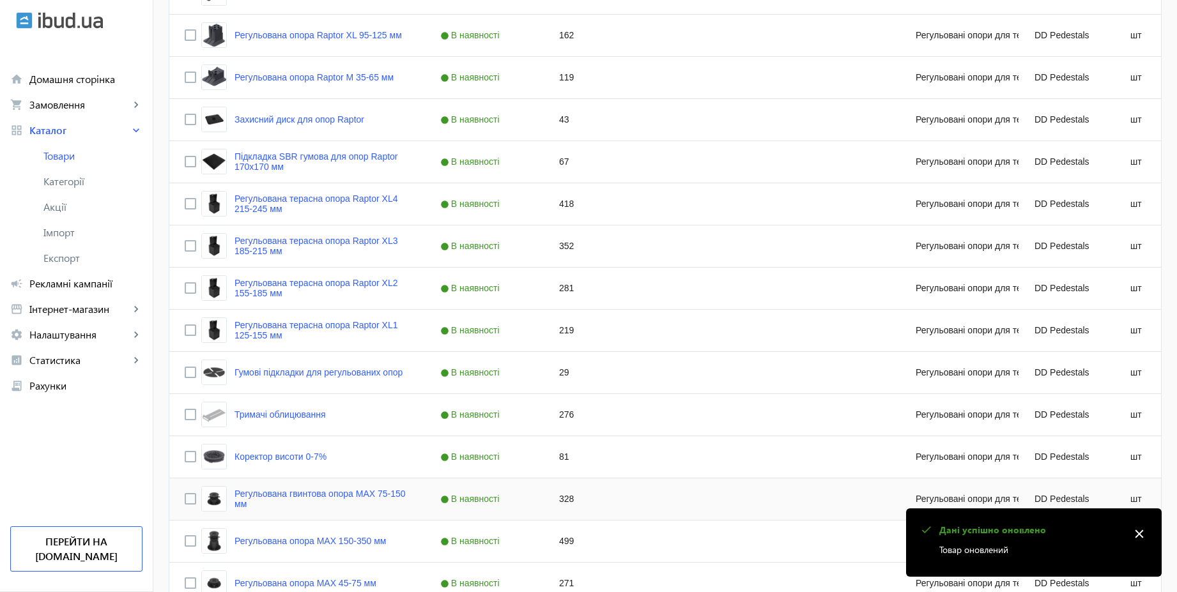
scroll to position [1073, 0]
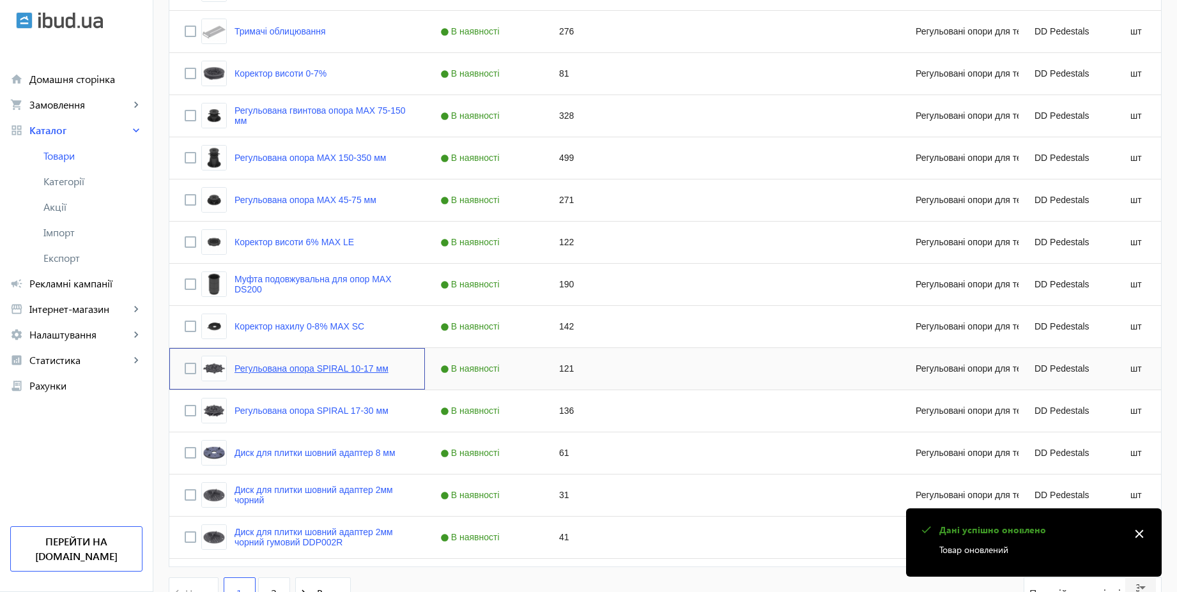
click at [358, 367] on link "Регульована опора SPIRAL 10-17 мм" at bounding box center [311, 368] width 154 height 10
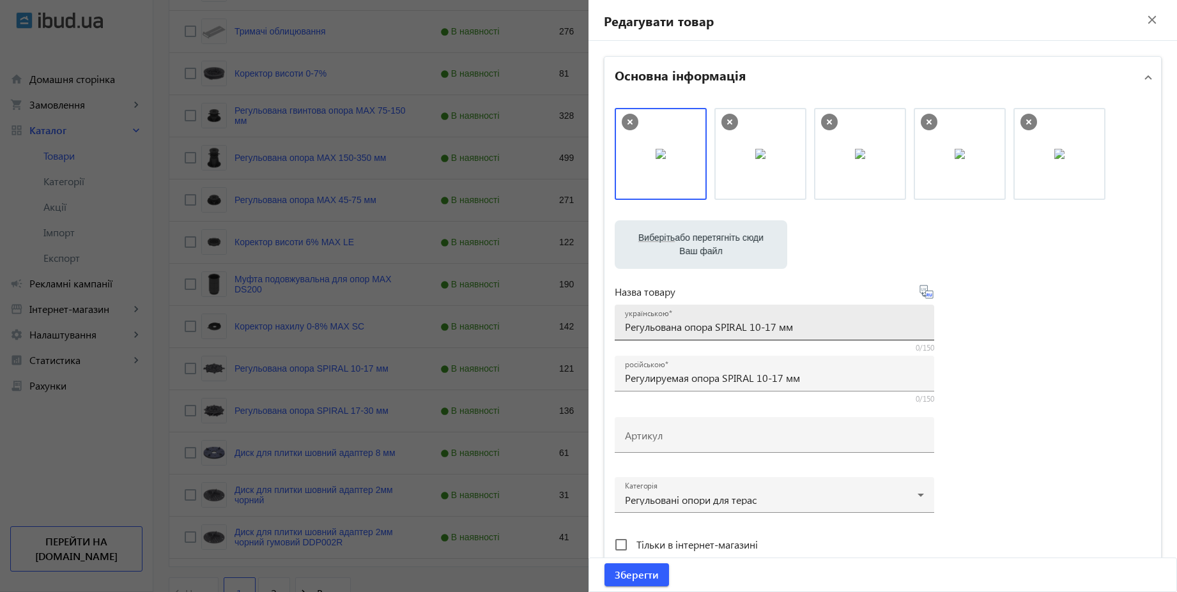
click at [813, 323] on input "Регульована опора SPIRAL 10-17 мм" at bounding box center [774, 326] width 299 height 13
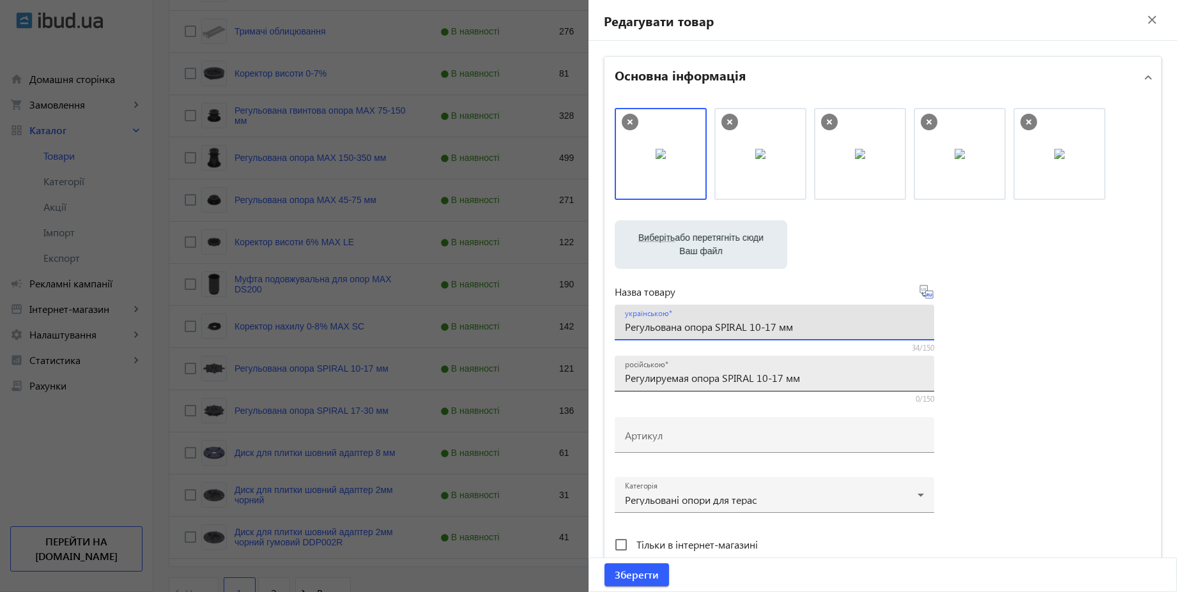
type input "Регульована опора SPIRAL 10-17 мм"
click at [807, 382] on input "Регулируемая опора SPIRAL 10-17 мм" at bounding box center [774, 377] width 299 height 13
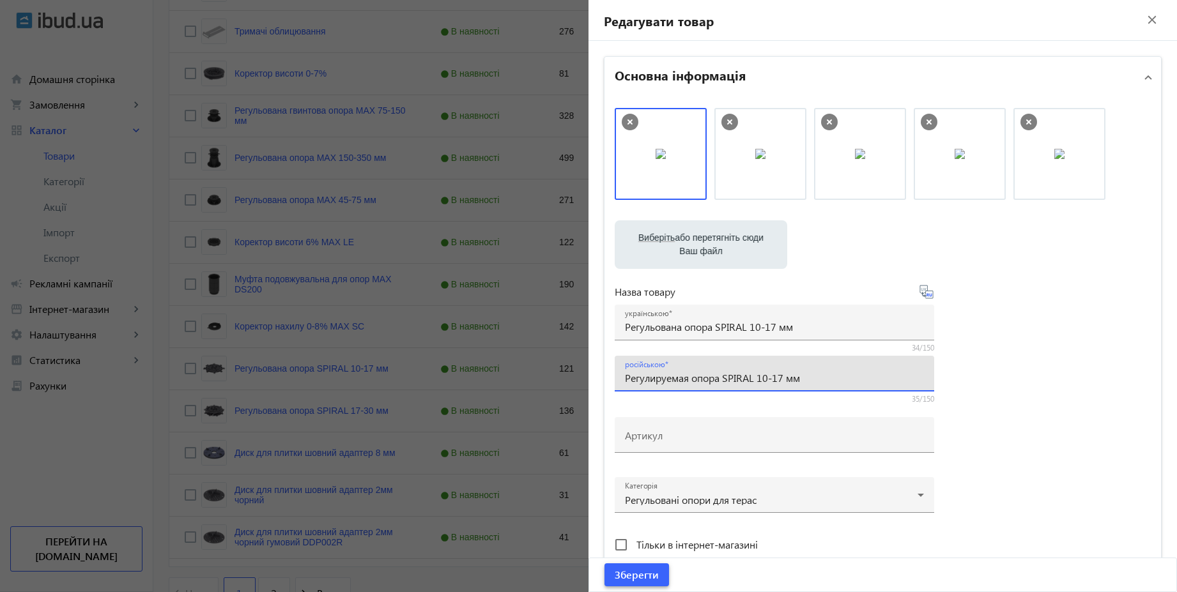
type input "Регулируемая опора SPIRAL 10-17 мм"
click at [647, 573] on span "Зберегти" at bounding box center [636, 575] width 44 height 14
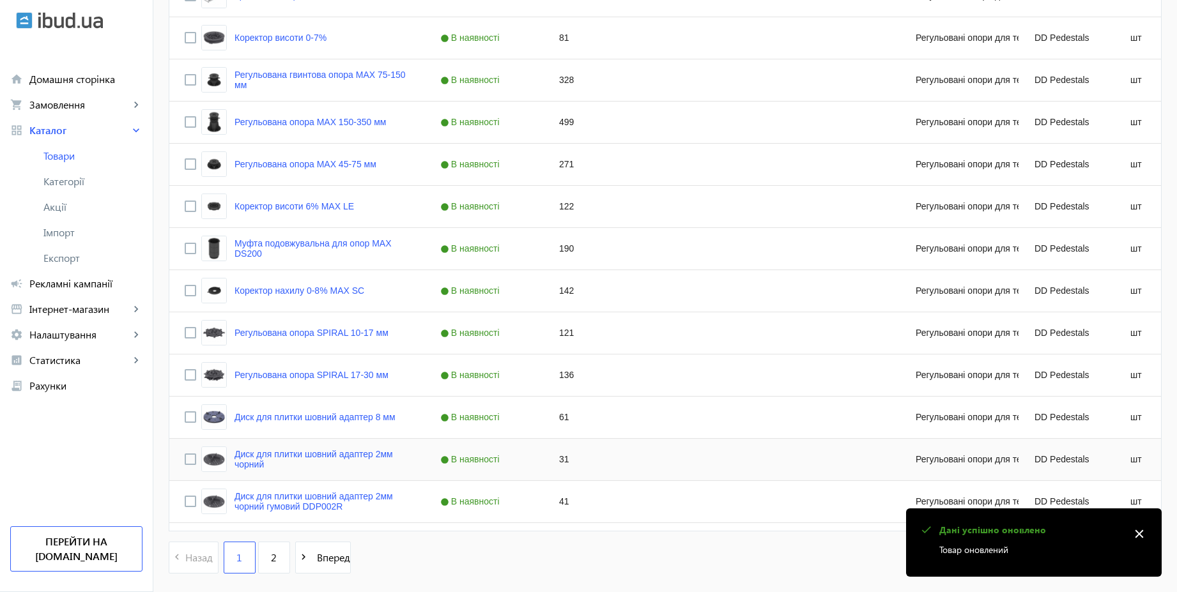
scroll to position [1162, 0]
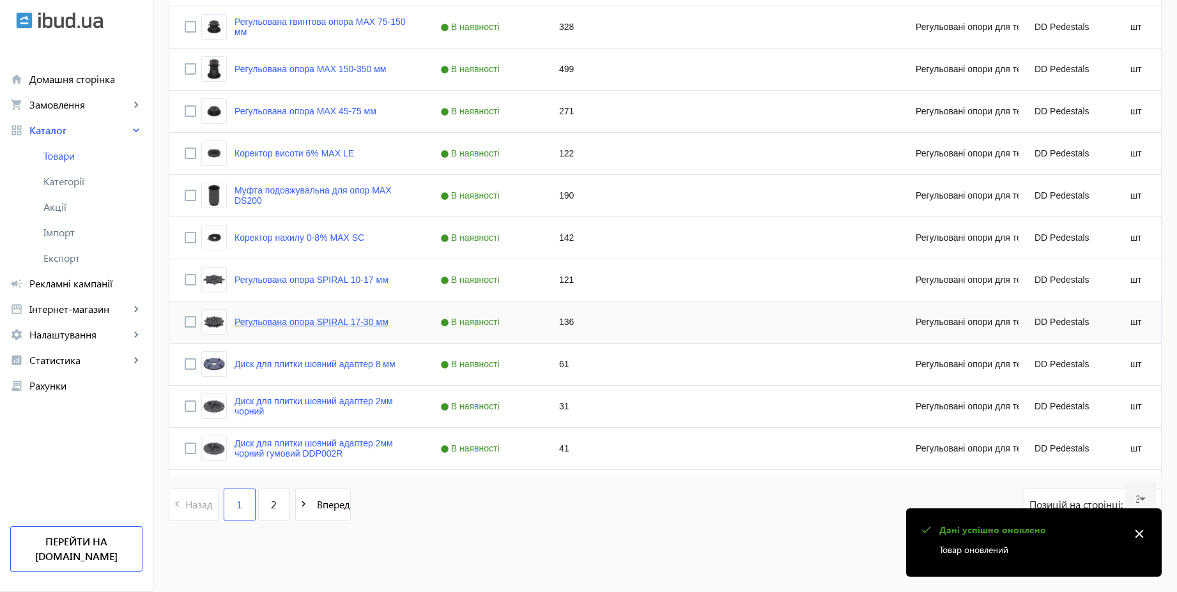
click at [363, 321] on link "Регульована опора SPIRAL 17-30 мм" at bounding box center [311, 322] width 154 height 10
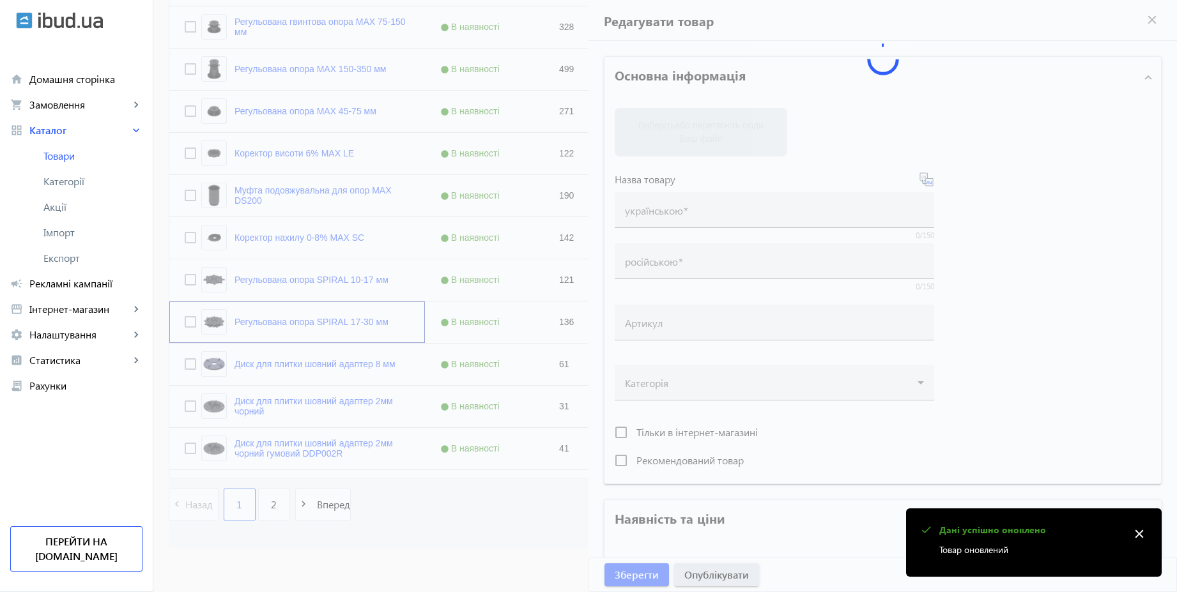
type input "Регульована опора SPIRAL 17-30 мм"
type input "Регулируемая опора SPIRAL 17-30 мм"
type input "136"
type input "10"
type input "500"
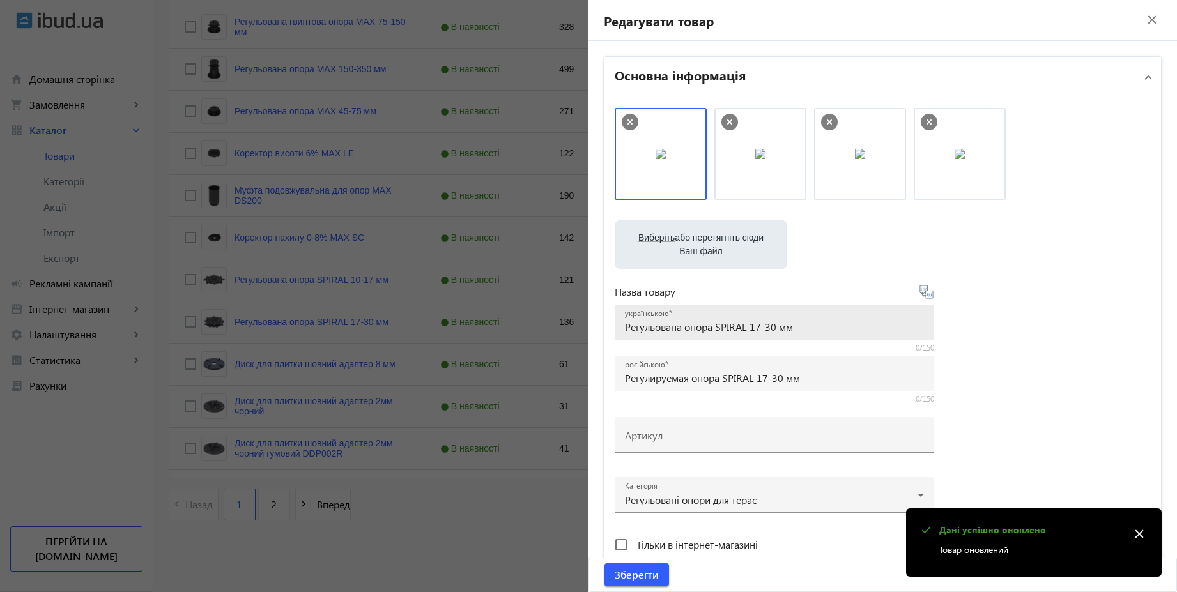
click at [842, 336] on div "українською Регульована опора SPIRAL 17-30 мм" at bounding box center [774, 323] width 299 height 36
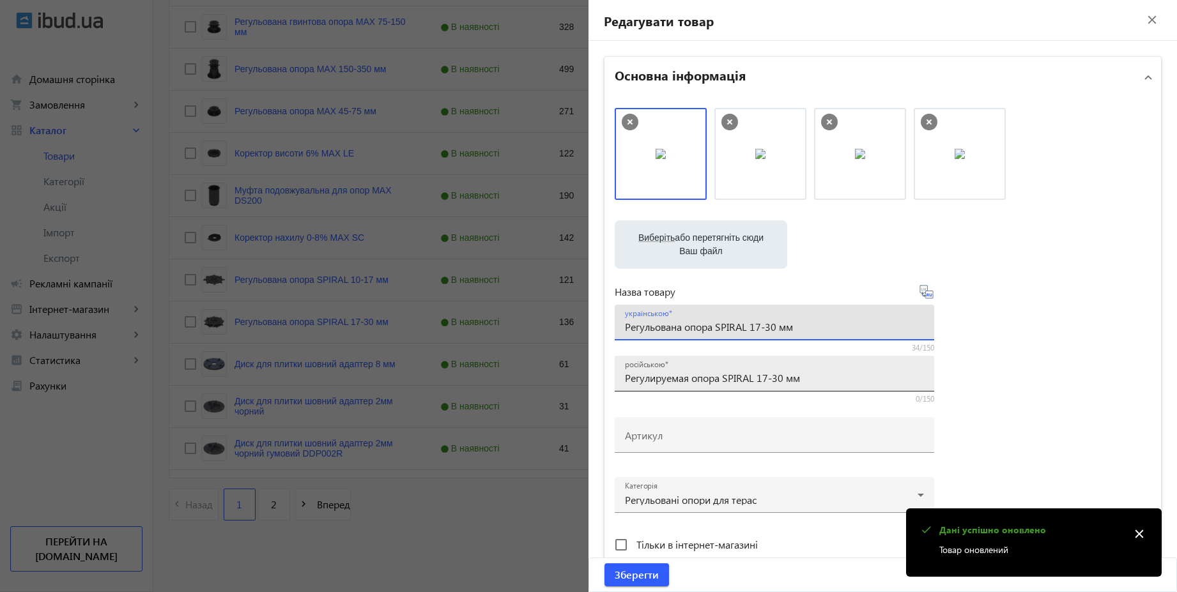
type input "Регульована опора SPIRAL 17-30 мм"
click at [816, 380] on input "Регулируемая опора SPIRAL 17-30 мм" at bounding box center [774, 377] width 299 height 13
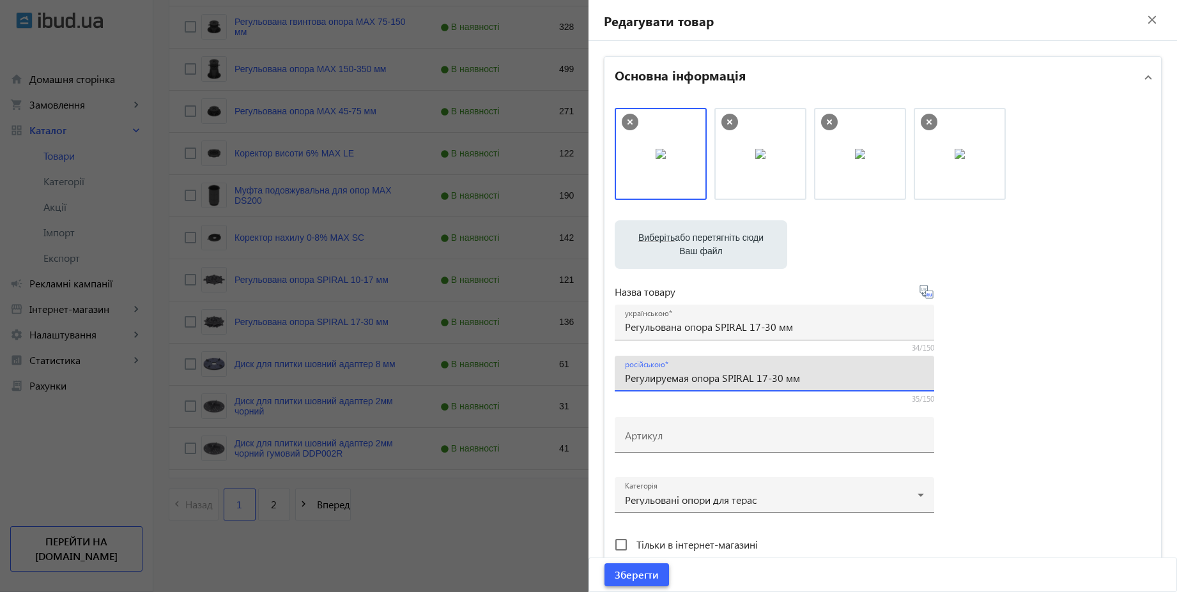
type input "Регулируемая опора SPIRAL 17-30 мм"
click at [643, 572] on span "Зберегти" at bounding box center [636, 575] width 44 height 14
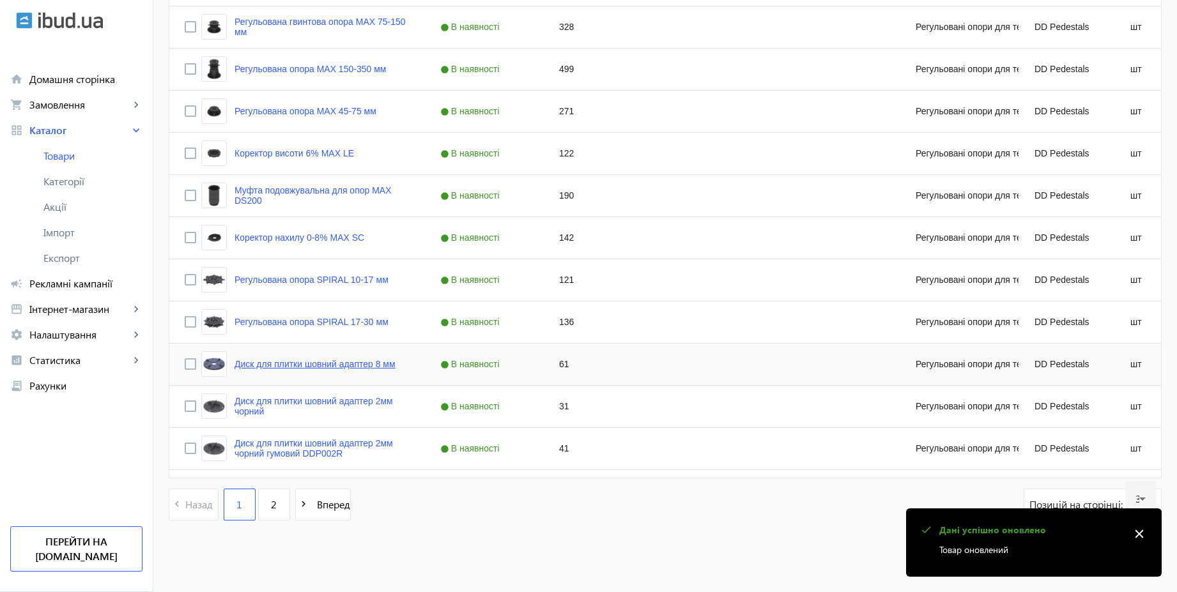
click at [367, 365] on link "Диск для плитки шовний адаптер 8 мм" at bounding box center [314, 364] width 161 height 10
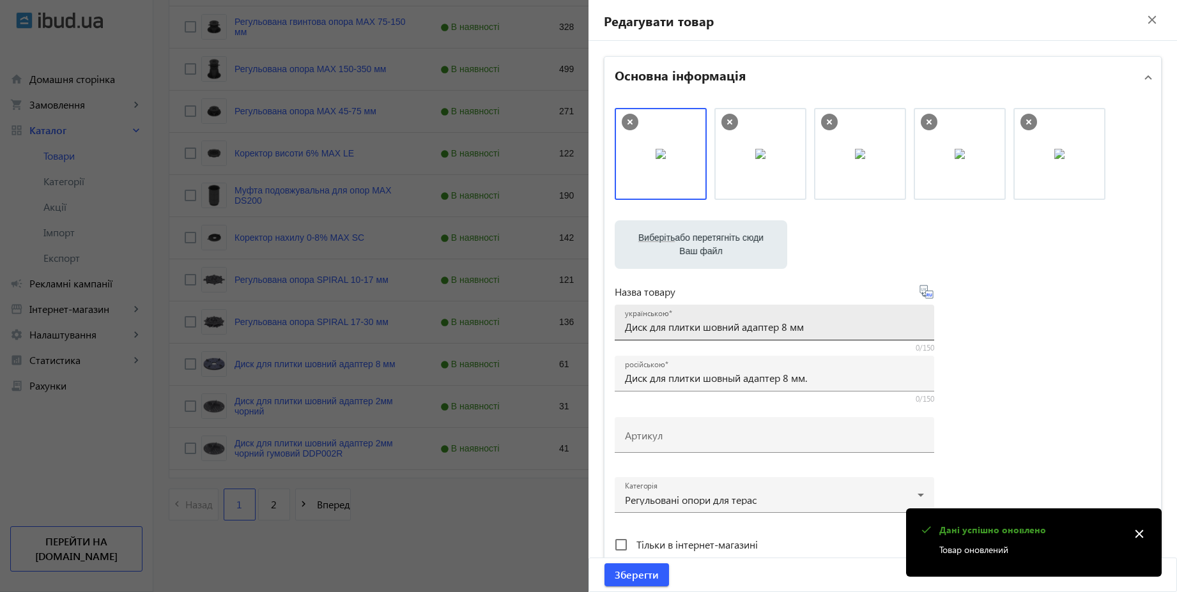
click at [823, 326] on input "Диск для плитки шовний адаптер 8 мм" at bounding box center [774, 326] width 299 height 13
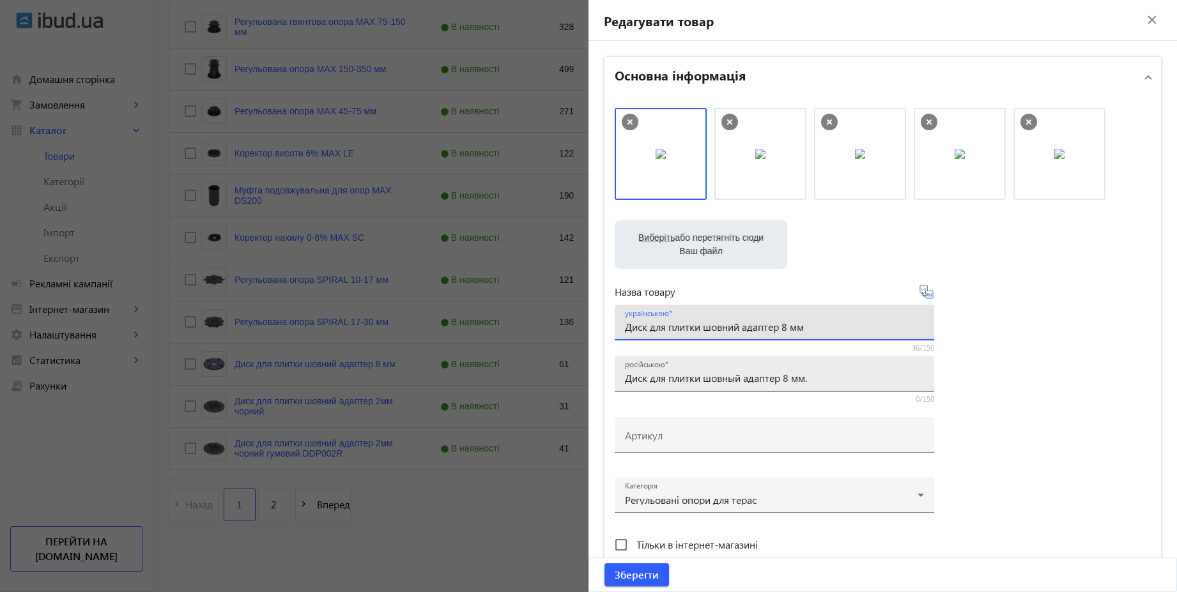
type input "Диск для плитки шовний адаптер 8 мм"
click at [830, 377] on input "Диск для плитки шовный адаптер 8 мм." at bounding box center [774, 377] width 299 height 13
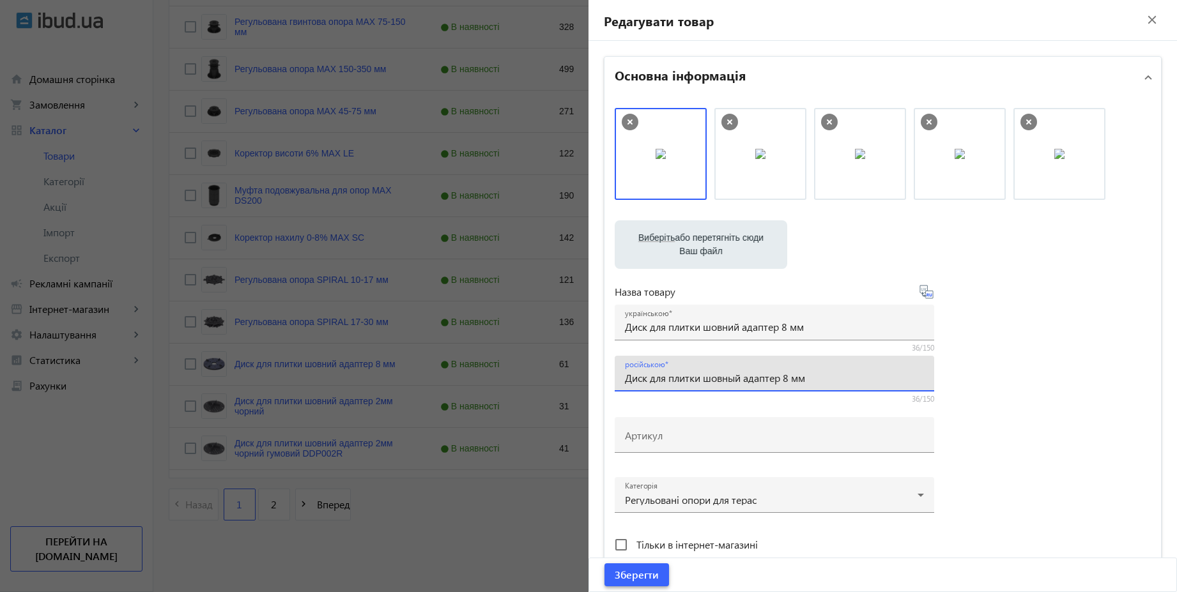
type input "Диск для плитки шовный адаптер 8 мм"
click at [644, 577] on span "Зберегти" at bounding box center [636, 575] width 44 height 14
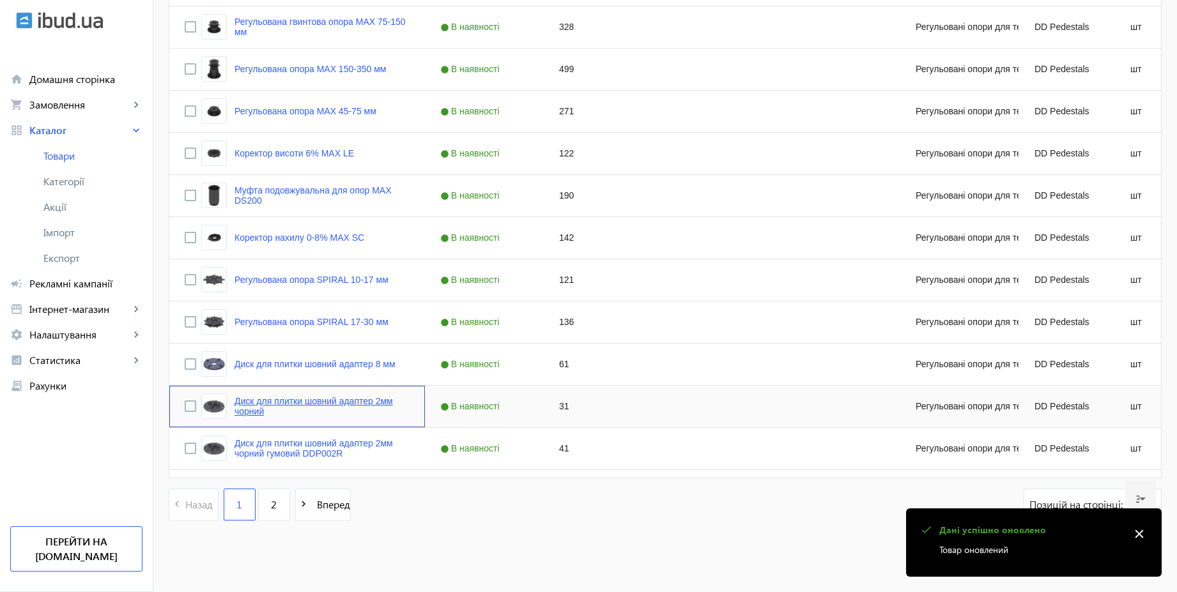
click at [372, 399] on link "Диск для плитки шовний адаптер 2мм чорний" at bounding box center [321, 406] width 175 height 20
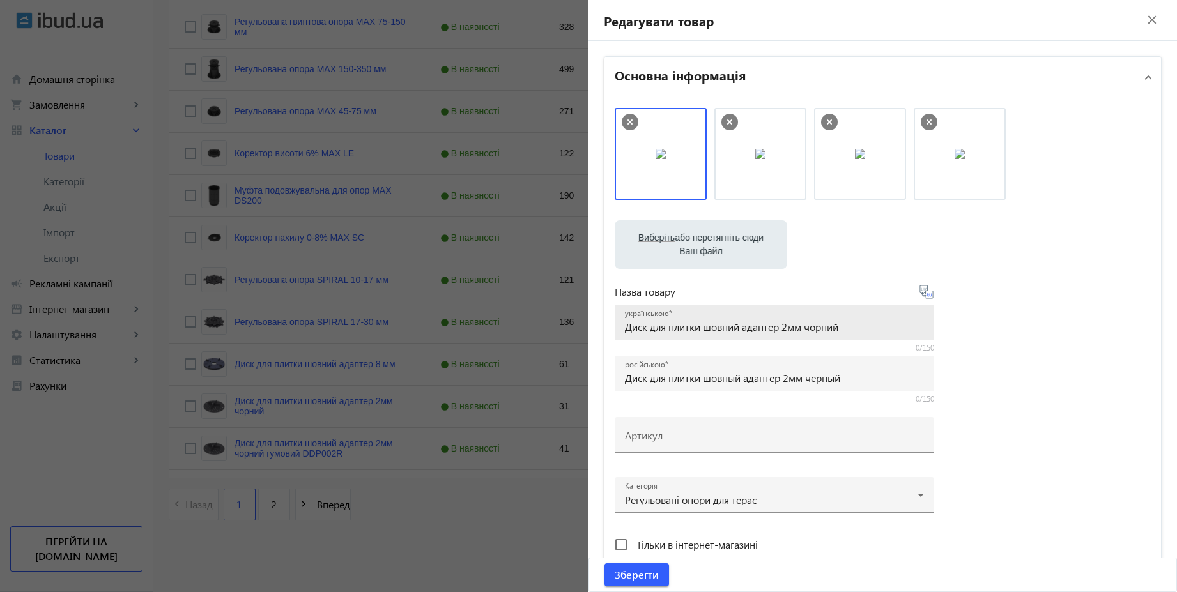
click at [788, 333] on input "Диск для плитки шовний адаптер 2мм чорний" at bounding box center [774, 326] width 299 height 13
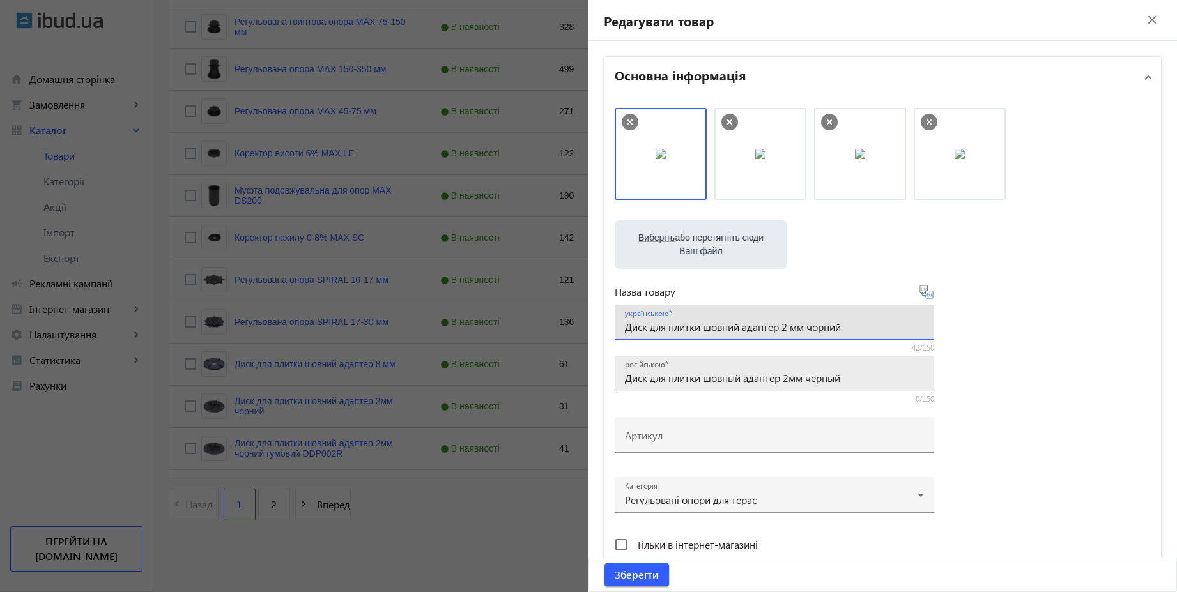
type input "Диск для плитки шовний адаптер 2 мм чорний"
click at [789, 380] on input "Диск для плитки шовный адаптер 2мм черный" at bounding box center [774, 377] width 299 height 13
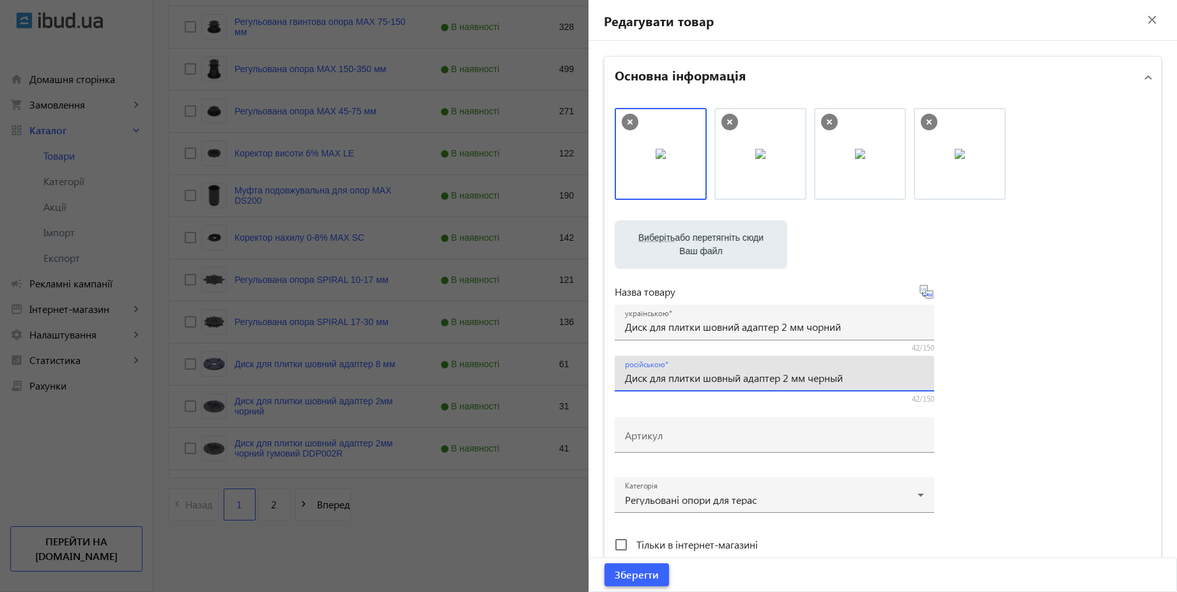
type input "Диск для плитки шовный адаптер 2 мм черный"
click at [622, 576] on span "Зберегти" at bounding box center [636, 575] width 44 height 14
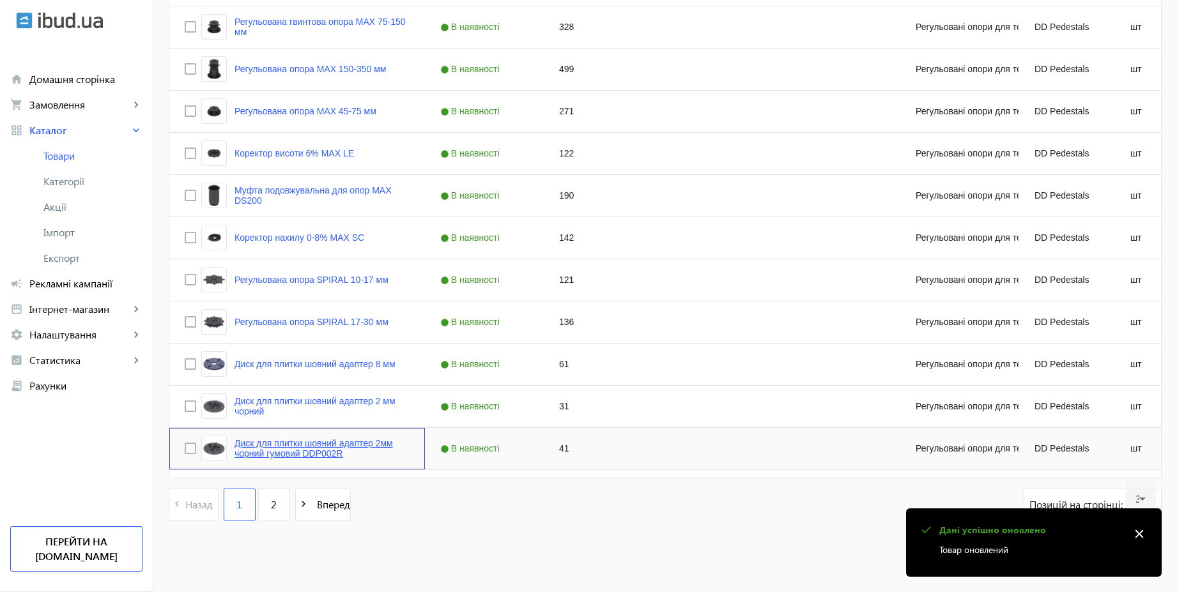
click at [336, 445] on link "Диск для плитки шовний адаптер 2мм чорний гумовий DDP002R" at bounding box center [321, 448] width 175 height 20
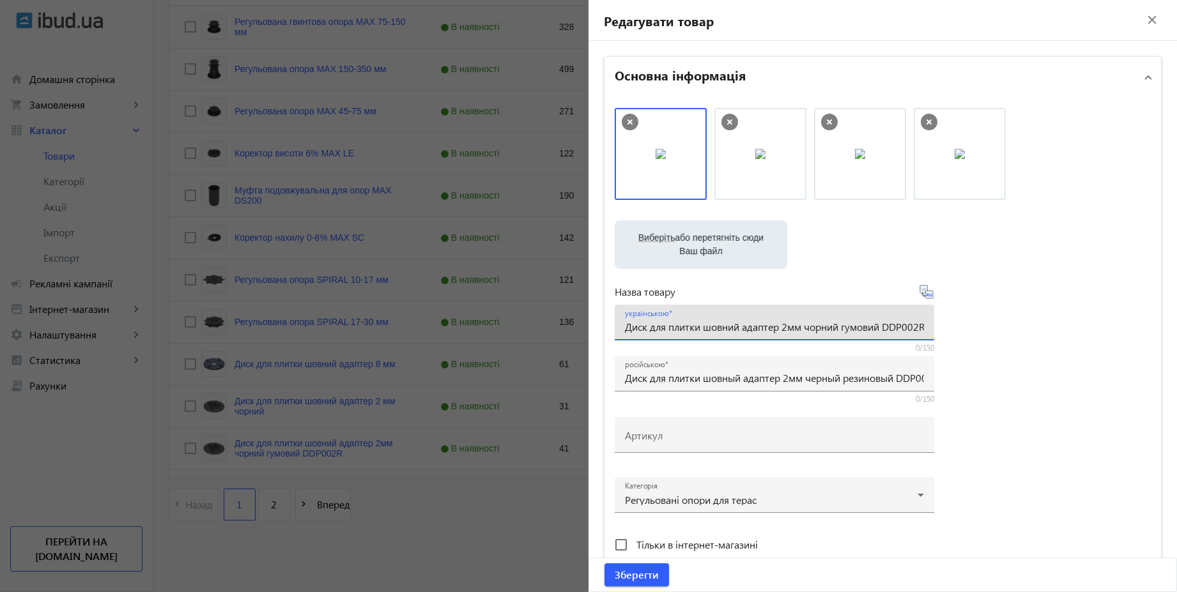
click at [786, 330] on input "Диск для плитки шовний адаптер 2мм чорний гумовий DDP002R" at bounding box center [774, 326] width 299 height 13
type input "Диск для плитки шовний адаптер 2 мм чорний гумовий DDP002R"
click at [786, 378] on input "Диск для плитки шовный адаптер 2мм черный резиновый DDP002R" at bounding box center [774, 377] width 299 height 13
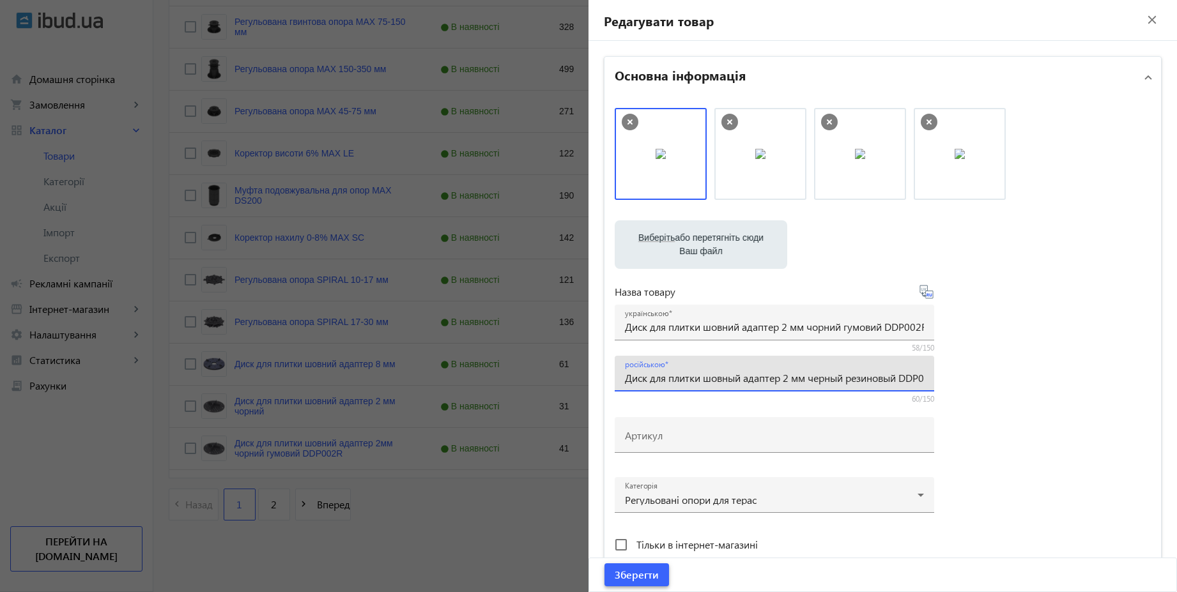
type input "Диск для плитки шовный адаптер 2 мм черный резиновый DDP002R"
click at [627, 578] on span "Зберегти" at bounding box center [636, 575] width 44 height 14
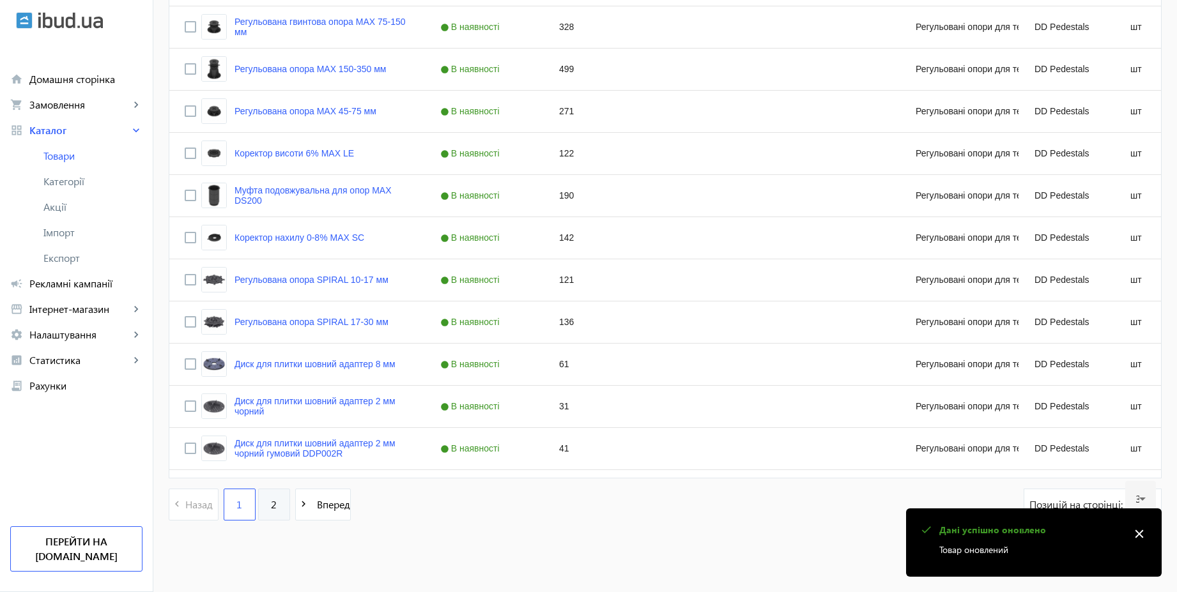
click at [274, 506] on link "2" at bounding box center [274, 505] width 32 height 32
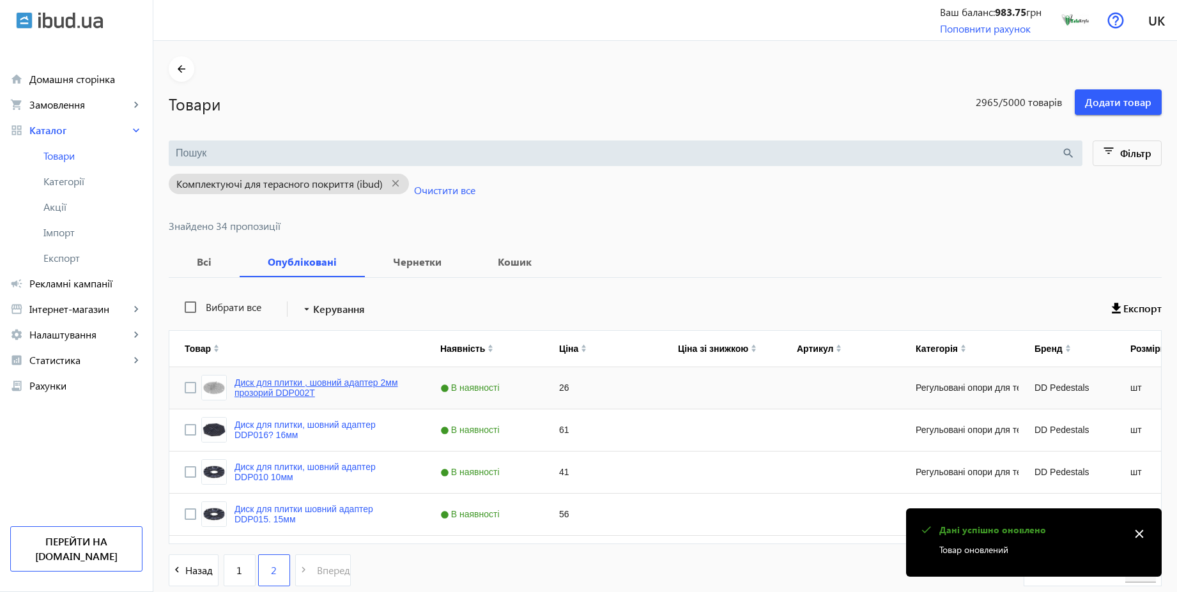
click at [377, 383] on link "Диск для плитки , шовний адаптер 2мм прозорий DDP002T" at bounding box center [321, 387] width 175 height 20
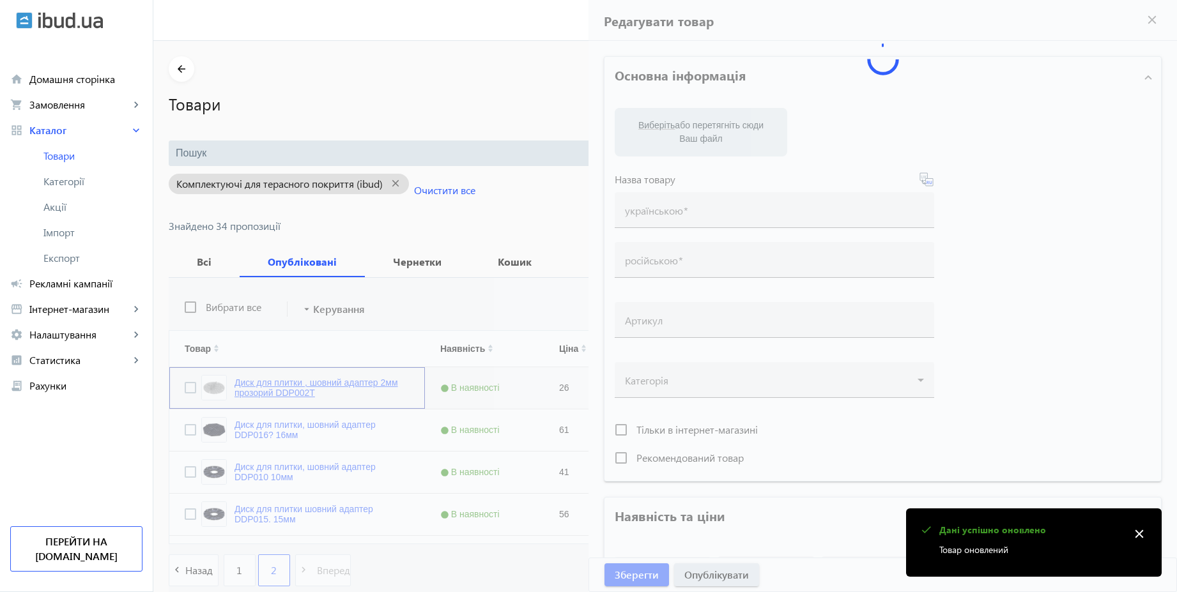
type input "Диск для плитки , шовний адаптер 2мм прозорий DDP002T"
type input "Диск для плитки, шовный адаптер 2мм прозрачный DDP002T"
type input "26"
type input "10"
type input "500"
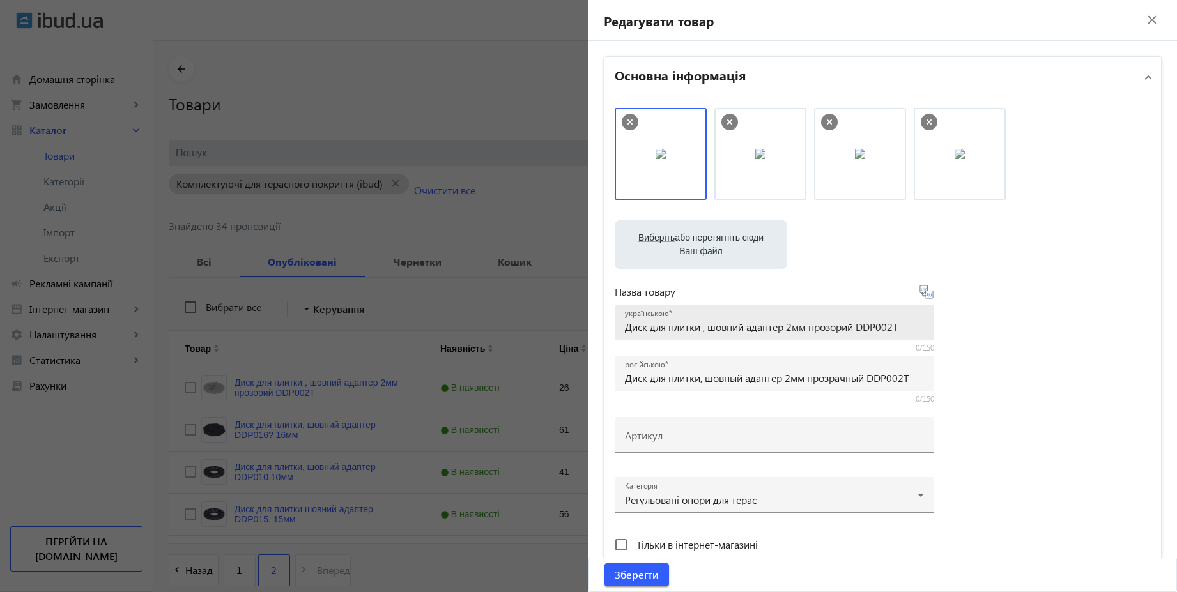
click at [793, 326] on input "Диск для плитки , шовний адаптер 2мм прозорий DDP002T" at bounding box center [774, 326] width 299 height 13
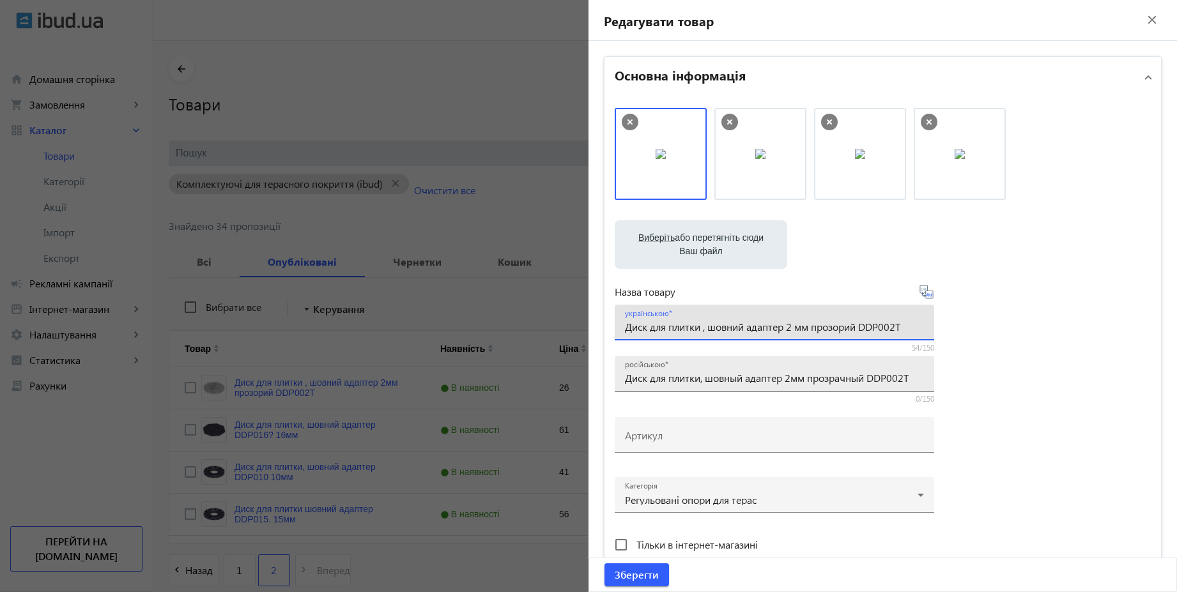
type input "Диск для плитки , шовний адаптер 2 мм прозорий DDP002T"
click at [791, 377] on input "Диск для плитки, шовный адаптер 2мм прозрачный DDP002T" at bounding box center [774, 377] width 299 height 13
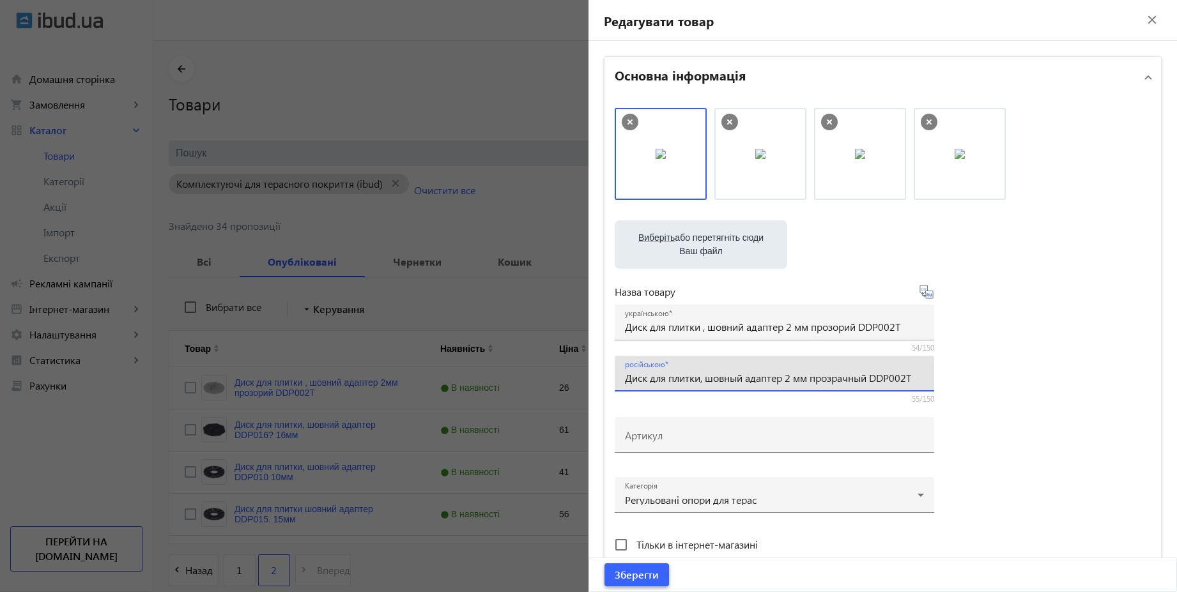
type input "Диск для плитки, шовный адаптер 2 мм прозрачный DDP002T"
click at [650, 570] on span "Зберегти" at bounding box center [636, 575] width 44 height 14
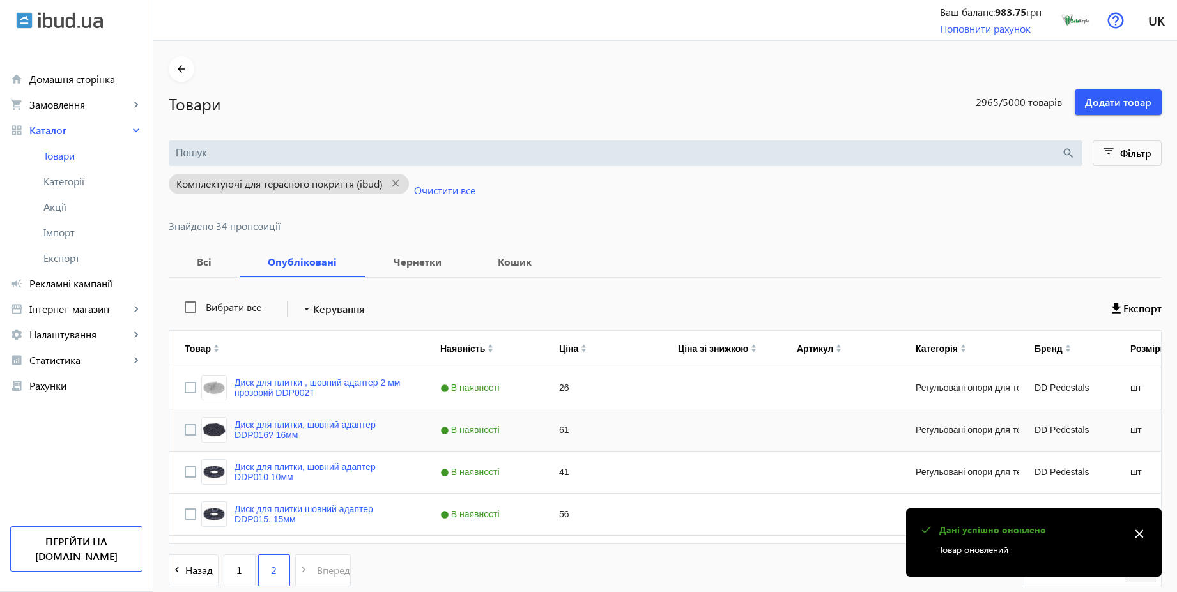
click at [349, 421] on link "Диск для плитки, шовний адаптер DDP016? 16мм" at bounding box center [321, 430] width 175 height 20
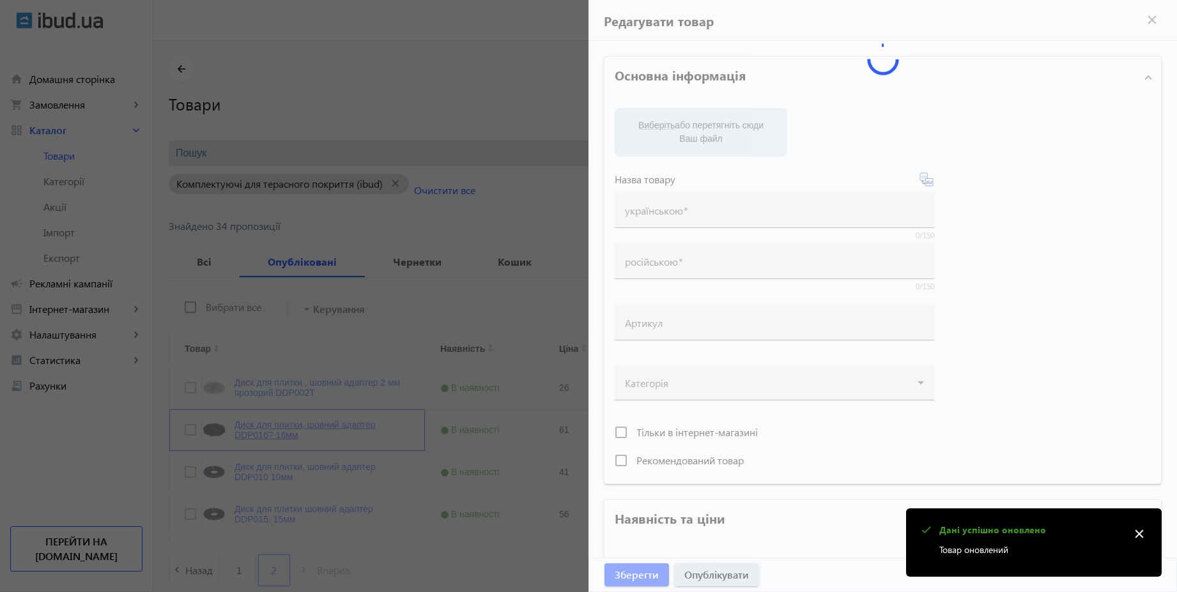
type input "Диск для плитки, шовний адаптер DDP016? 16мм"
type input "Диск для плитки, шовный адаптер DDP016? 16мм"
type input "61"
type input "10"
type input "500"
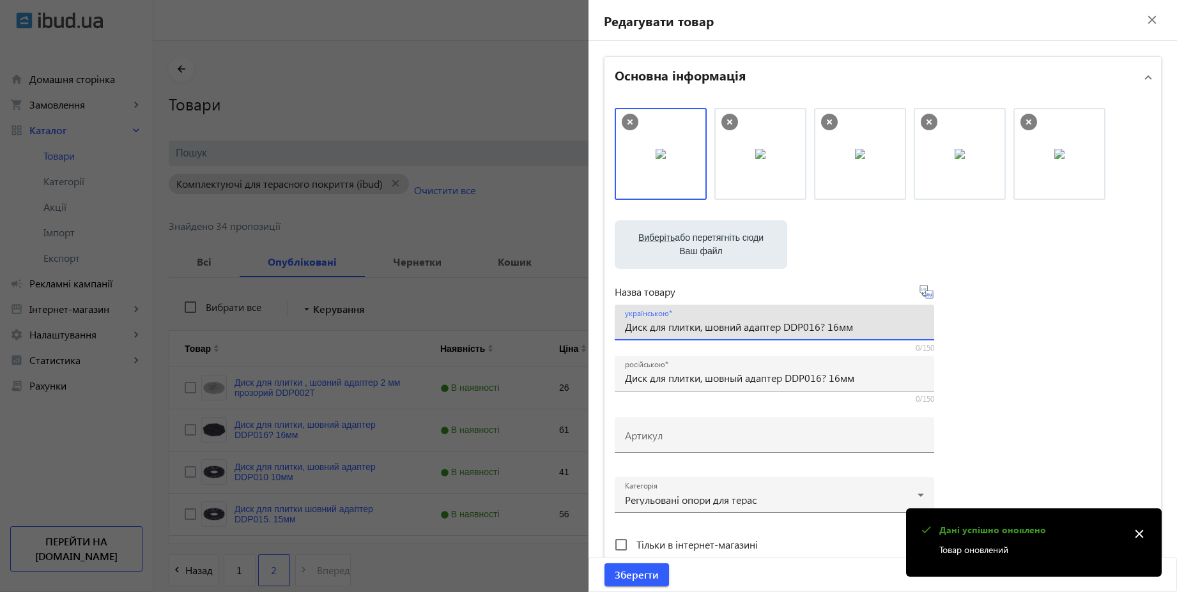
click at [700, 326] on input "Диск для плитки, шовний адаптер DDP016? 16мм" at bounding box center [774, 326] width 299 height 13
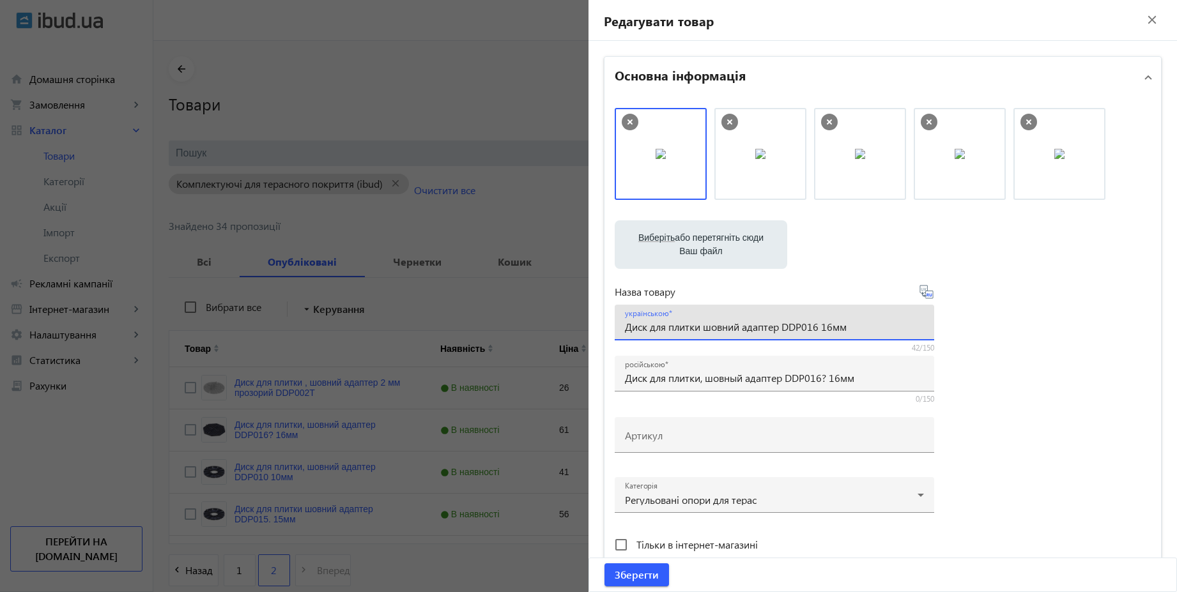
click at [832, 326] on input "Диск для плитки шовний адаптер DDP016 16мм" at bounding box center [774, 326] width 299 height 13
type input "Диск для плитки шовний адаптер DDP016 16 мм"
click at [924, 297] on icon at bounding box center [925, 291] width 15 height 15
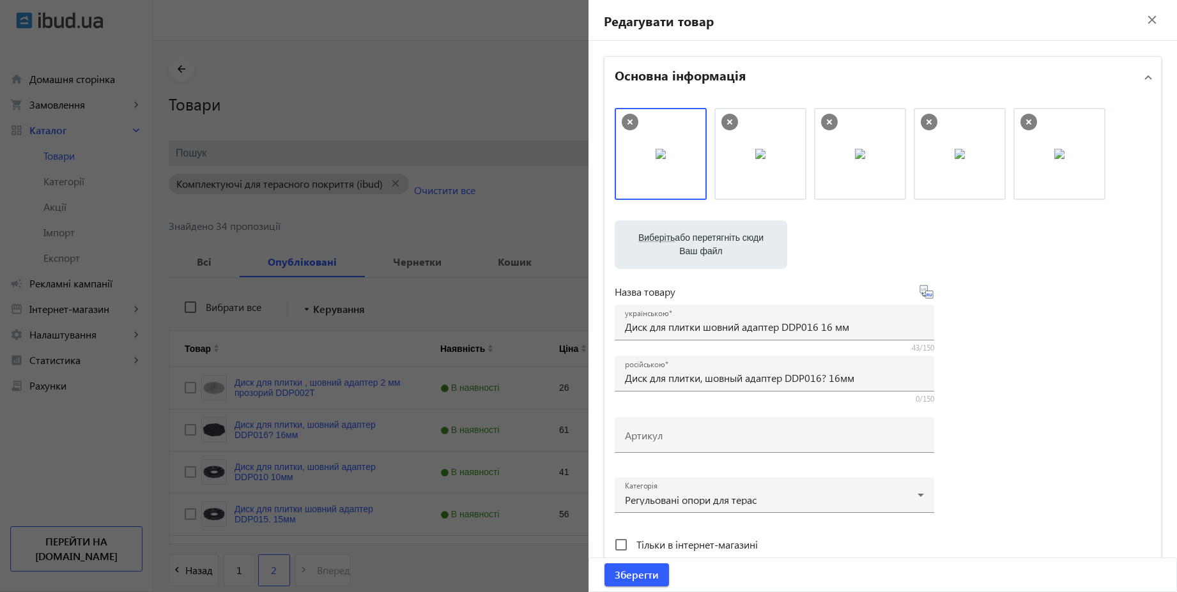
type input "Диск для плитки шовный адаптер DDP016 16 мм"
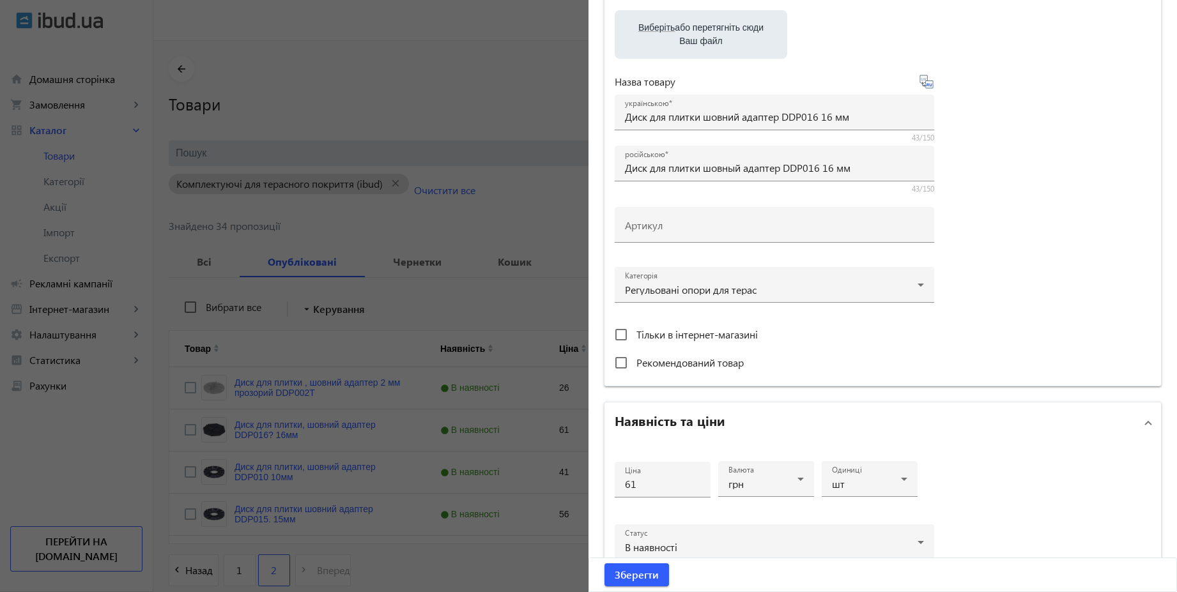
scroll to position [230, 0]
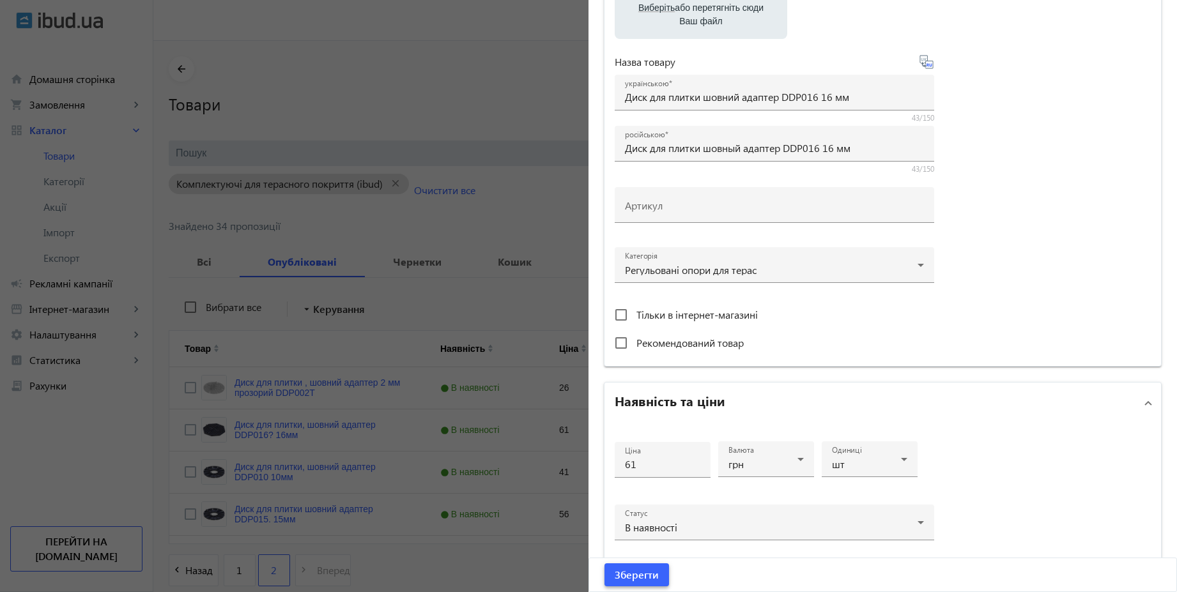
click at [640, 583] on span "submit" at bounding box center [636, 575] width 65 height 31
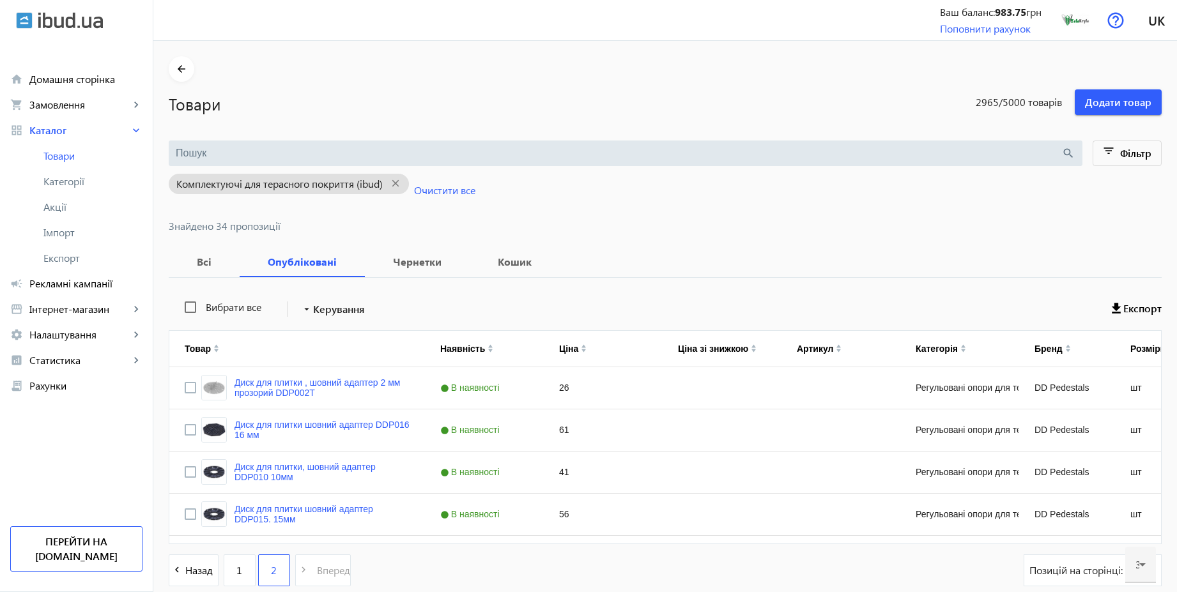
scroll to position [0, 0]
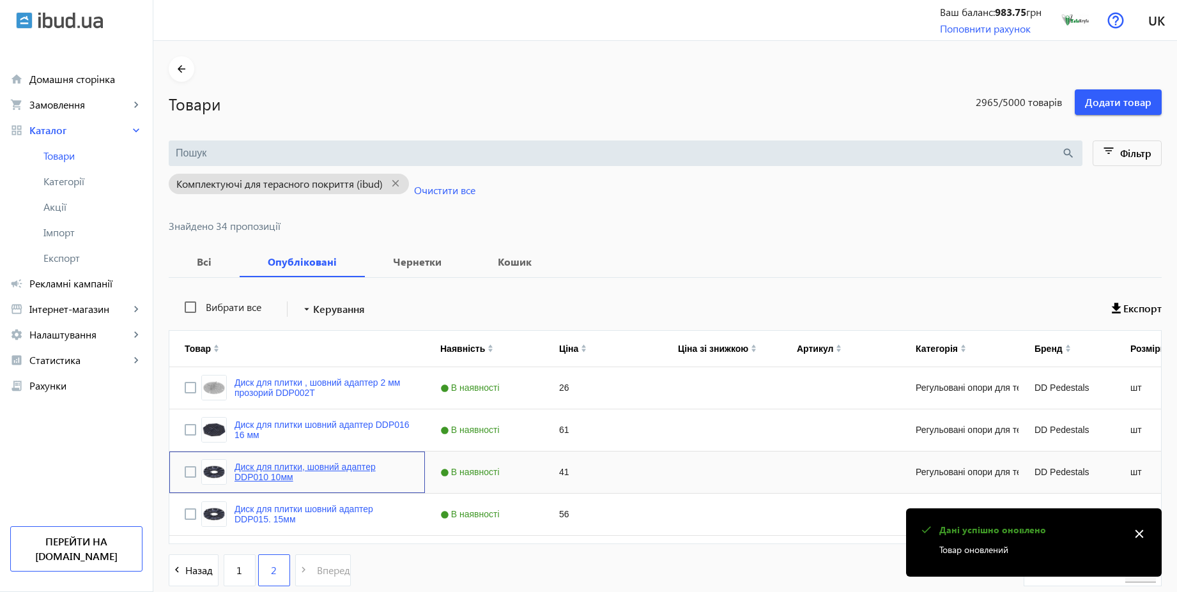
click at [334, 470] on link "Диск для плитки, шовний адаптер DDP010 10мм" at bounding box center [321, 472] width 175 height 20
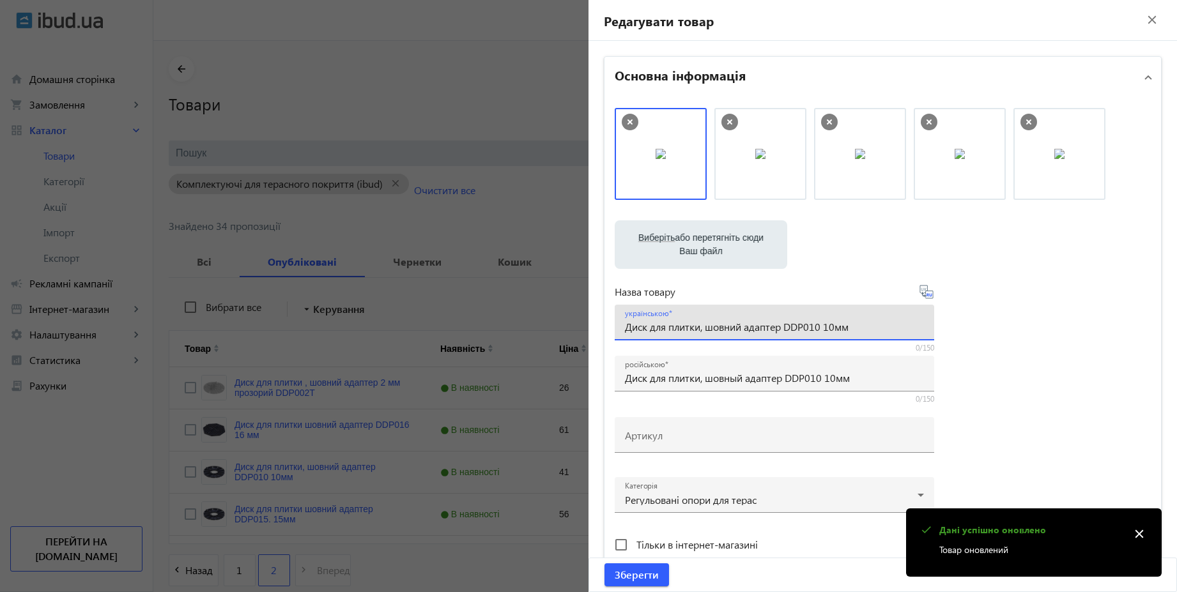
click at [699, 328] on input "Диск для плитки, шовний адаптер DDP010 10мм" at bounding box center [774, 326] width 299 height 13
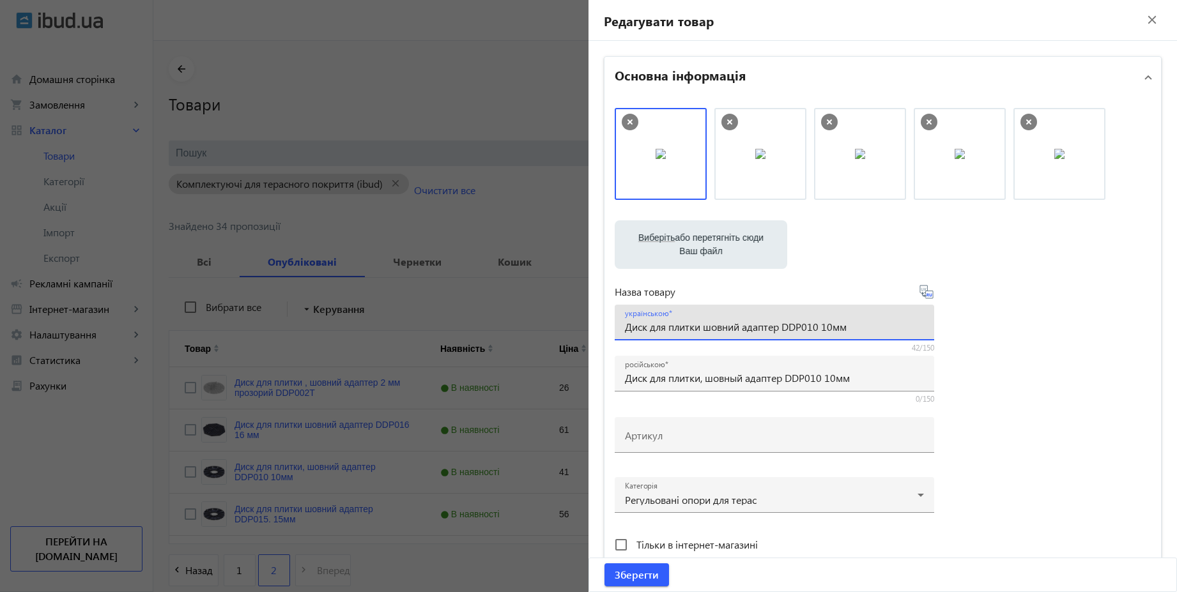
click at [833, 330] on input "Диск для плитки шовний адаптер DDP010 10мм" at bounding box center [774, 326] width 299 height 13
type input "Диск для плитки шовний адаптер DDP010 10 мм"
click at [926, 298] on icon at bounding box center [925, 291] width 15 height 15
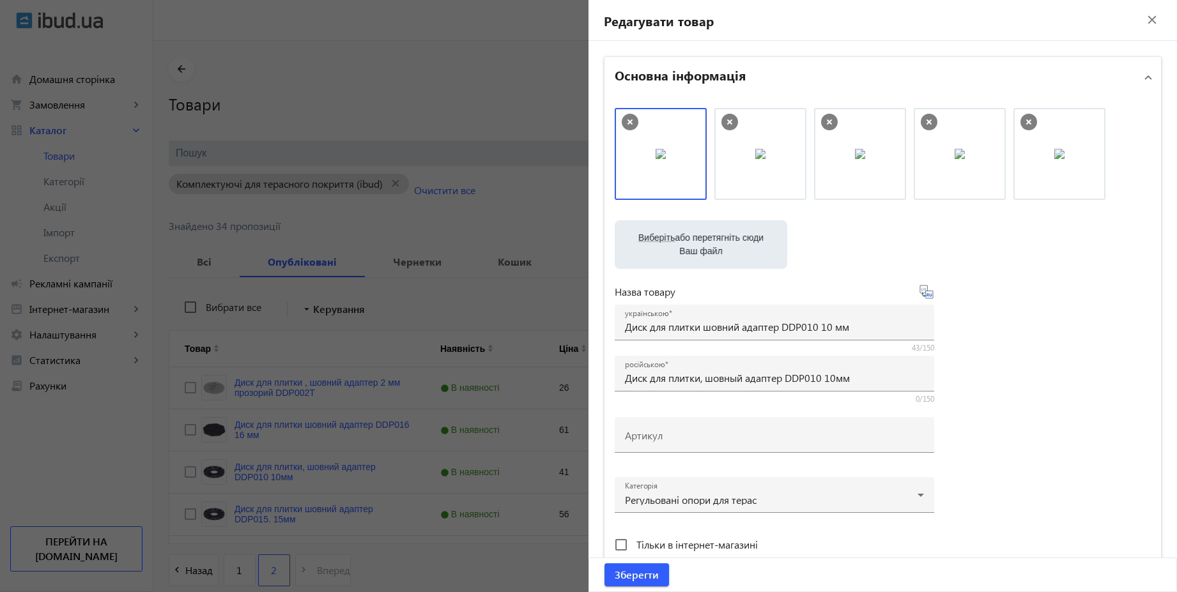
type input "Диск для плитки шовный адаптер DDP010 10 мм"
click at [644, 573] on span "Зберегти" at bounding box center [636, 575] width 44 height 14
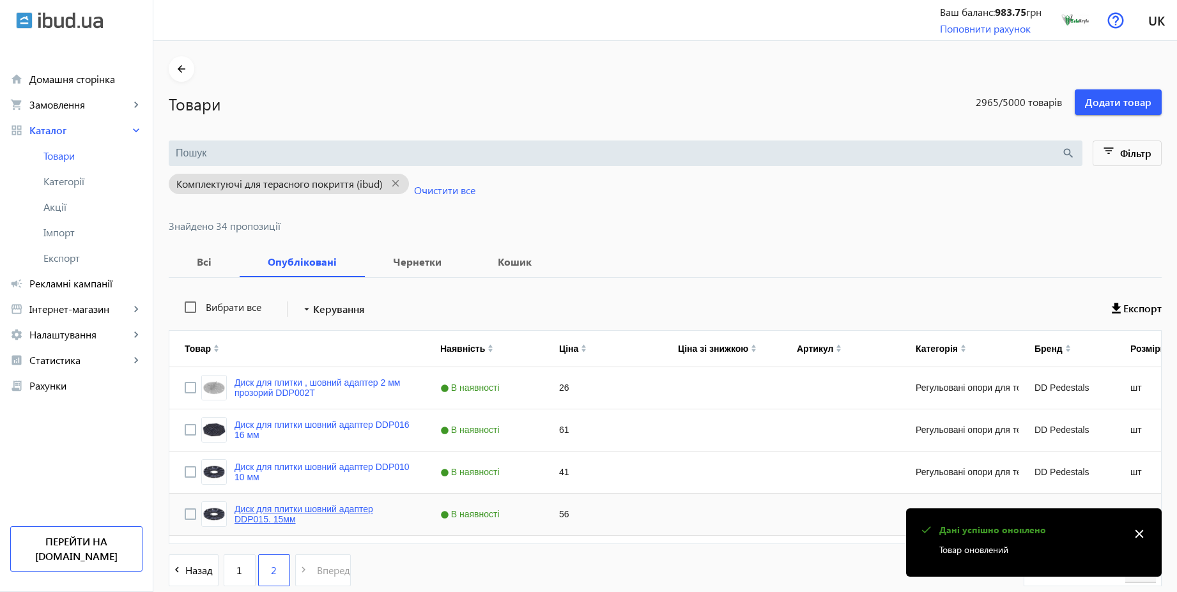
click at [337, 507] on link "Диск для плитки шовний адаптер DDP015. 15мм" at bounding box center [321, 514] width 175 height 20
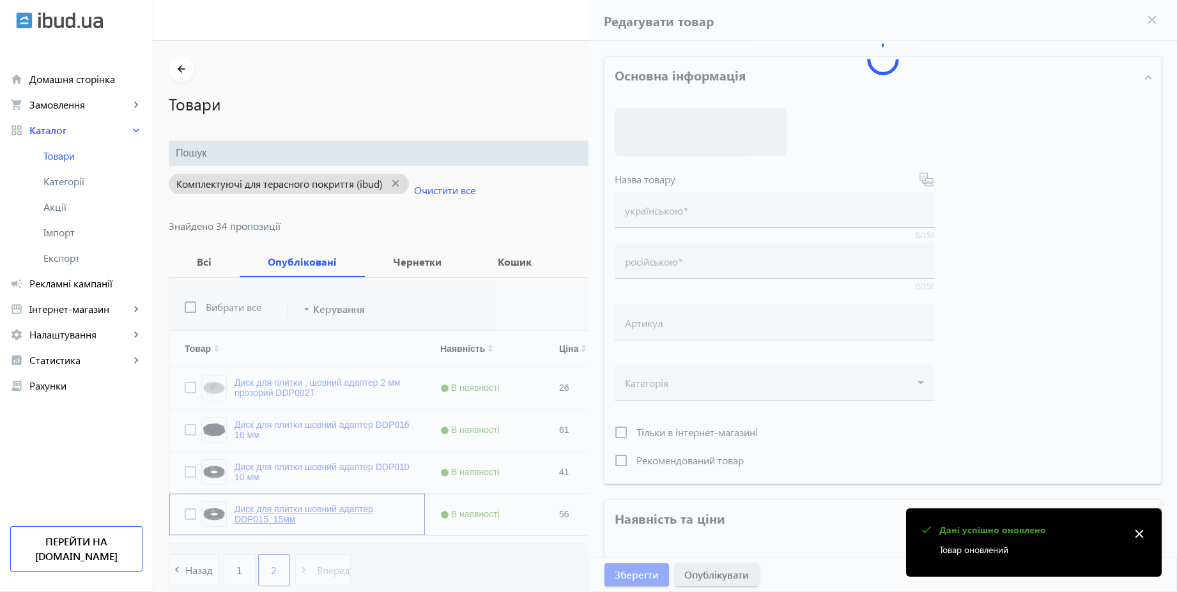
type input "Диск для плитки шовний адаптер DDP015. 15мм"
type input "Диск для плитки шовный адаптер DDP015."
type input "56"
type input "10"
type input "500"
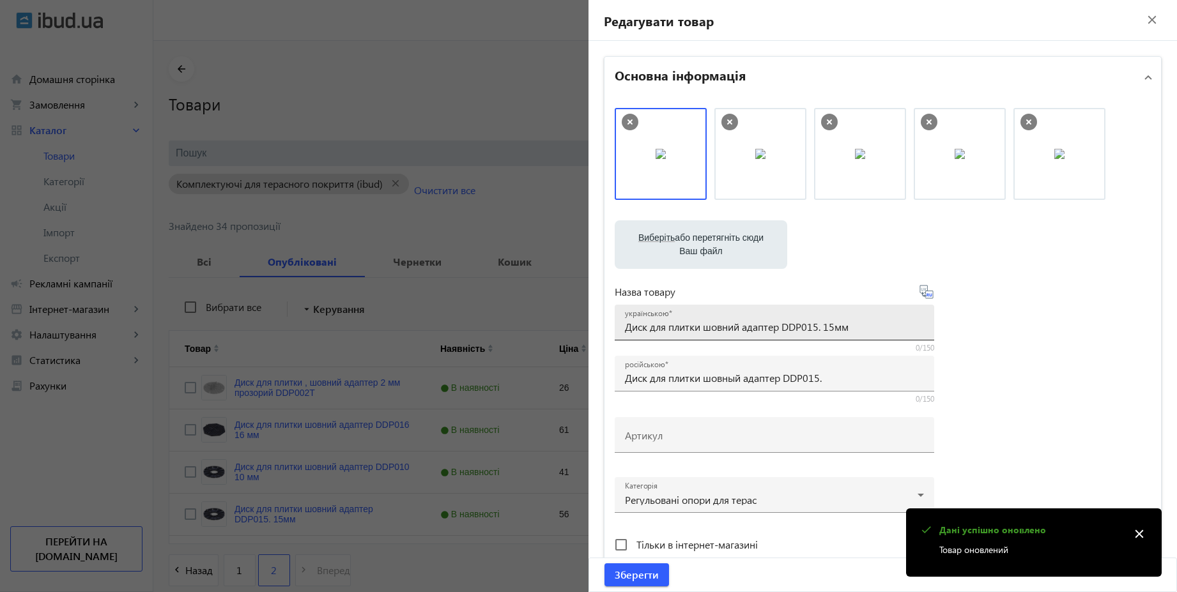
click at [820, 326] on input "Диск для плитки шовний адаптер DDP015. 15мм" at bounding box center [774, 326] width 299 height 13
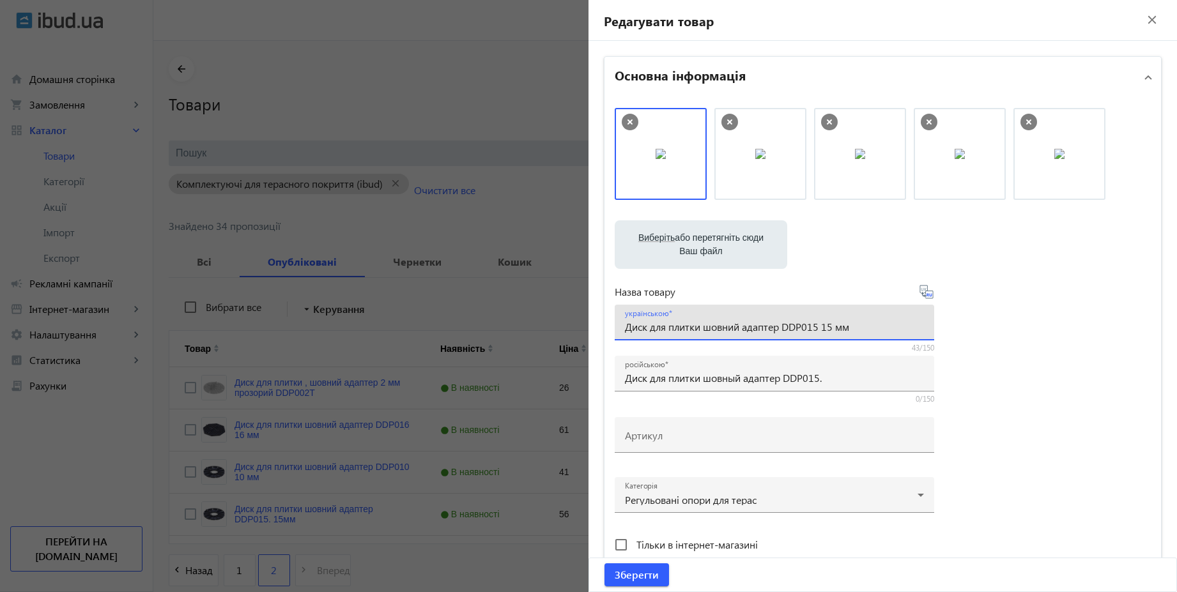
type input "Диск для плитки шовний адаптер DDP015 15 мм"
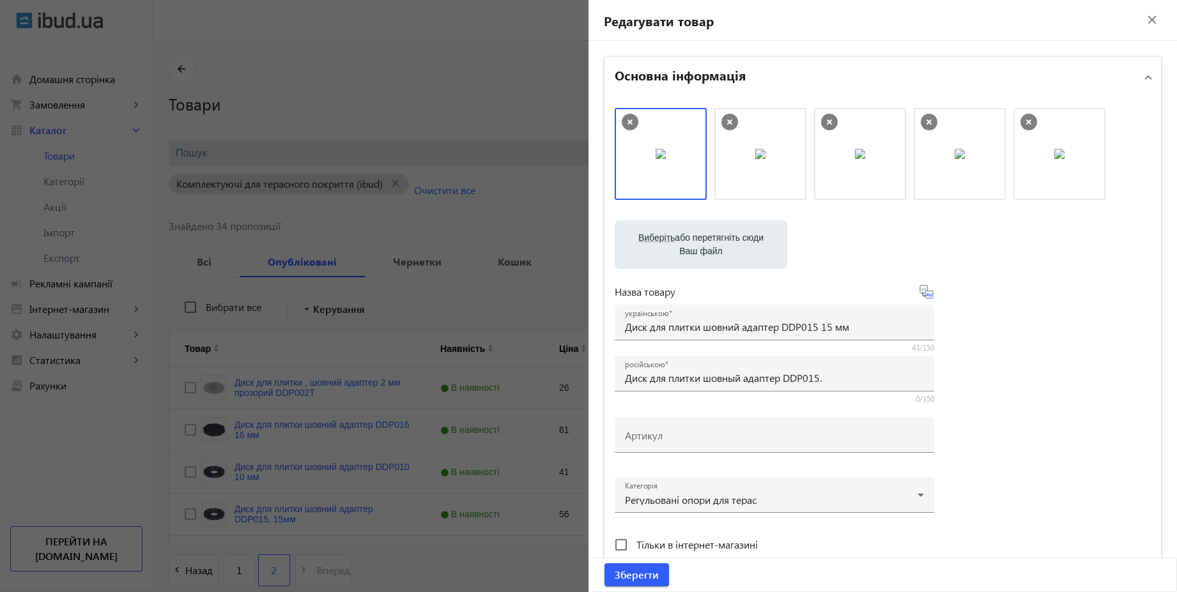
click at [926, 297] on icon at bounding box center [925, 291] width 15 height 15
type input "Диск для плитки шовный адаптер DDP015 15 мм"
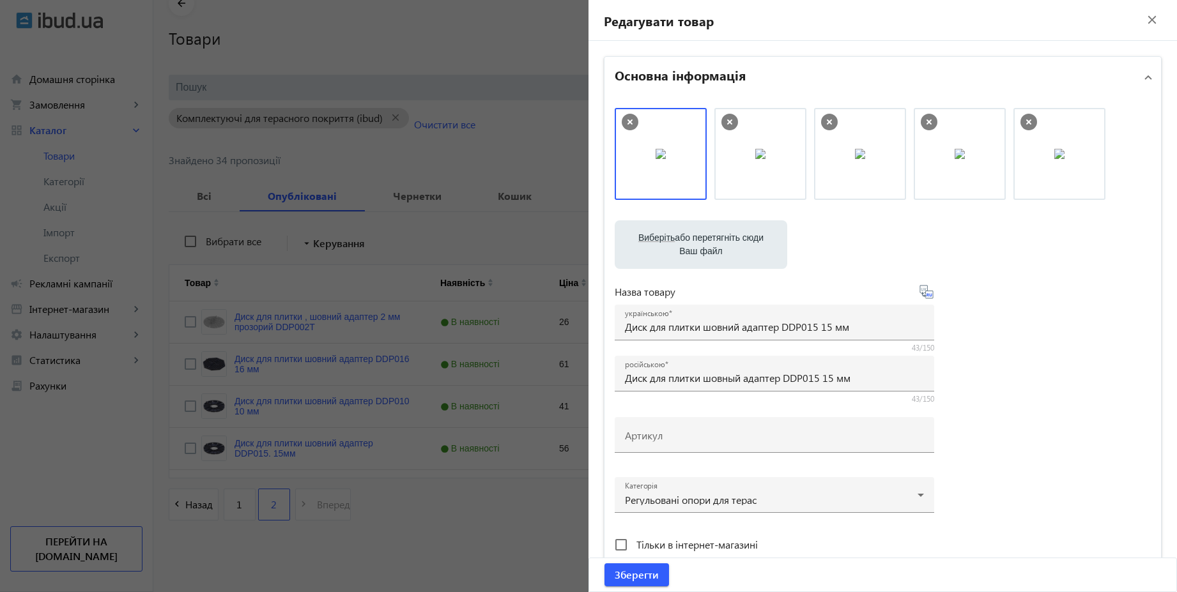
scroll to position [474, 0]
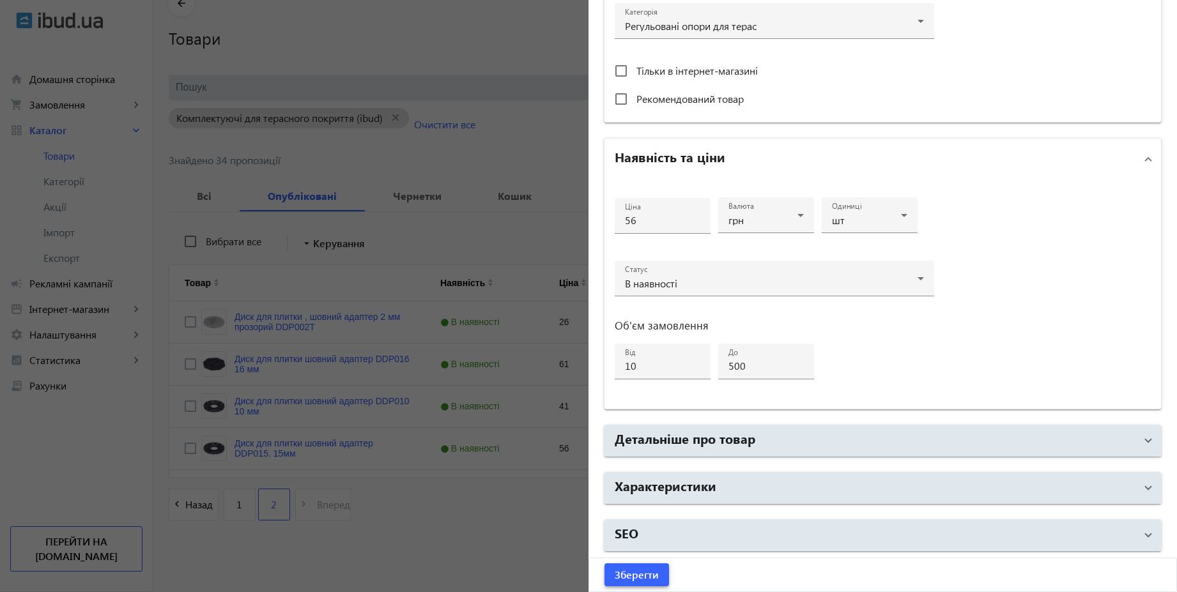
click at [650, 574] on span "Зберегти" at bounding box center [636, 575] width 44 height 14
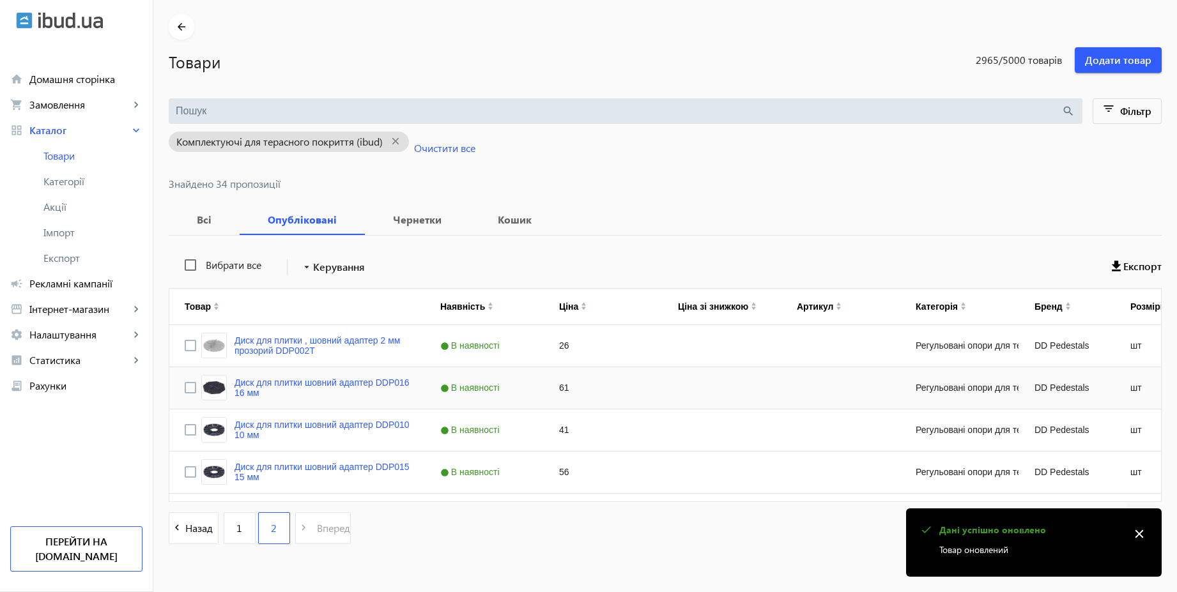
scroll to position [66, 0]
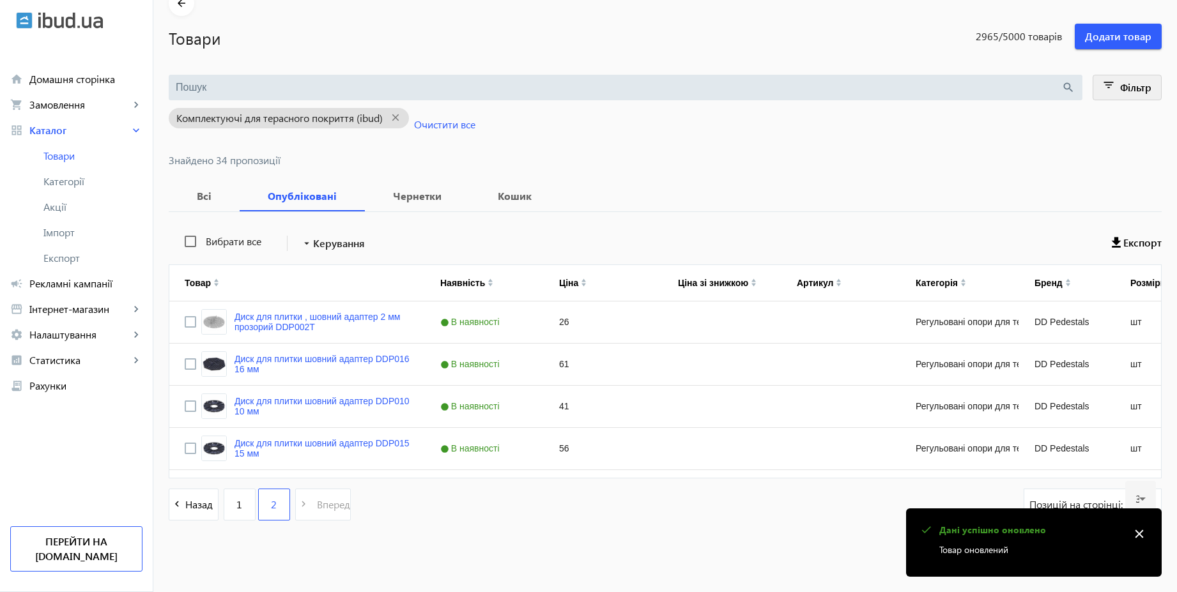
click at [1127, 85] on span "Фільтр" at bounding box center [1135, 86] width 31 height 13
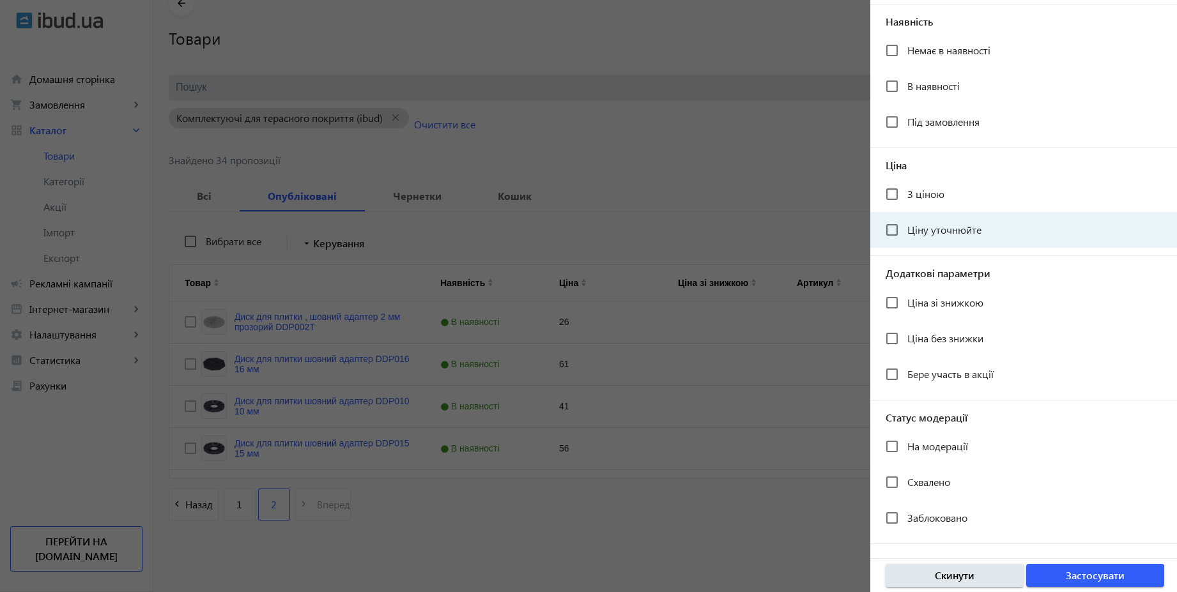
scroll to position [120, 0]
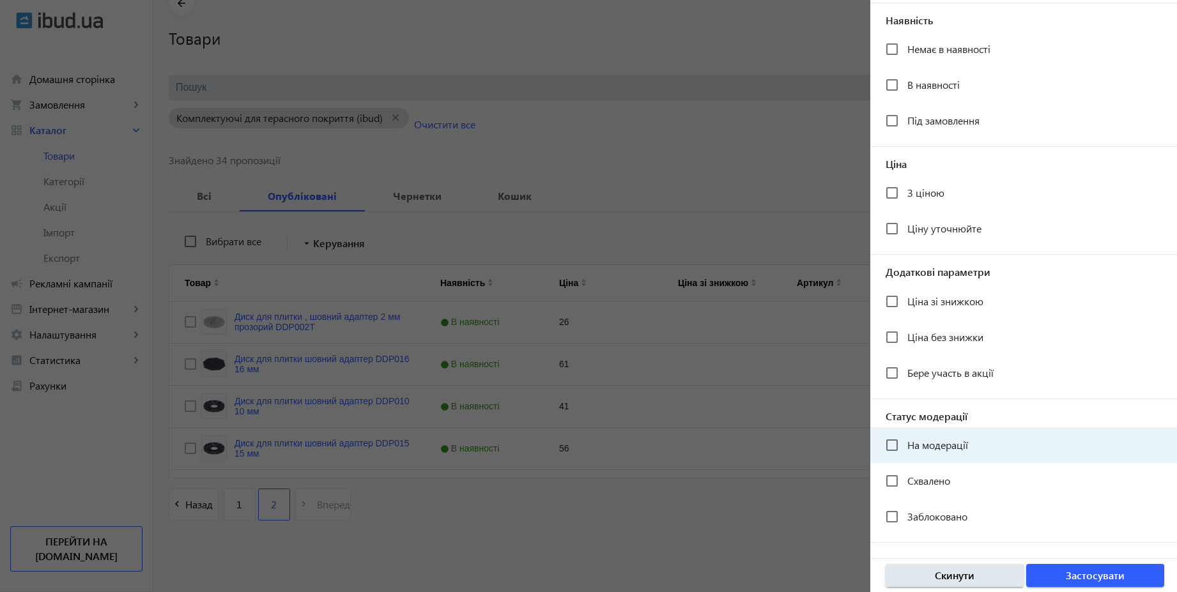
click at [952, 451] on span "На модерації" at bounding box center [937, 444] width 61 height 13
click at [904, 451] on input "На модерації" at bounding box center [892, 445] width 26 height 26
checkbox input "true"
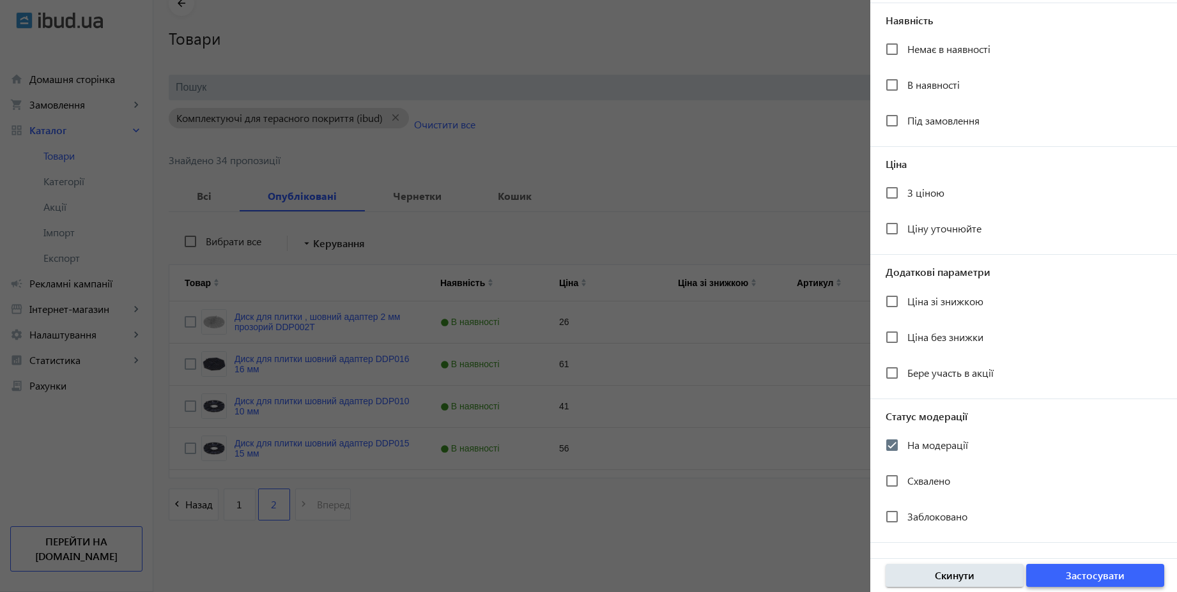
click at [1124, 579] on span "button" at bounding box center [1095, 575] width 138 height 31
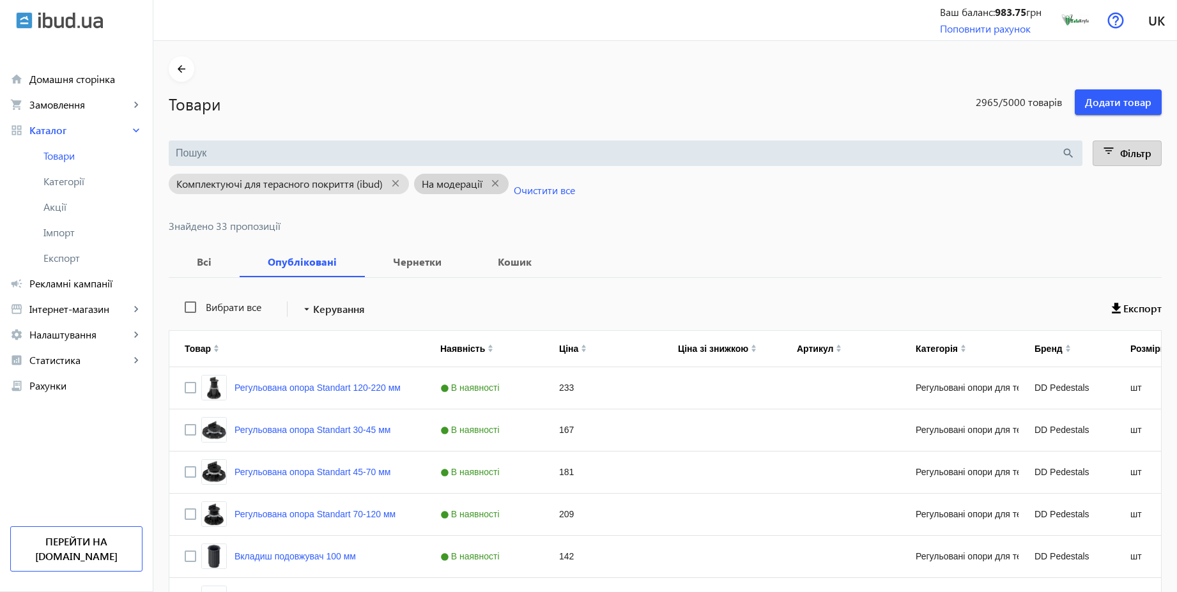
click at [452, 183] on span "На модерації" at bounding box center [452, 184] width 61 height 10
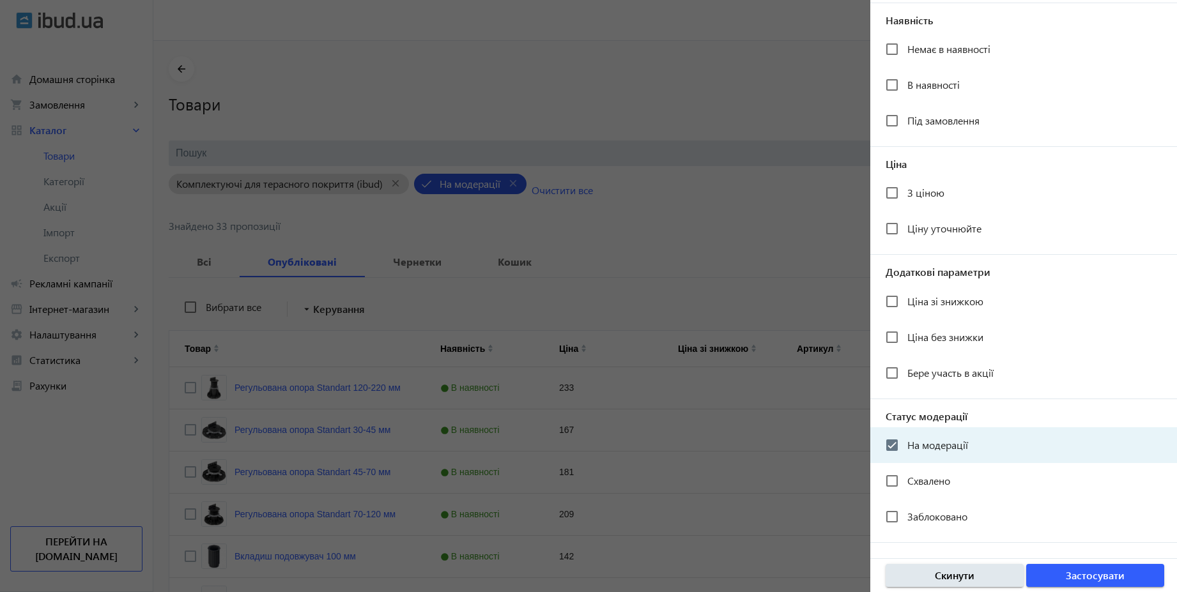
click at [929, 441] on span "На модерації" at bounding box center [937, 444] width 61 height 13
click at [904, 441] on input "На модерації" at bounding box center [892, 445] width 26 height 26
checkbox input "false"
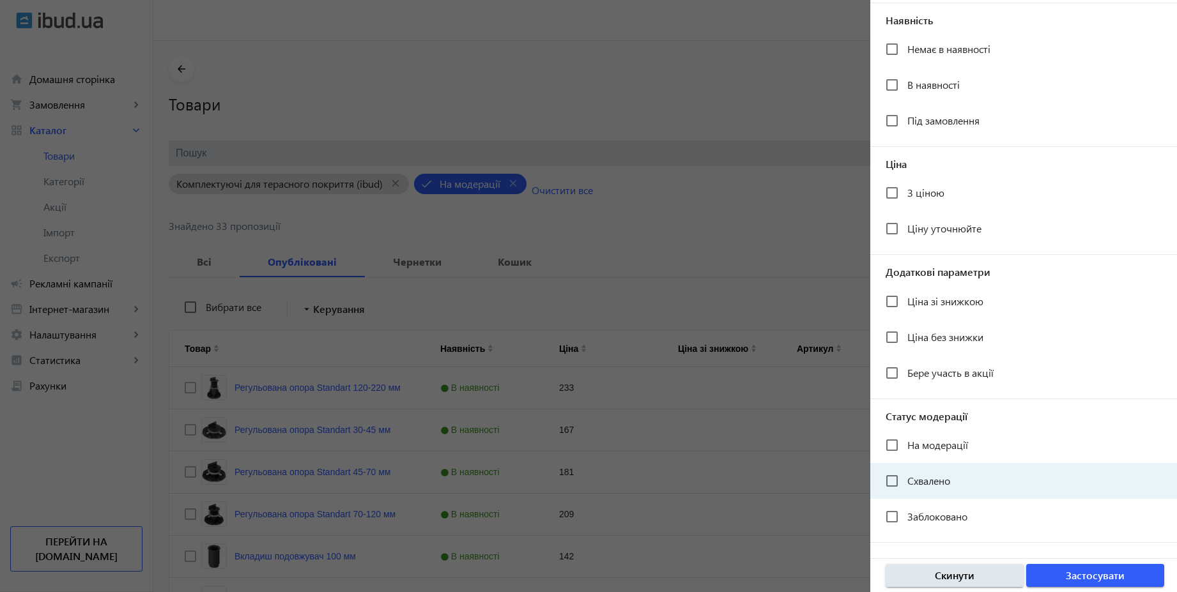
click at [932, 479] on span "Схвалено" at bounding box center [928, 480] width 43 height 13
click at [904, 479] on input "Схвалено" at bounding box center [892, 481] width 26 height 26
checkbox input "true"
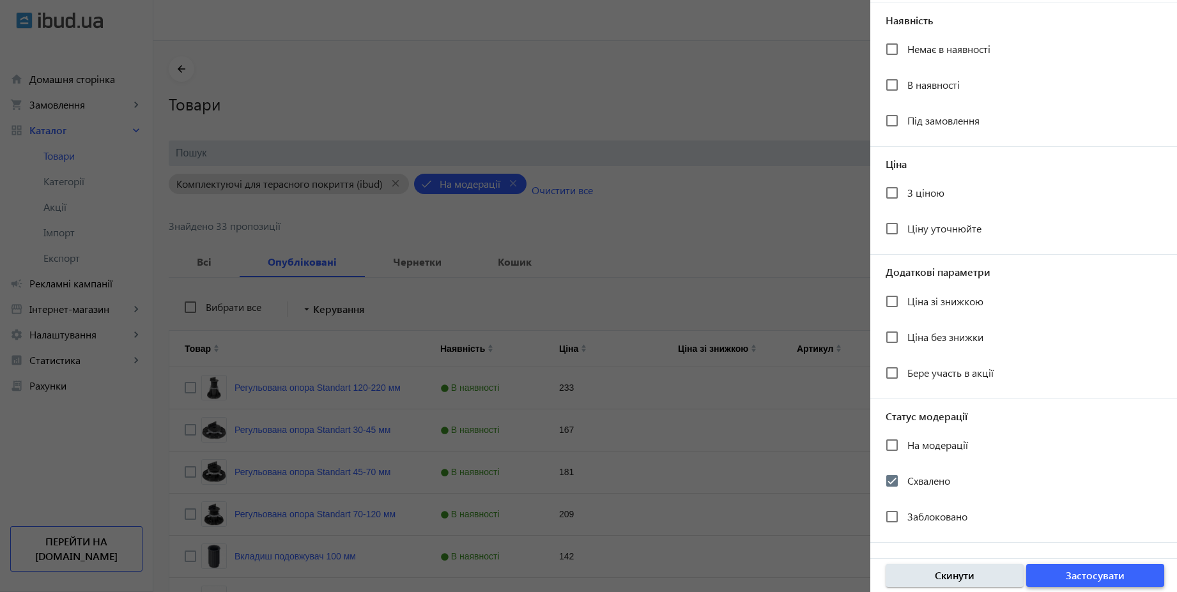
click at [1073, 570] on span "Застосувати" at bounding box center [1094, 575] width 59 height 14
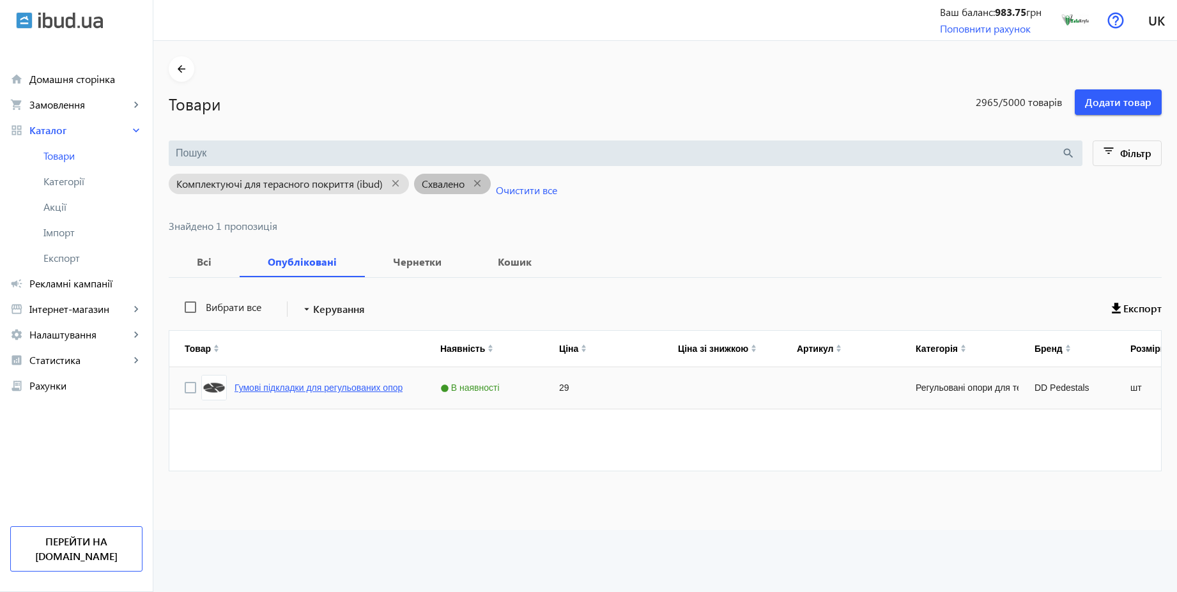
click at [372, 385] on link "Гумові підкладки для регульованих опор" at bounding box center [318, 388] width 168 height 10
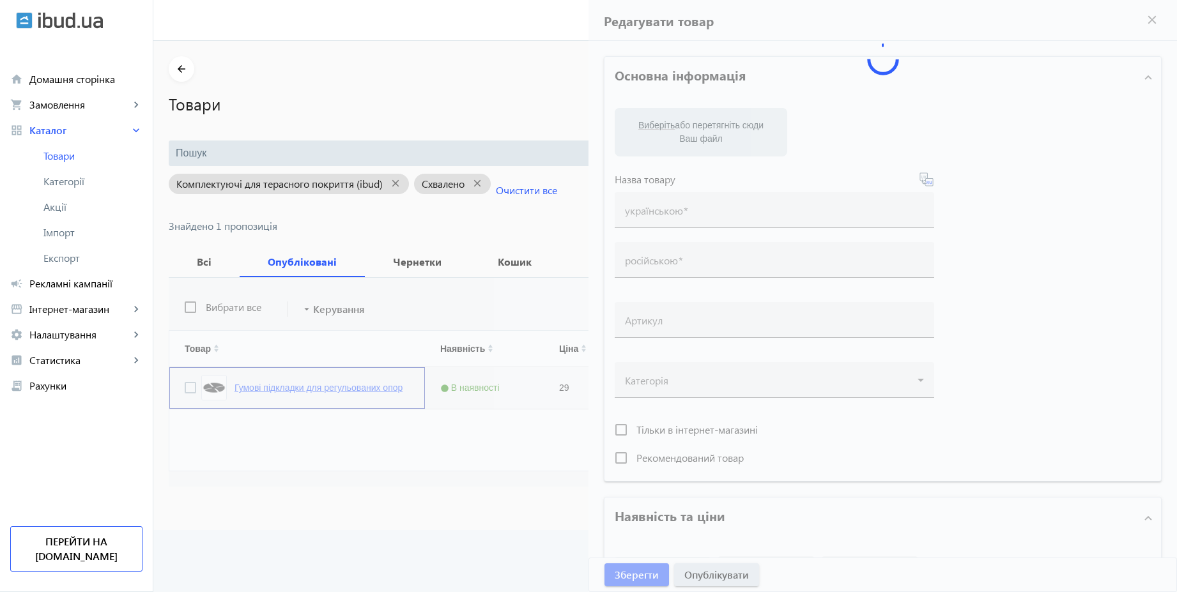
type input "Гумові підкладки для регульованих опор"
type input "Резиновые подкладки для регулируемых опор"
type input "29"
type input "10"
type input "500"
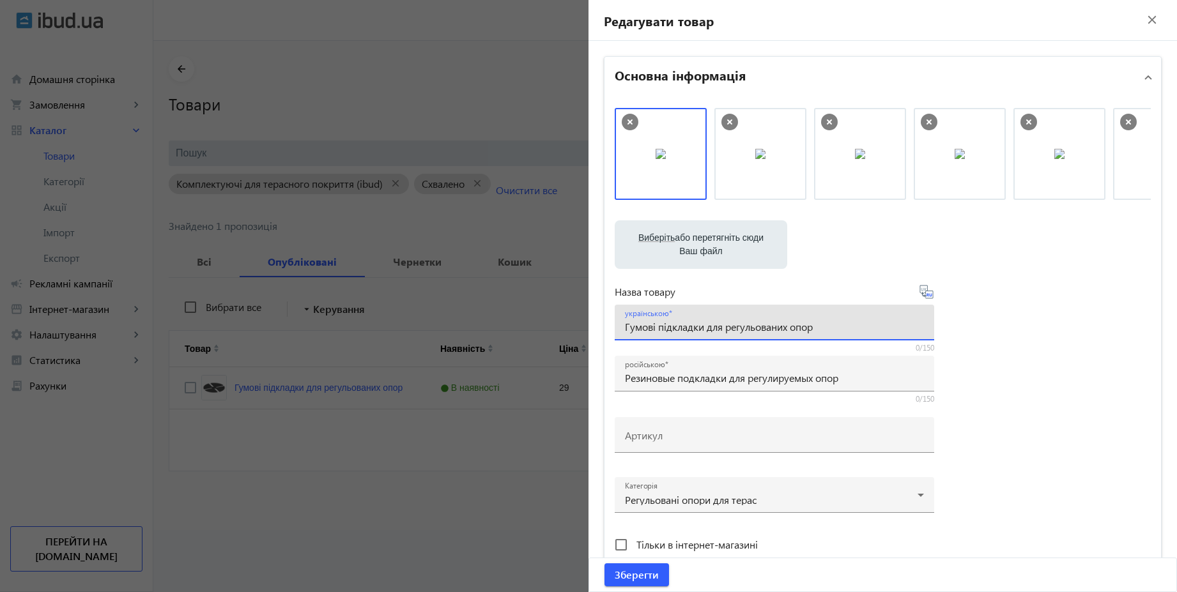
click at [828, 327] on input "Гумові підкладки для регульованих опор" at bounding box center [774, 326] width 299 height 13
type input "Гумові підкладки для регульованих опор"
click at [857, 378] on input "Резиновые подкладки для регулируемых опор" at bounding box center [774, 377] width 299 height 13
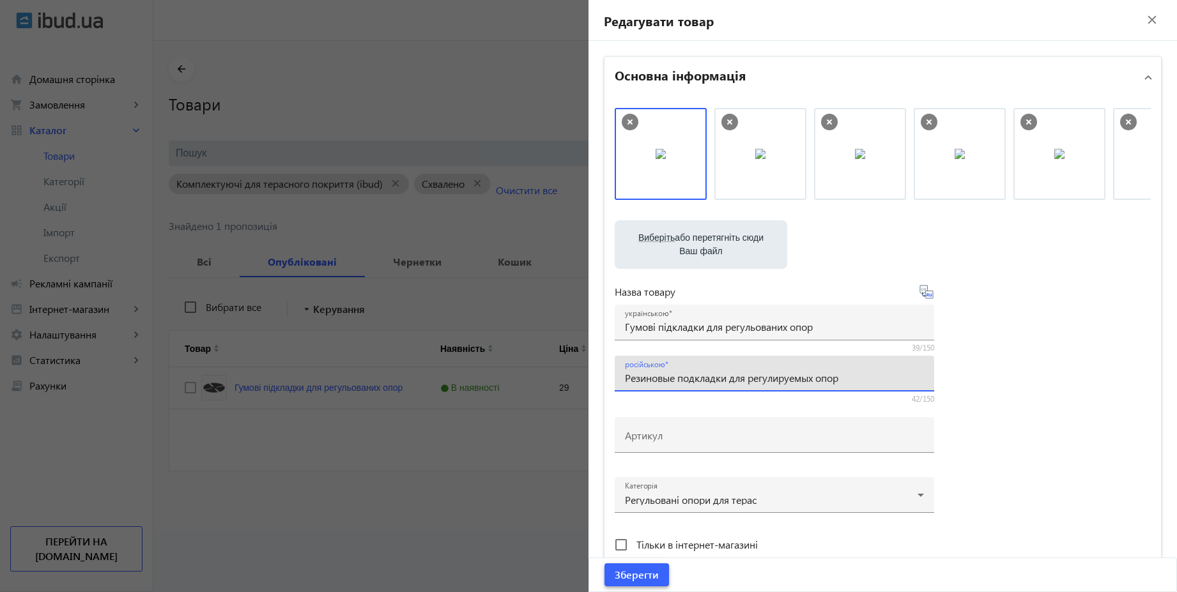
type input "Резиновые подкладки для регулируемых опор"
click at [647, 573] on span "Зберегти" at bounding box center [636, 575] width 44 height 14
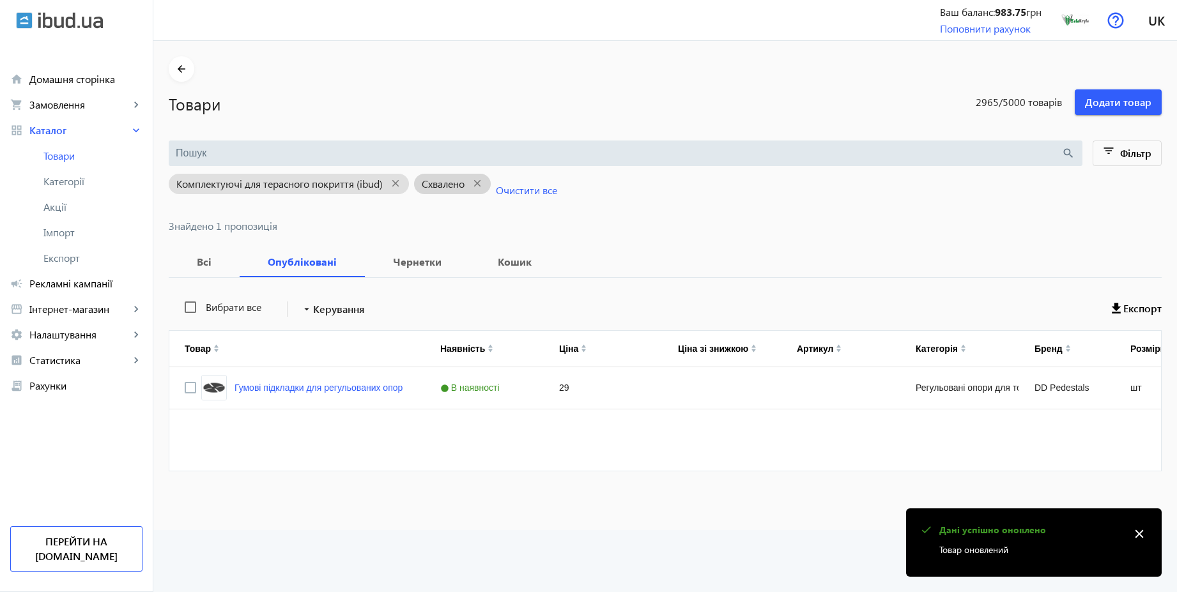
click at [432, 187] on span "Схвалено" at bounding box center [443, 184] width 43 height 10
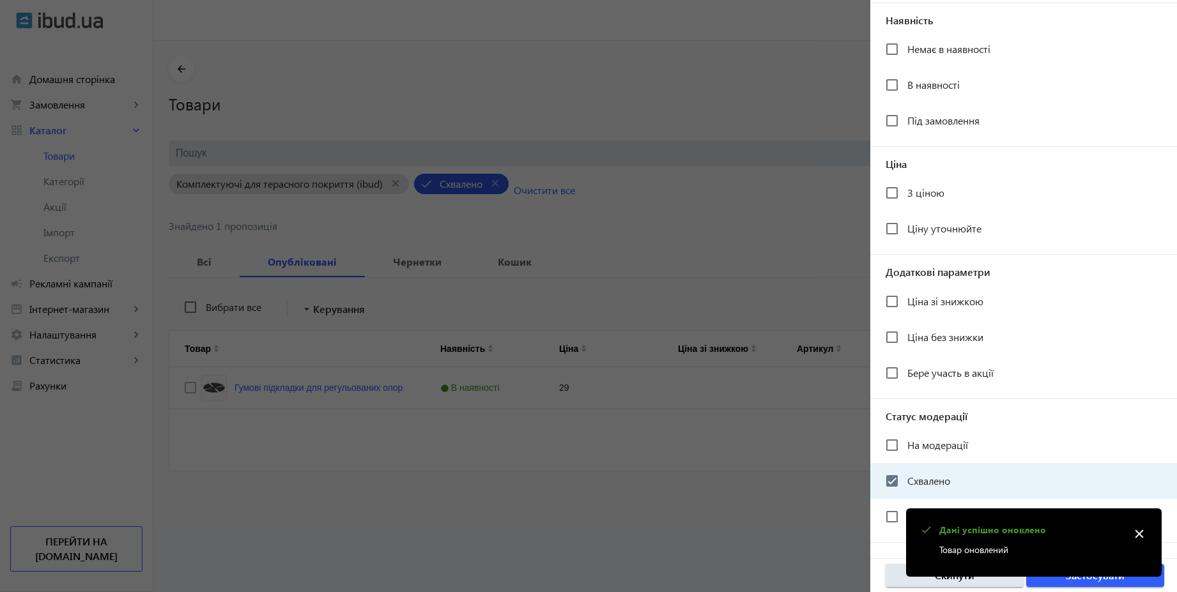
click at [924, 475] on span "Схвалено" at bounding box center [928, 480] width 43 height 13
click at [904, 475] on input "Схвалено" at bounding box center [892, 481] width 26 height 26
checkbox input "false"
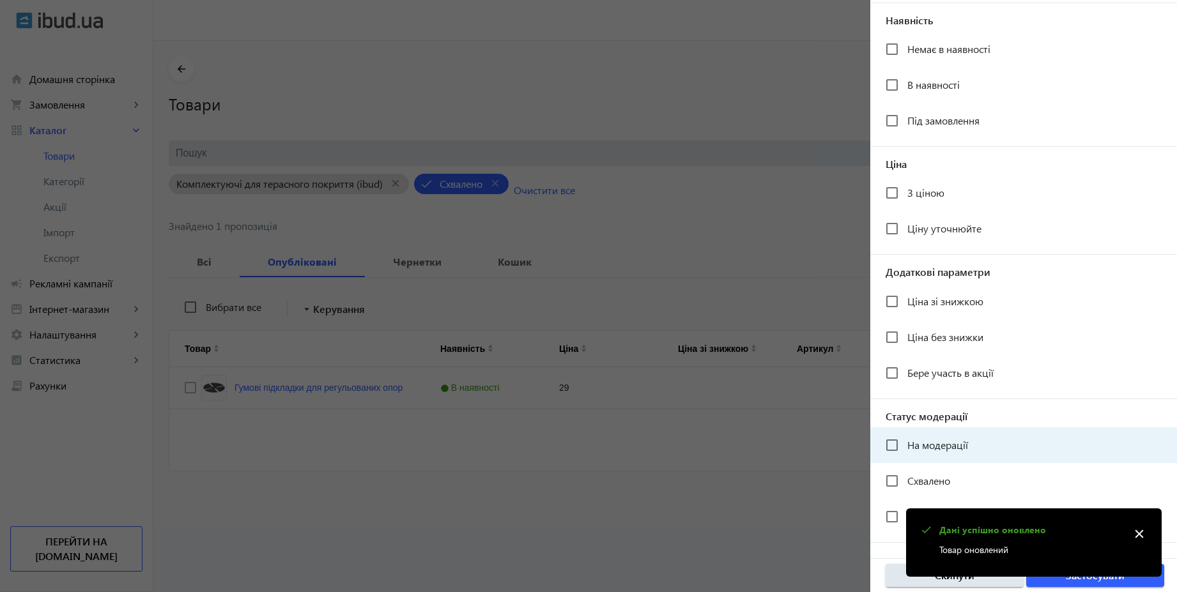
click at [925, 457] on div "На модерації" at bounding box center [926, 445] width 82 height 26
click at [946, 446] on span "На модерації" at bounding box center [937, 444] width 61 height 13
click at [904, 446] on input "На модерації" at bounding box center [892, 445] width 26 height 26
checkbox input "true"
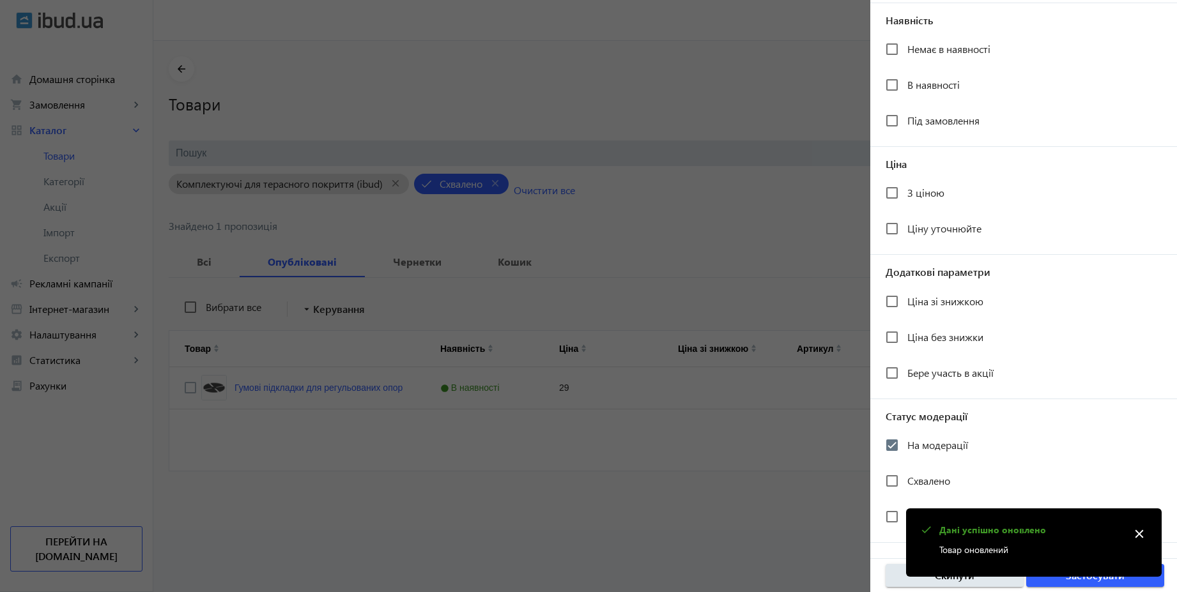
click at [1132, 535] on mat-icon "close" at bounding box center [1138, 533] width 19 height 19
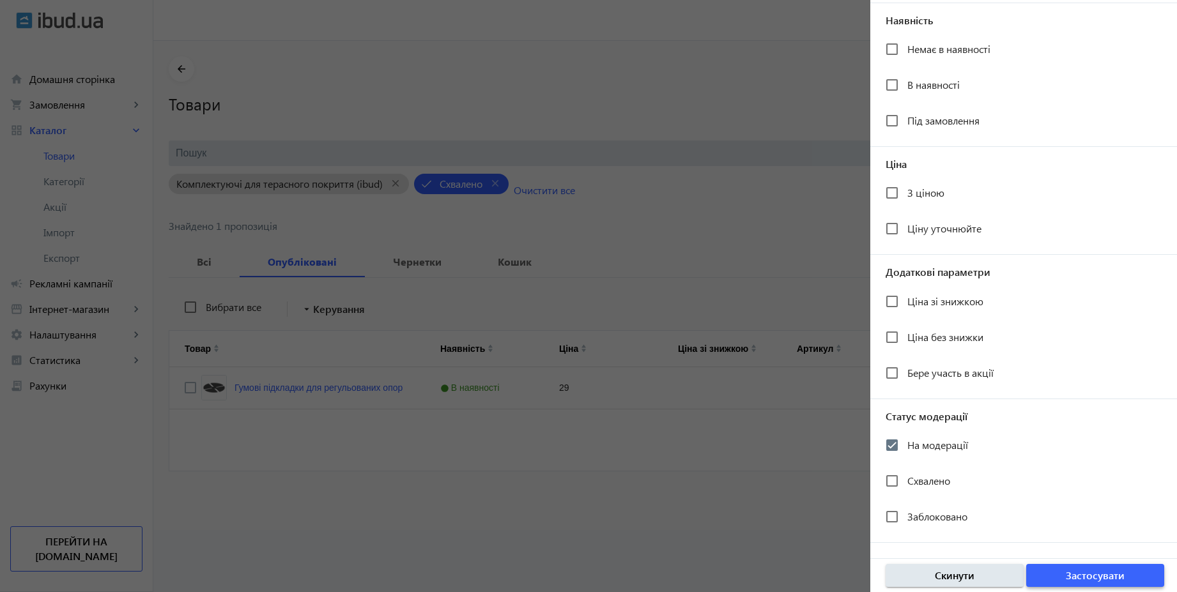
click at [1118, 575] on span "Застосувати" at bounding box center [1094, 575] width 59 height 14
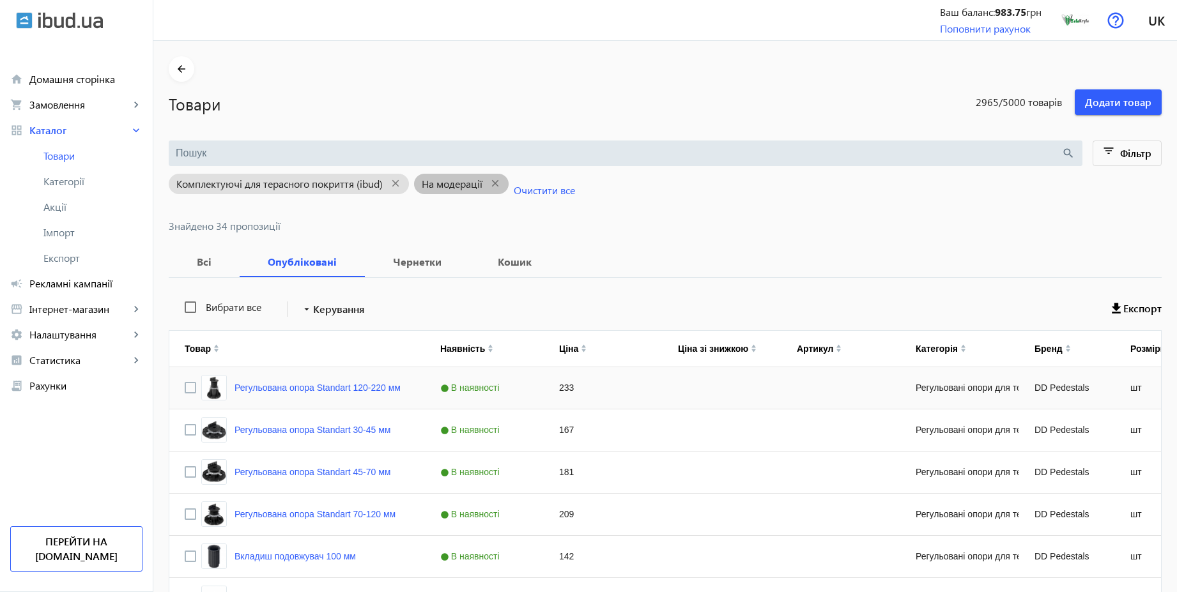
scroll to position [460, 0]
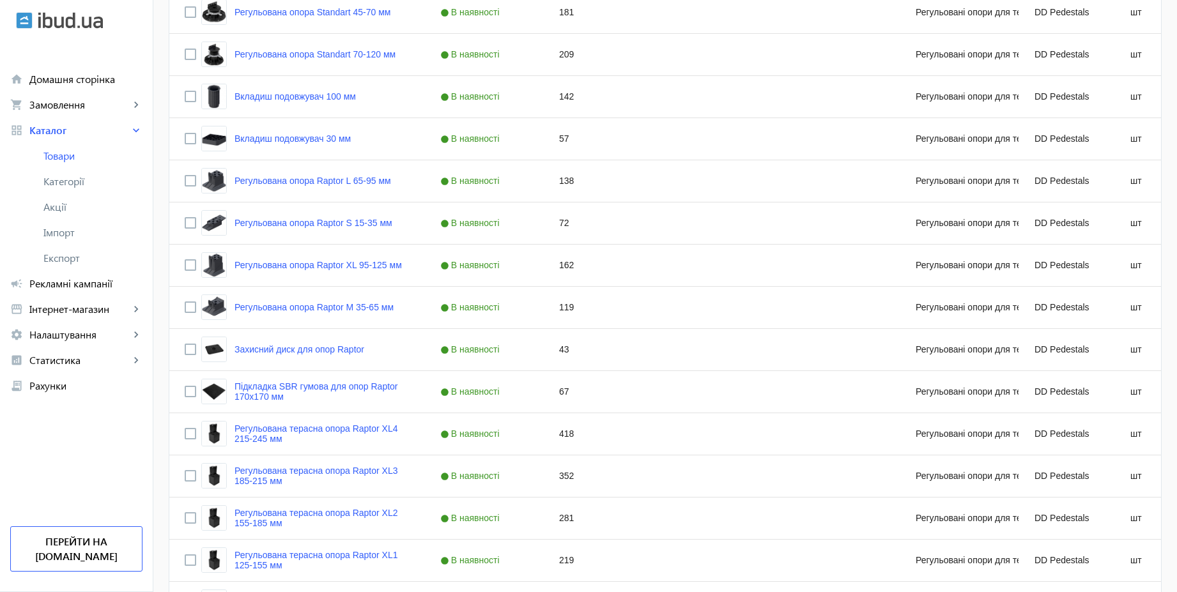
drag, startPoint x: 1184, startPoint y: 305, endPoint x: 1164, endPoint y: 542, distance: 237.2
click at [1164, 542] on html "arrow_back home Домашня сторінка shopping_cart Замовлення keyboard_arrow_right …" at bounding box center [588, 417] width 1177 height 1754
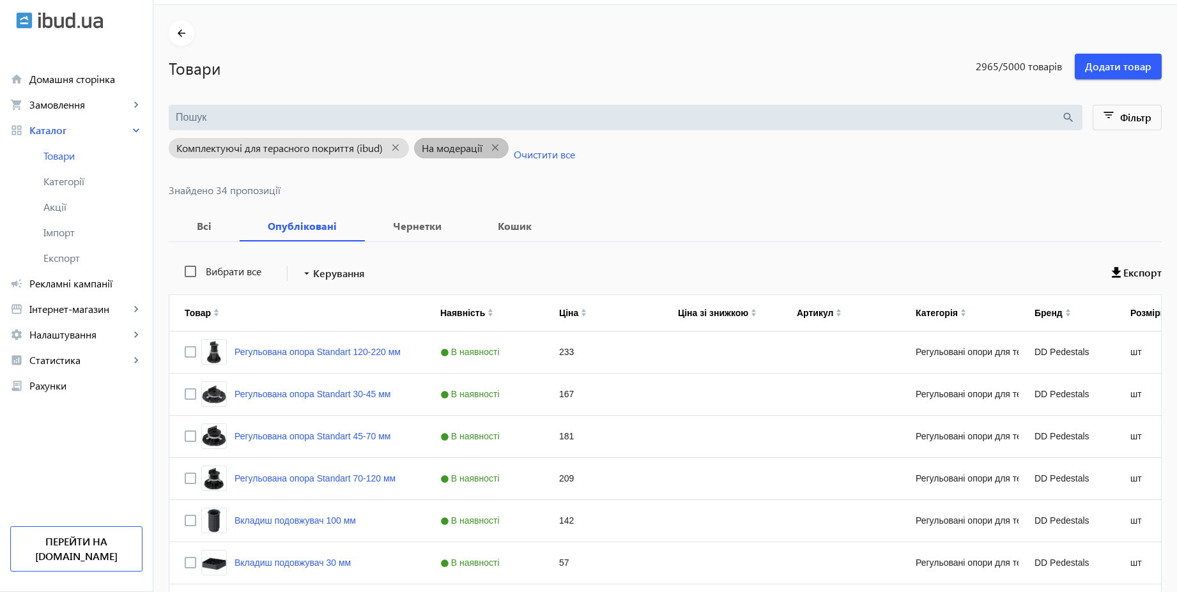
scroll to position [0, 0]
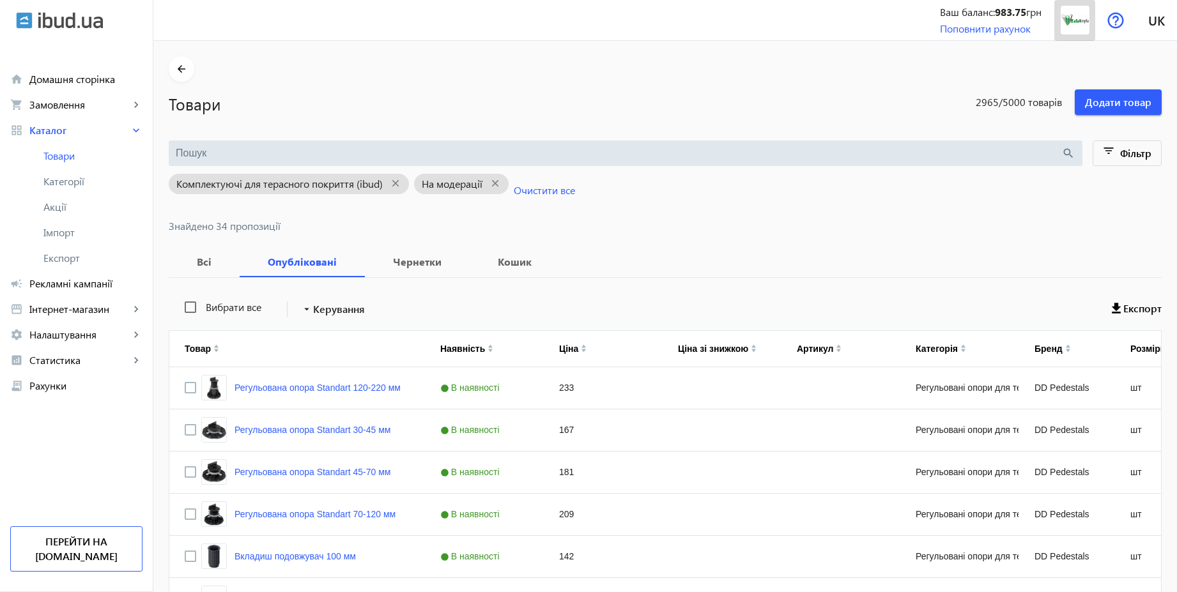
click at [1076, 29] on img at bounding box center [1074, 20] width 29 height 29
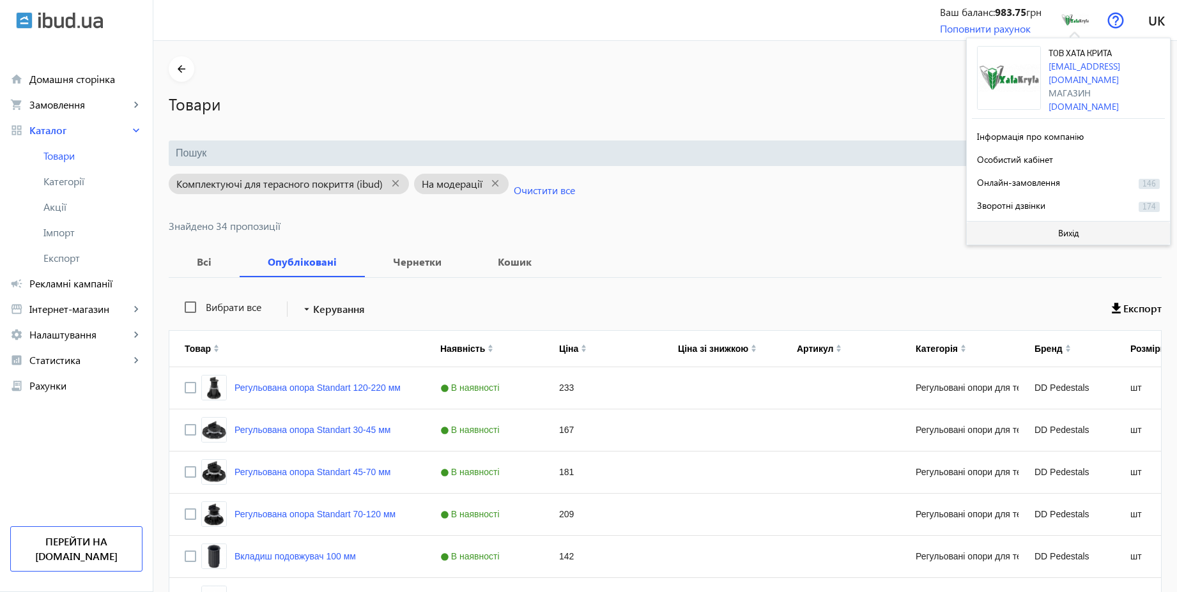
click at [1069, 228] on span "Вихід" at bounding box center [1068, 233] width 21 height 10
